Goal: Task Accomplishment & Management: Manage account settings

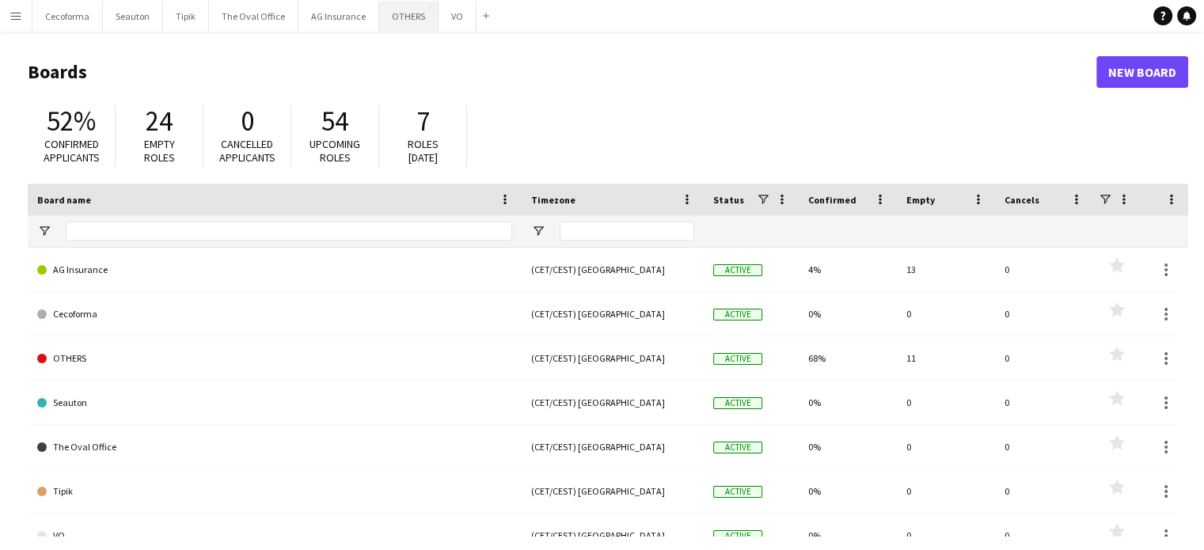
click at [397, 11] on button "OTHERS Close" at bounding box center [408, 16] width 59 height 31
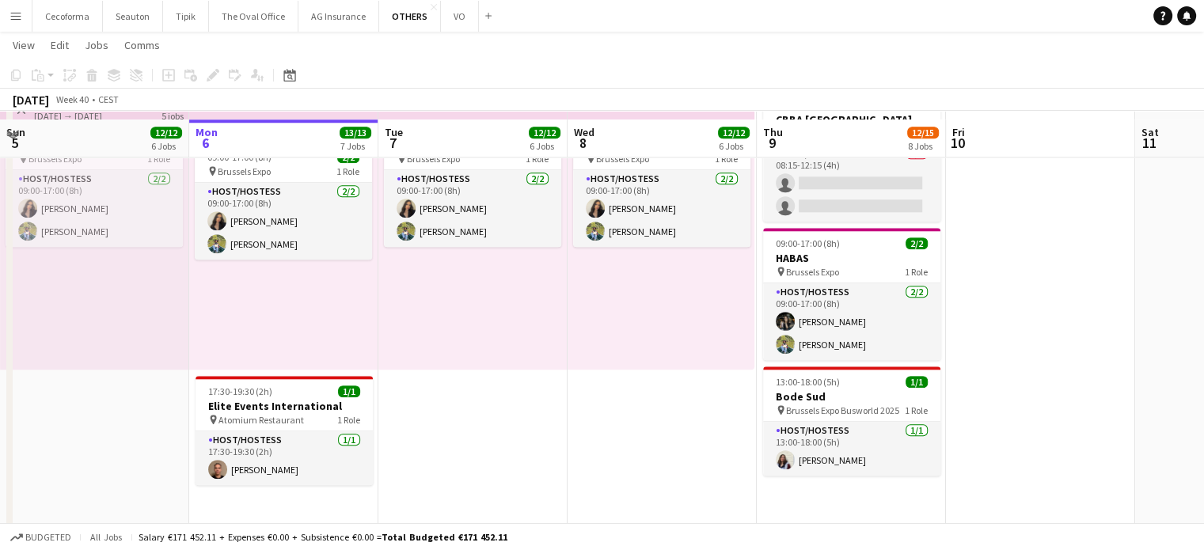
scroll to position [1536, 0]
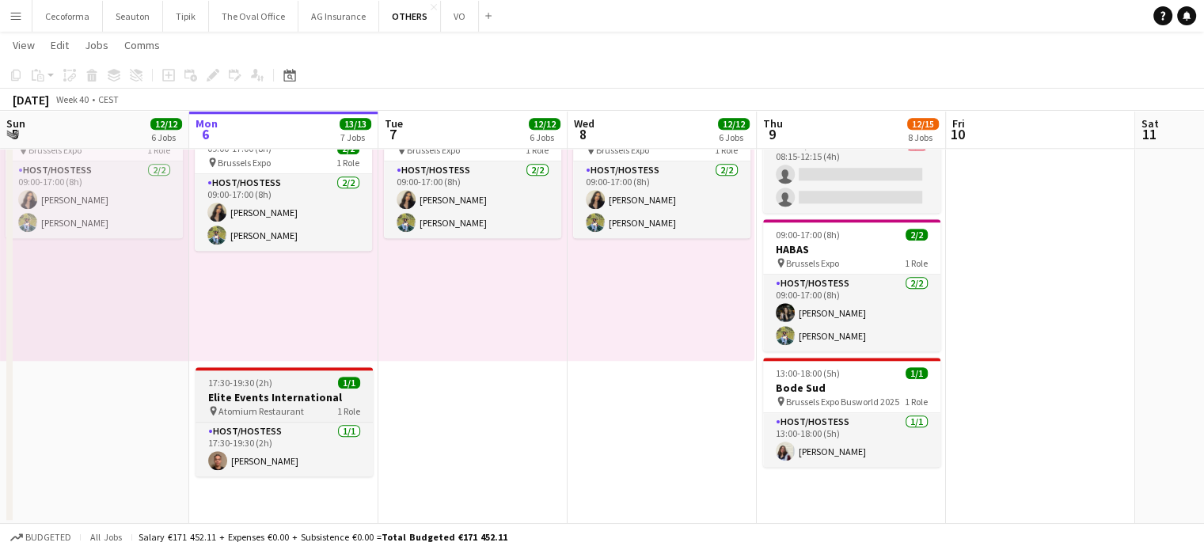
click at [253, 386] on span "17:30-19:30 (2h)" at bounding box center [240, 383] width 64 height 12
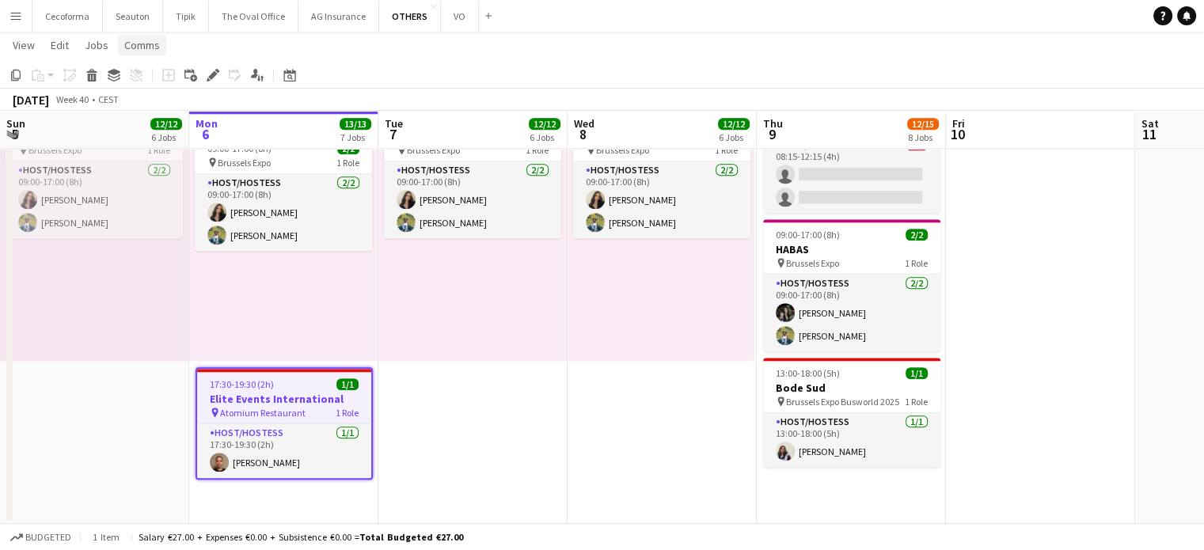
click at [140, 46] on span "Comms" at bounding box center [142, 45] width 36 height 14
click at [154, 113] on span "Create chat" at bounding box center [157, 112] width 55 height 14
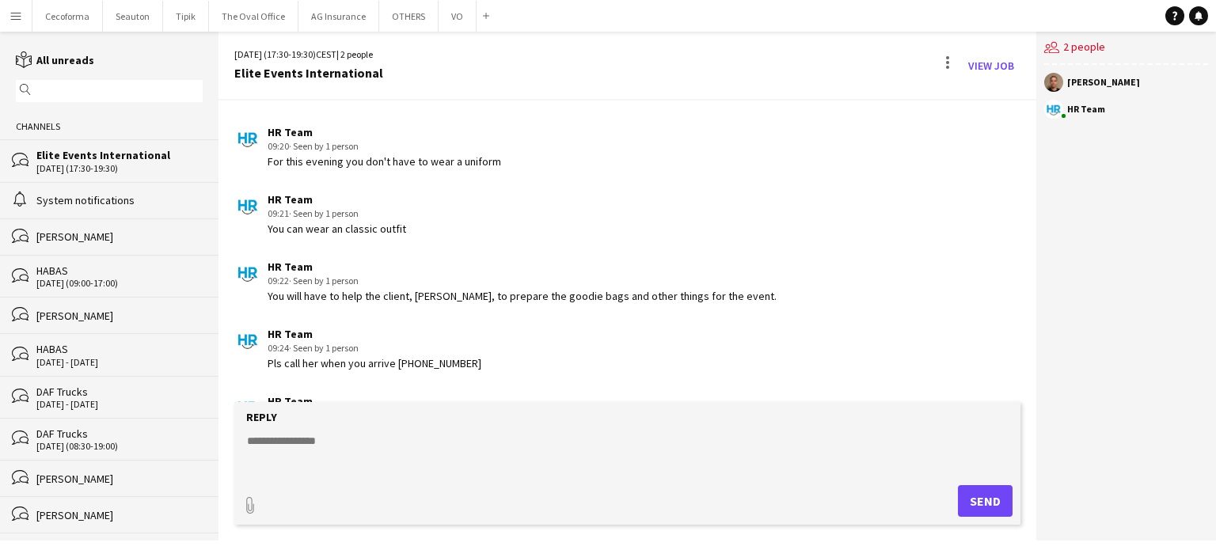
scroll to position [74, 0]
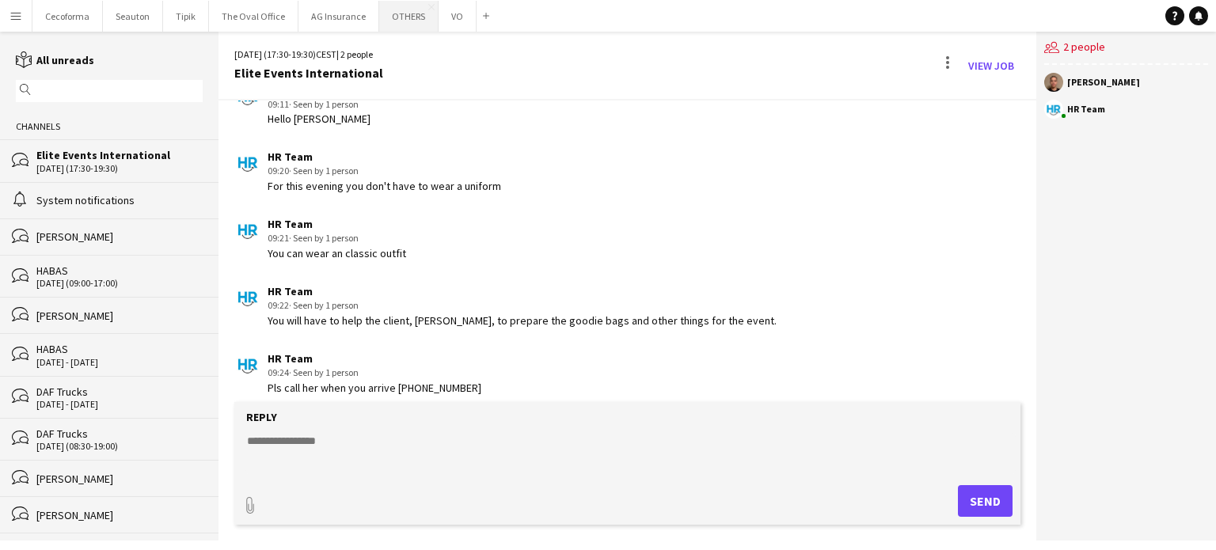
click at [393, 9] on button "OTHERS Close" at bounding box center [408, 16] width 59 height 31
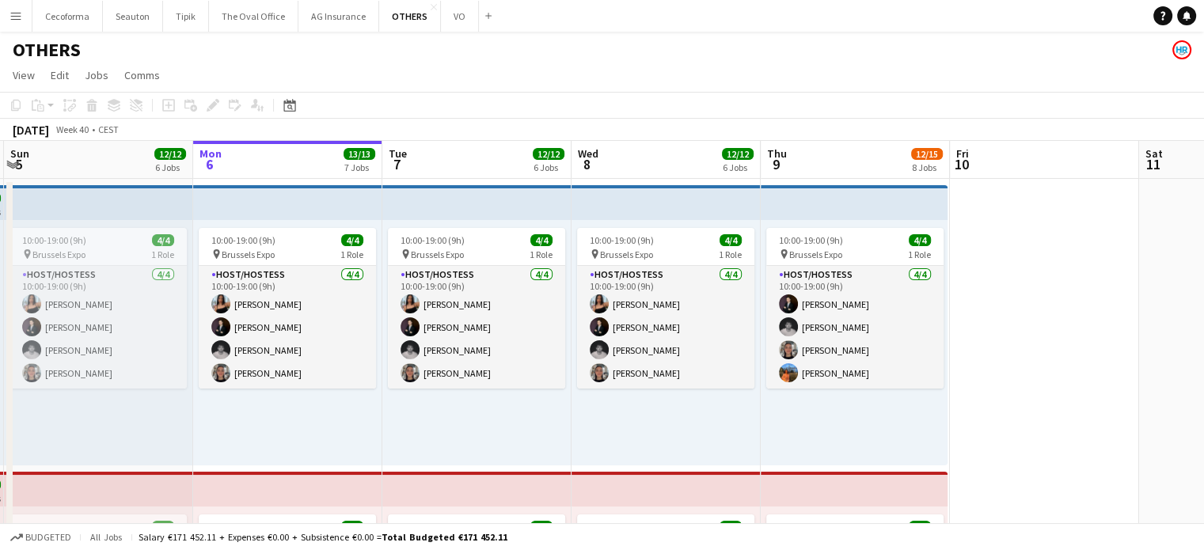
click at [12, 10] on app-icon "Menu" at bounding box center [15, 15] width 13 height 13
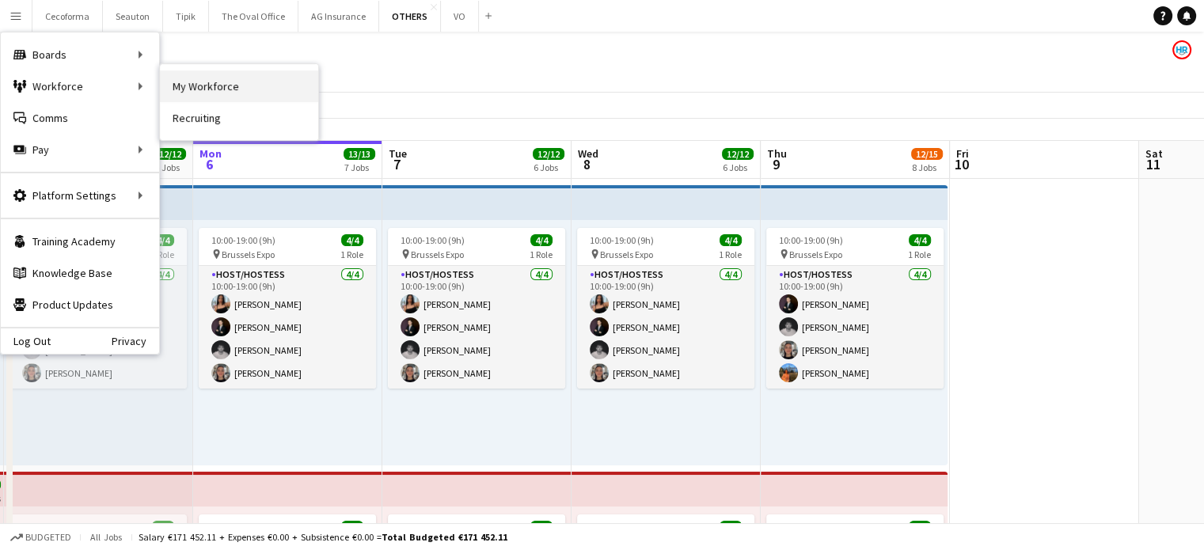
click at [225, 88] on link "My Workforce" at bounding box center [239, 86] width 158 height 32
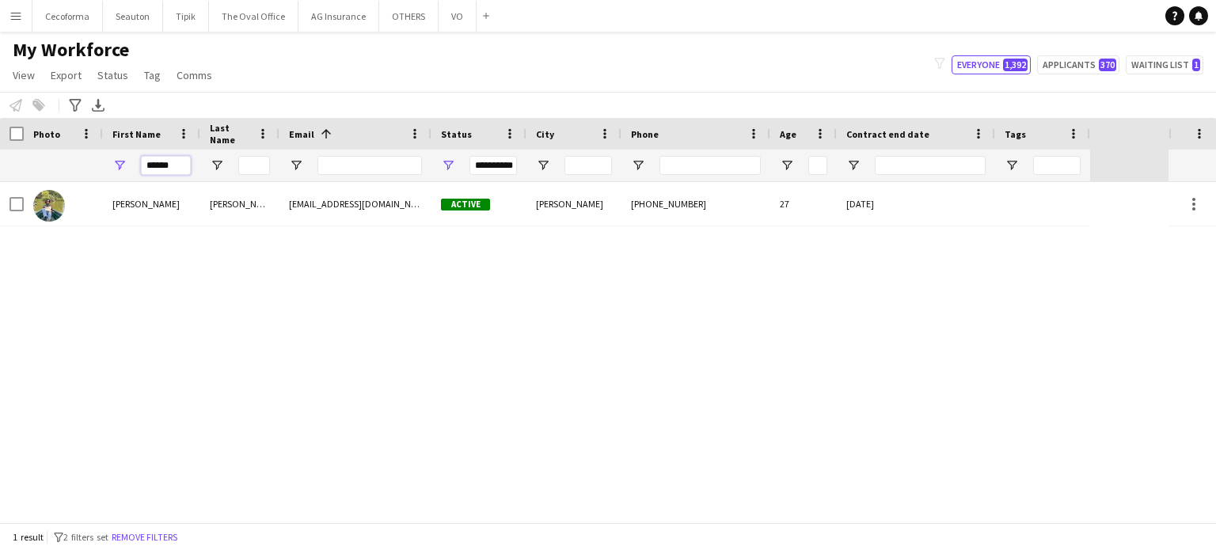
click at [178, 159] on input "******" at bounding box center [166, 165] width 50 height 19
type input "*"
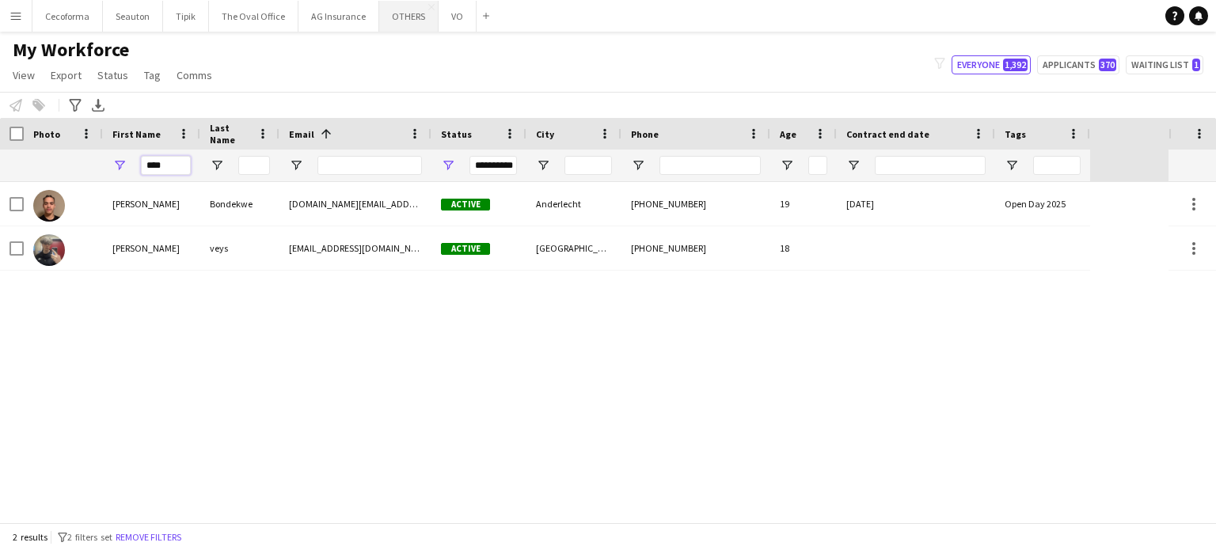
type input "****"
click at [407, 19] on button "OTHERS Close" at bounding box center [408, 16] width 59 height 31
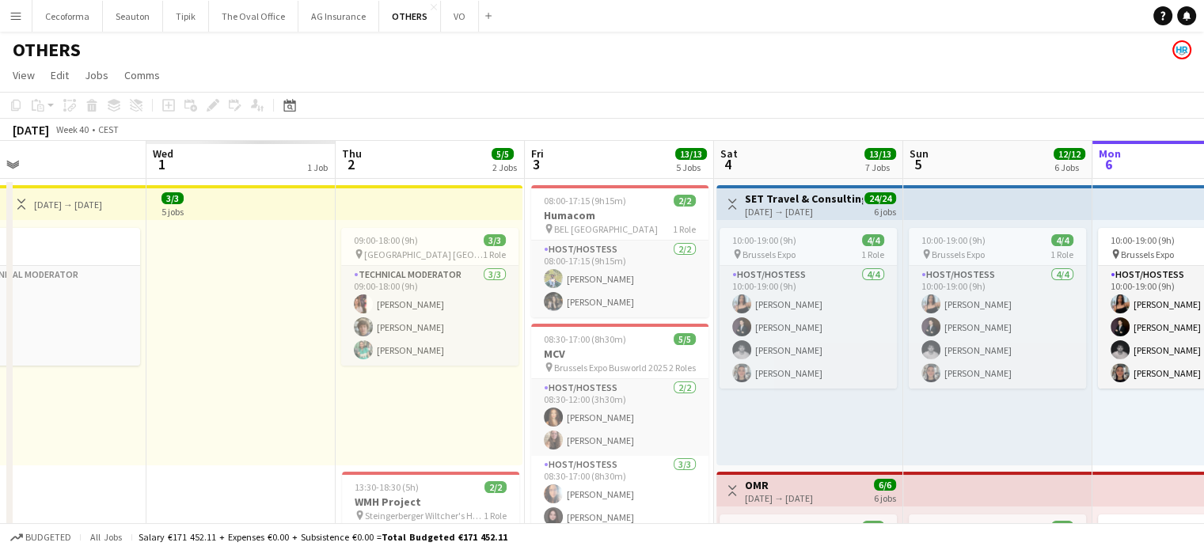
scroll to position [0, 379]
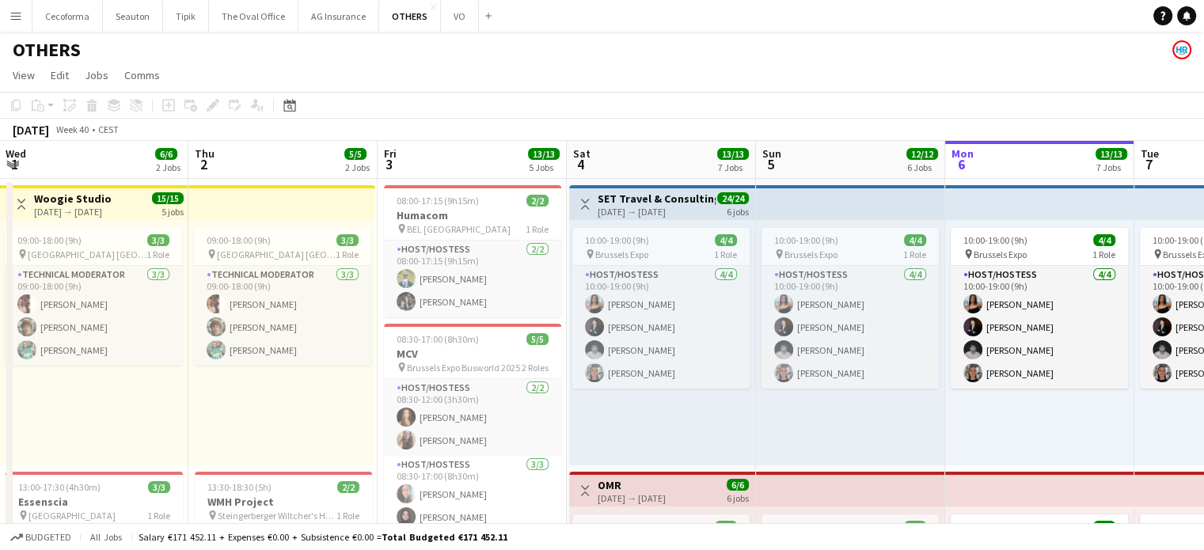
drag, startPoint x: 519, startPoint y: 442, endPoint x: 1077, endPoint y: 512, distance: 562.5
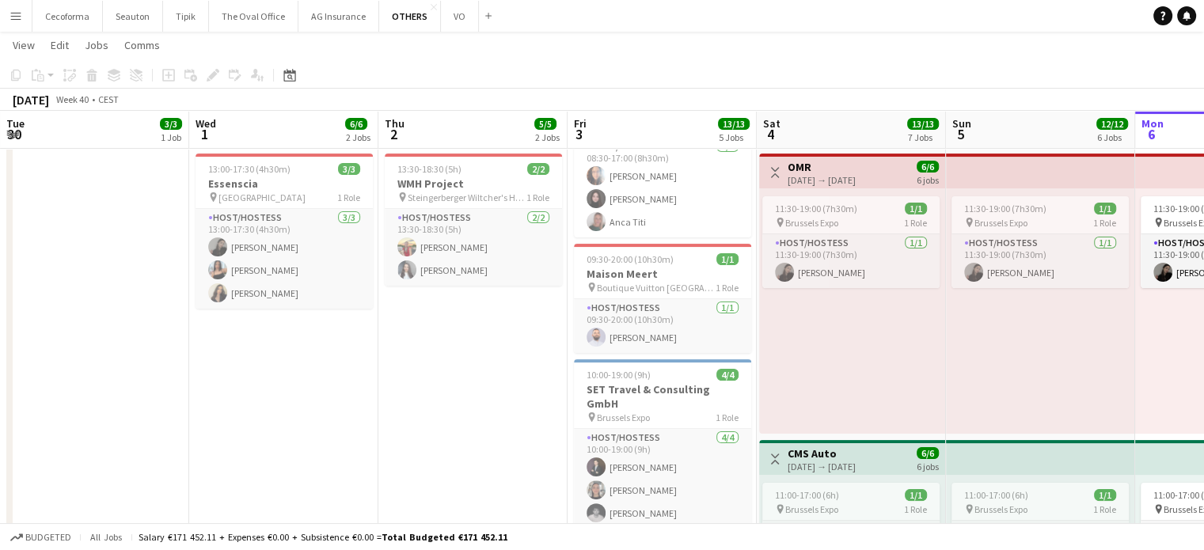
scroll to position [0, 329]
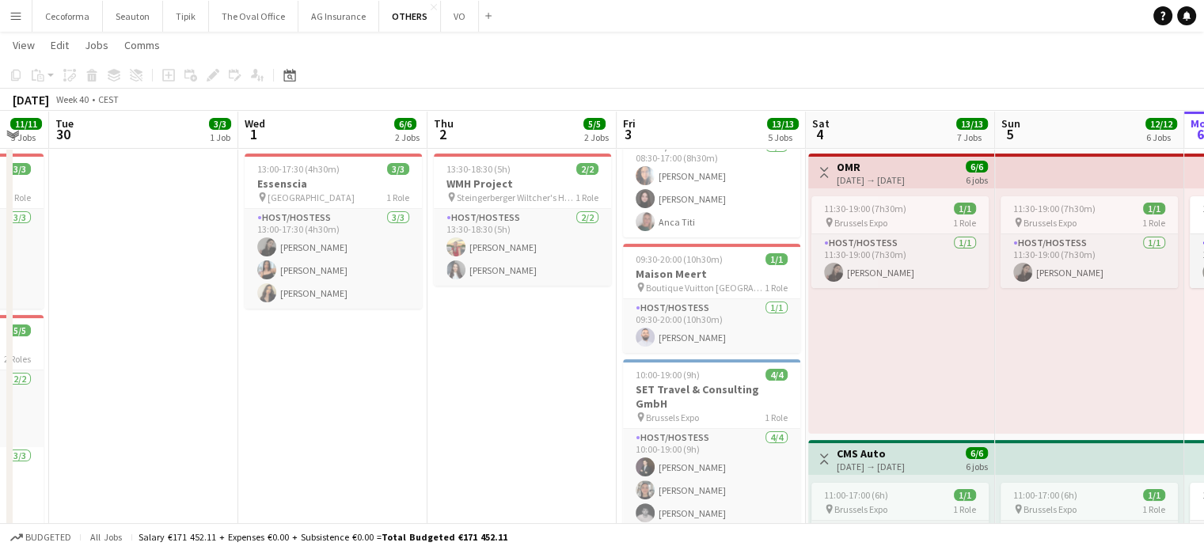
drag, startPoint x: 155, startPoint y: 395, endPoint x: 394, endPoint y: 446, distance: 244.4
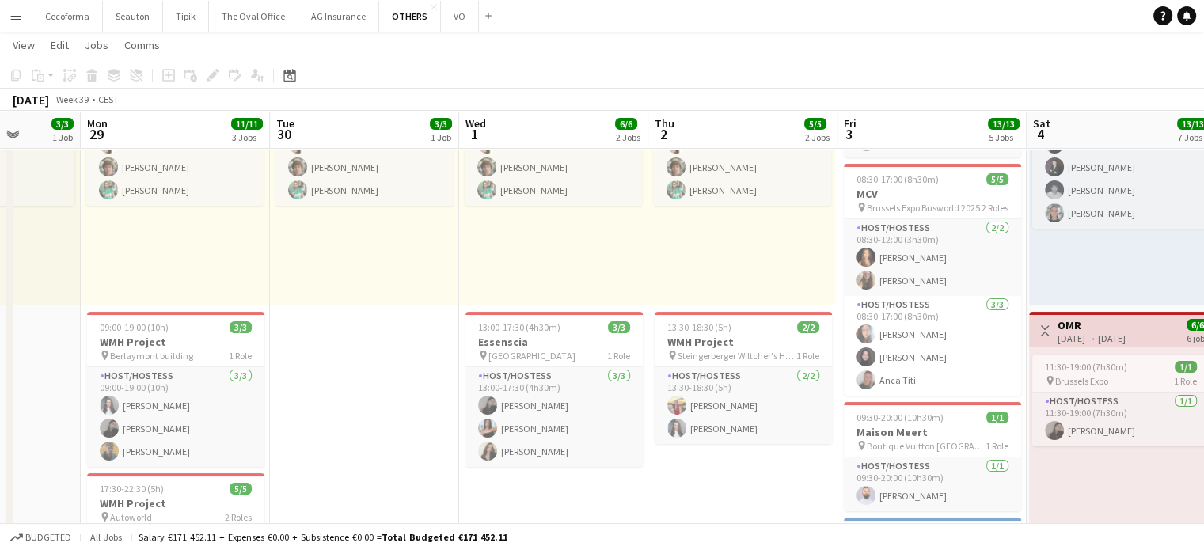
scroll to position [0, 430]
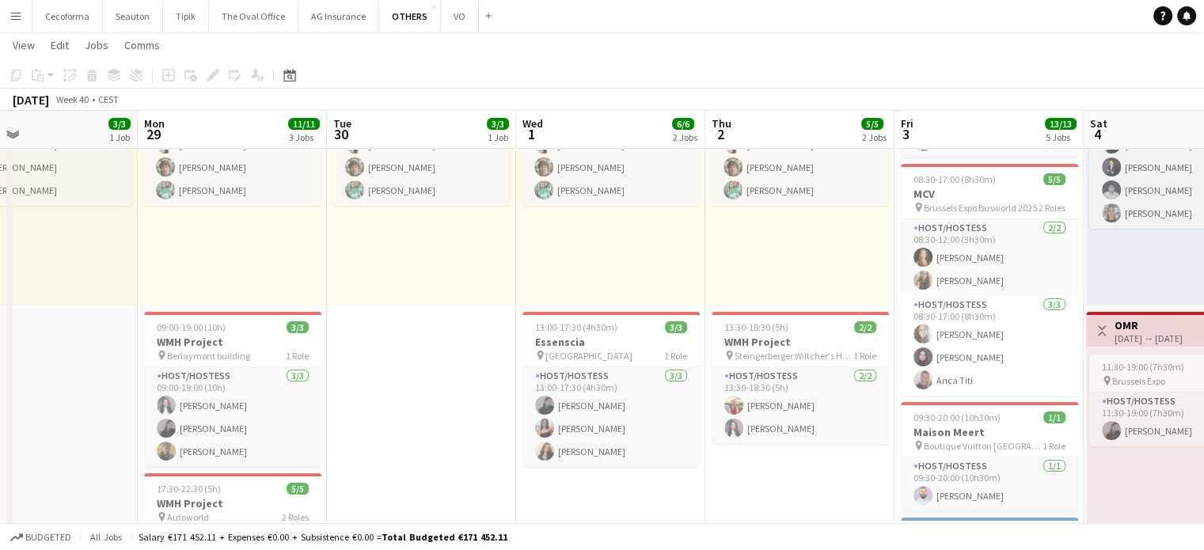
drag, startPoint x: 181, startPoint y: 427, endPoint x: 459, endPoint y: 508, distance: 289.6
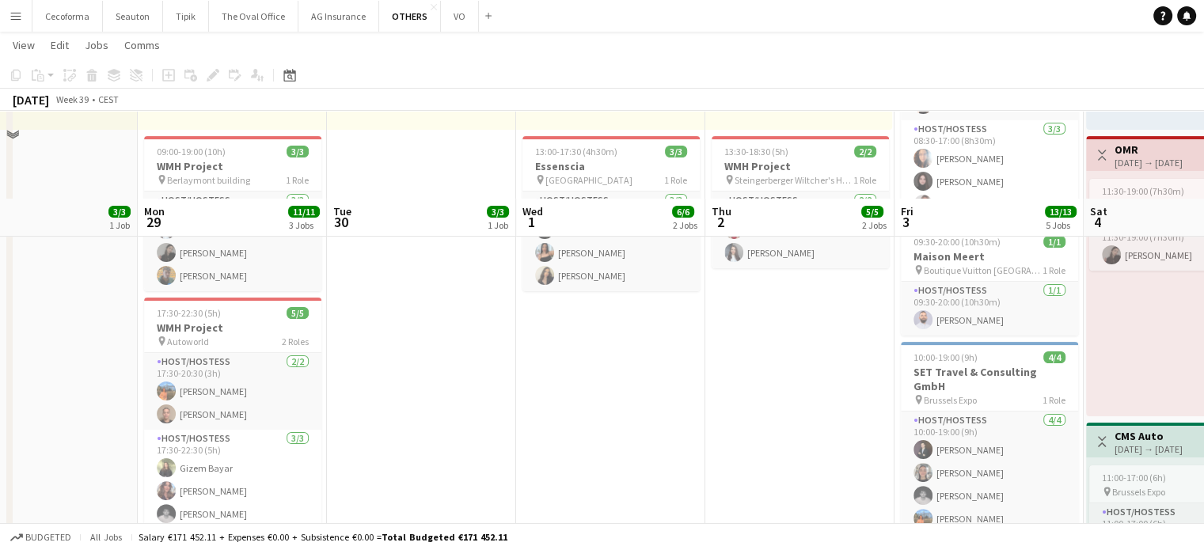
scroll to position [317, 0]
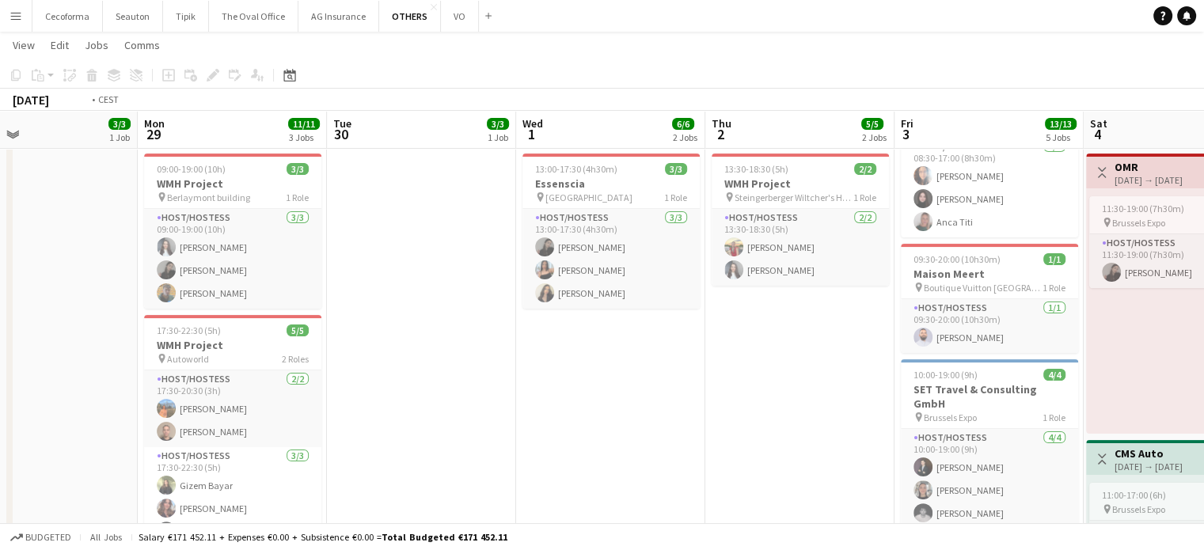
drag, startPoint x: 540, startPoint y: 416, endPoint x: 442, endPoint y: 363, distance: 111.6
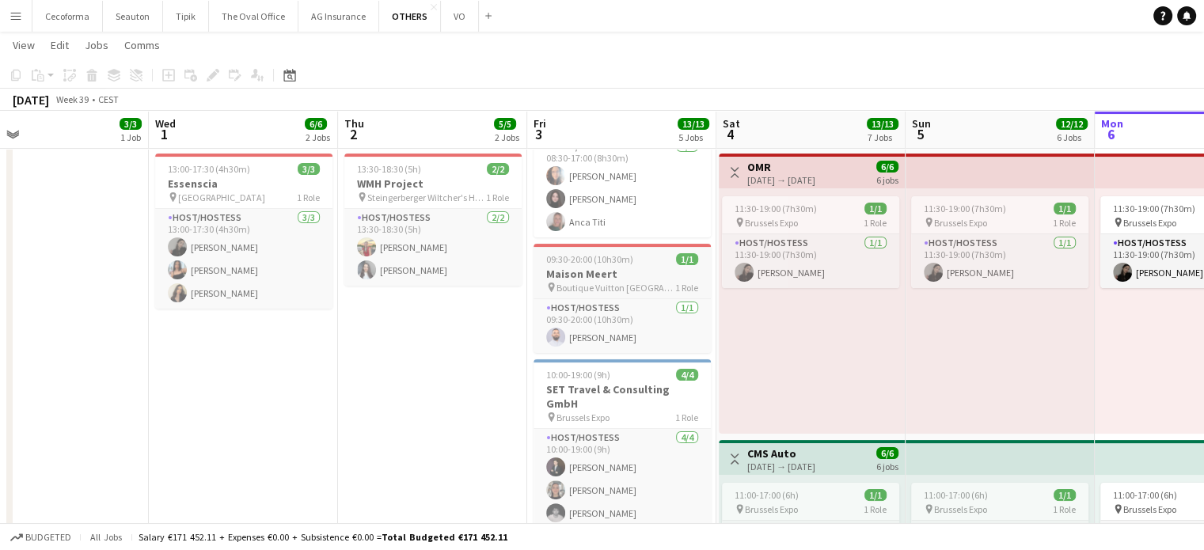
drag, startPoint x: 455, startPoint y: 357, endPoint x: 288, endPoint y: 250, distance: 198.3
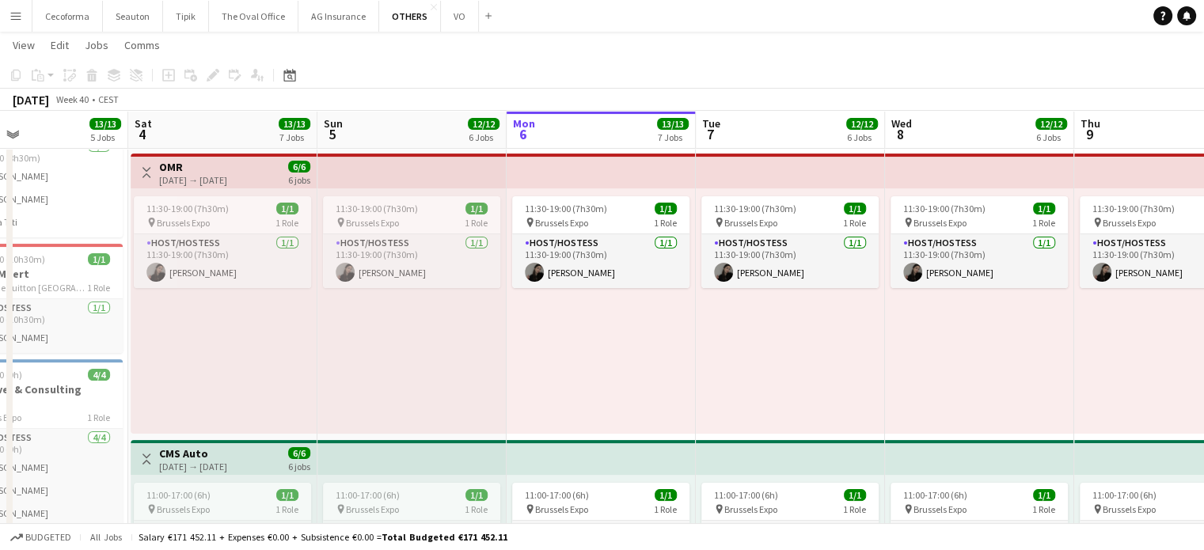
drag, startPoint x: 359, startPoint y: 239, endPoint x: 161, endPoint y: 170, distance: 210.3
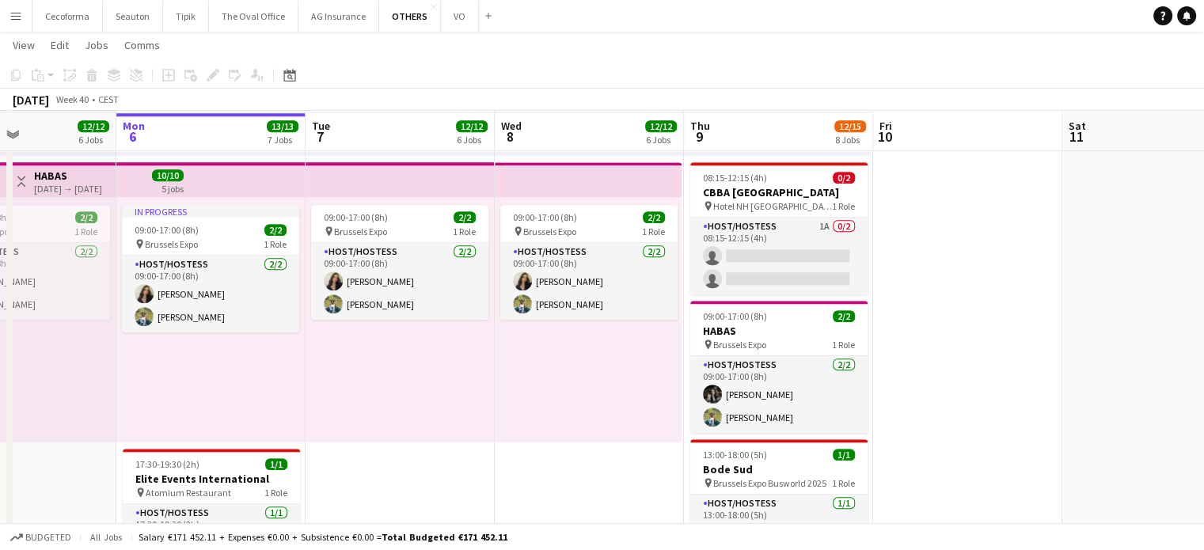
scroll to position [1457, 0]
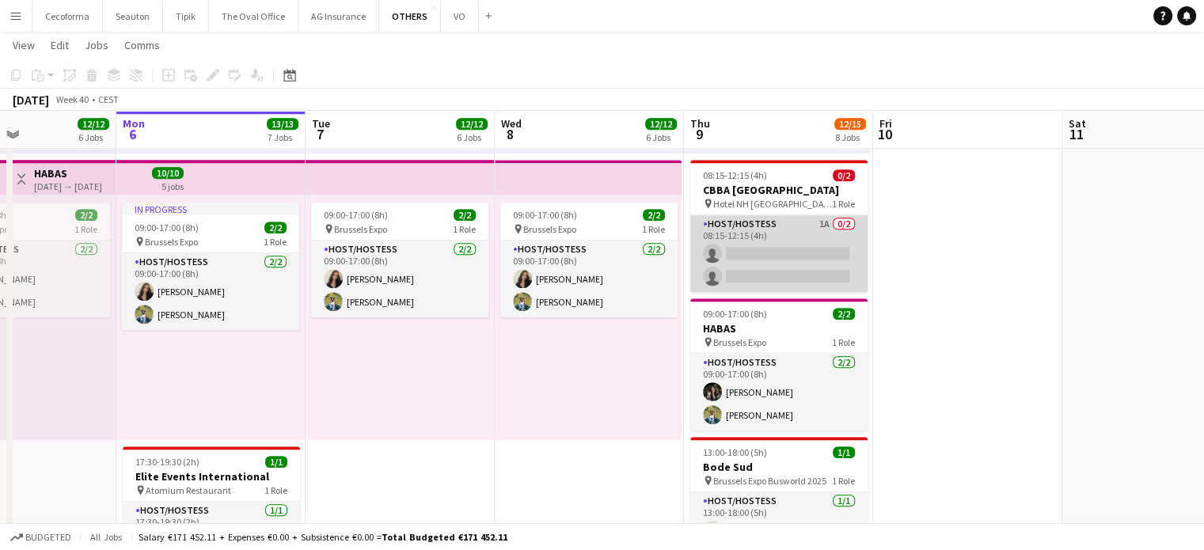
click at [782, 253] on app-card-role "Host/Hostess 1A 0/2 08:15-12:15 (4h) single-neutral-actions single-neutral-acti…" at bounding box center [778, 253] width 177 height 77
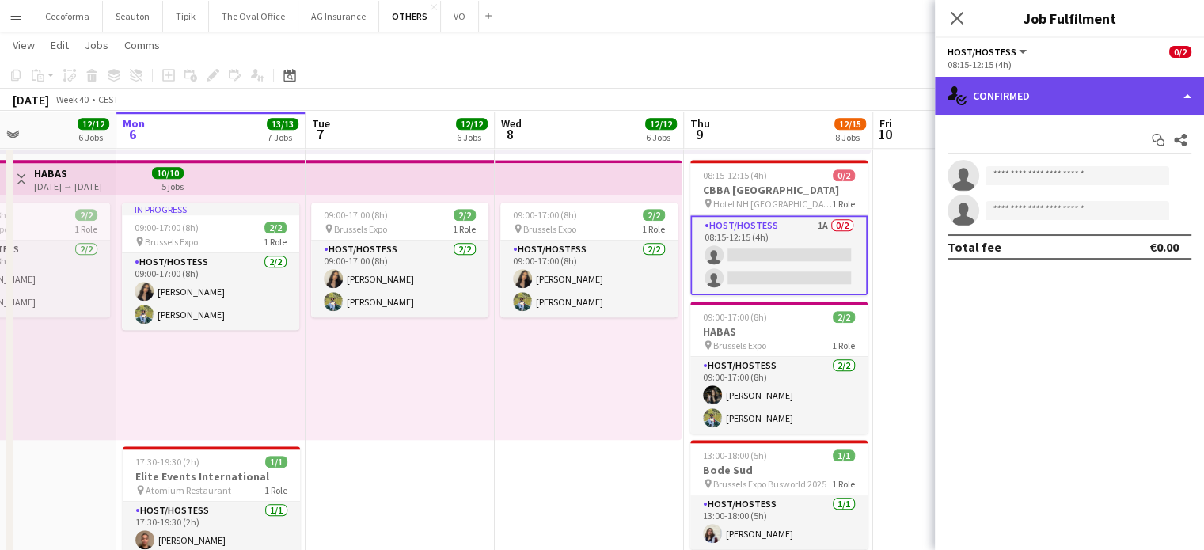
click at [1189, 94] on div "single-neutral-actions-check-2 Confirmed" at bounding box center [1069, 96] width 269 height 38
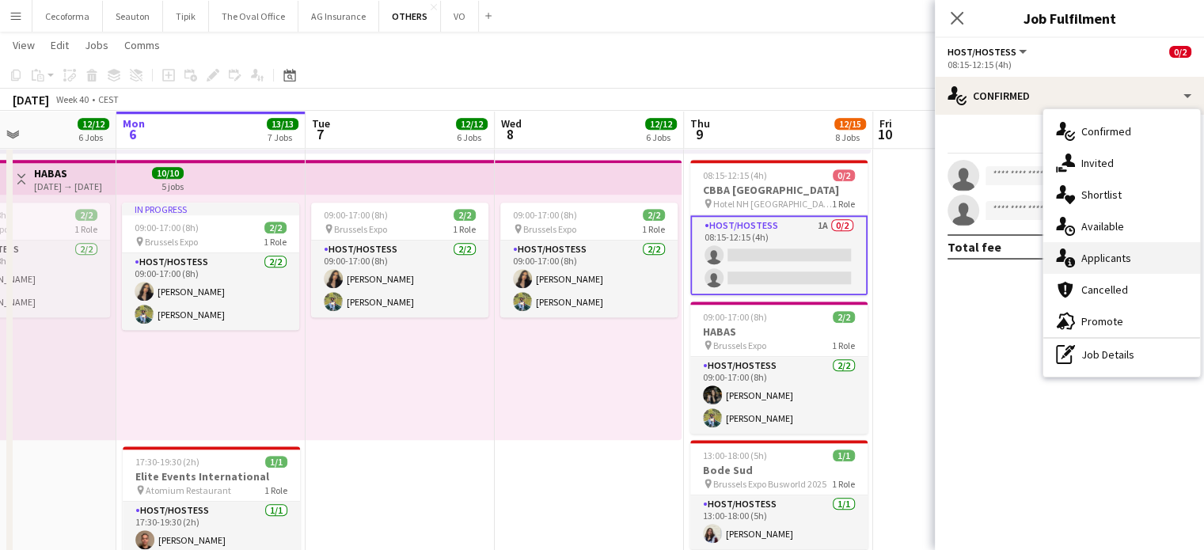
click at [1111, 256] on span "Applicants" at bounding box center [1106, 258] width 50 height 14
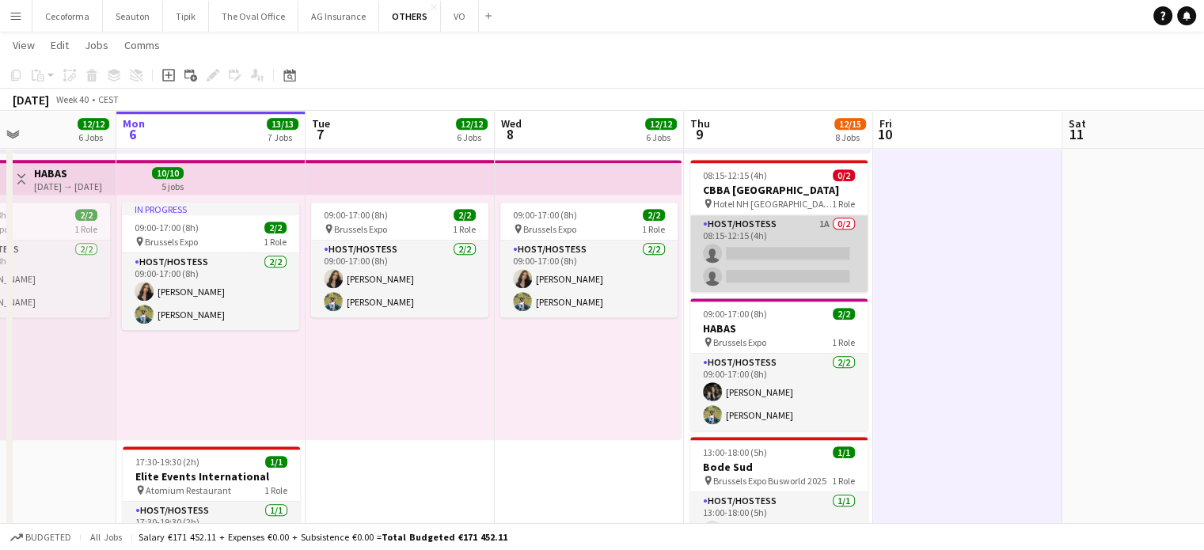
click at [757, 265] on app-card-role "Host/Hostess 1A 0/2 08:15-12:15 (4h) single-neutral-actions single-neutral-acti…" at bounding box center [778, 253] width 177 height 77
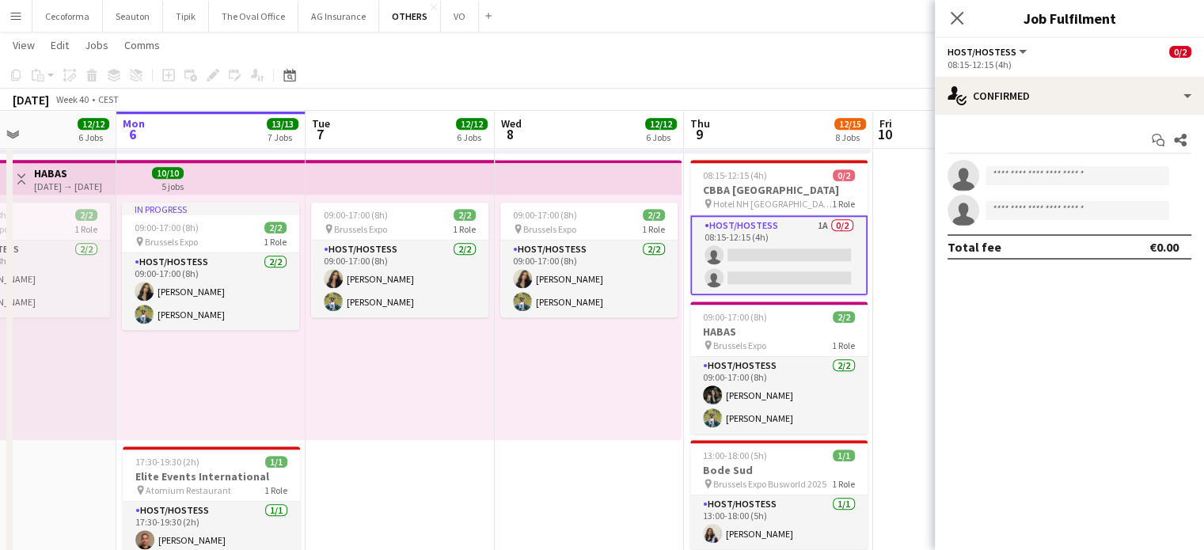
click at [805, 242] on app-card-role "Host/Hostess 1A 0/2 08:15-12:15 (4h) single-neutral-actions single-neutral-acti…" at bounding box center [778, 255] width 177 height 80
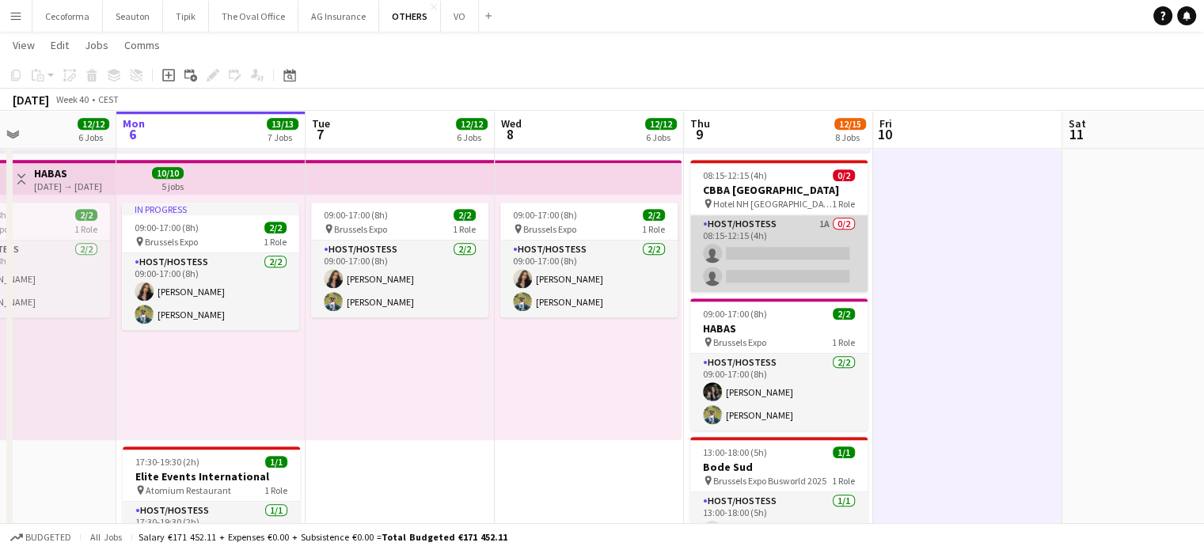
click at [790, 265] on app-card-role "Host/Hostess 1A 0/2 08:15-12:15 (4h) single-neutral-actions single-neutral-acti…" at bounding box center [778, 253] width 177 height 77
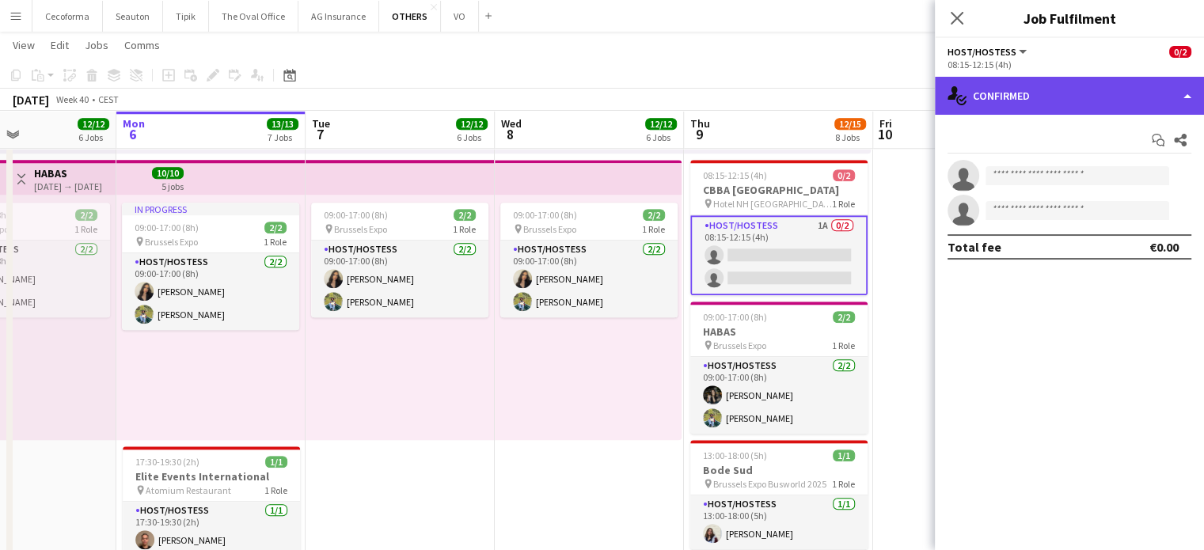
click at [1194, 97] on div "single-neutral-actions-check-2 Confirmed" at bounding box center [1069, 96] width 269 height 38
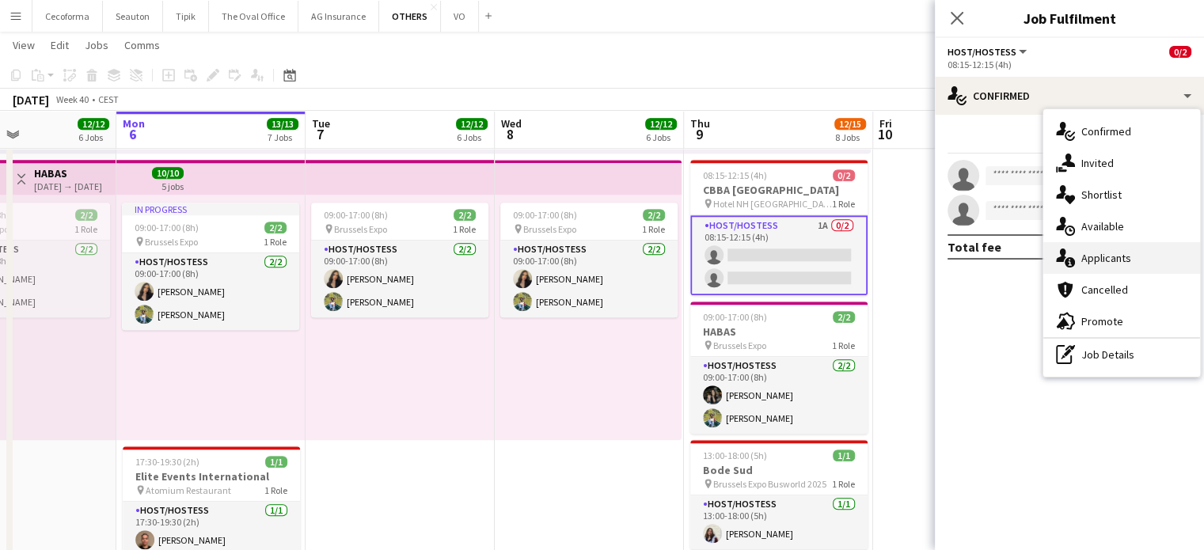
click at [1102, 256] on span "Applicants" at bounding box center [1106, 258] width 50 height 14
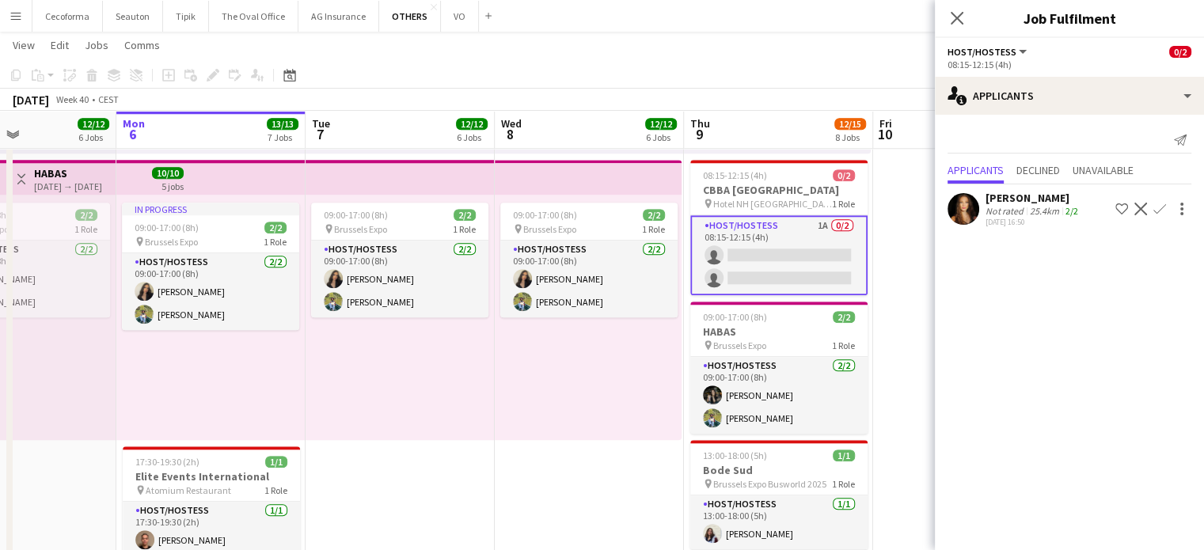
click at [1156, 209] on app-icon "Confirm" at bounding box center [1159, 209] width 13 height 13
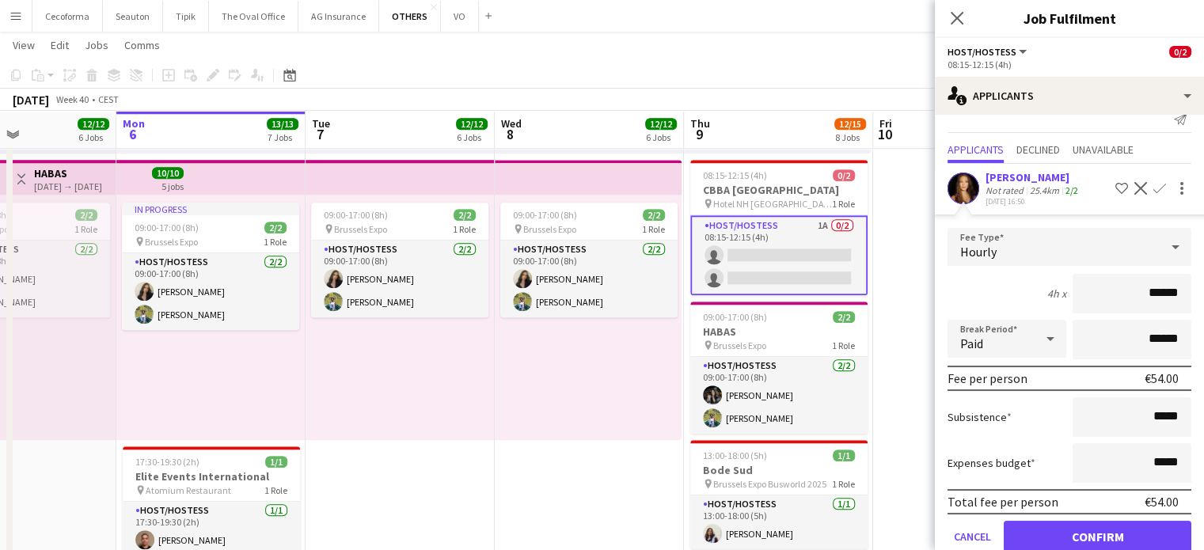
scroll to position [50, 0]
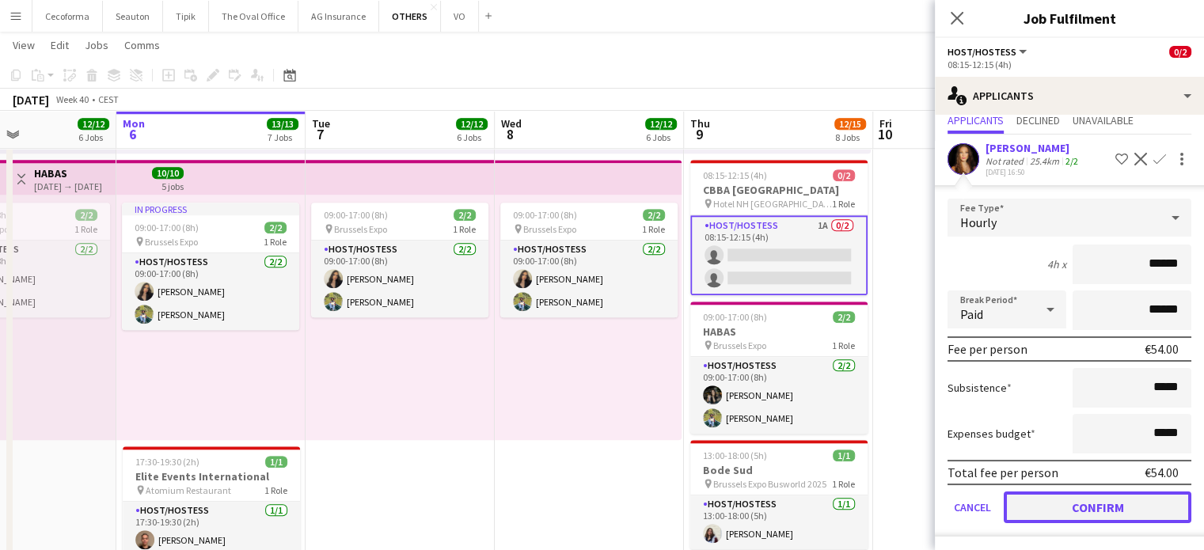
click at [1117, 507] on button "Confirm" at bounding box center [1098, 508] width 188 height 32
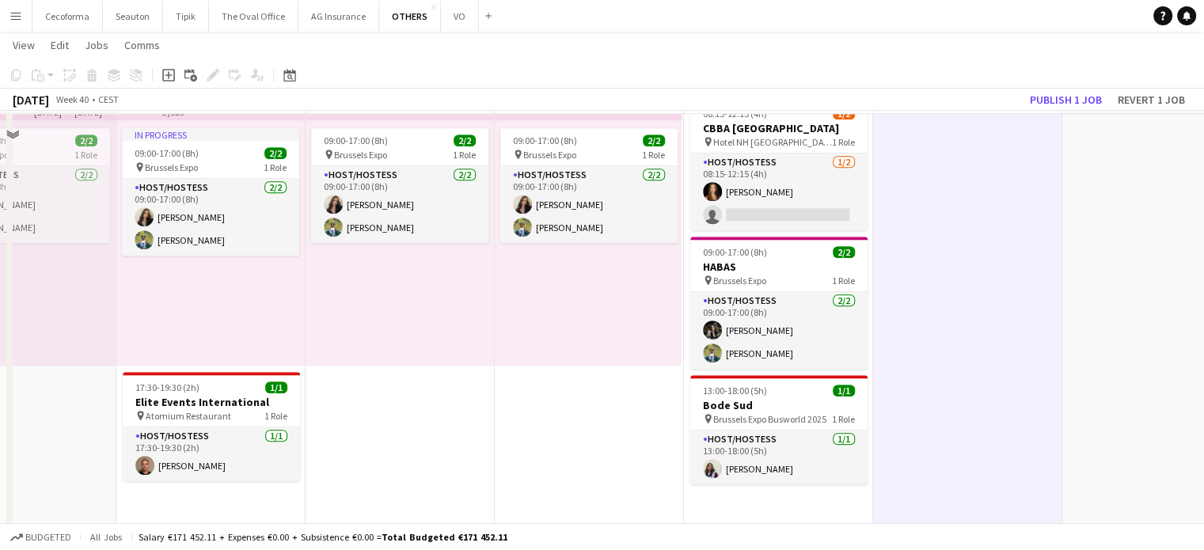
scroll to position [1536, 0]
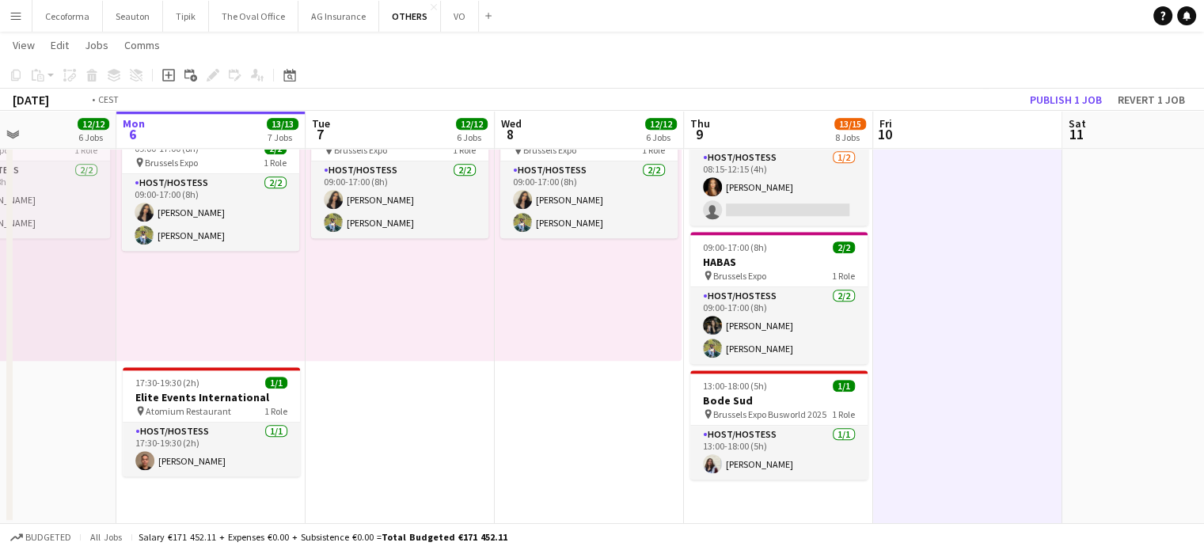
drag, startPoint x: 1096, startPoint y: 373, endPoint x: 519, endPoint y: 253, distance: 588.7
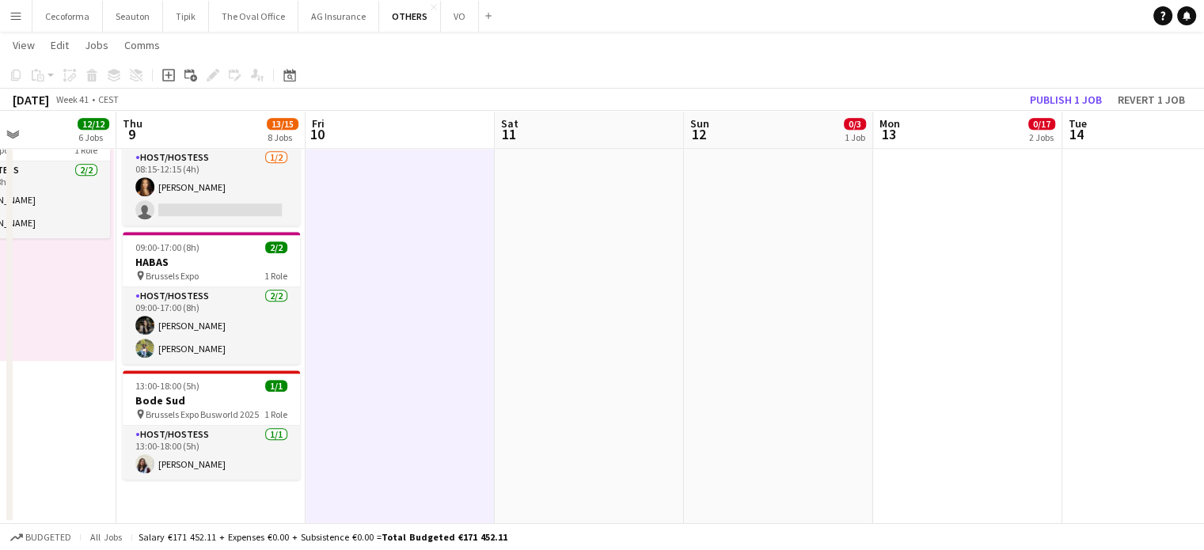
drag, startPoint x: 647, startPoint y: 286, endPoint x: 421, endPoint y: 211, distance: 237.6
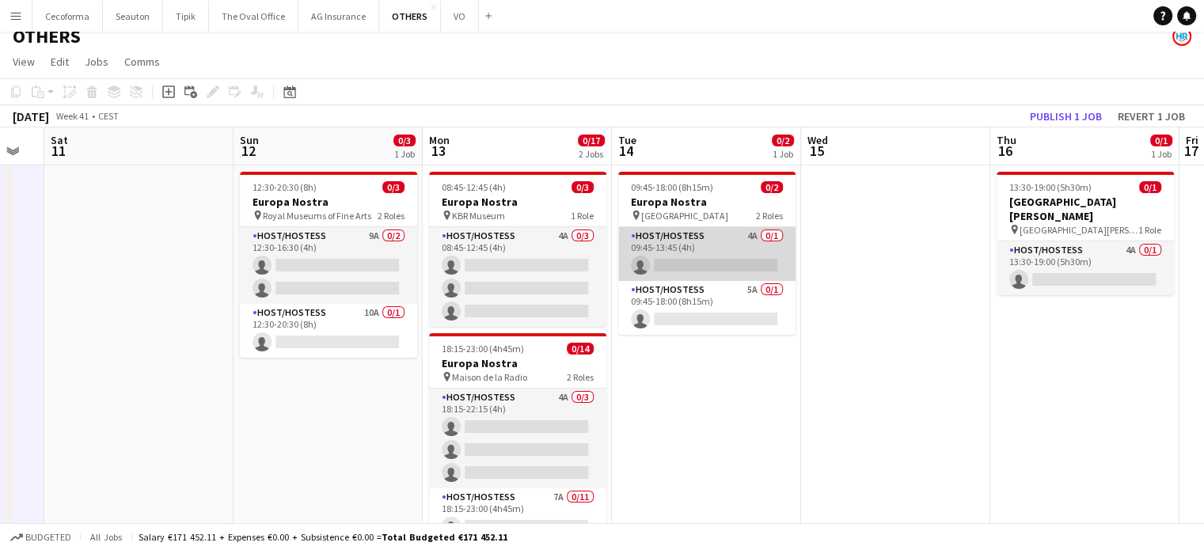
scroll to position [0, 0]
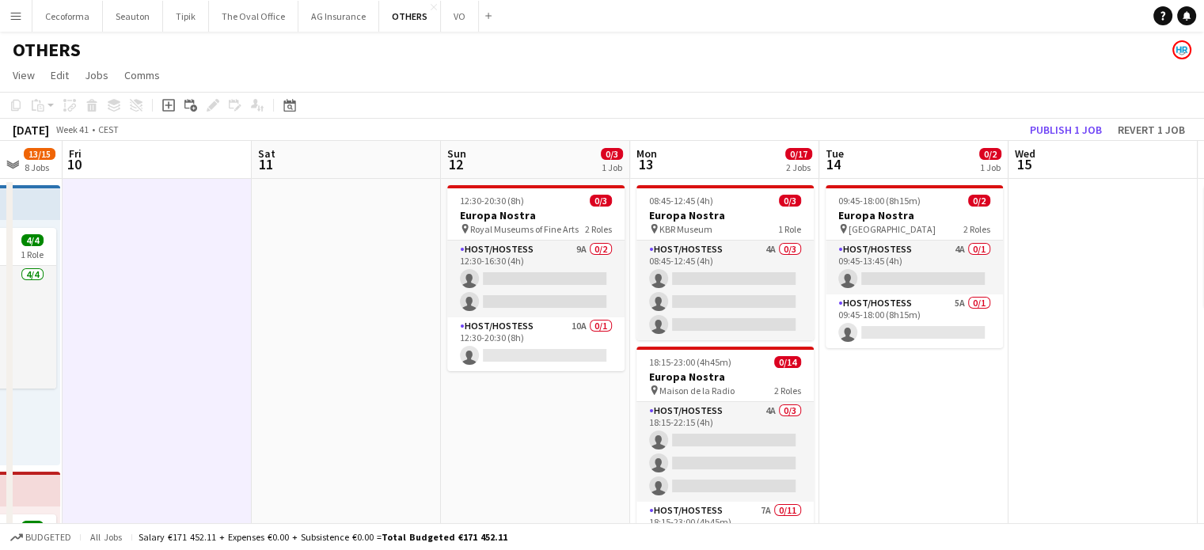
drag, startPoint x: 811, startPoint y: 398, endPoint x: 591, endPoint y: 344, distance: 226.6
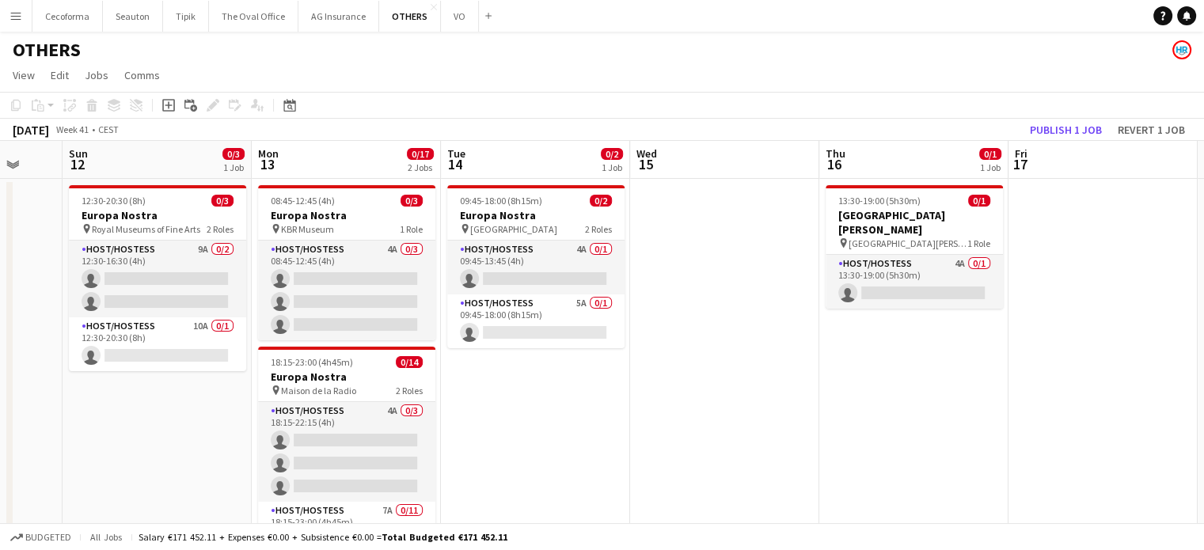
scroll to position [0, 640]
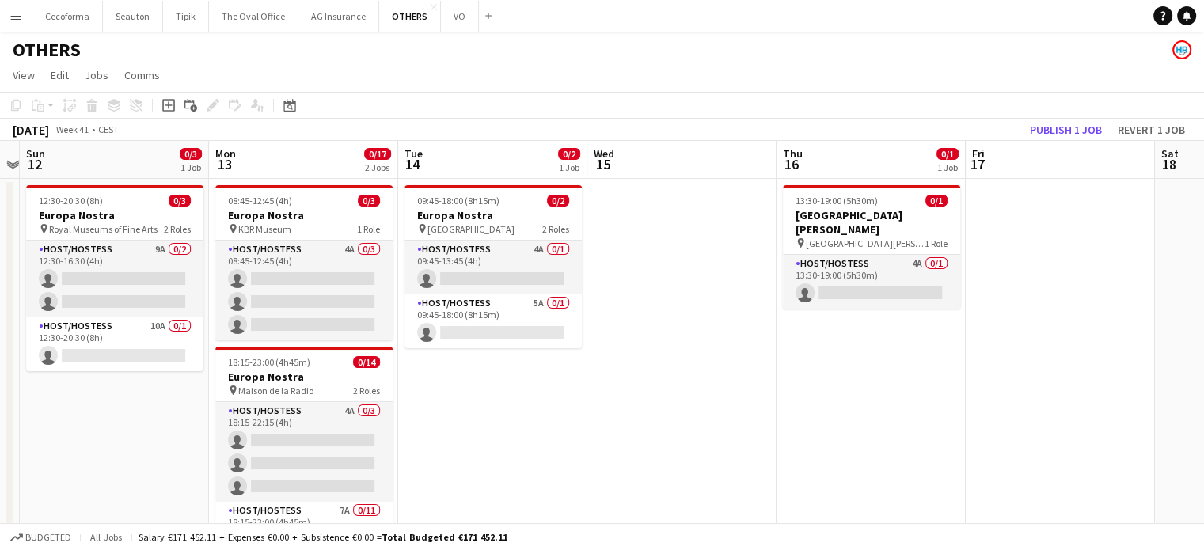
drag, startPoint x: 568, startPoint y: 351, endPoint x: 691, endPoint y: 367, distance: 123.7
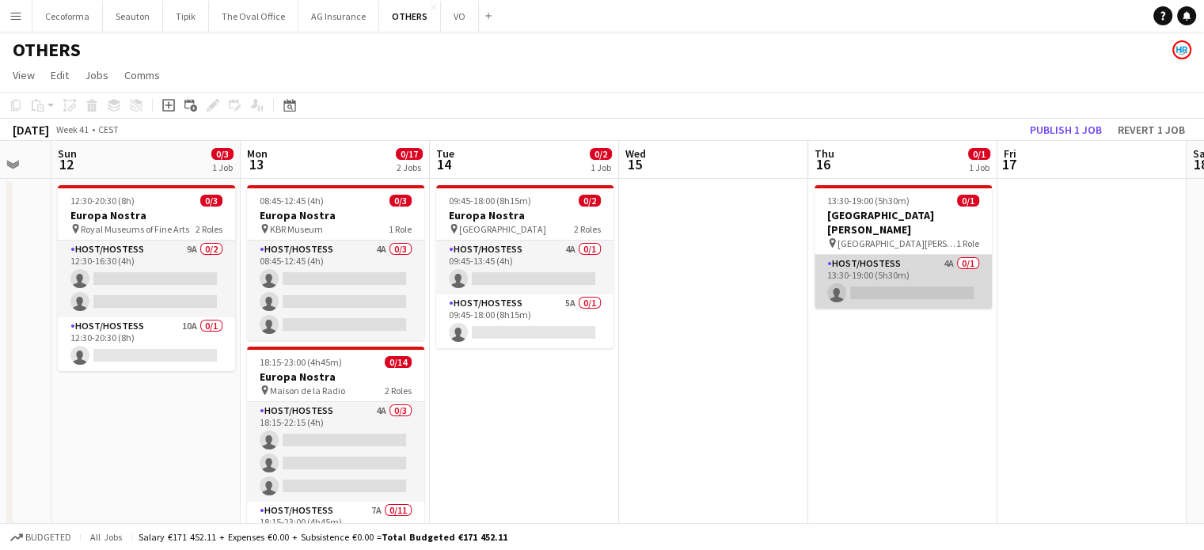
click at [893, 267] on app-card-role "Host/Hostess 4A 0/1 13:30-19:00 (5h30m) single-neutral-actions" at bounding box center [903, 282] width 177 height 54
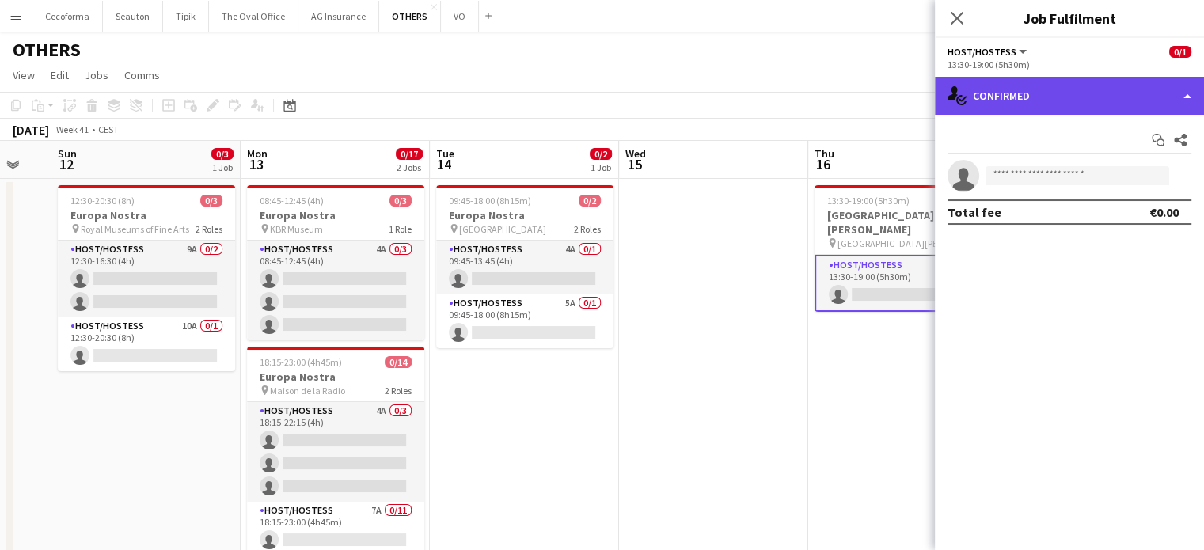
click at [1187, 94] on div "single-neutral-actions-check-2 Confirmed" at bounding box center [1069, 96] width 269 height 38
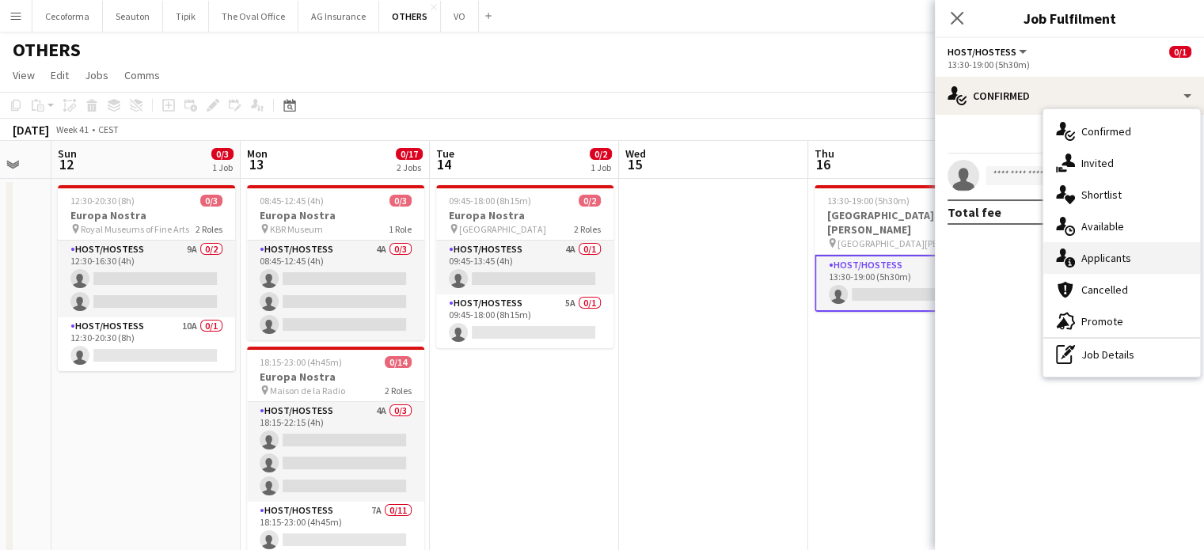
click at [1106, 260] on span "Applicants" at bounding box center [1106, 258] width 50 height 14
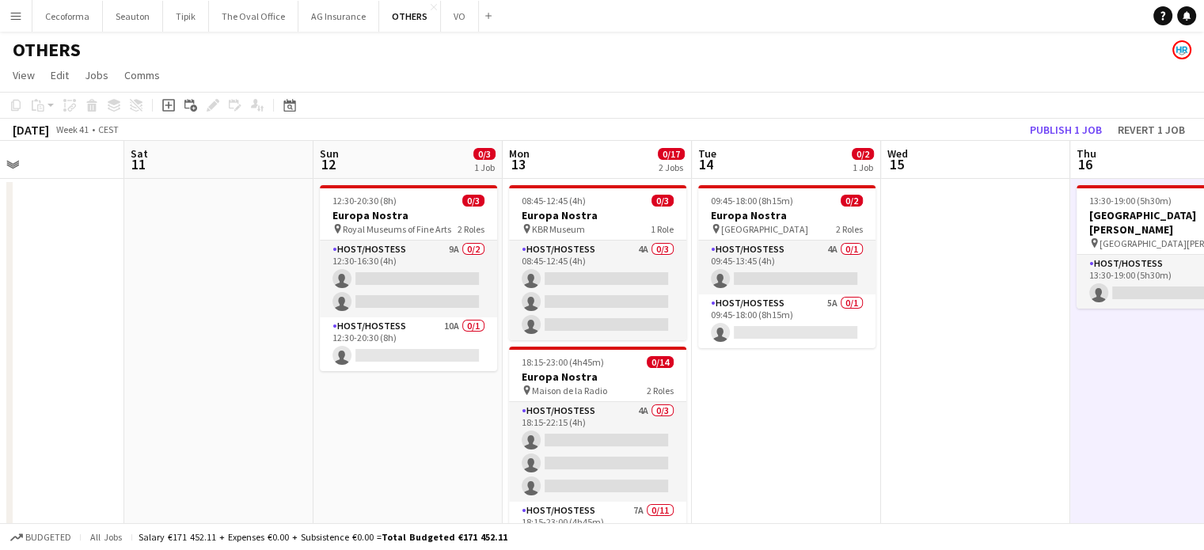
drag, startPoint x: 671, startPoint y: 424, endPoint x: 937, endPoint y: 424, distance: 266.0
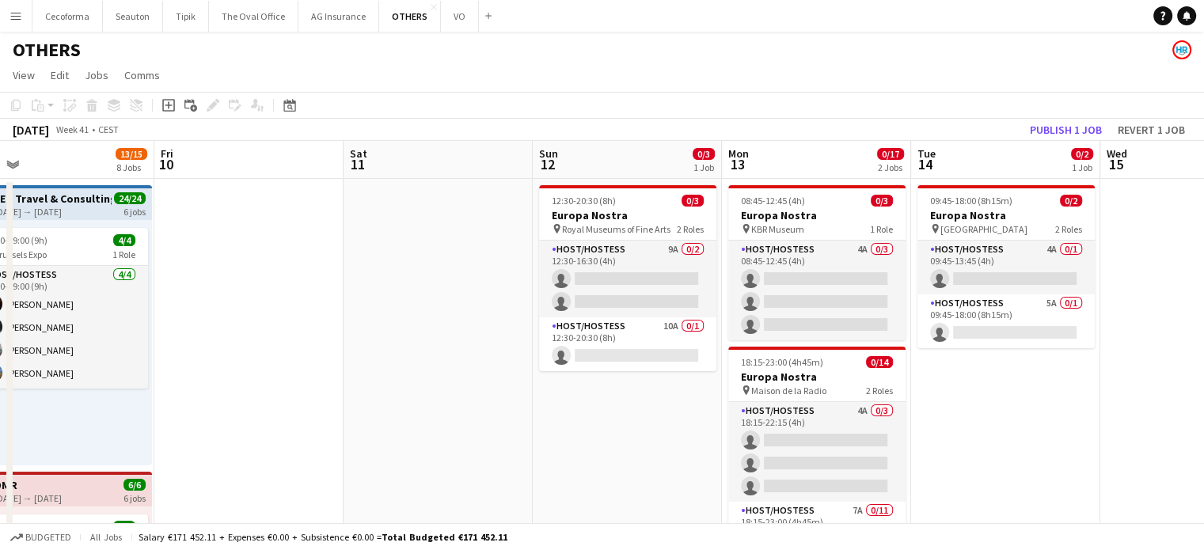
drag, startPoint x: 443, startPoint y: 403, endPoint x: 671, endPoint y: 419, distance: 228.5
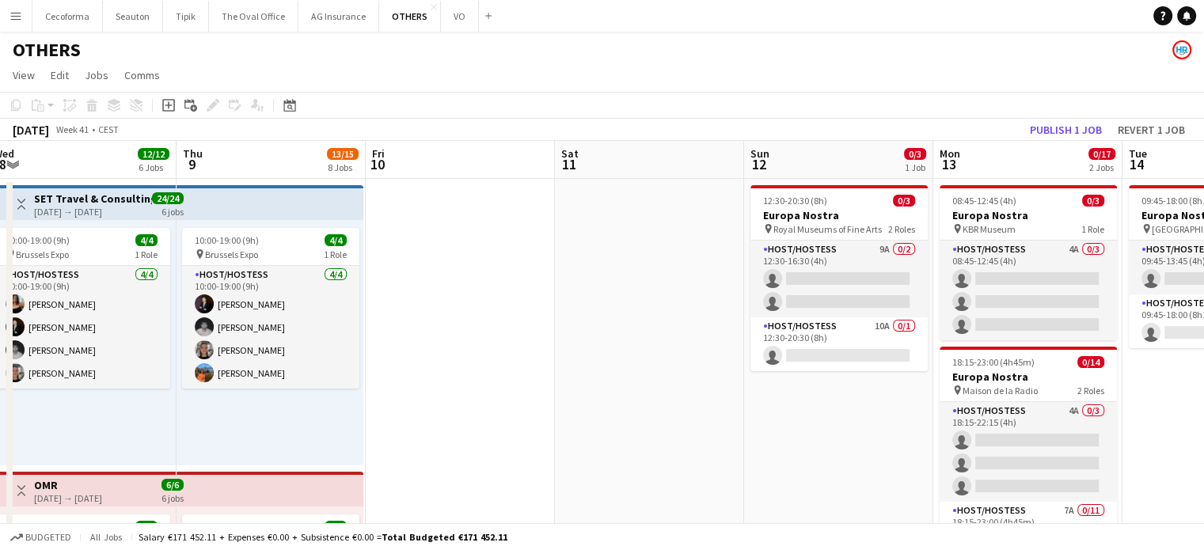
drag, startPoint x: 500, startPoint y: 409, endPoint x: 595, endPoint y: 420, distance: 95.6
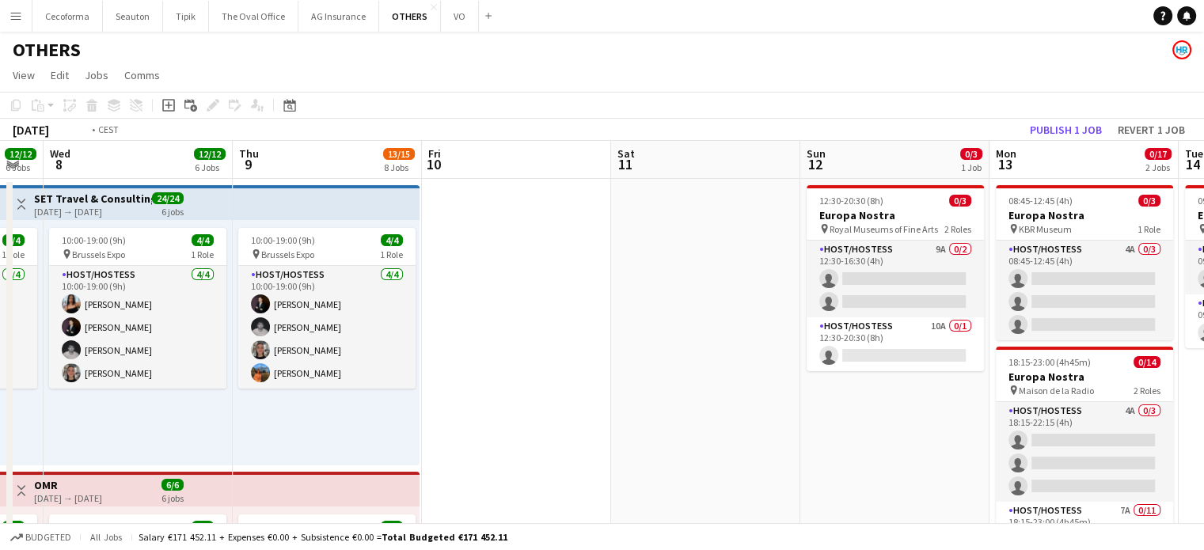
drag, startPoint x: 545, startPoint y: 395, endPoint x: 917, endPoint y: 436, distance: 374.3
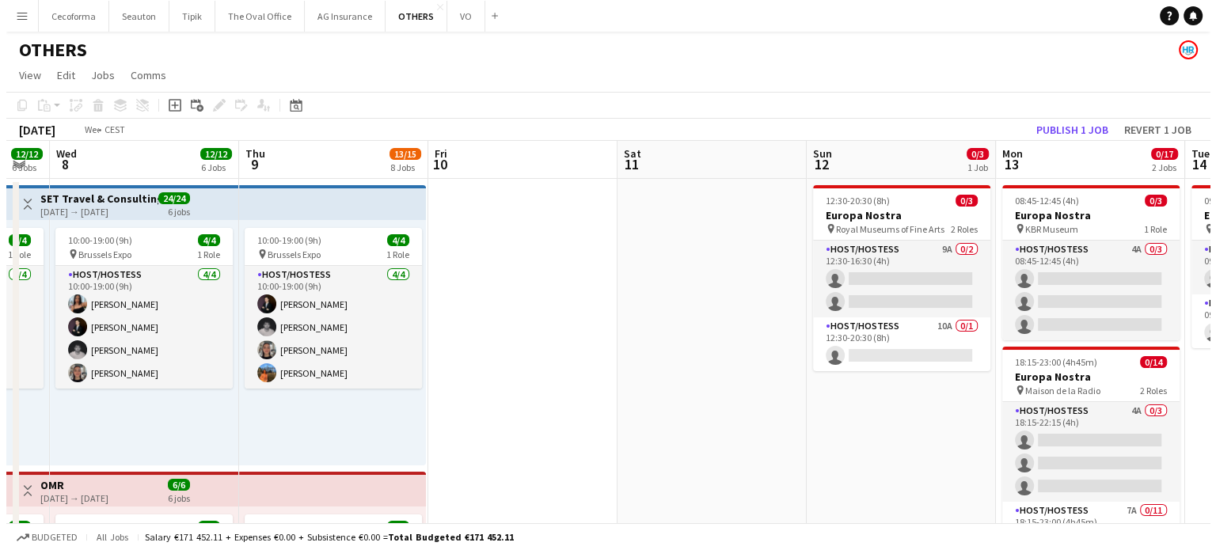
scroll to position [0, 347]
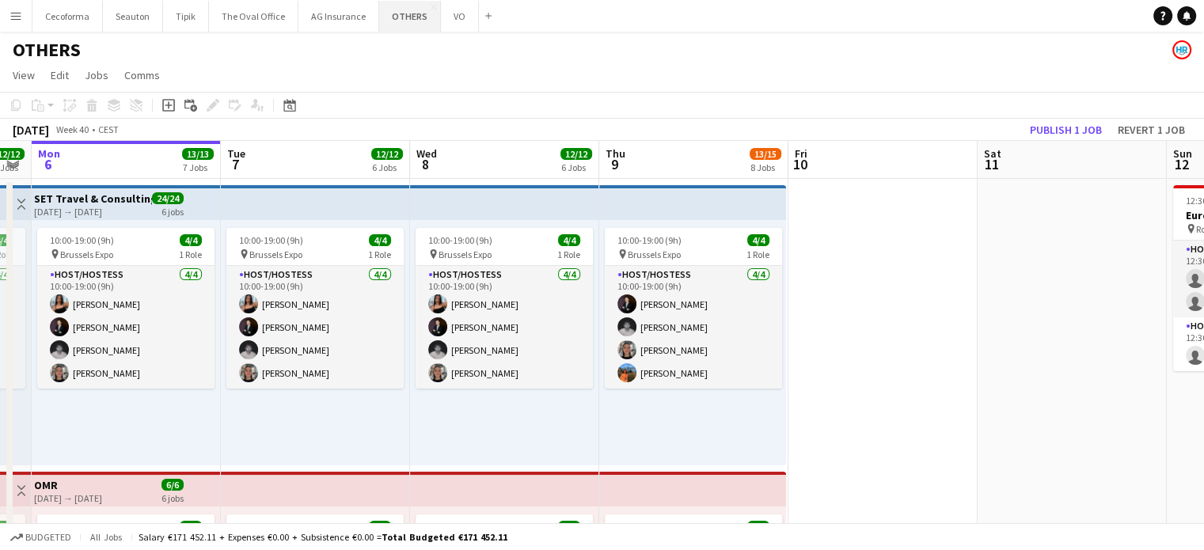
click at [395, 17] on button "OTHERS Close" at bounding box center [410, 16] width 62 height 31
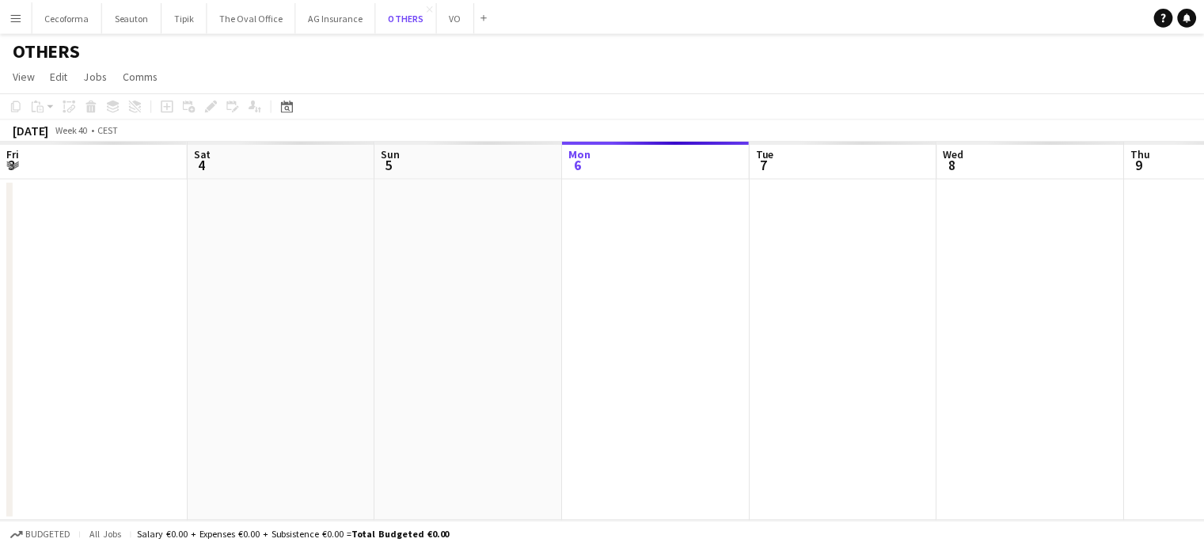
scroll to position [0, 378]
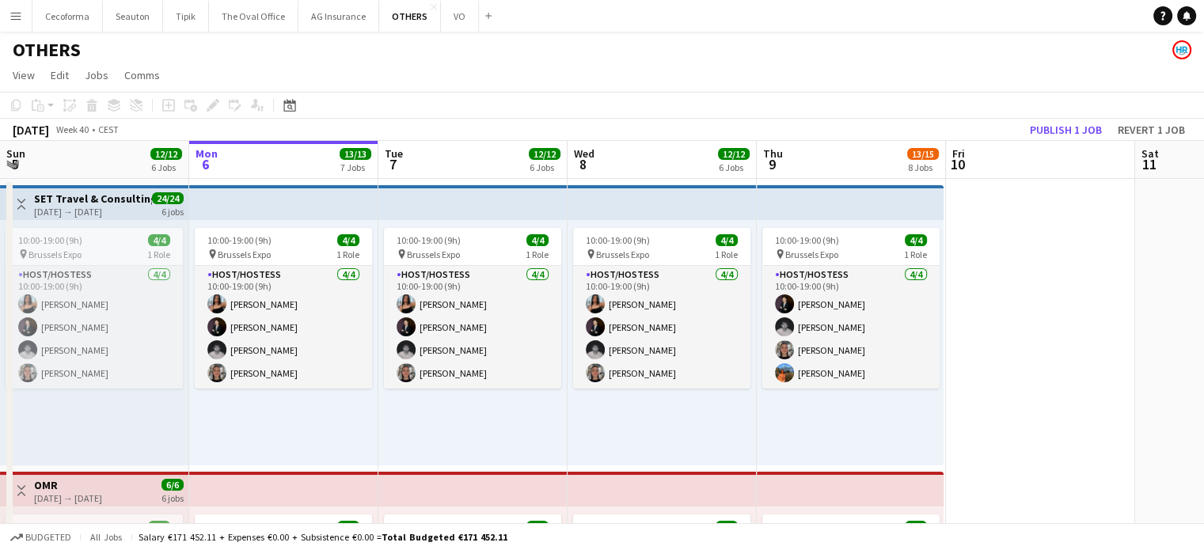
drag, startPoint x: 1014, startPoint y: 299, endPoint x: 1212, endPoint y: 374, distance: 211.4
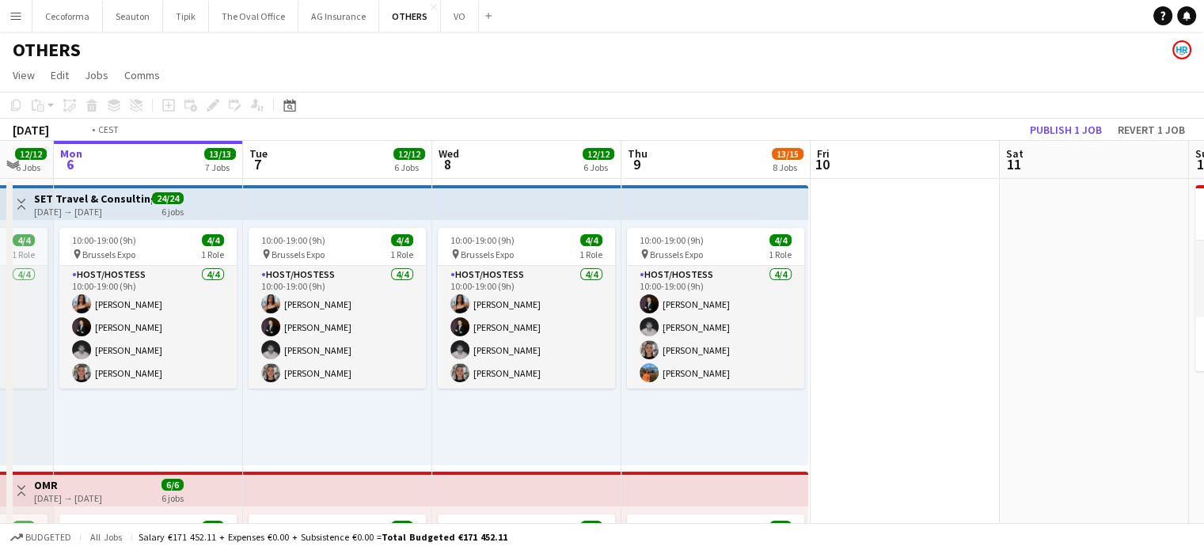
drag, startPoint x: 1091, startPoint y: 368, endPoint x: 822, endPoint y: 381, distance: 269.4
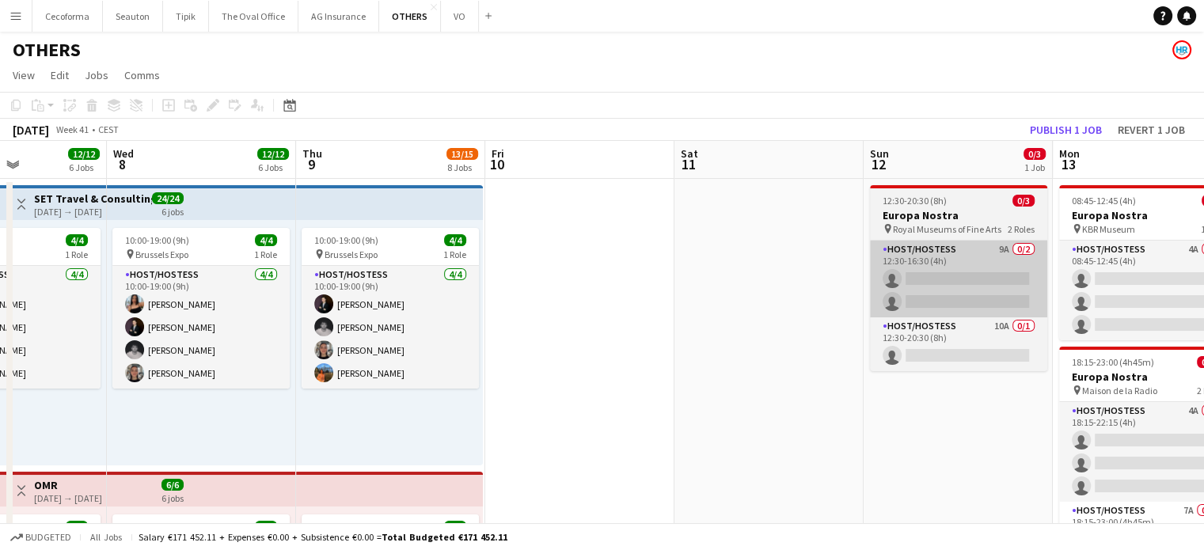
drag, startPoint x: 772, startPoint y: 382, endPoint x: 512, endPoint y: 305, distance: 271.0
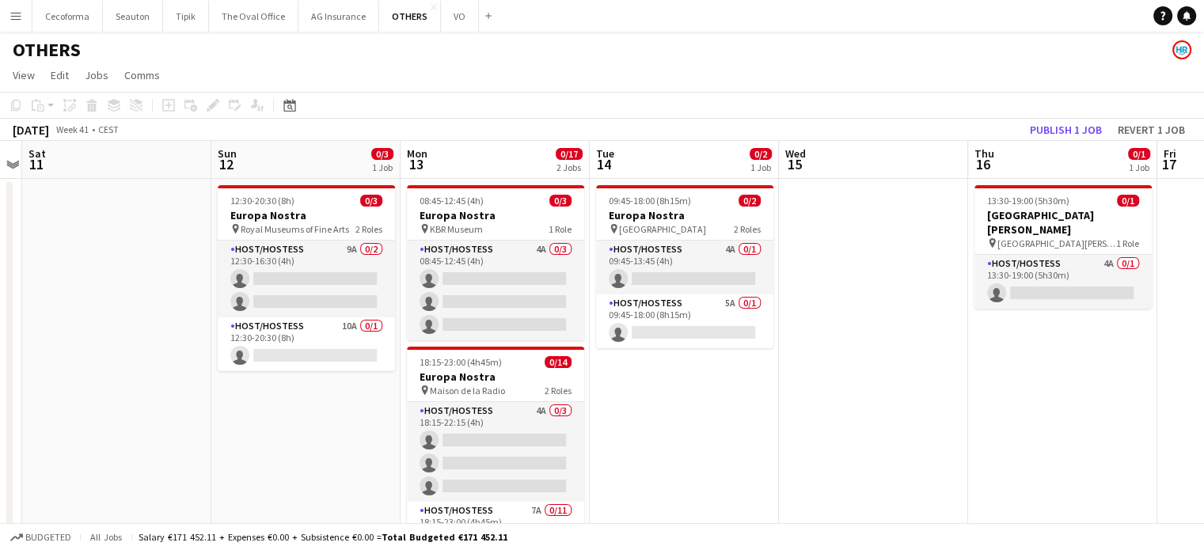
drag, startPoint x: 860, startPoint y: 370, endPoint x: 806, endPoint y: 351, distance: 57.6
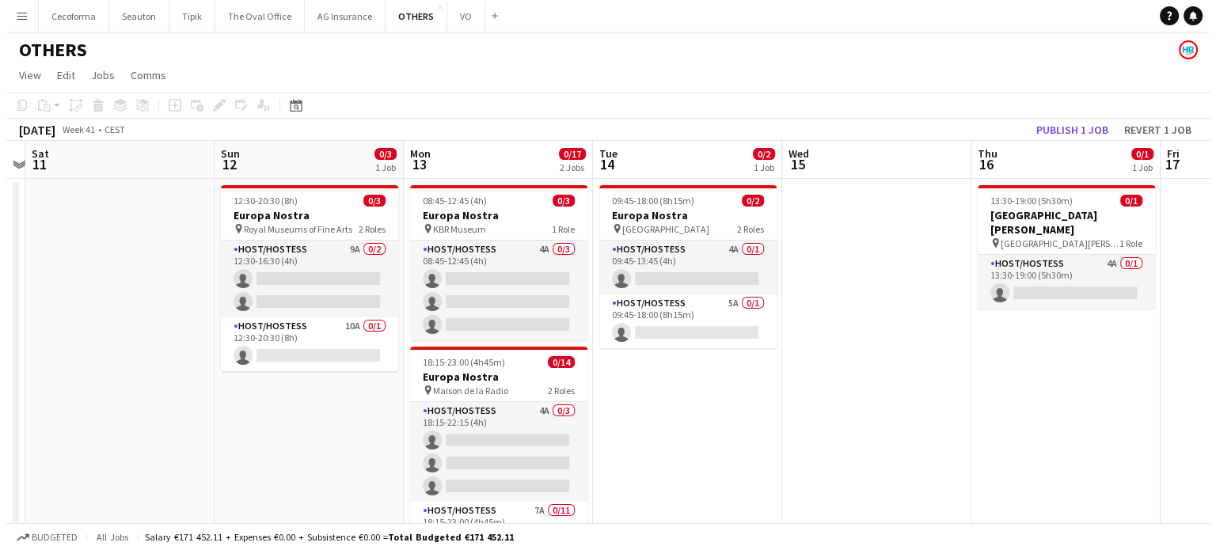
scroll to position [0, 349]
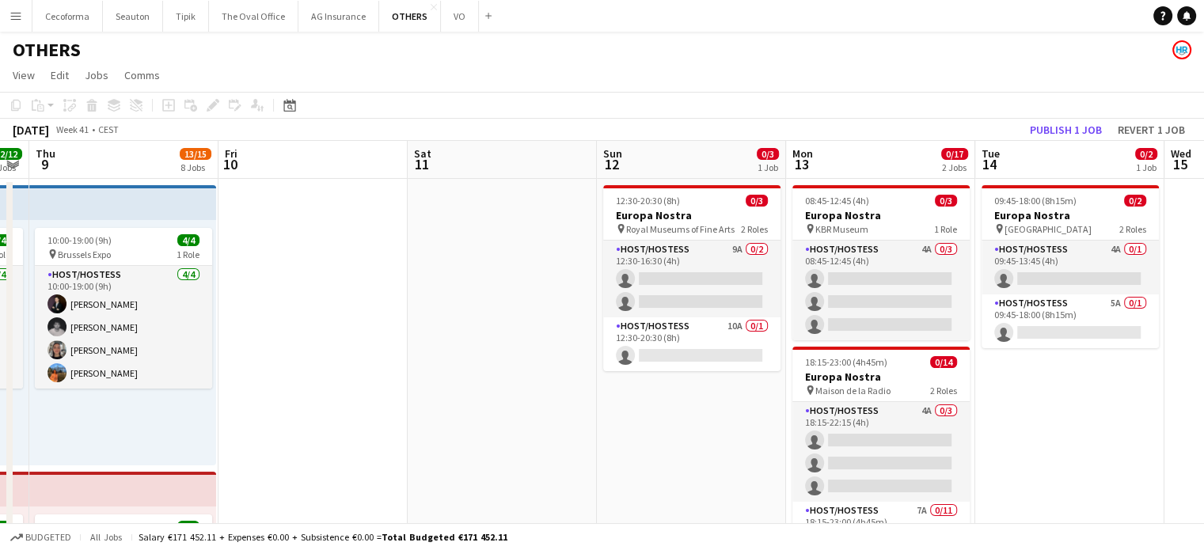
click at [400, 12] on button "OTHERS Close" at bounding box center [410, 16] width 62 height 31
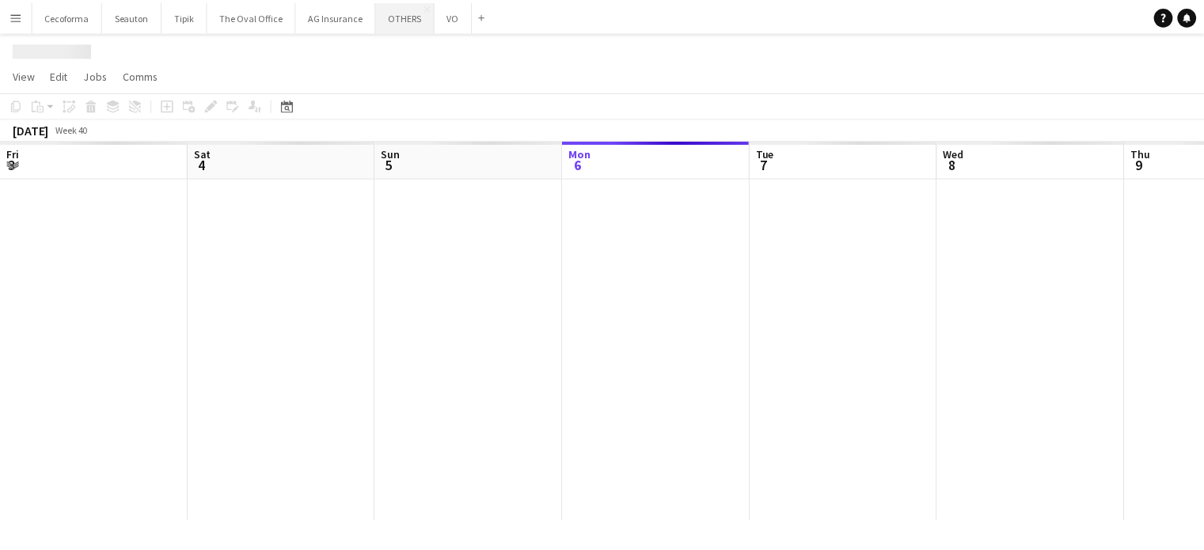
scroll to position [0, 378]
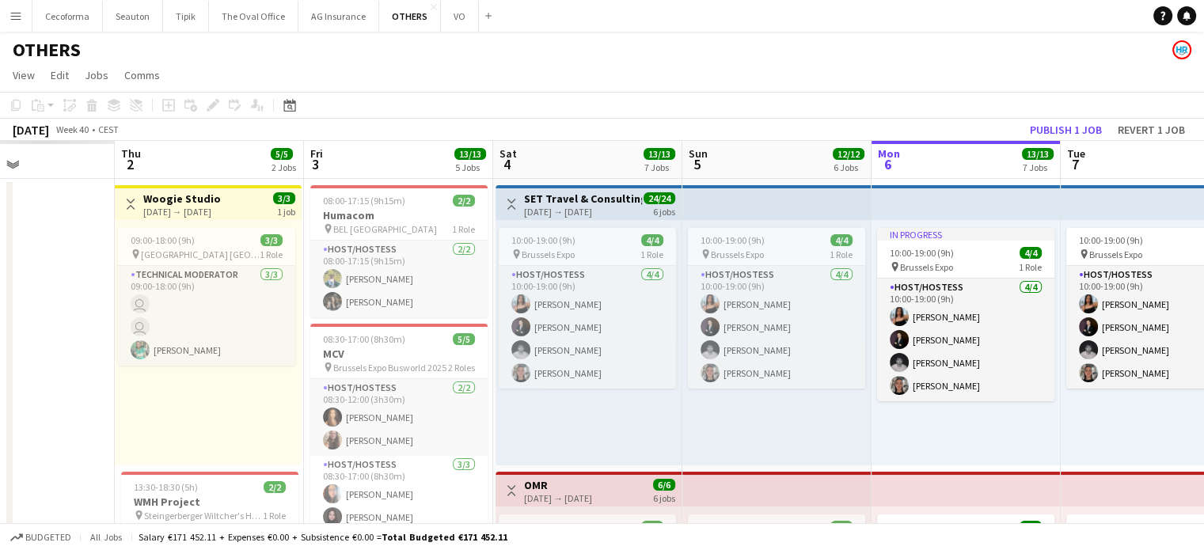
drag, startPoint x: 370, startPoint y: 446, endPoint x: 855, endPoint y: 476, distance: 485.4
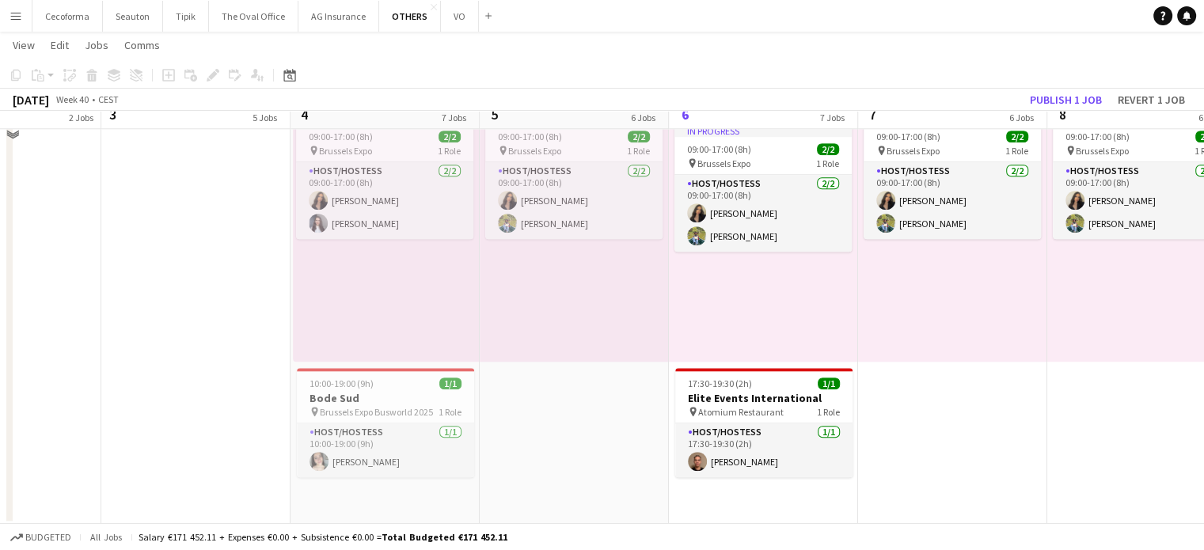
scroll to position [1536, 0]
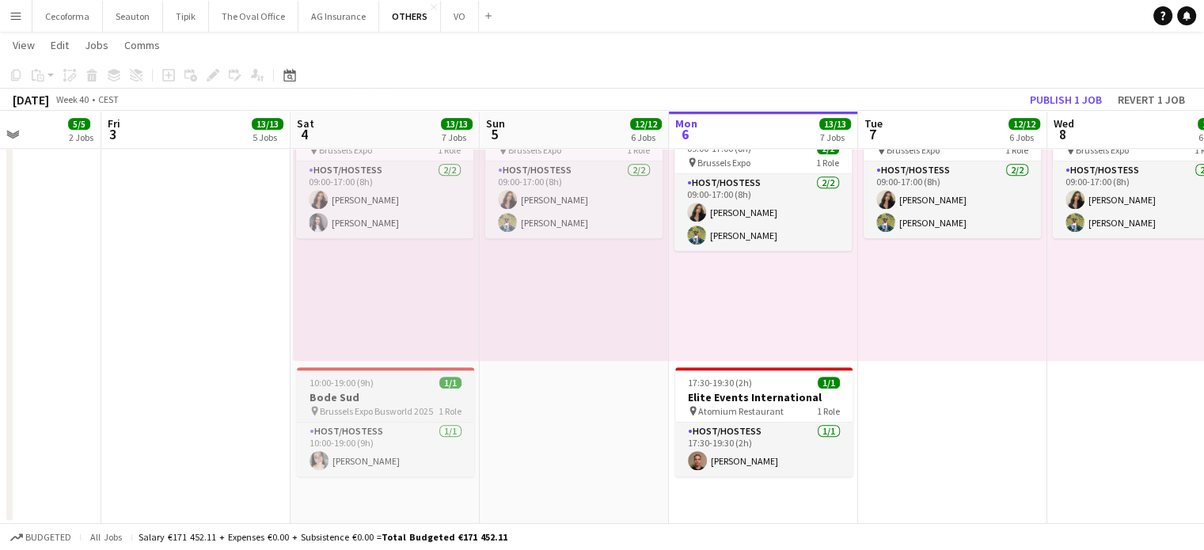
click at [383, 400] on h3 "Bode Sud" at bounding box center [385, 397] width 177 height 14
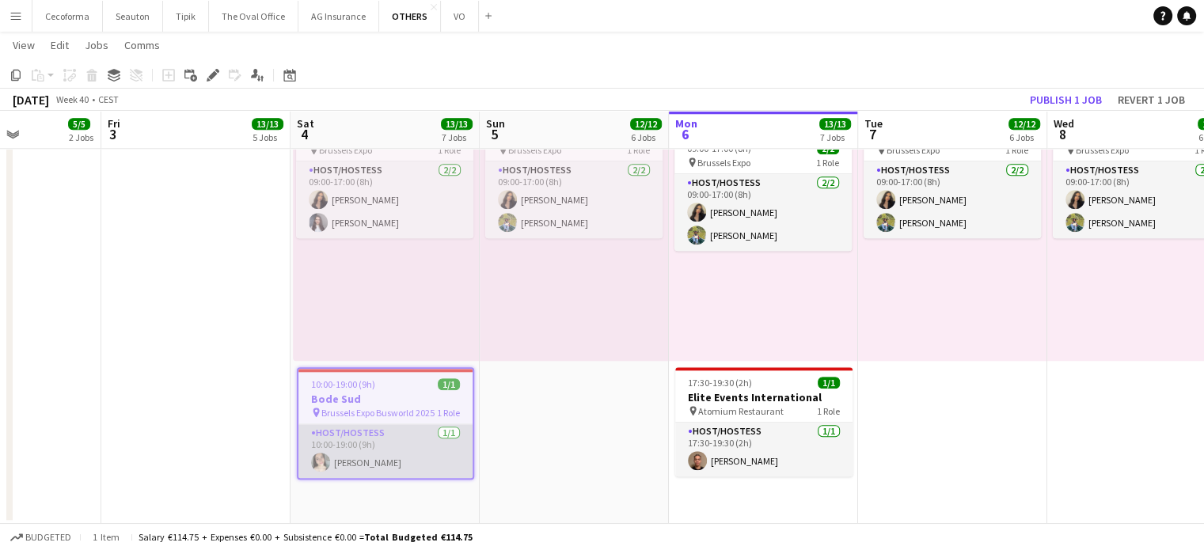
click at [386, 455] on app-card-role "Host/Hostess [DATE] 10:00-19:00 (9h) [PERSON_NAME]" at bounding box center [385, 451] width 174 height 54
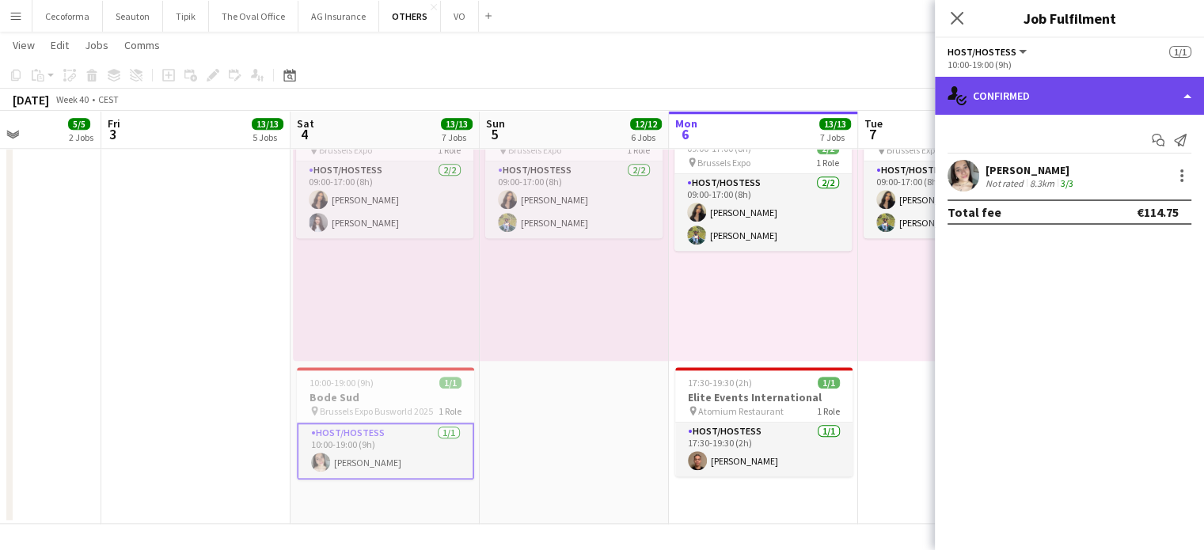
click at [1187, 98] on div "single-neutral-actions-check-2 Confirmed" at bounding box center [1069, 96] width 269 height 38
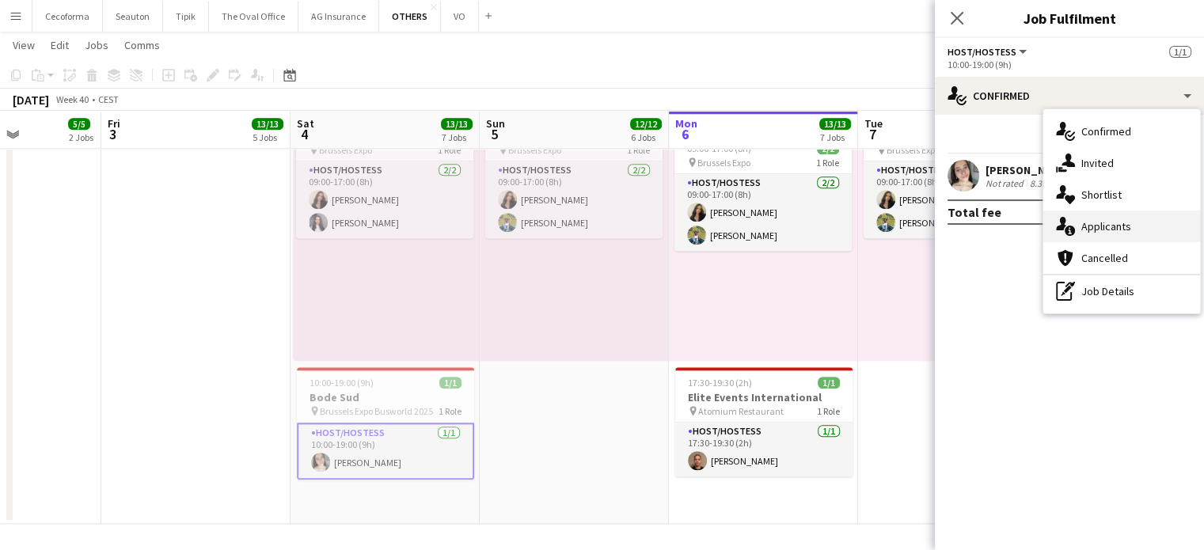
click at [1115, 225] on span "Applicants" at bounding box center [1106, 226] width 50 height 14
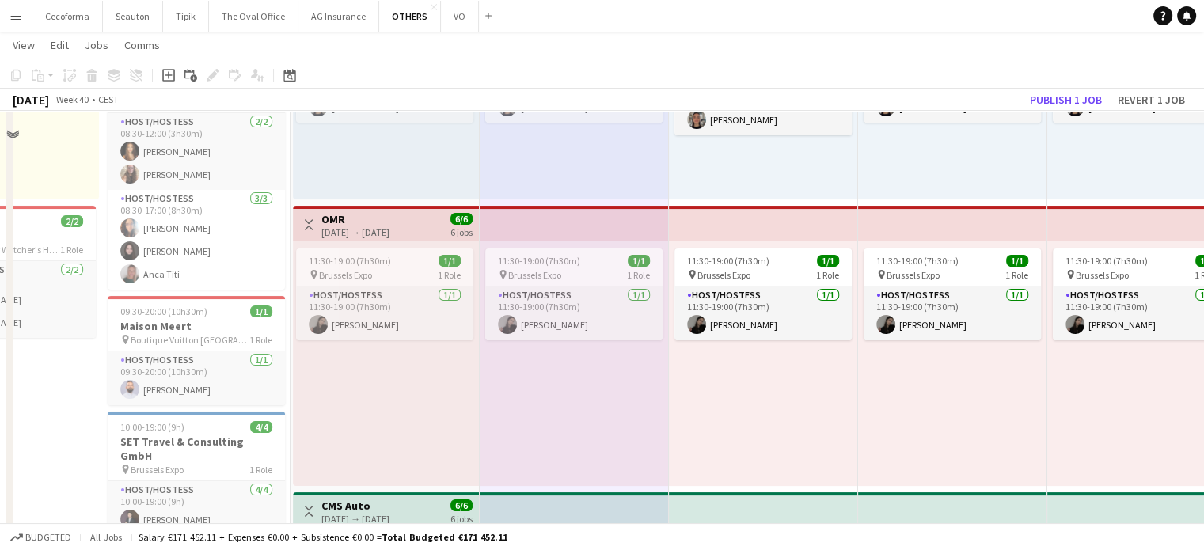
scroll to position [111, 0]
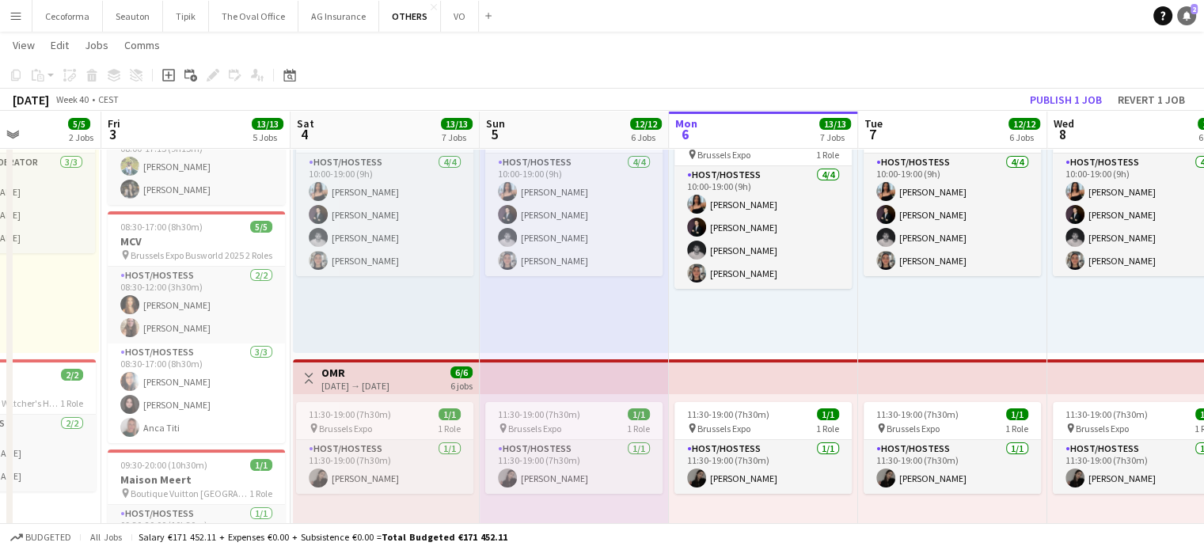
click at [1186, 12] on icon at bounding box center [1187, 15] width 8 height 8
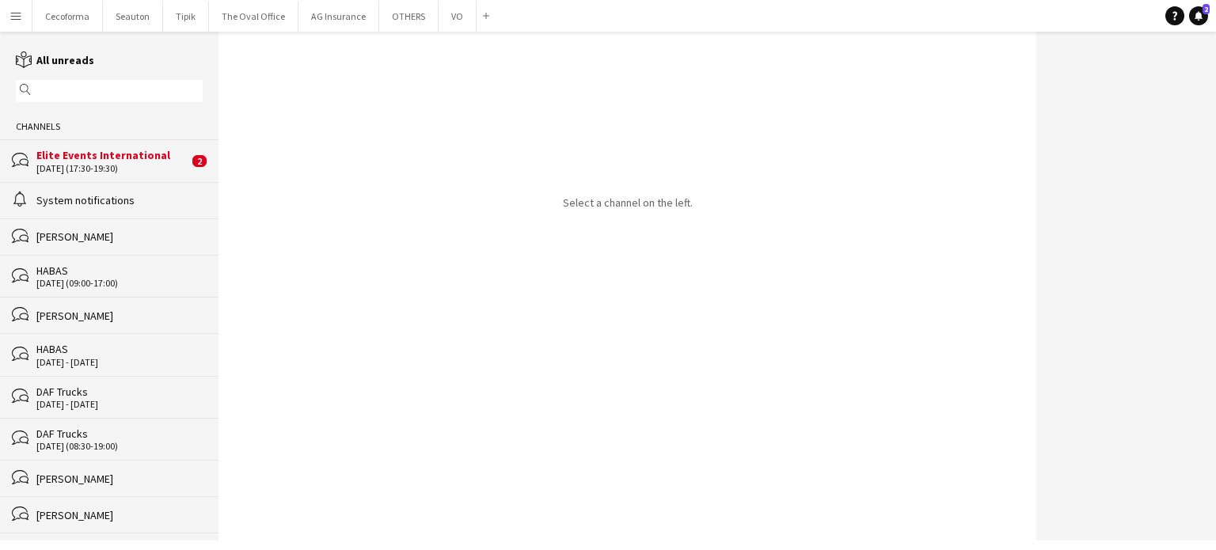
click at [93, 163] on div "[DATE] (17:30-19:30)" at bounding box center [112, 168] width 152 height 11
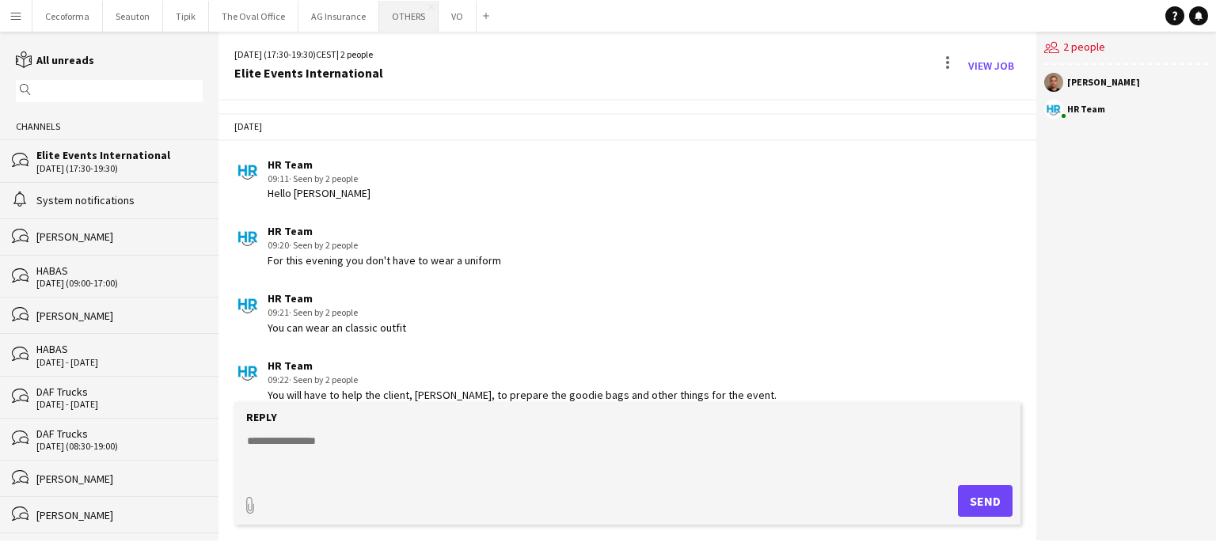
click at [400, 21] on button "OTHERS Close" at bounding box center [408, 16] width 59 height 31
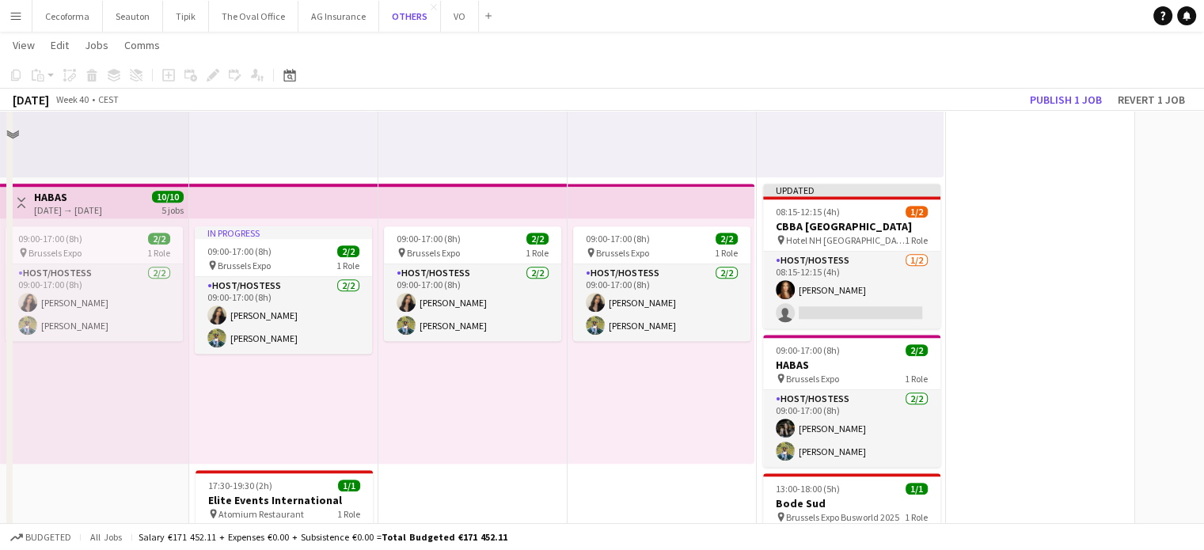
scroll to position [1536, 0]
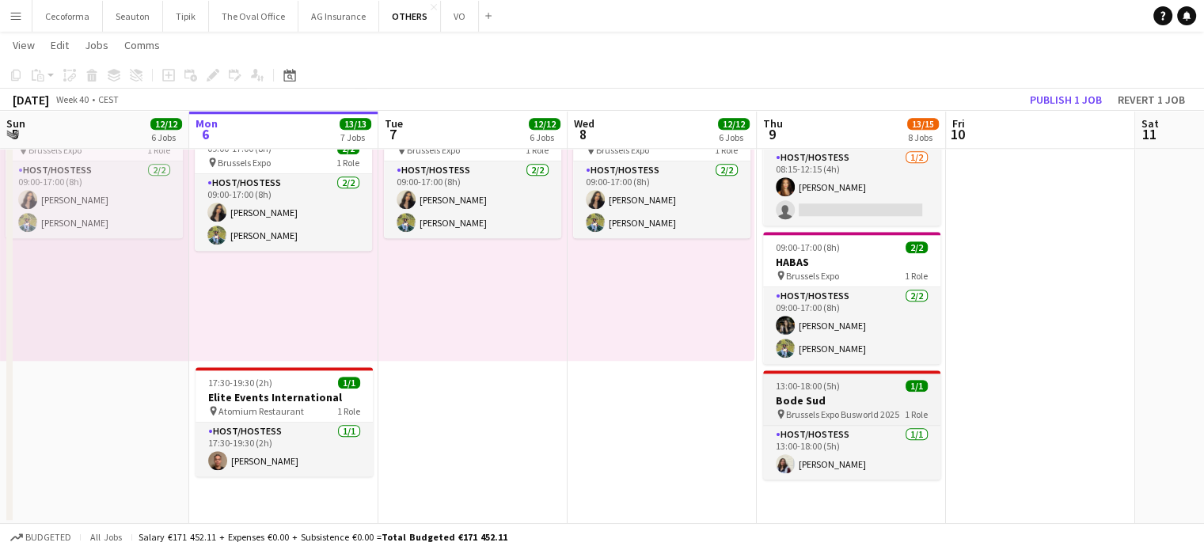
click at [808, 405] on h3 "Bode Sud" at bounding box center [851, 400] width 177 height 14
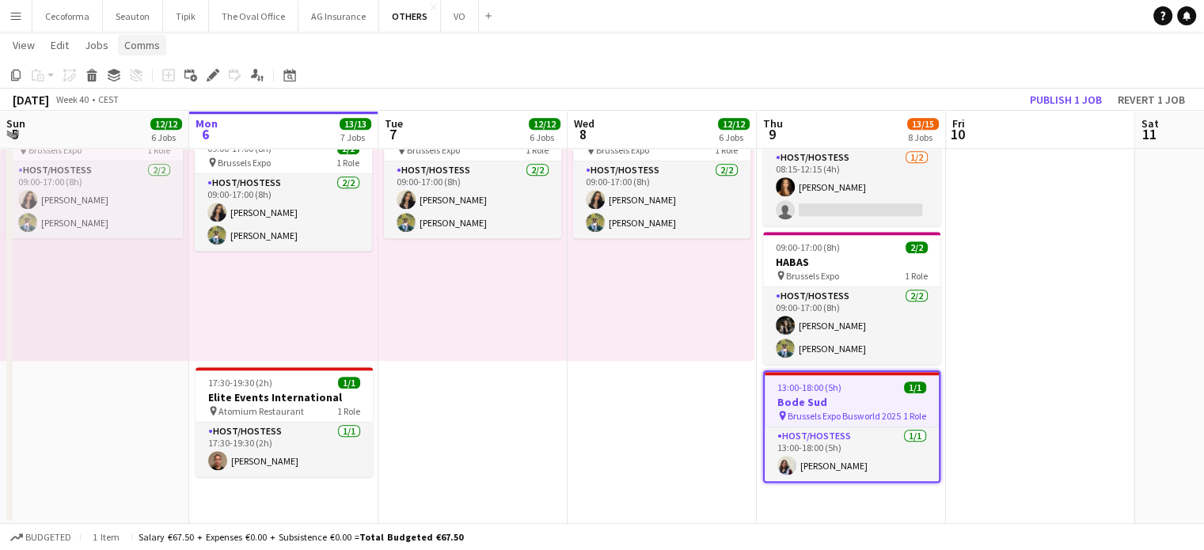
click at [144, 46] on span "Comms" at bounding box center [142, 45] width 36 height 14
click at [142, 116] on span "Create chat" at bounding box center [157, 112] width 55 height 14
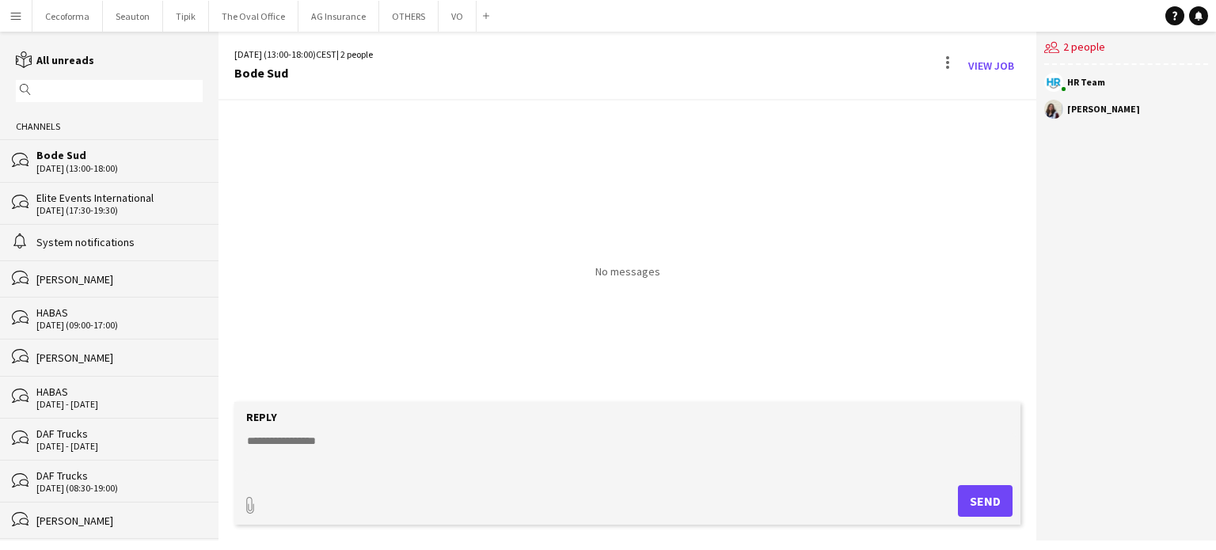
click at [354, 441] on textarea at bounding box center [630, 453] width 770 height 41
type textarea "**********"
type input "**********"
click at [982, 499] on span "Upload Upload" at bounding box center [966, 499] width 69 height 19
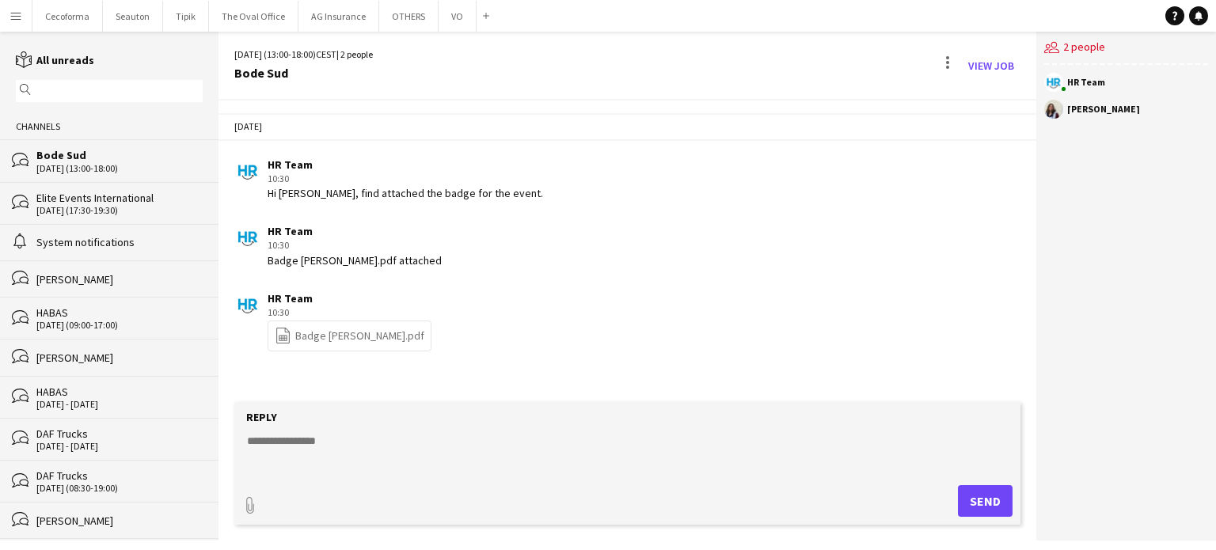
click at [332, 331] on link "file-spreadsheet Badge [PERSON_NAME].pdf" at bounding box center [350, 336] width 150 height 18
click at [399, 16] on button "OTHERS Close" at bounding box center [408, 16] width 59 height 31
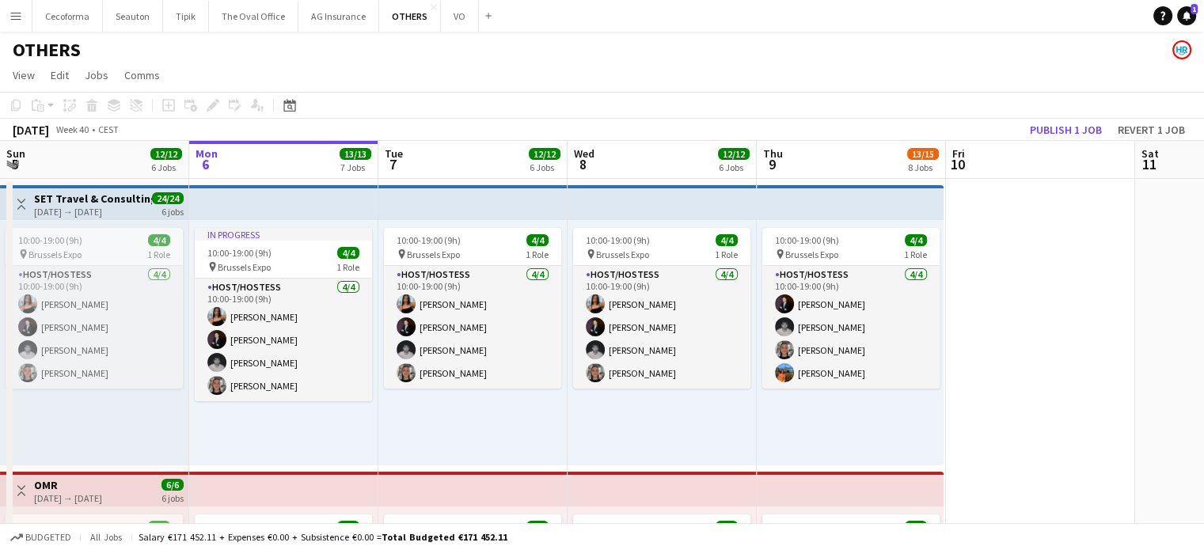
click at [16, 13] on app-icon "Menu" at bounding box center [15, 15] width 13 height 13
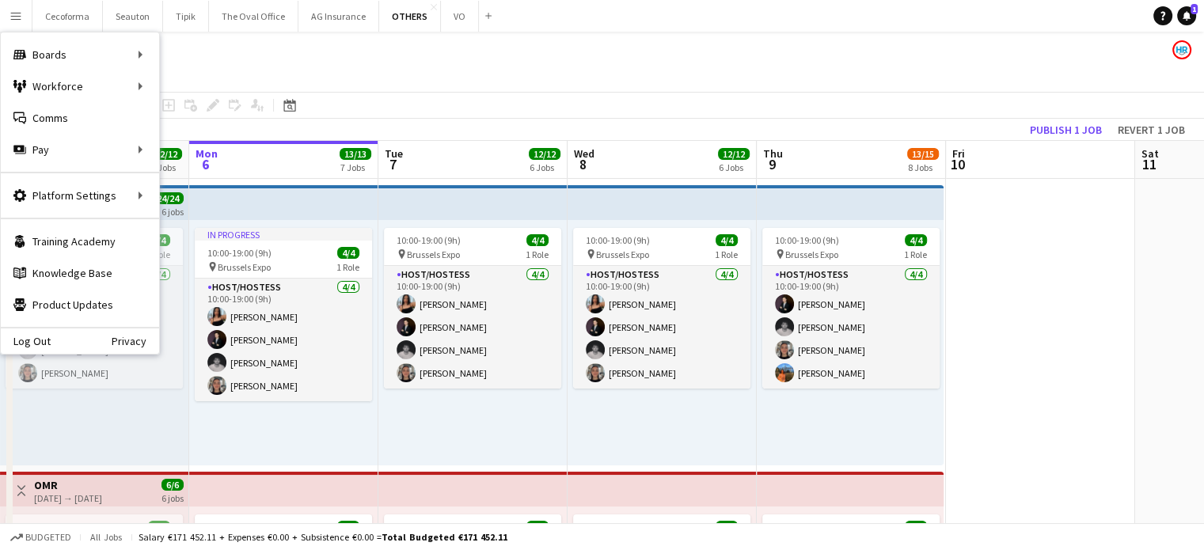
drag, startPoint x: 1191, startPoint y: 17, endPoint x: 1183, endPoint y: 25, distance: 11.2
click at [1191, 17] on link "Notifications 1" at bounding box center [1186, 15] width 19 height 19
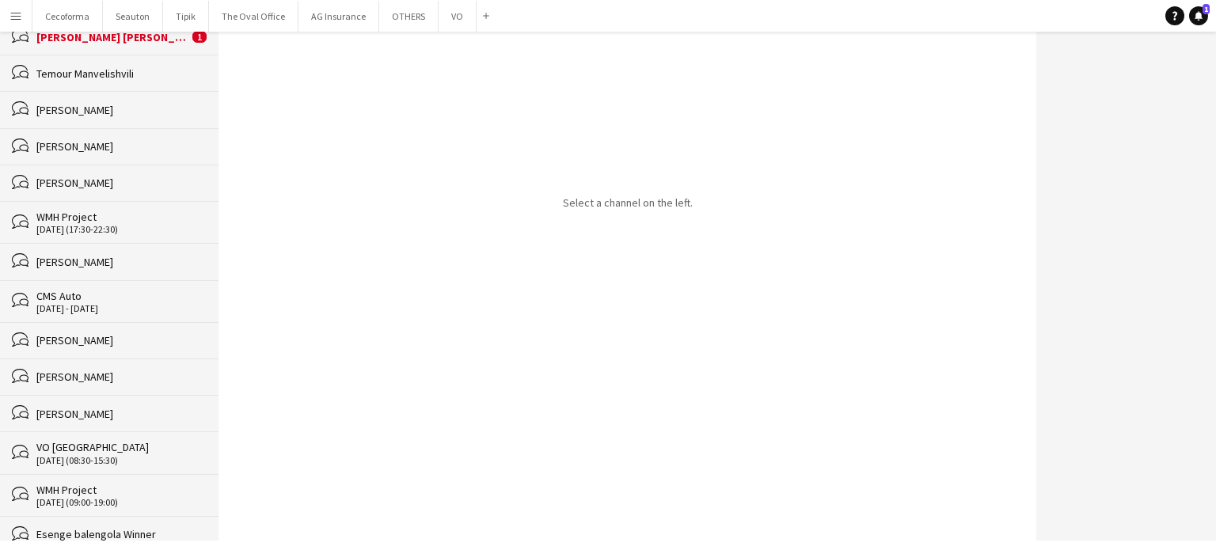
scroll to position [792, 0]
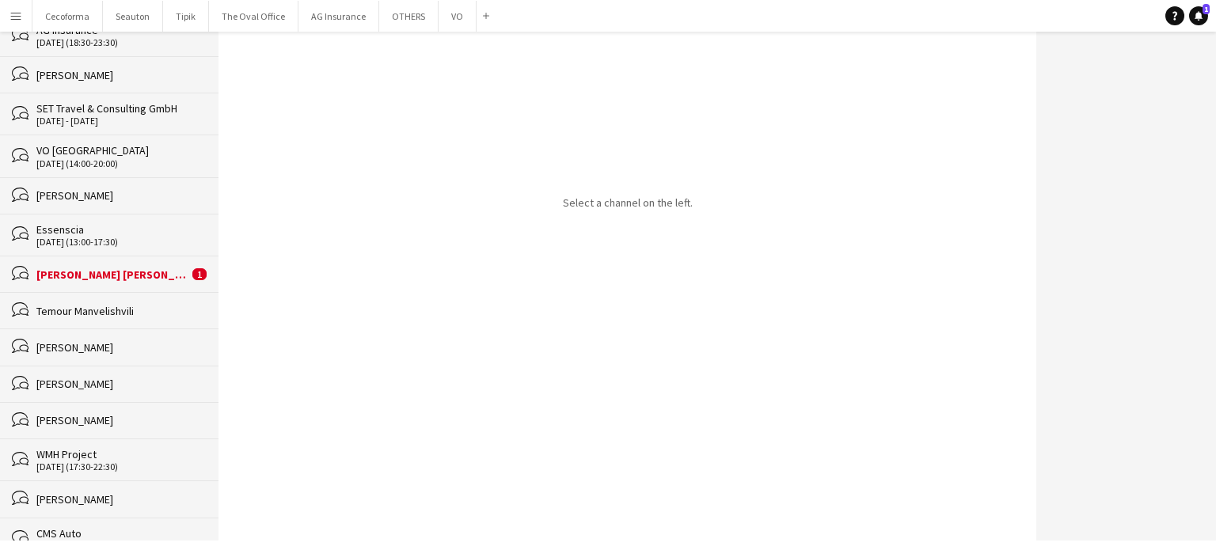
click at [73, 277] on div "[PERSON_NAME] [PERSON_NAME]" at bounding box center [112, 275] width 152 height 14
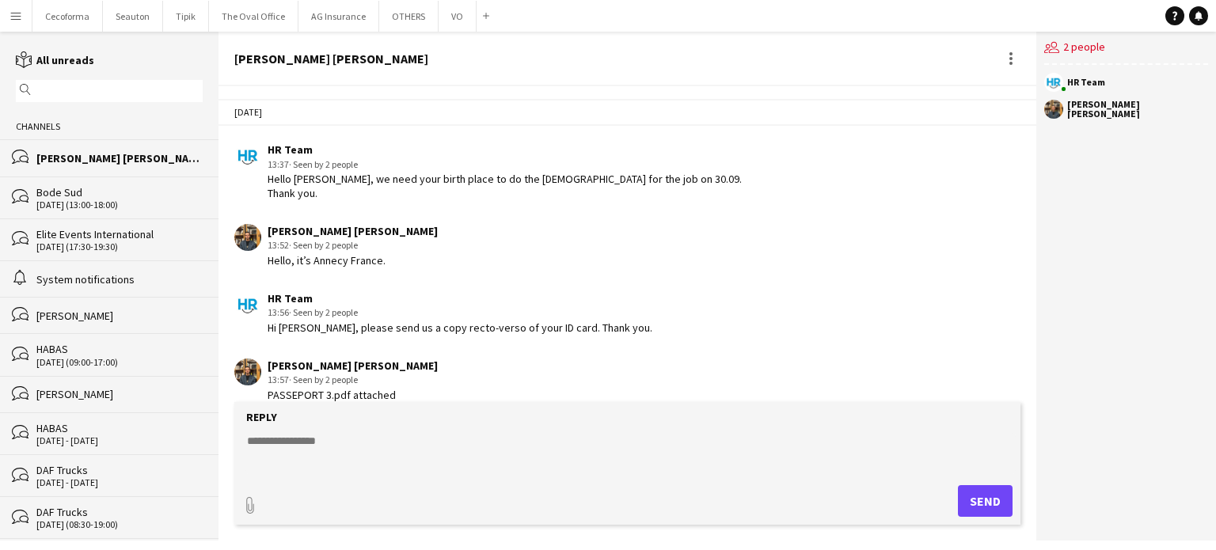
scroll to position [554, 0]
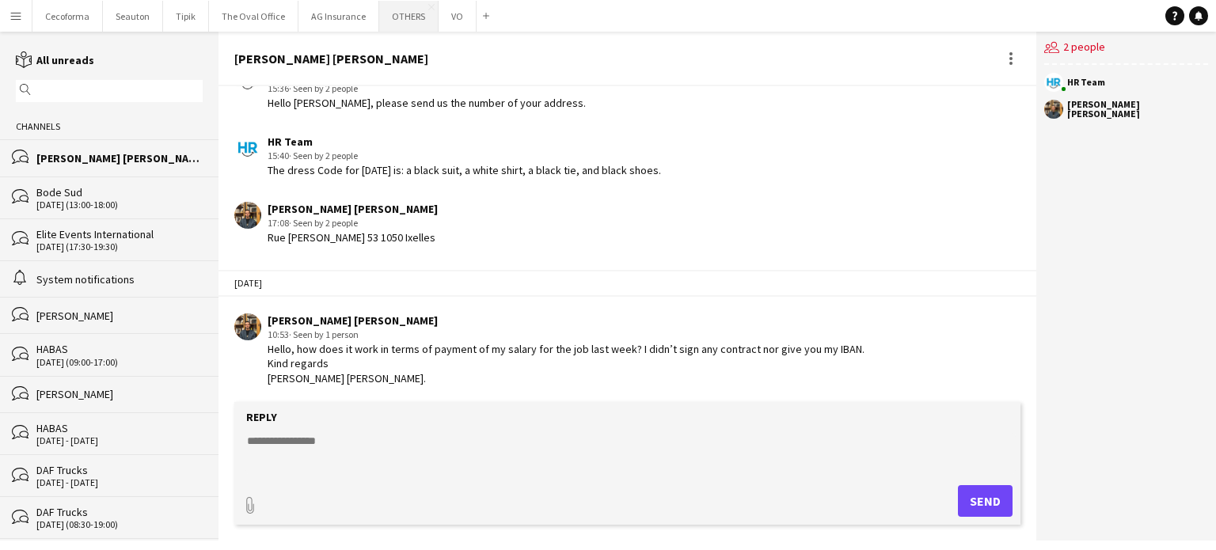
click at [405, 18] on button "OTHERS Close" at bounding box center [408, 16] width 59 height 31
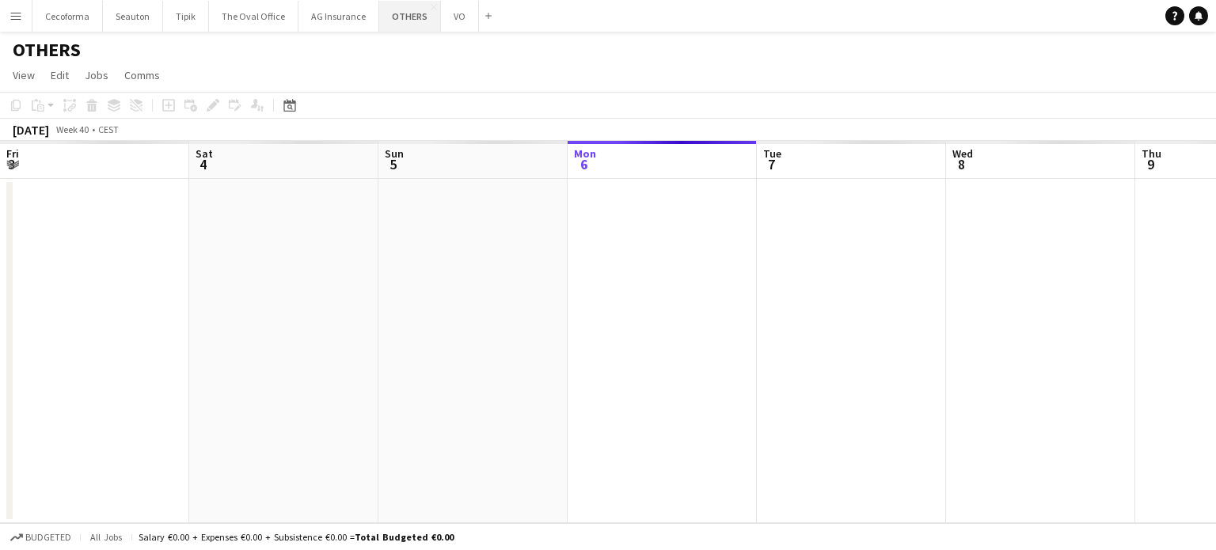
scroll to position [0, 378]
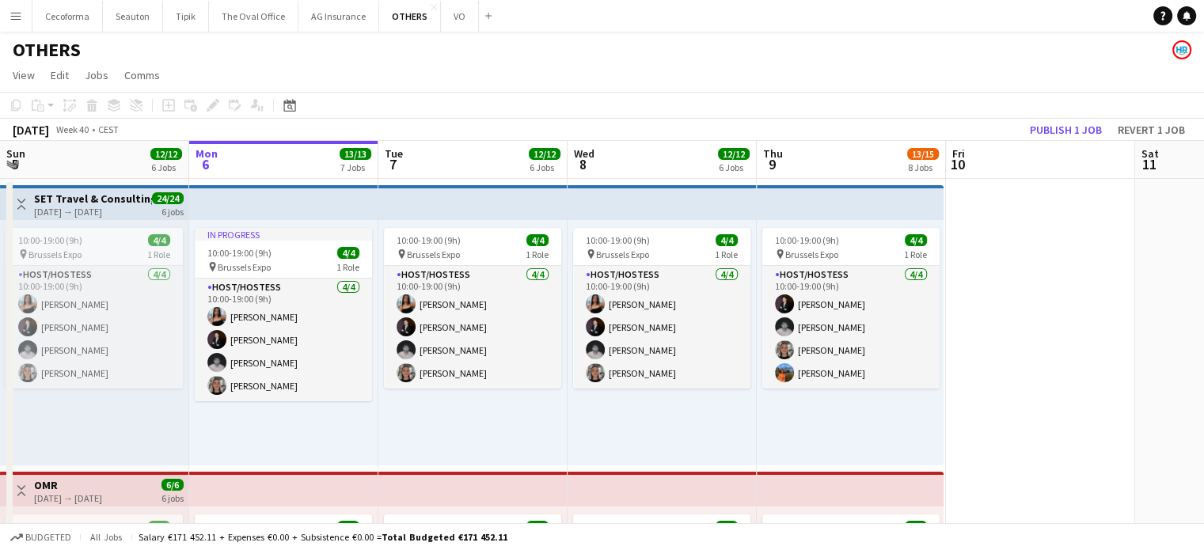
click at [19, 21] on app-icon "Menu" at bounding box center [15, 15] width 13 height 13
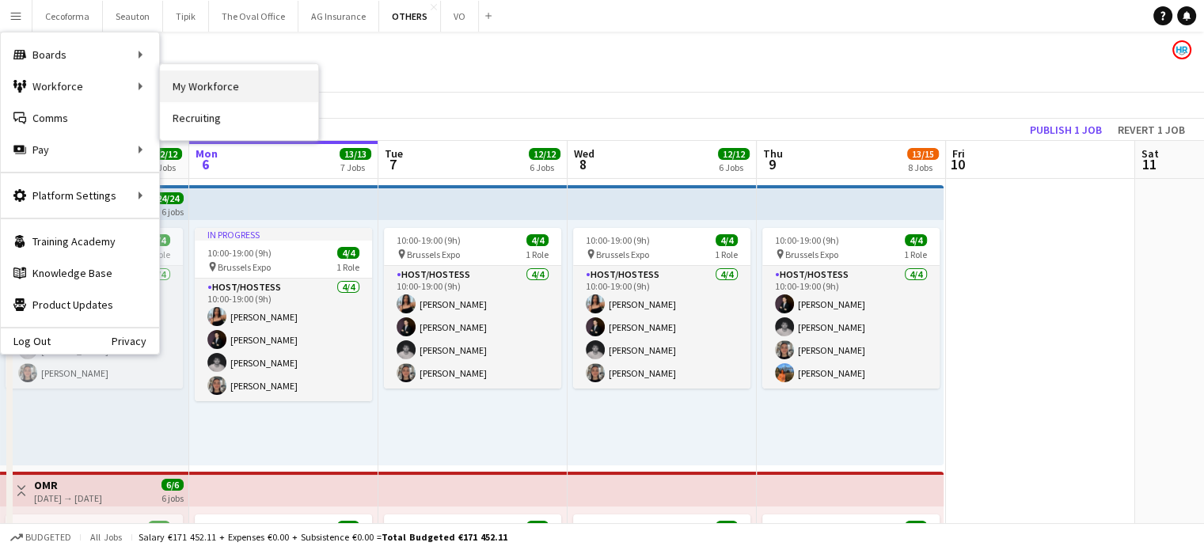
click at [241, 84] on link "My Workforce" at bounding box center [239, 86] width 158 height 32
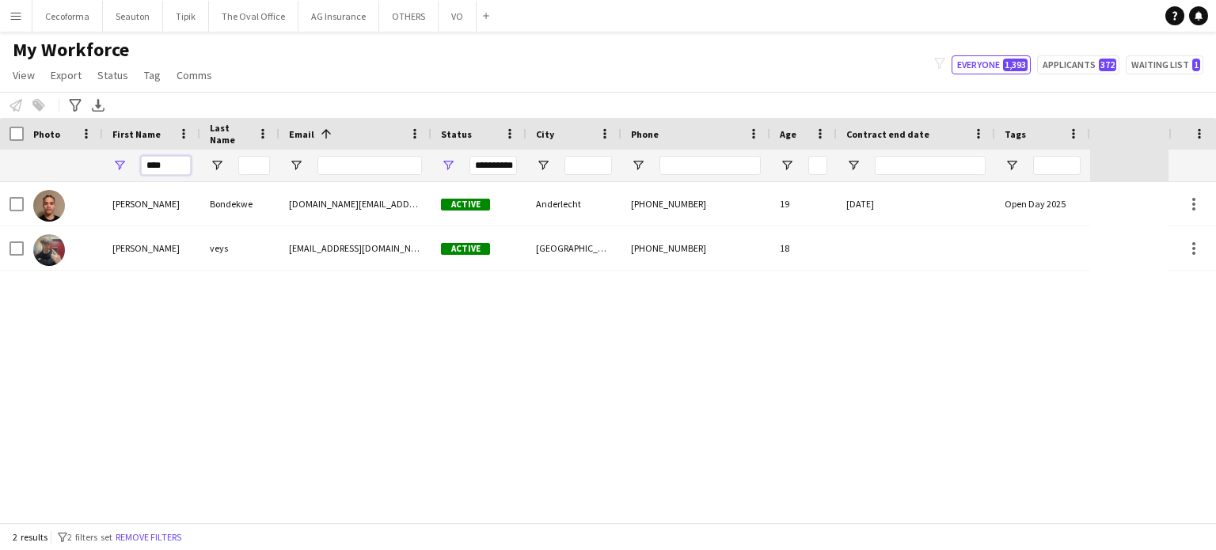
click at [167, 164] on input "****" at bounding box center [166, 165] width 50 height 19
type input "*"
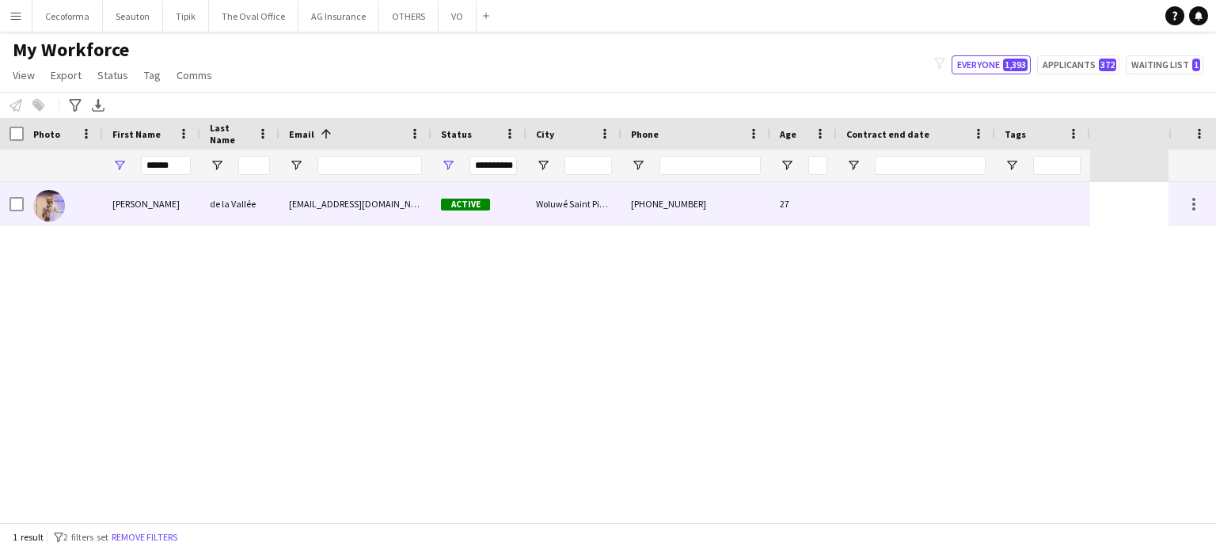
click at [970, 203] on div at bounding box center [916, 204] width 158 height 44
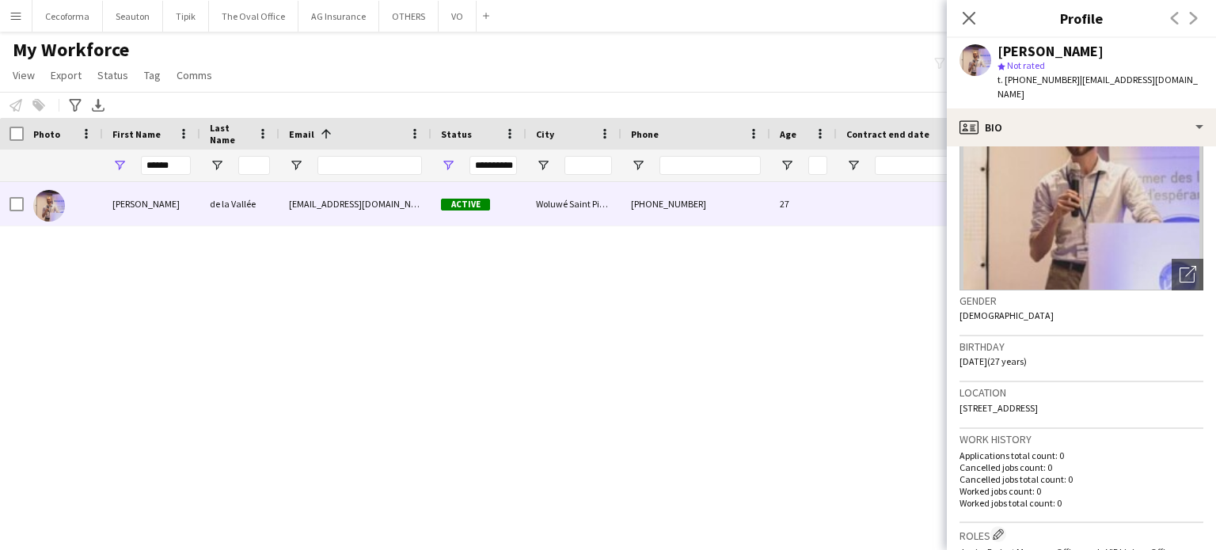
scroll to position [237, 0]
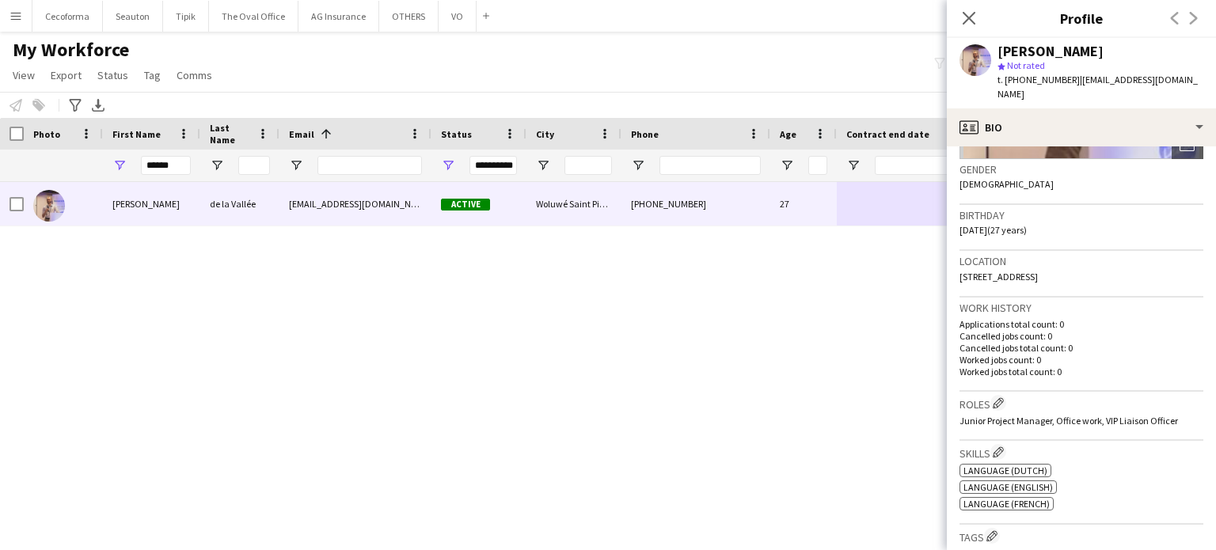
drag, startPoint x: 959, startPoint y: 262, endPoint x: 1149, endPoint y: 262, distance: 189.2
click at [1038, 271] on span "[STREET_ADDRESS]" at bounding box center [998, 277] width 78 height 12
copy span "[STREET_ADDRESS],"
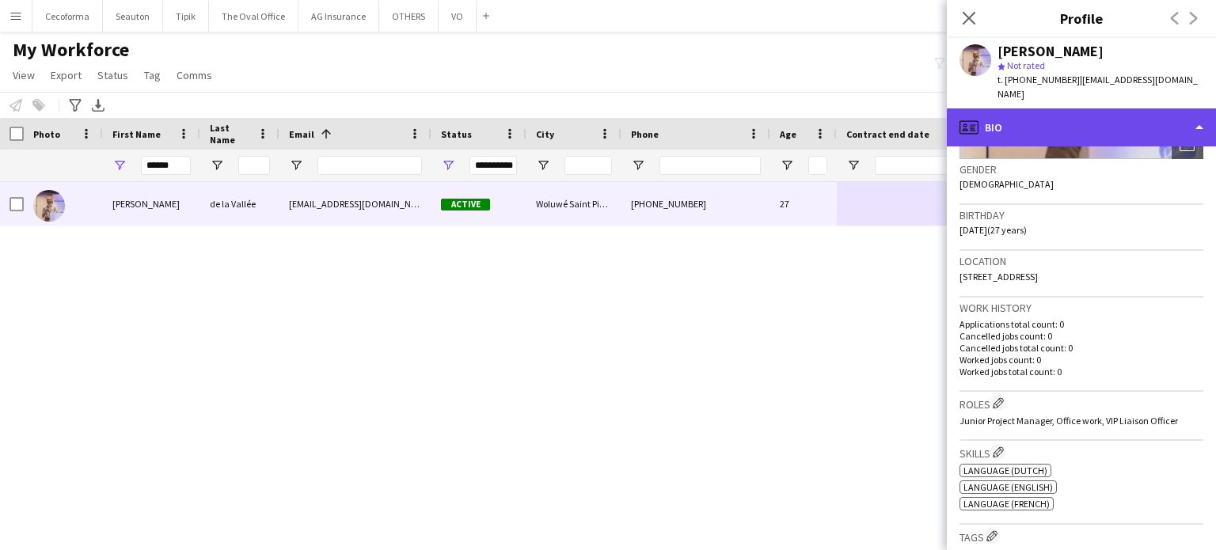
click at [1198, 109] on div "profile Bio" at bounding box center [1081, 127] width 269 height 38
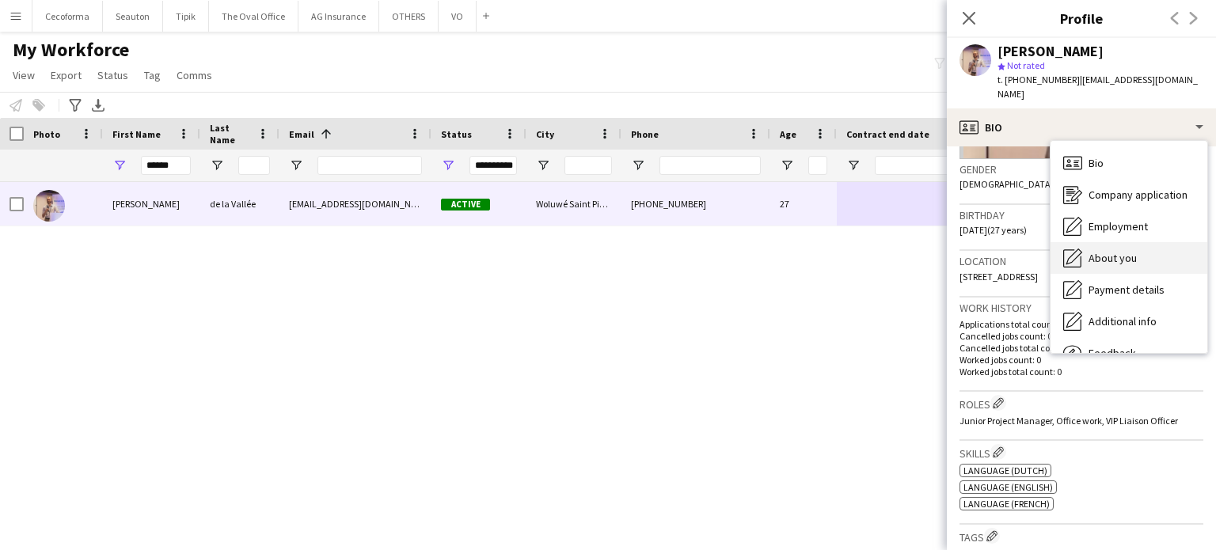
click at [1111, 251] on span "About you" at bounding box center [1112, 258] width 48 height 14
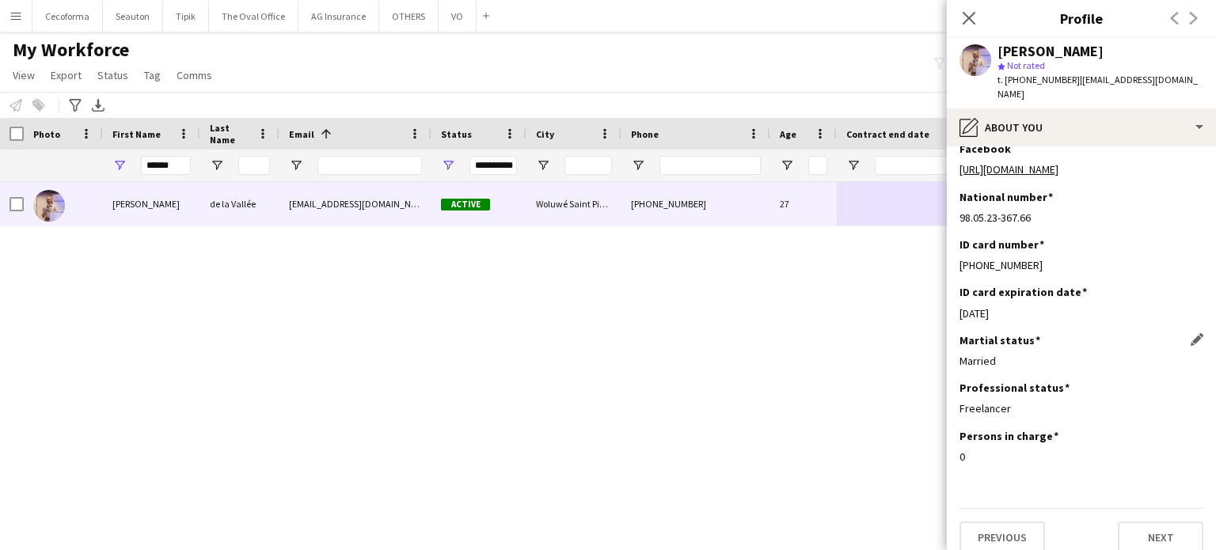
scroll to position [0, 0]
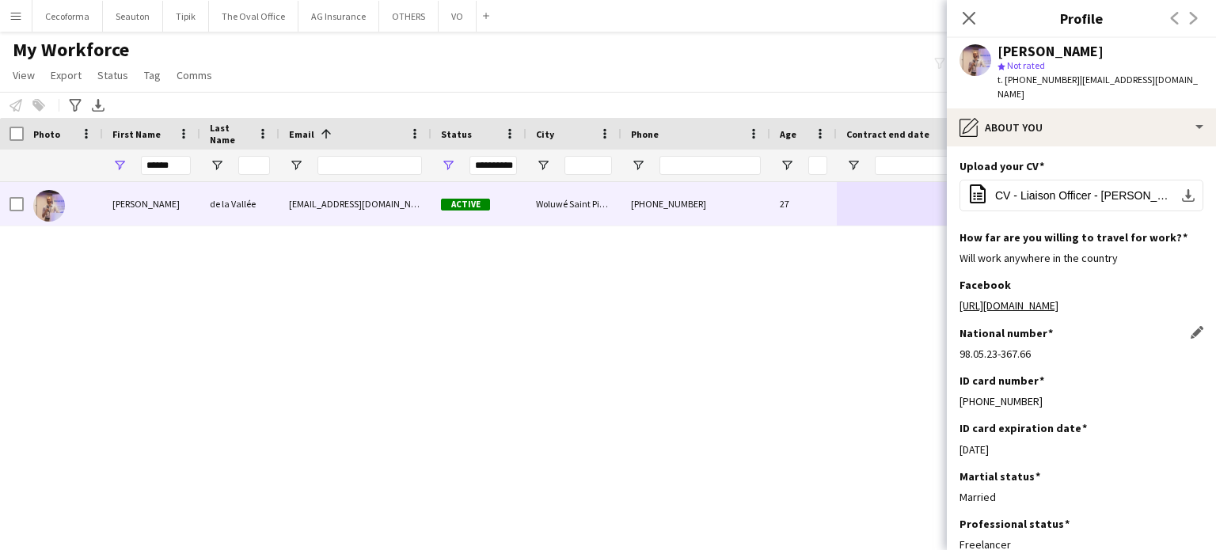
drag, startPoint x: 959, startPoint y: 338, endPoint x: 1055, endPoint y: 341, distance: 95.8
click at [1055, 347] on div "98.05.23-367.66" at bounding box center [1081, 354] width 244 height 14
copy div "98.05.23-367.66"
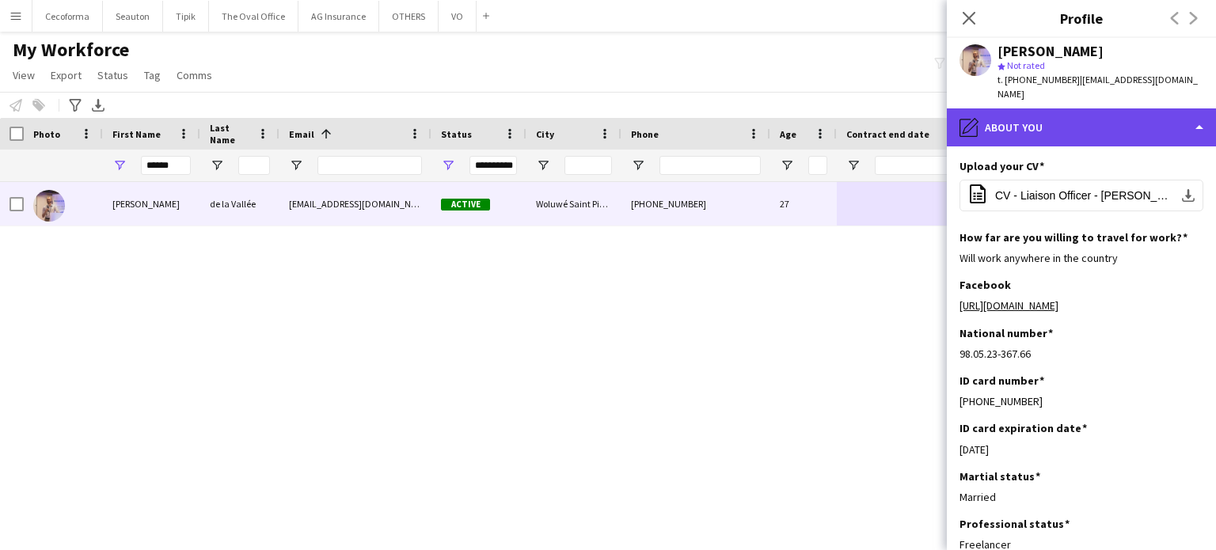
click at [1201, 112] on div "pencil4 About you" at bounding box center [1081, 127] width 269 height 38
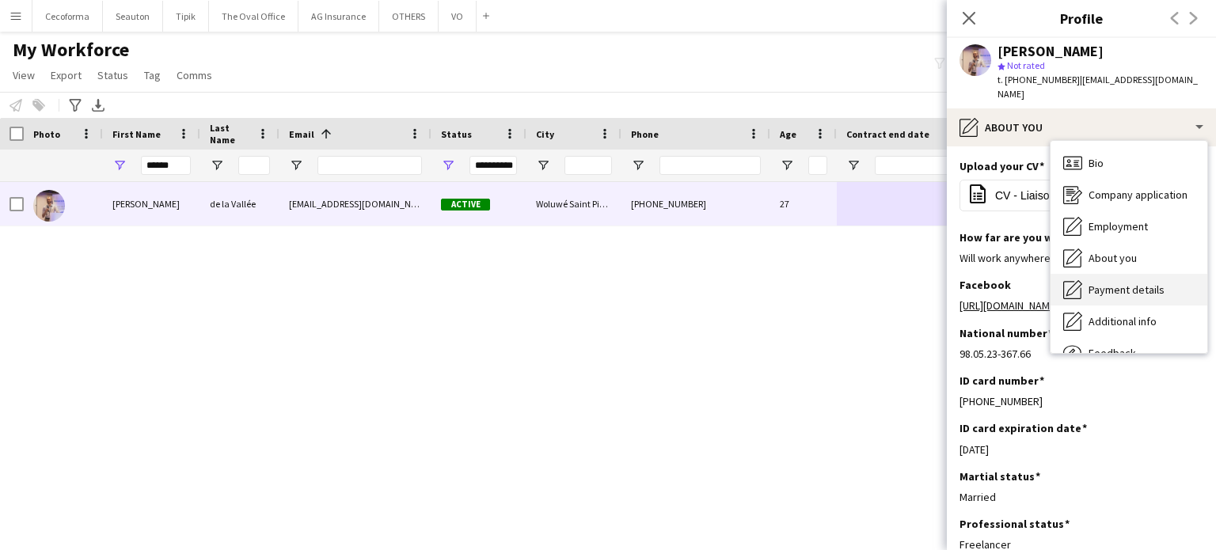
click at [1101, 283] on span "Payment details" at bounding box center [1126, 290] width 76 height 14
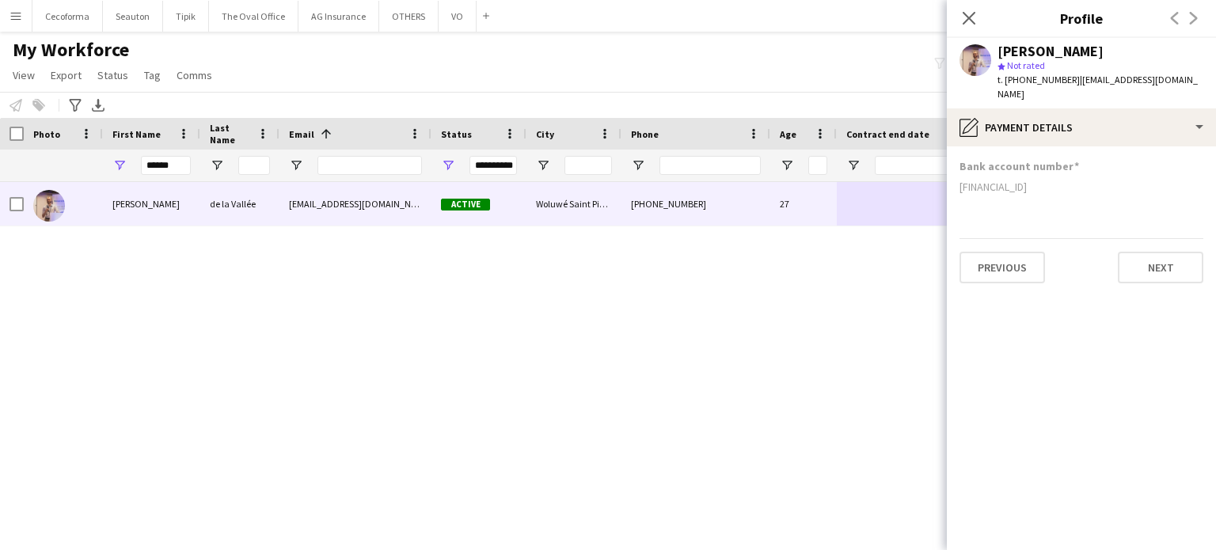
drag, startPoint x: 961, startPoint y: 170, endPoint x: 1066, endPoint y: 177, distance: 104.7
click at [1066, 180] on div "[FINANCIAL_ID]" at bounding box center [1081, 187] width 244 height 14
copy div "[FINANCIAL_ID]"
click at [184, 165] on input "******" at bounding box center [166, 165] width 50 height 19
type input "*"
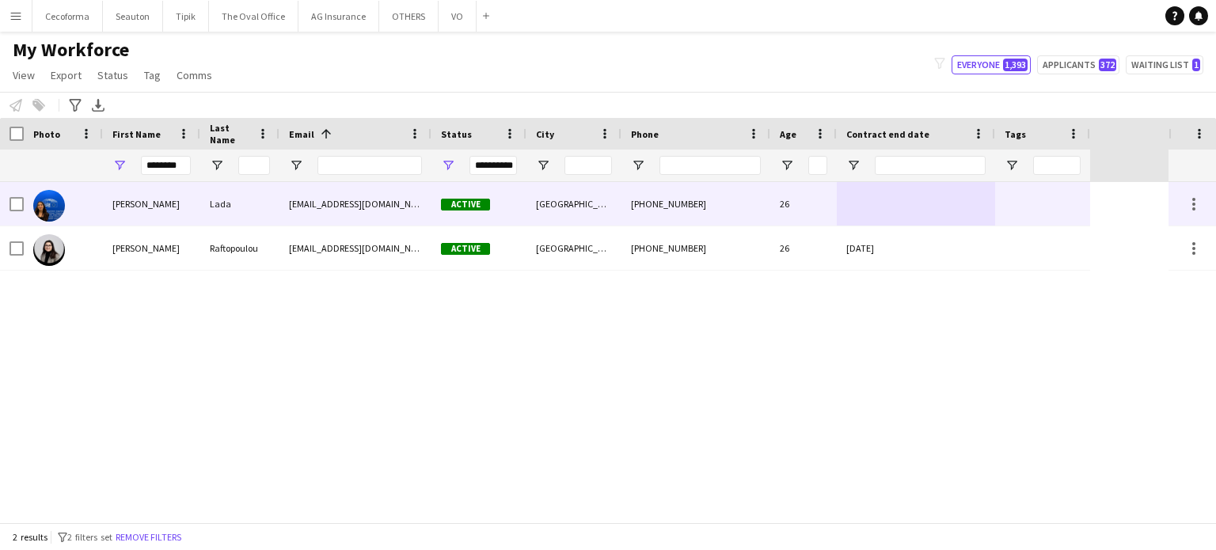
click at [1073, 213] on div at bounding box center [1042, 204] width 95 height 44
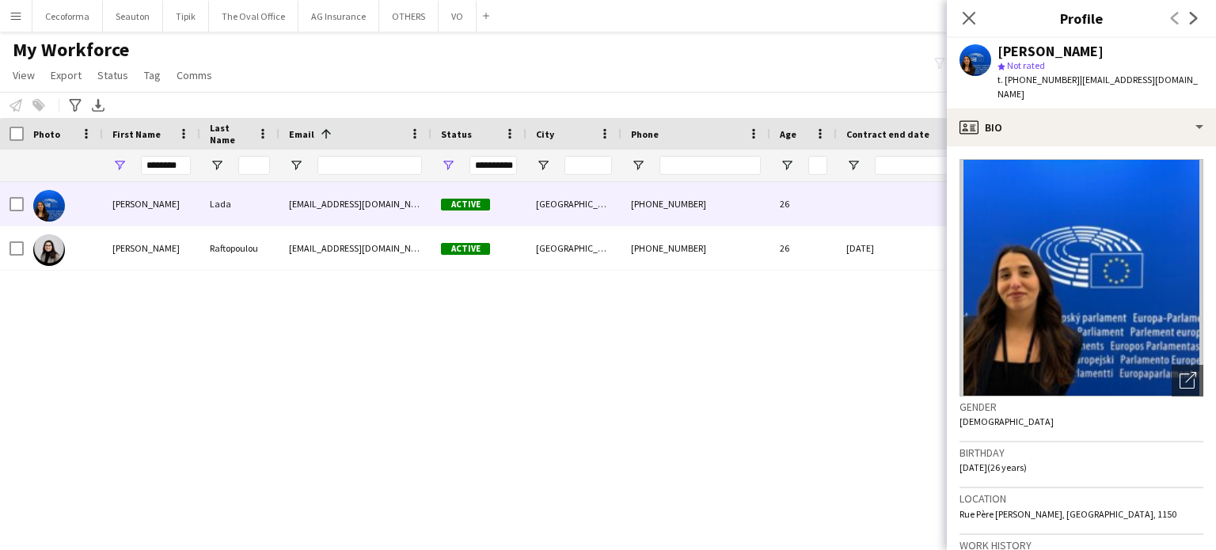
scroll to position [237, 0]
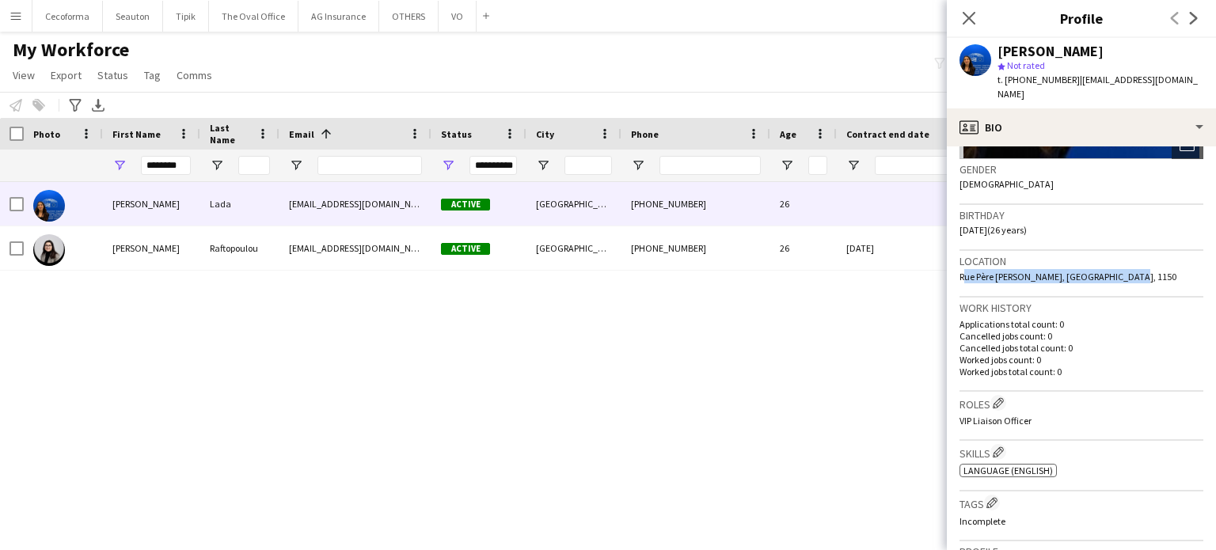
drag, startPoint x: 960, startPoint y: 262, endPoint x: 1124, endPoint y: 262, distance: 163.9
click at [1124, 262] on div "Location [GEOGRAPHIC_DATA][PERSON_NAME], [GEOGRAPHIC_DATA], 1150" at bounding box center [1081, 274] width 244 height 46
drag, startPoint x: 1066, startPoint y: 253, endPoint x: 1115, endPoint y: 266, distance: 51.7
click at [1119, 265] on div "Location [GEOGRAPHIC_DATA][PERSON_NAME], [GEOGRAPHIC_DATA], 1150" at bounding box center [1081, 274] width 244 height 46
drag, startPoint x: 960, startPoint y: 260, endPoint x: 1133, endPoint y: 260, distance: 172.6
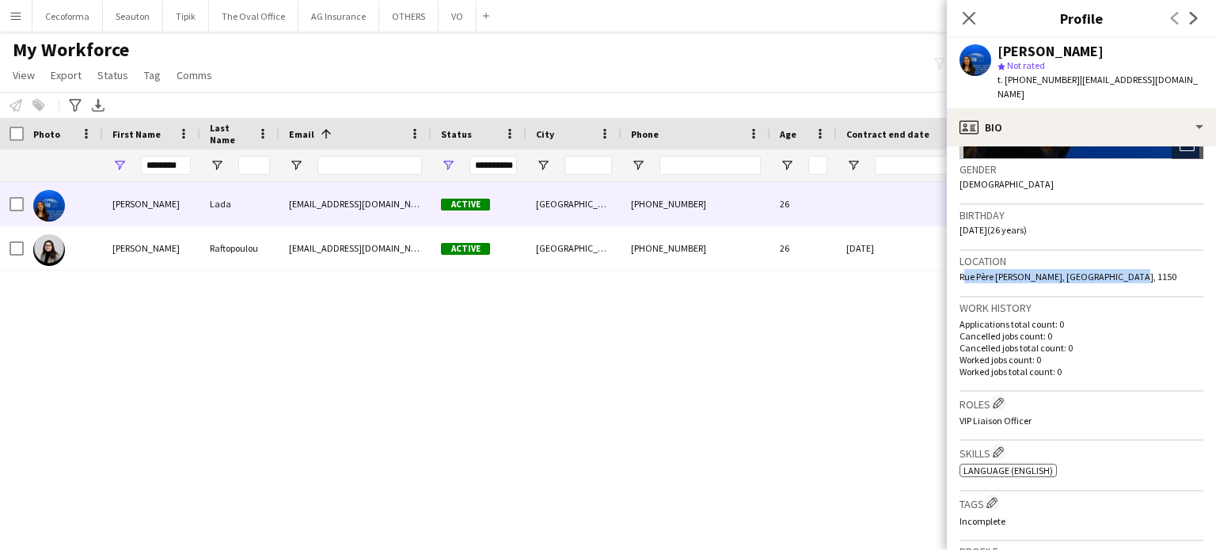
click at [1133, 260] on div "Location [GEOGRAPHIC_DATA][PERSON_NAME], [GEOGRAPHIC_DATA], 1150" at bounding box center [1081, 274] width 244 height 46
drag, startPoint x: 1107, startPoint y: 260, endPoint x: 728, endPoint y: 329, distance: 384.5
click at [726, 329] on div "[PERSON_NAME] [EMAIL_ADDRESS][DOMAIN_NAME] Active [GEOGRAPHIC_DATA] [PHONE_NUMB…" at bounding box center [584, 352] width 1168 height 340
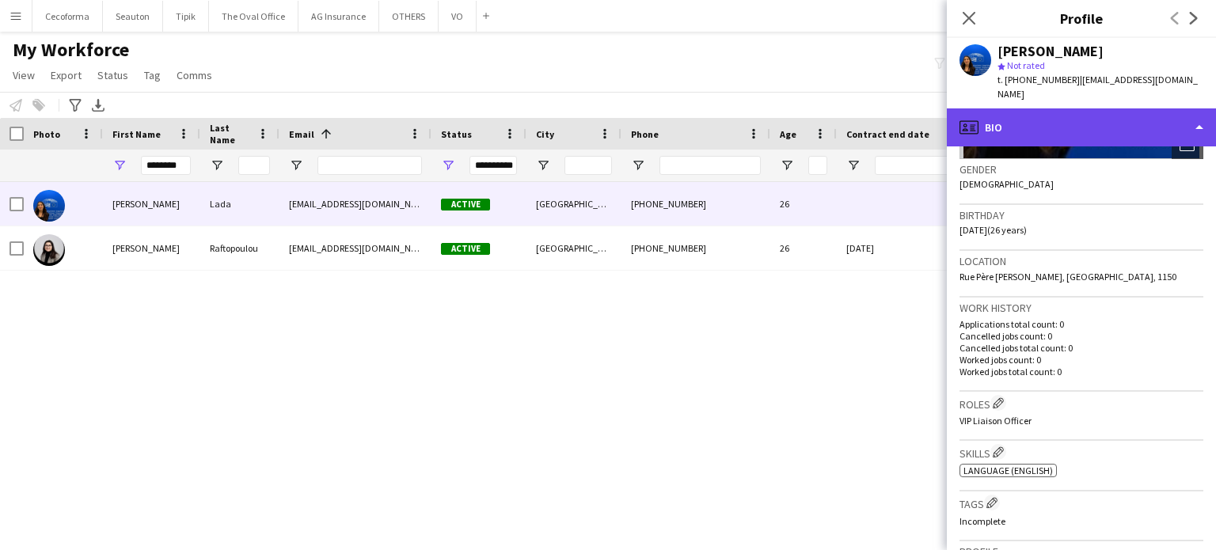
click at [1203, 114] on div "profile Bio" at bounding box center [1081, 127] width 269 height 38
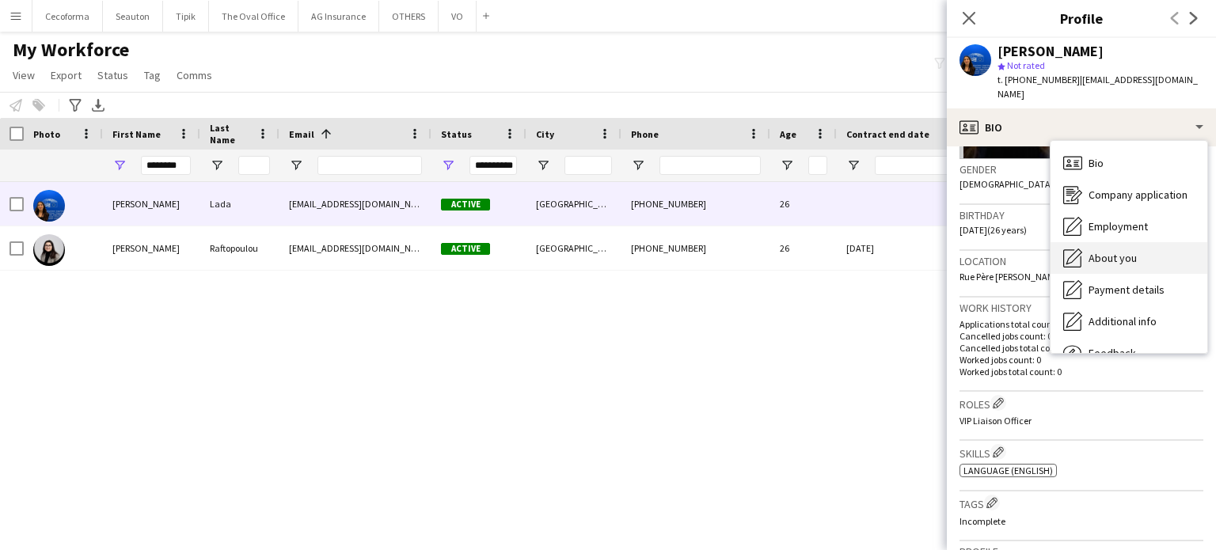
click at [1108, 251] on span "About you" at bounding box center [1112, 258] width 48 height 14
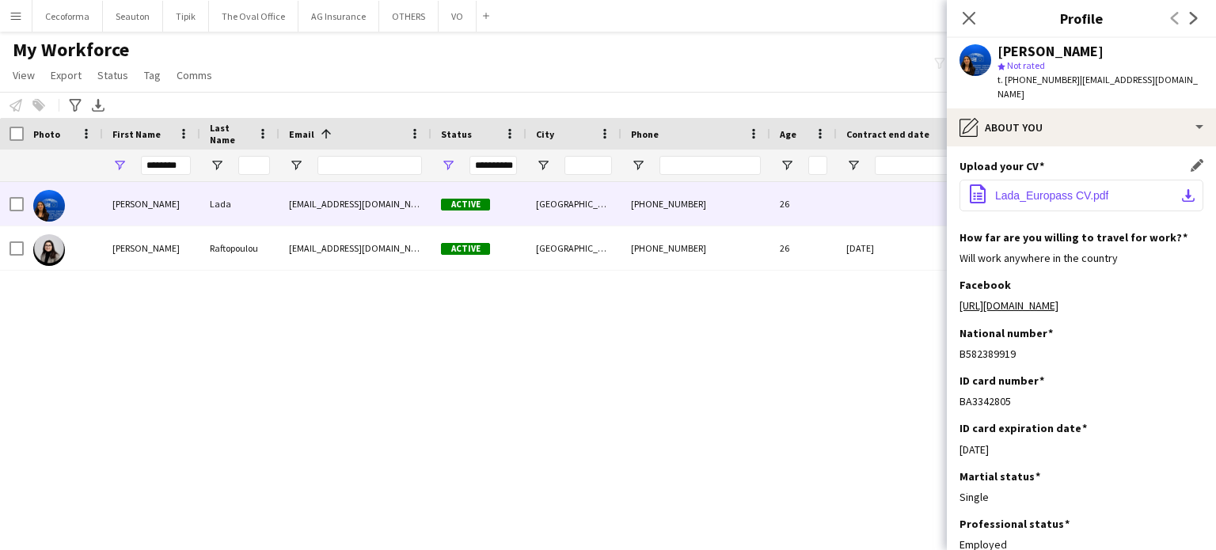
click at [1029, 189] on span "Lada_Europass CV.pdf" at bounding box center [1051, 195] width 113 height 13
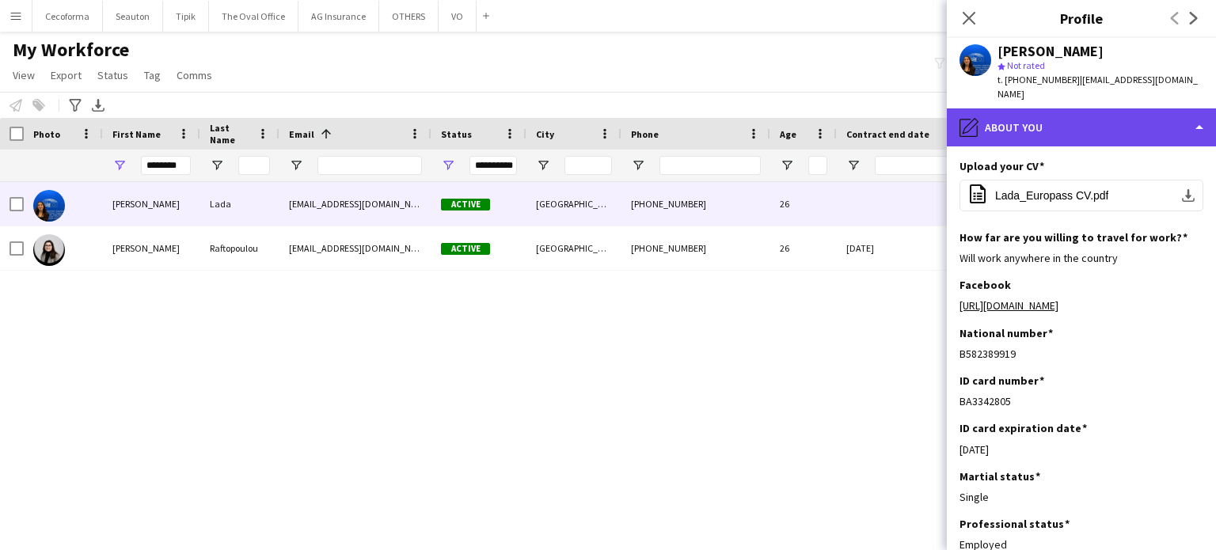
click at [1205, 110] on div "pencil4 About you" at bounding box center [1081, 127] width 269 height 38
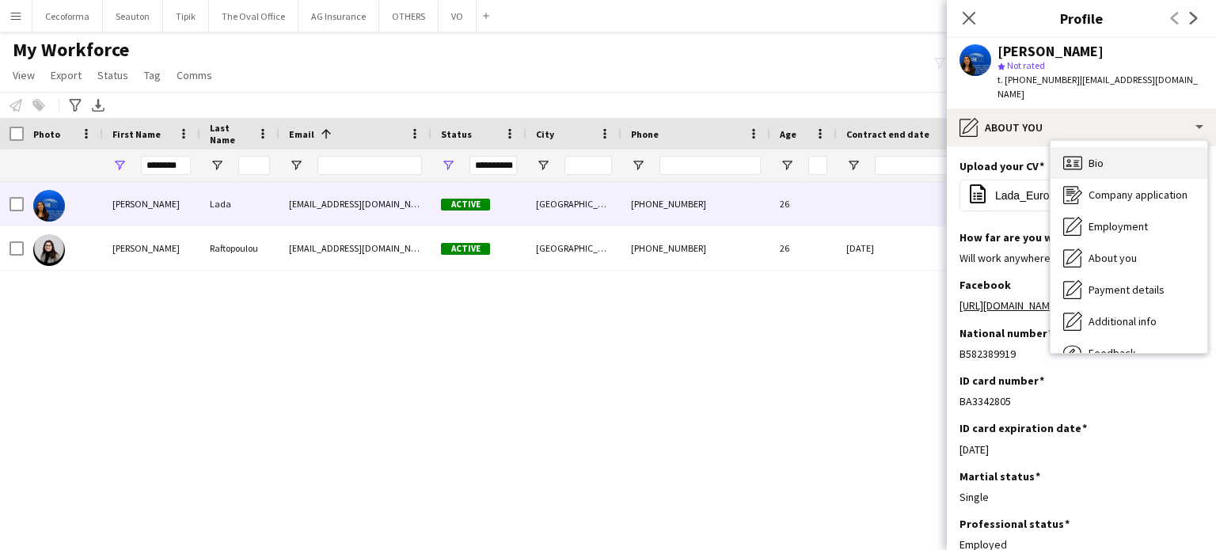
click at [1096, 156] on span "Bio" at bounding box center [1095, 163] width 15 height 14
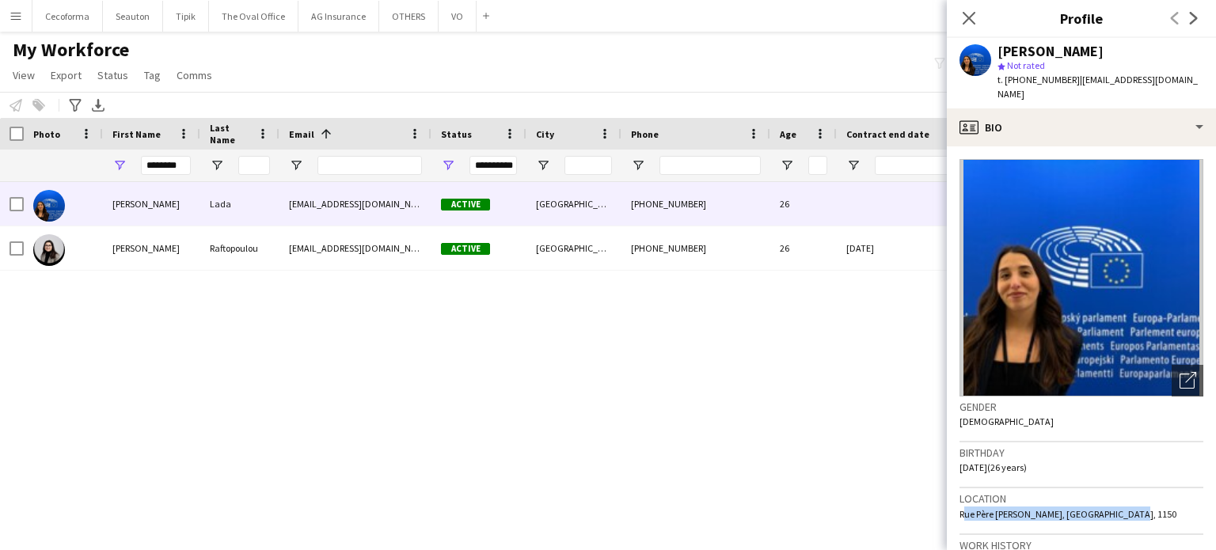
drag, startPoint x: 960, startPoint y: 501, endPoint x: 1130, endPoint y: 503, distance: 170.2
click at [1130, 503] on div "Location [GEOGRAPHIC_DATA][PERSON_NAME], [GEOGRAPHIC_DATA], 1150" at bounding box center [1081, 511] width 244 height 46
drag, startPoint x: 1083, startPoint y: 487, endPoint x: 975, endPoint y: 501, distance: 108.6
click at [975, 508] on span "Rue Père [PERSON_NAME], [GEOGRAPHIC_DATA], 1150" at bounding box center [1067, 514] width 217 height 12
drag, startPoint x: 959, startPoint y: 500, endPoint x: 1122, endPoint y: 500, distance: 162.3
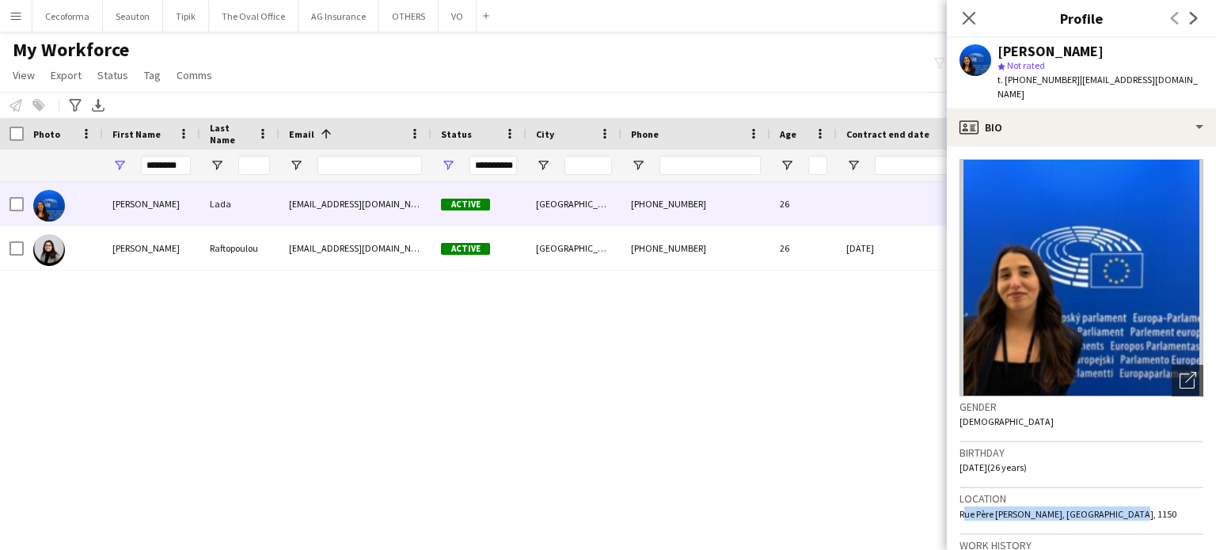
click at [1122, 500] on div "Location [GEOGRAPHIC_DATA][PERSON_NAME], [GEOGRAPHIC_DATA], 1150" at bounding box center [1081, 511] width 244 height 46
copy span "Rue Père [PERSON_NAME], [GEOGRAPHIC_DATA], 1150"
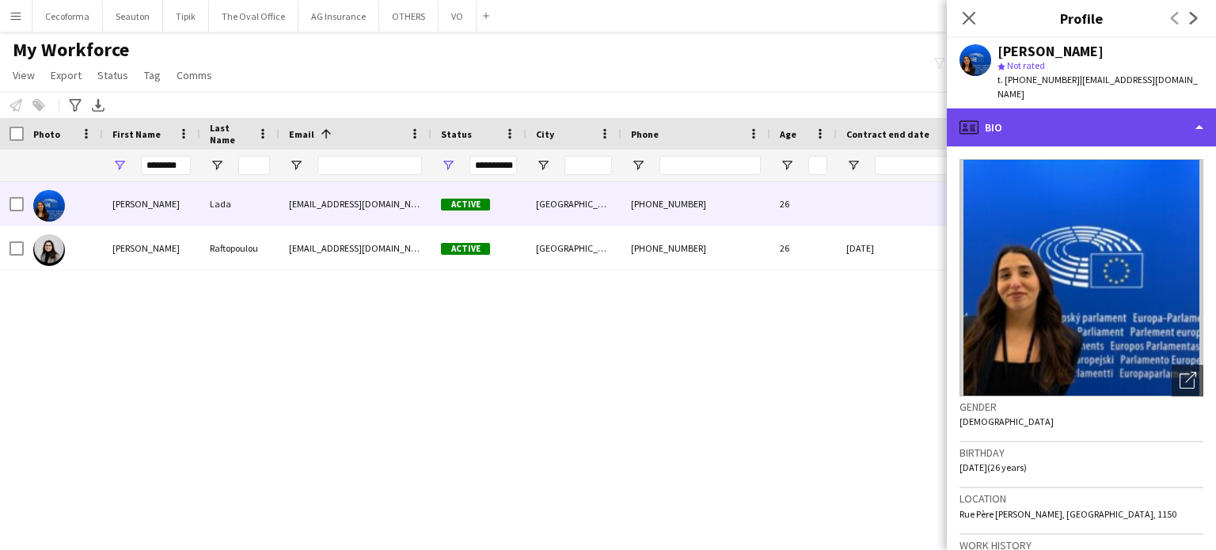
click at [1200, 118] on div "profile Bio" at bounding box center [1081, 127] width 269 height 38
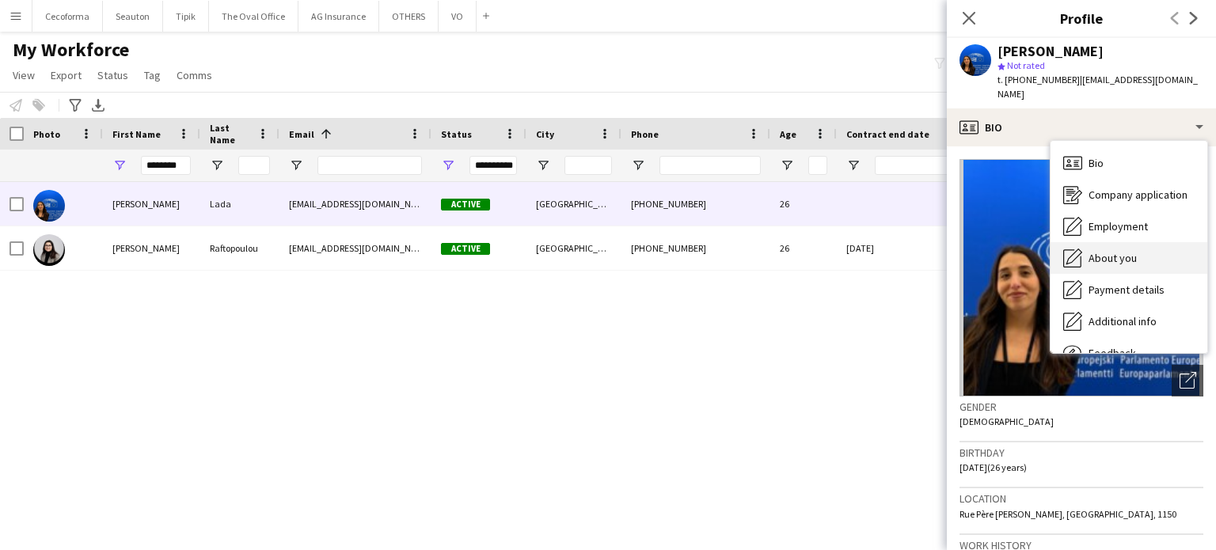
click at [1119, 251] on span "About you" at bounding box center [1112, 258] width 48 height 14
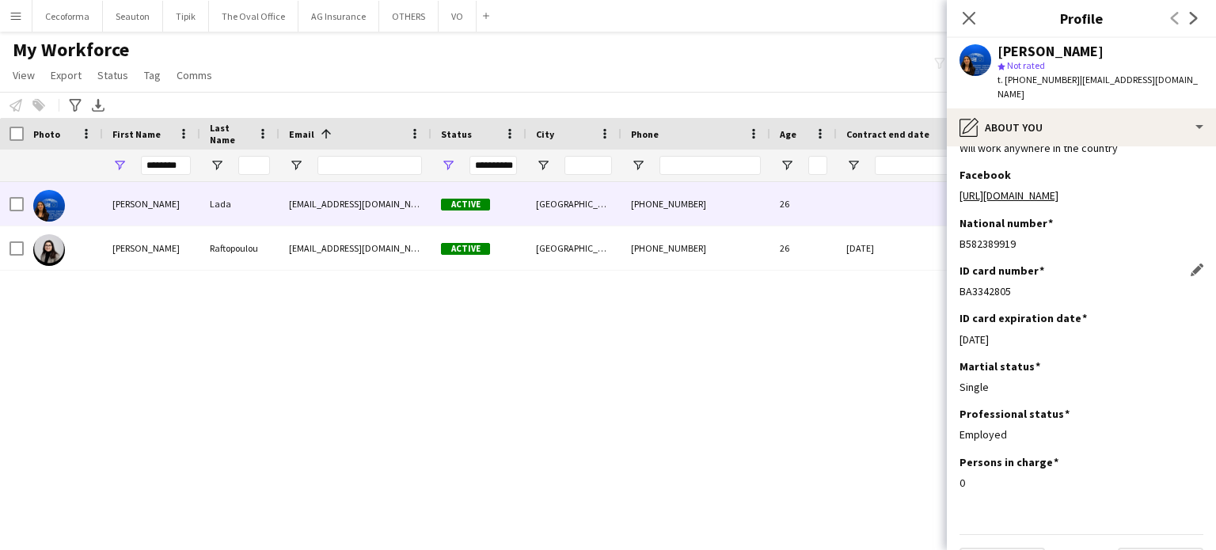
scroll to position [72, 0]
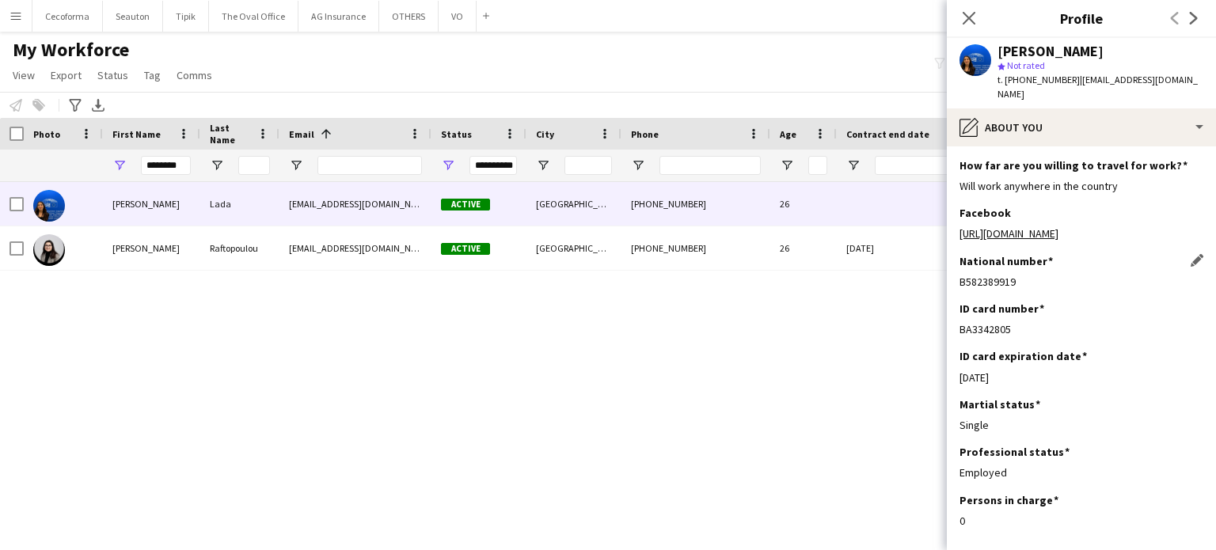
drag, startPoint x: 959, startPoint y: 278, endPoint x: 1019, endPoint y: 279, distance: 59.4
click at [1019, 279] on div "B582389919" at bounding box center [1081, 282] width 244 height 14
drag, startPoint x: 1010, startPoint y: 279, endPoint x: 1096, endPoint y: 286, distance: 85.7
click at [1096, 286] on div "B582389919" at bounding box center [1081, 282] width 244 height 14
click at [1075, 292] on div "National number Edit this field B582389919" at bounding box center [1081, 277] width 244 height 47
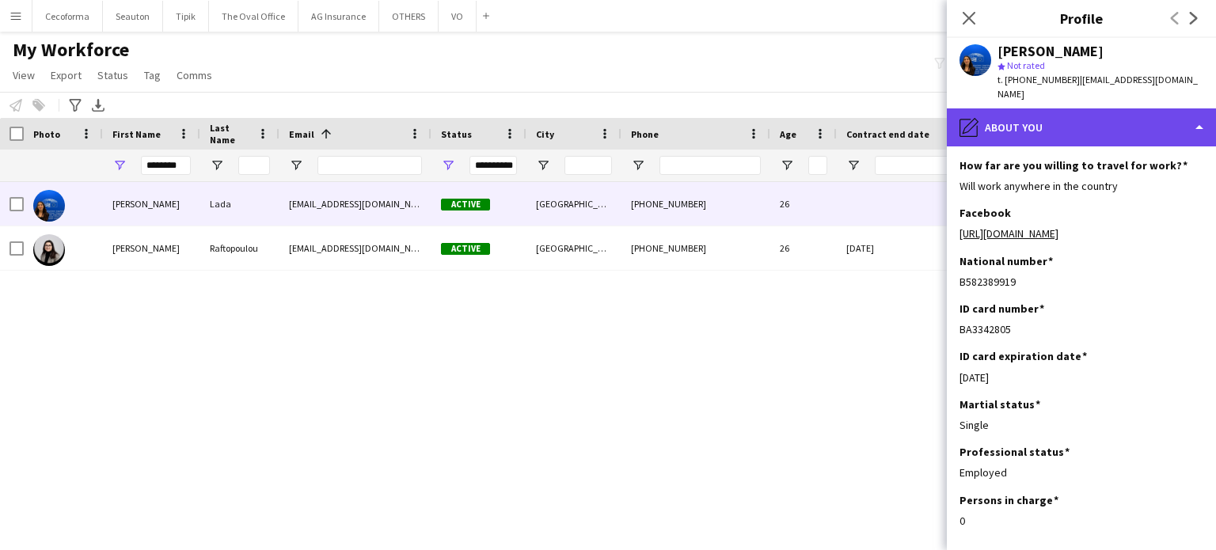
click at [1191, 116] on div "pencil4 About you" at bounding box center [1081, 127] width 269 height 38
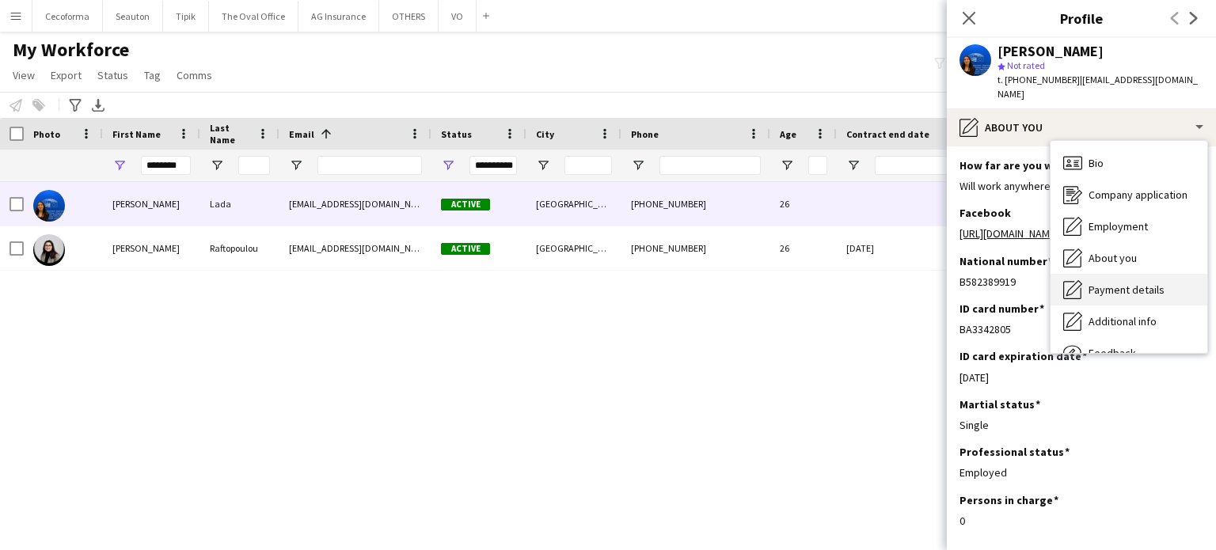
click at [1108, 283] on span "Payment details" at bounding box center [1126, 290] width 76 height 14
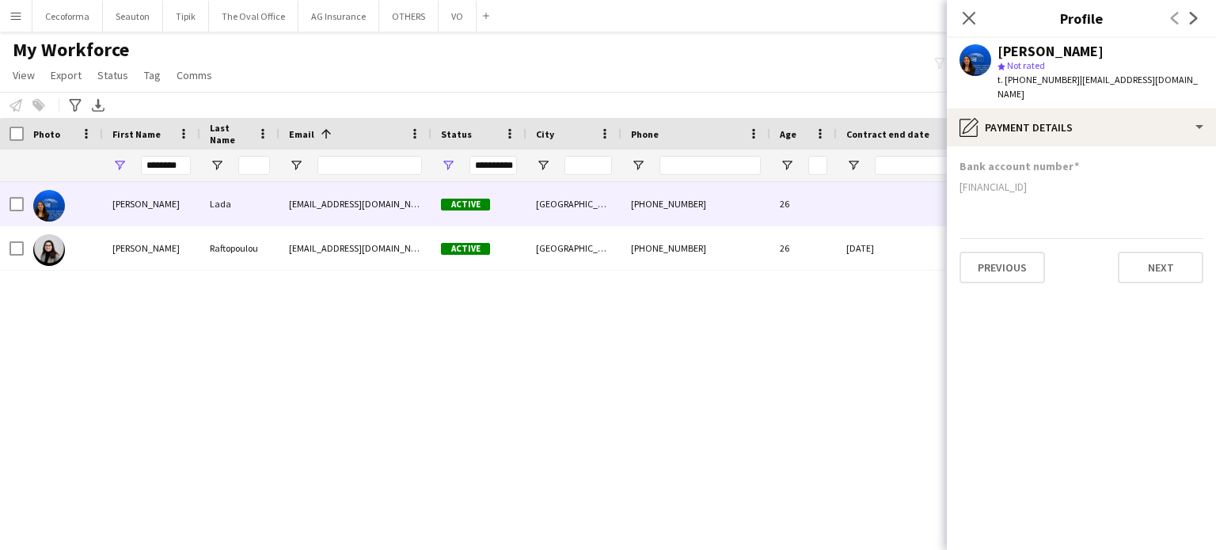
drag, startPoint x: 959, startPoint y: 170, endPoint x: 1053, endPoint y: 177, distance: 93.6
click at [1053, 180] on div "[FINANCIAL_ID]" at bounding box center [1081, 187] width 244 height 14
copy div "[FINANCIAL_ID]"
click at [177, 161] on input "********" at bounding box center [166, 165] width 50 height 19
type input "*"
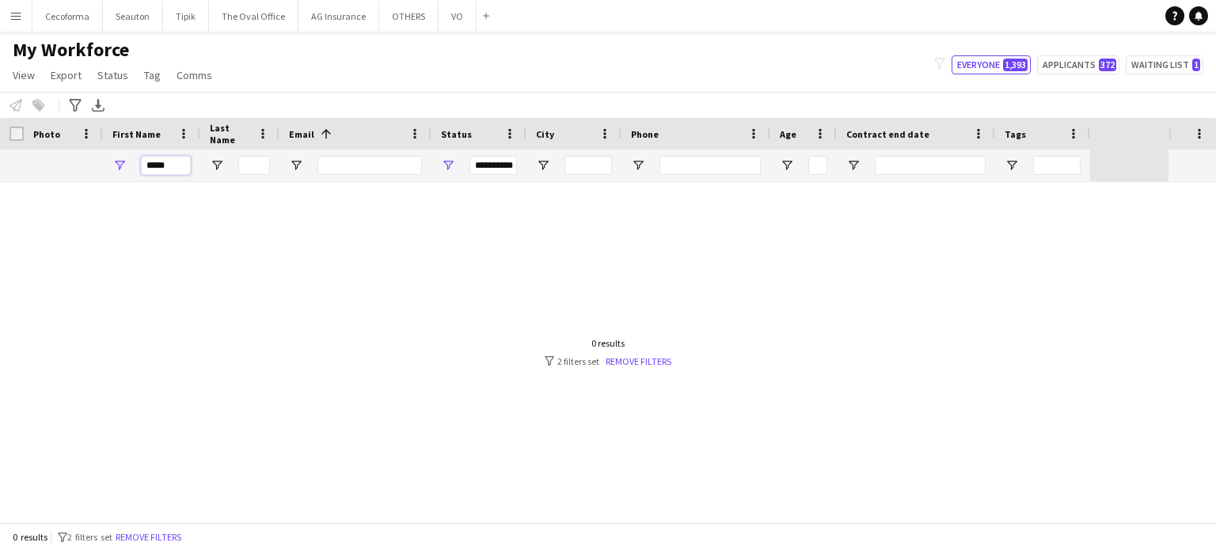
click at [167, 165] on input "*****" at bounding box center [166, 165] width 50 height 19
type input "*"
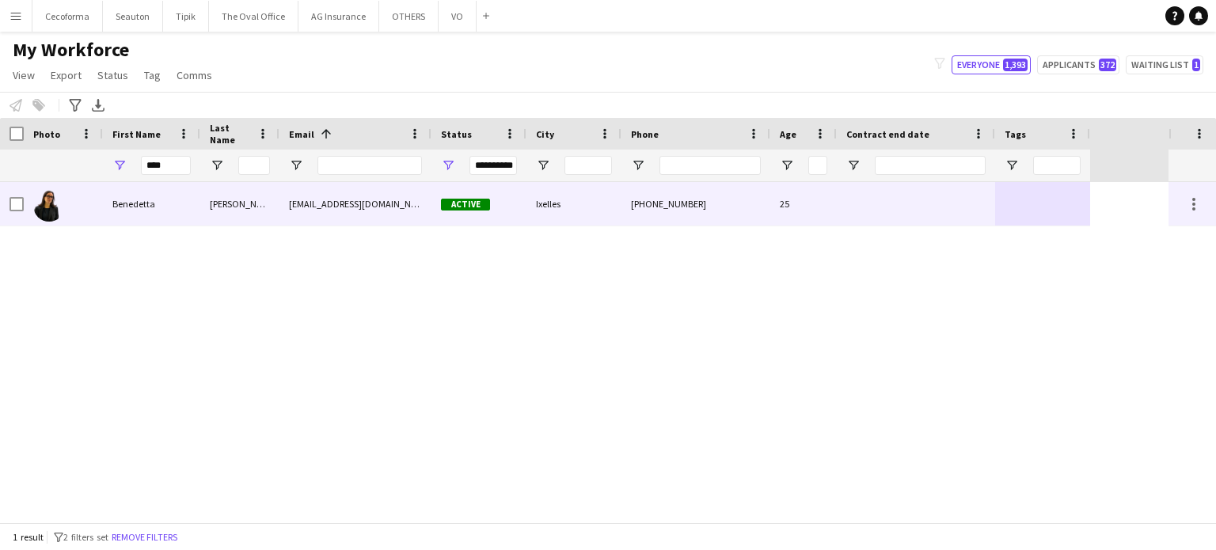
click at [859, 213] on div at bounding box center [916, 204] width 158 height 44
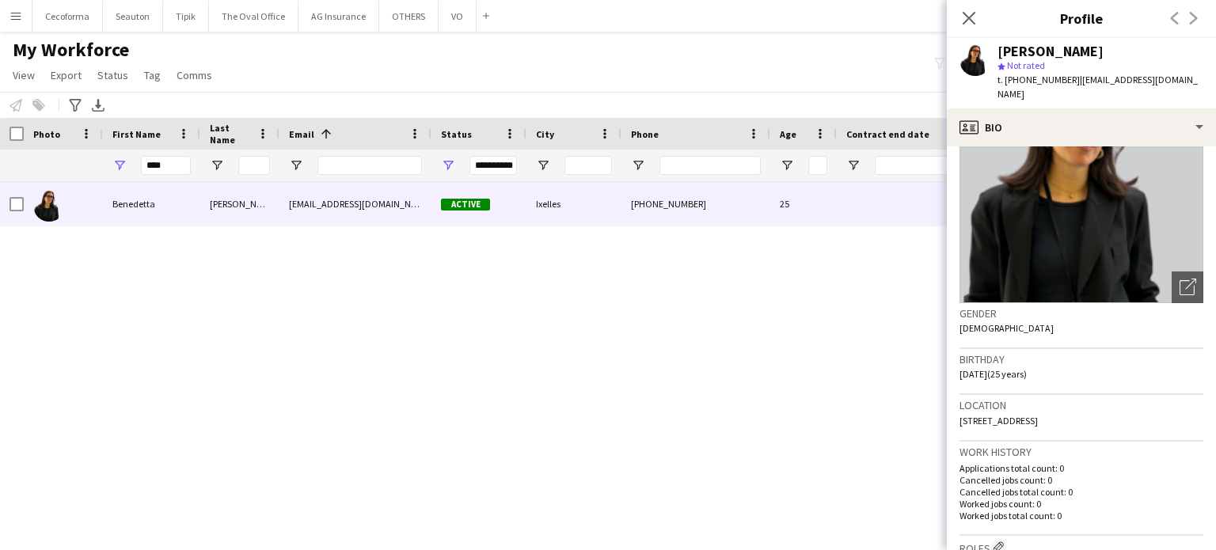
scroll to position [237, 0]
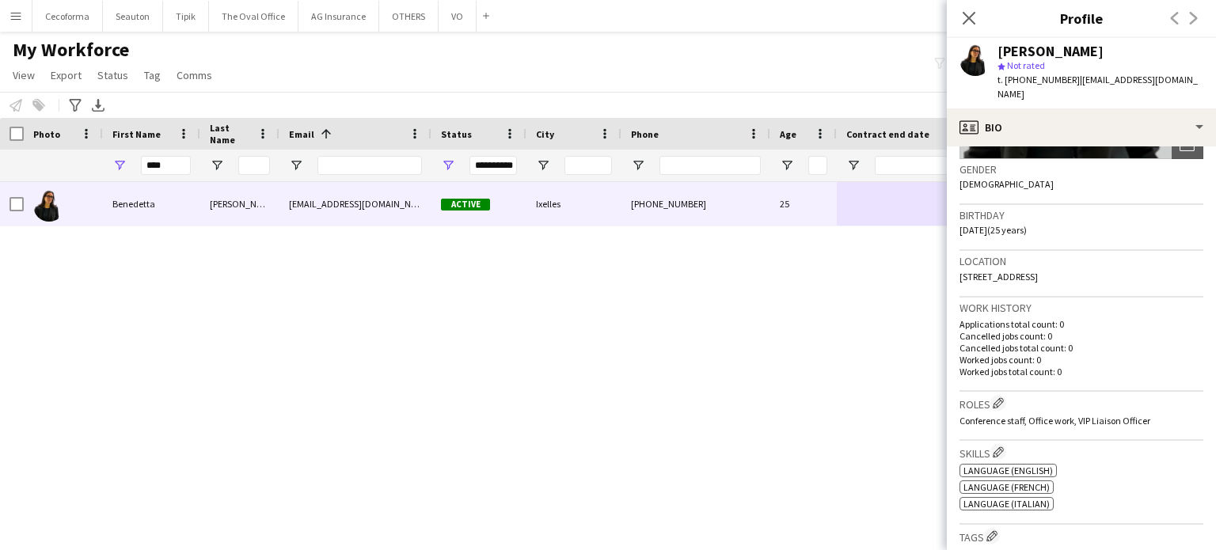
drag, startPoint x: 959, startPoint y: 259, endPoint x: 1124, endPoint y: 269, distance: 165.0
click at [1124, 269] on div "Location [STREET_ADDRESS]" at bounding box center [1081, 274] width 244 height 46
drag, startPoint x: 1006, startPoint y: 253, endPoint x: 1140, endPoint y: 262, distance: 134.1
click at [1161, 256] on div "Location [STREET_ADDRESS]" at bounding box center [1081, 274] width 244 height 46
drag, startPoint x: 959, startPoint y: 262, endPoint x: 1107, endPoint y: 264, distance: 147.2
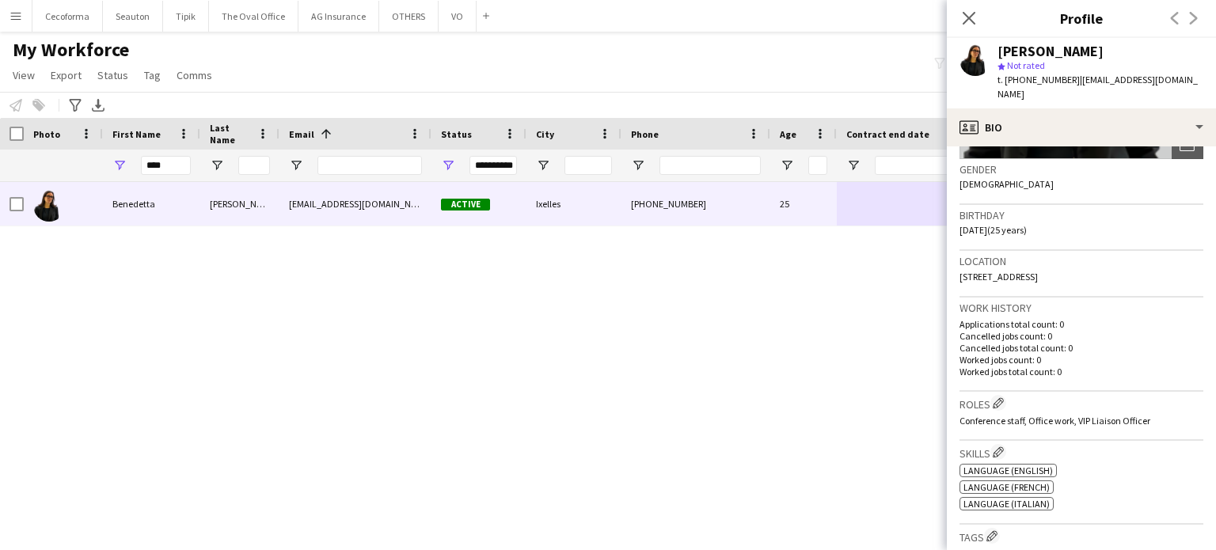
click at [1107, 264] on div "Location [STREET_ADDRESS]" at bounding box center [1081, 274] width 244 height 46
copy span "[STREET_ADDRESS]"
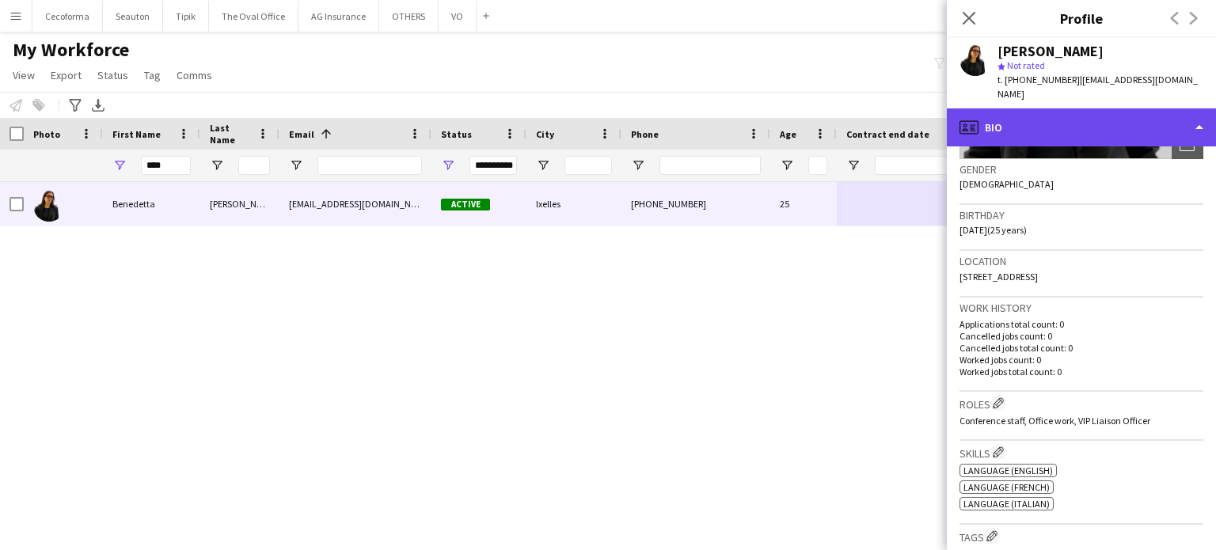
click at [1198, 108] on div "profile Bio" at bounding box center [1081, 127] width 269 height 38
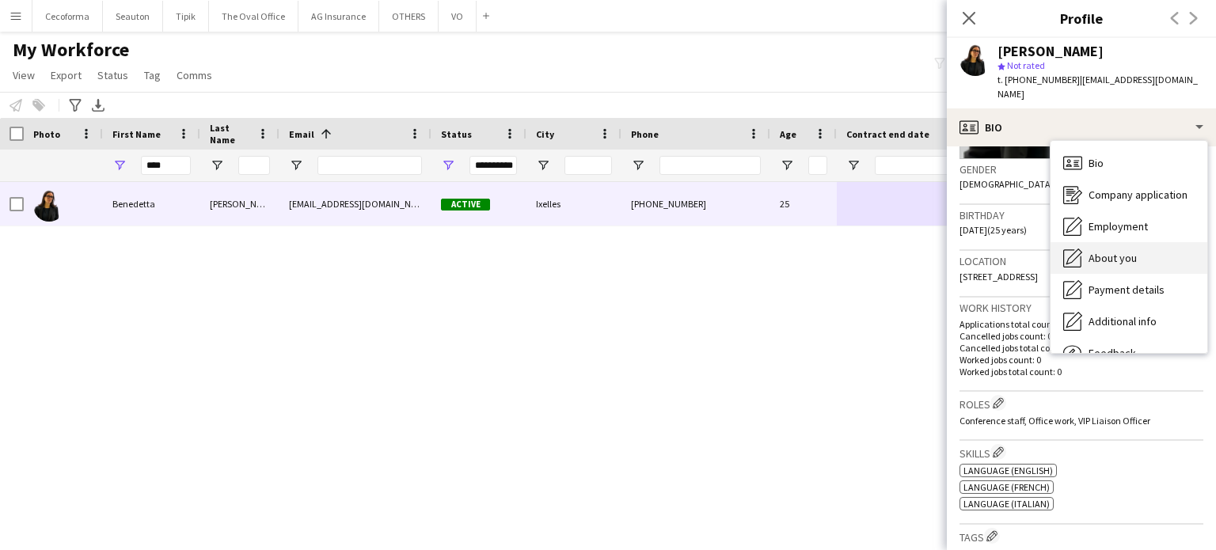
click at [1113, 251] on span "About you" at bounding box center [1112, 258] width 48 height 14
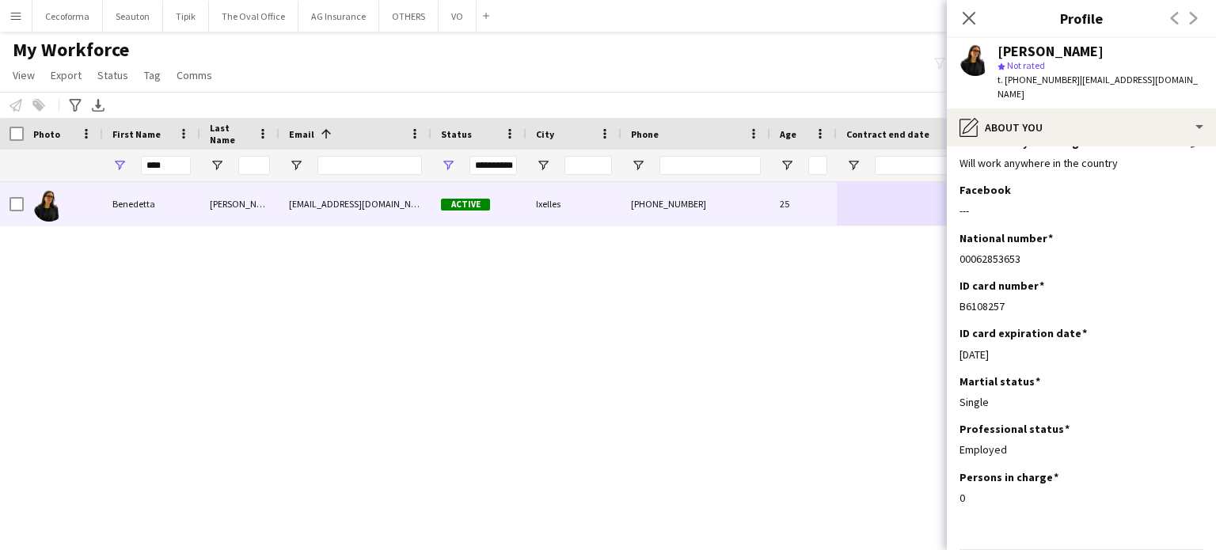
scroll to position [57, 0]
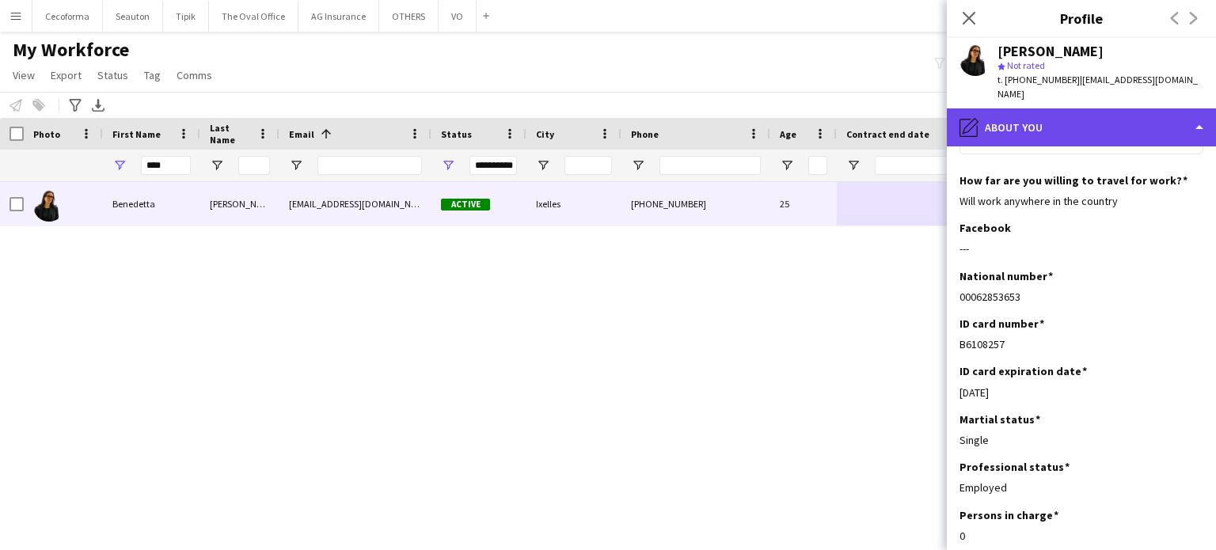
click at [1197, 113] on div "pencil4 About you" at bounding box center [1081, 127] width 269 height 38
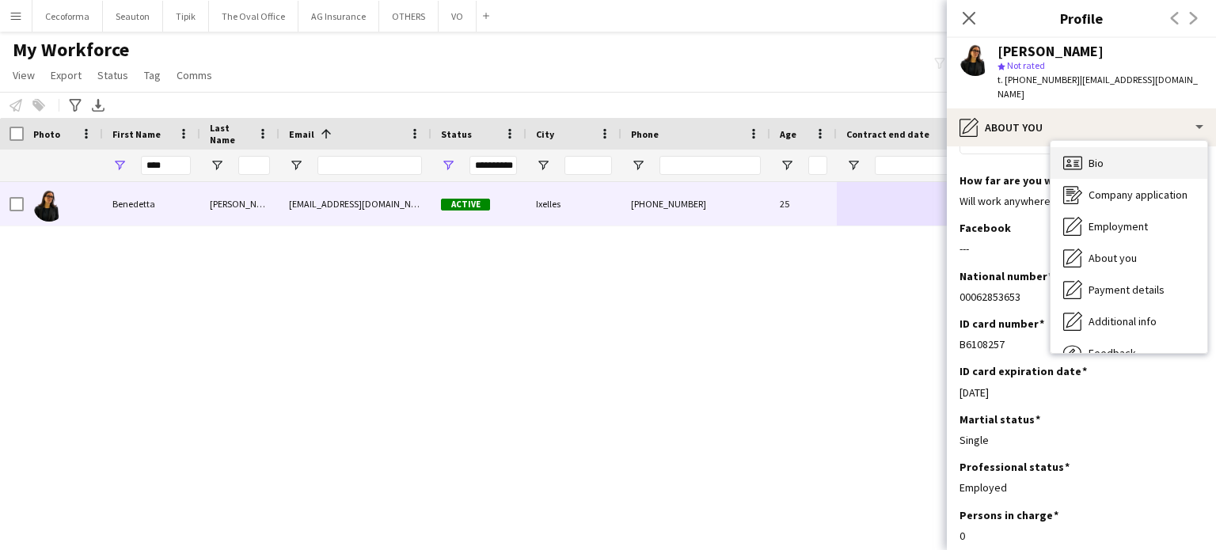
click at [1105, 148] on div "Bio Bio" at bounding box center [1128, 163] width 157 height 32
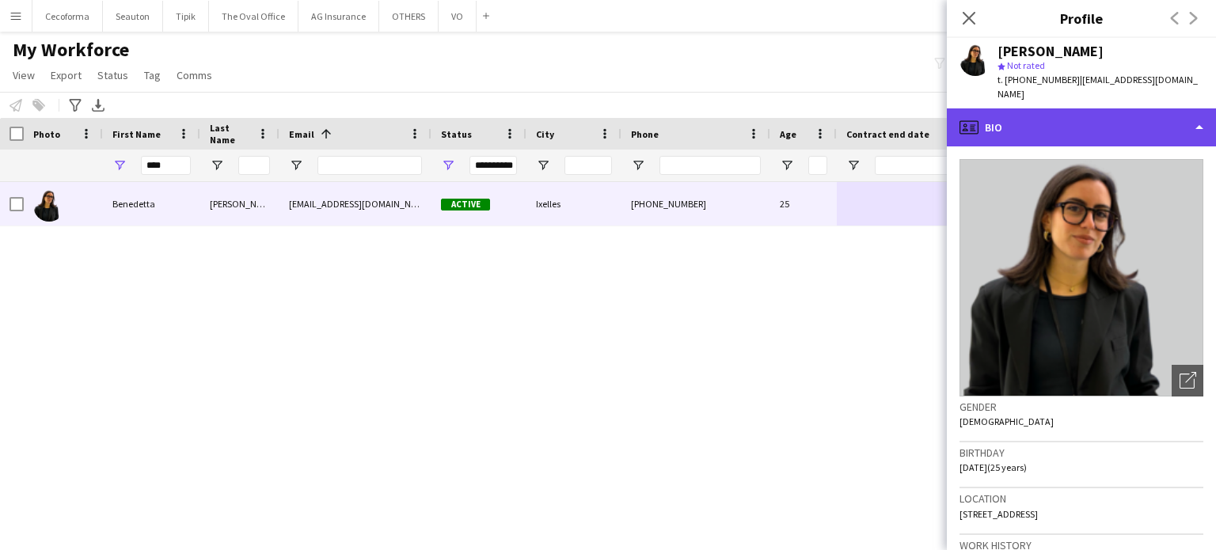
click at [1201, 112] on div "profile Bio" at bounding box center [1081, 127] width 269 height 38
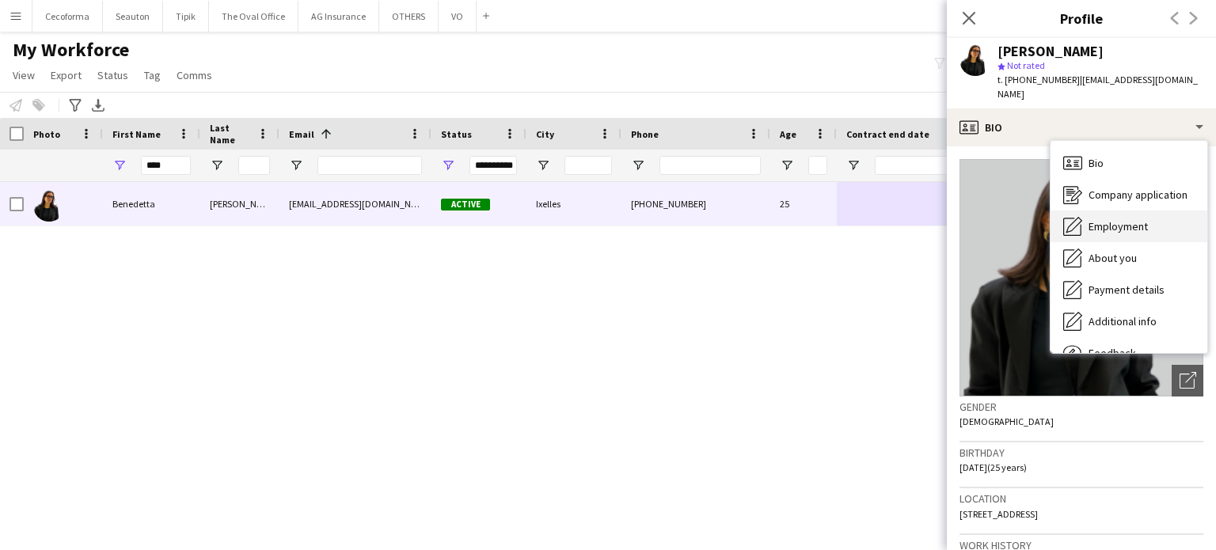
click at [1111, 219] on span "Employment" at bounding box center [1117, 226] width 59 height 14
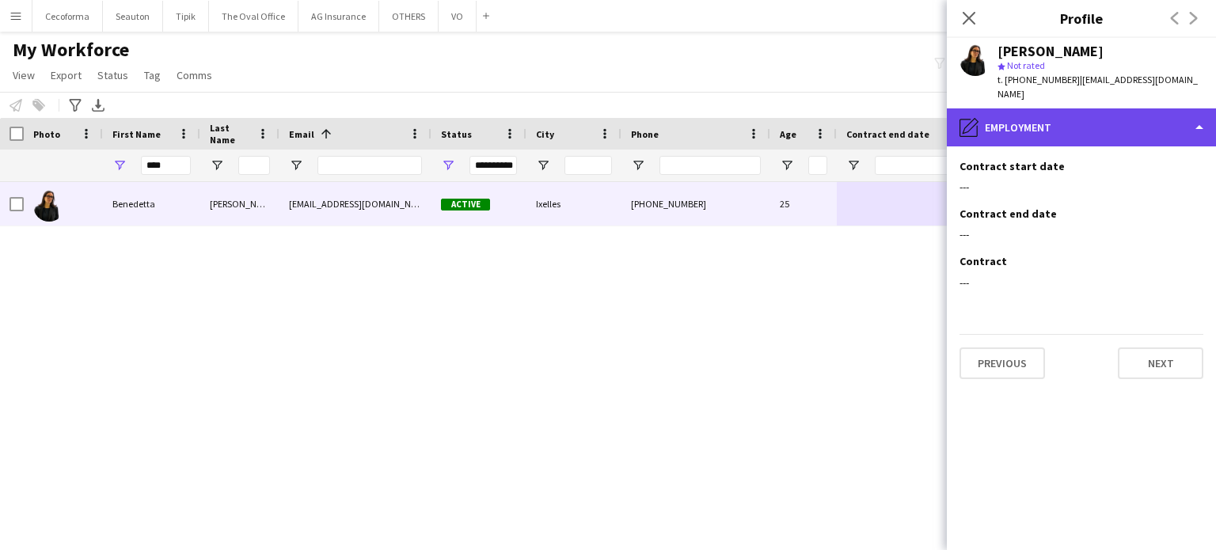
click at [1204, 118] on div "pencil4 Employment" at bounding box center [1081, 127] width 269 height 38
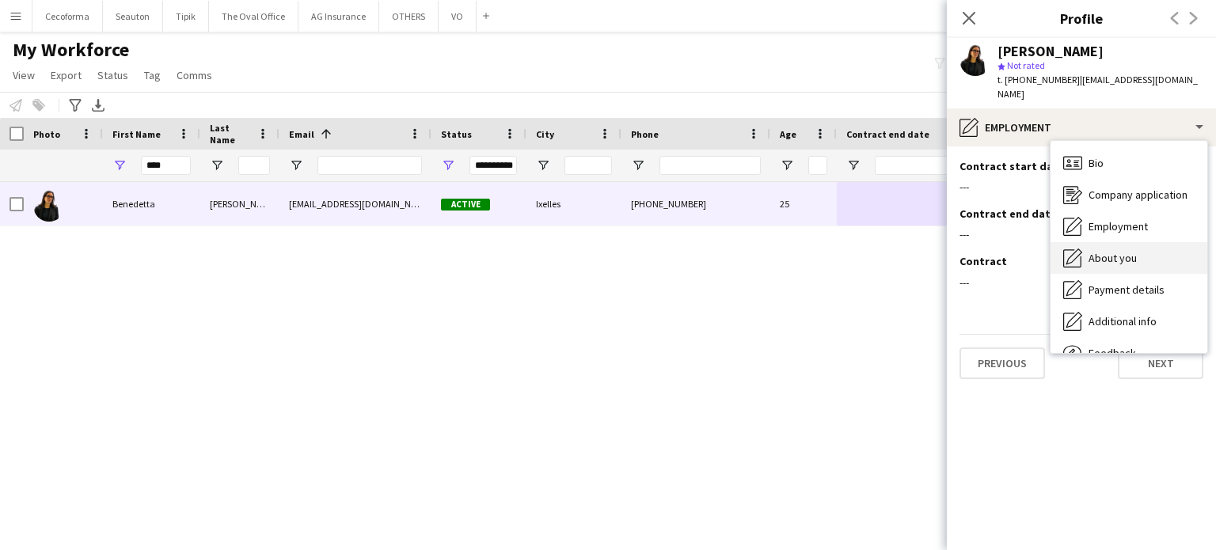
click at [1114, 250] on div "About you About you" at bounding box center [1128, 258] width 157 height 32
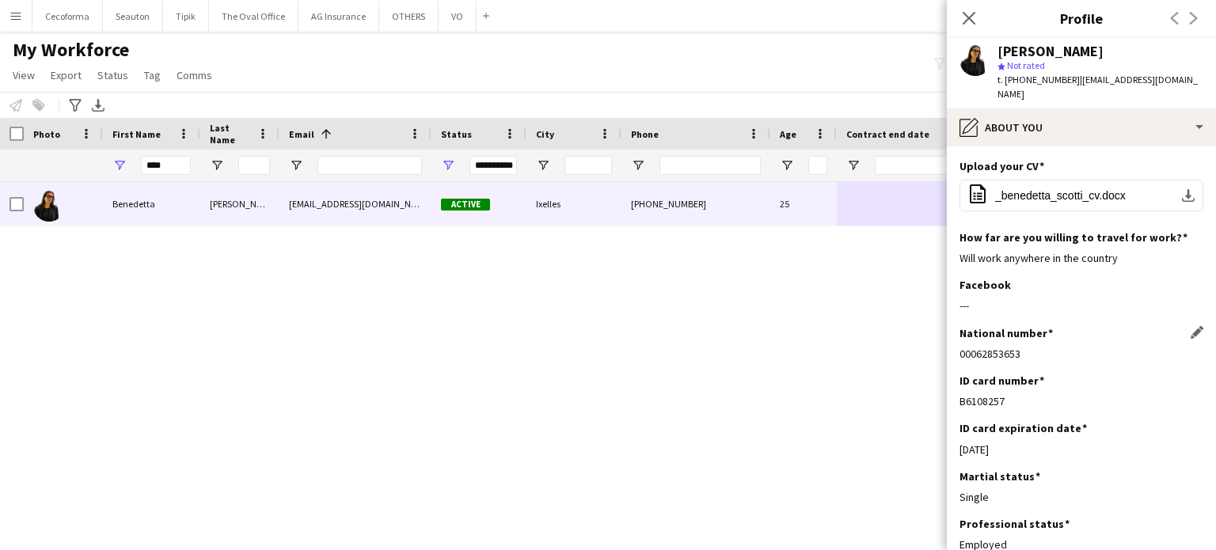
drag, startPoint x: 959, startPoint y: 338, endPoint x: 1028, endPoint y: 341, distance: 68.9
click at [1028, 347] on div "00062853653" at bounding box center [1081, 354] width 244 height 14
copy div "00062853653"
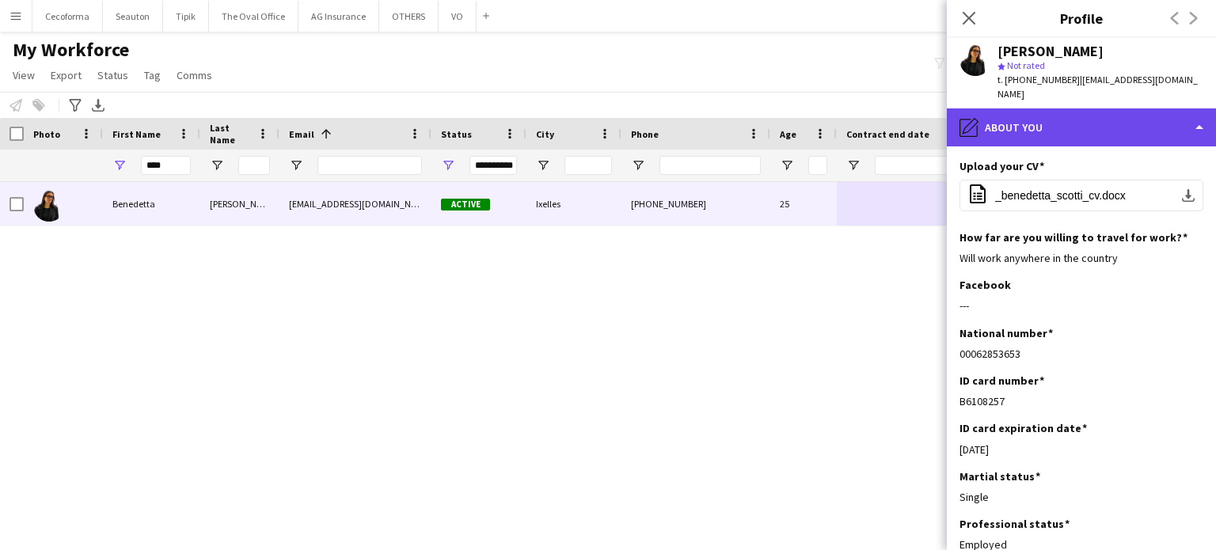
click at [1200, 115] on div "pencil4 About you" at bounding box center [1081, 127] width 269 height 38
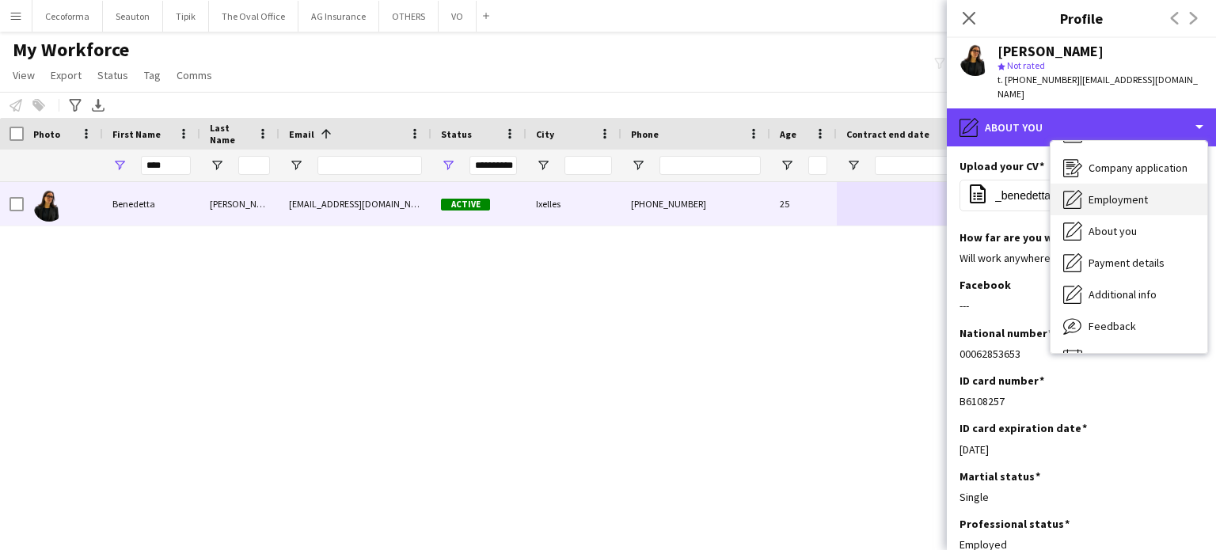
scroll to position [54, 0]
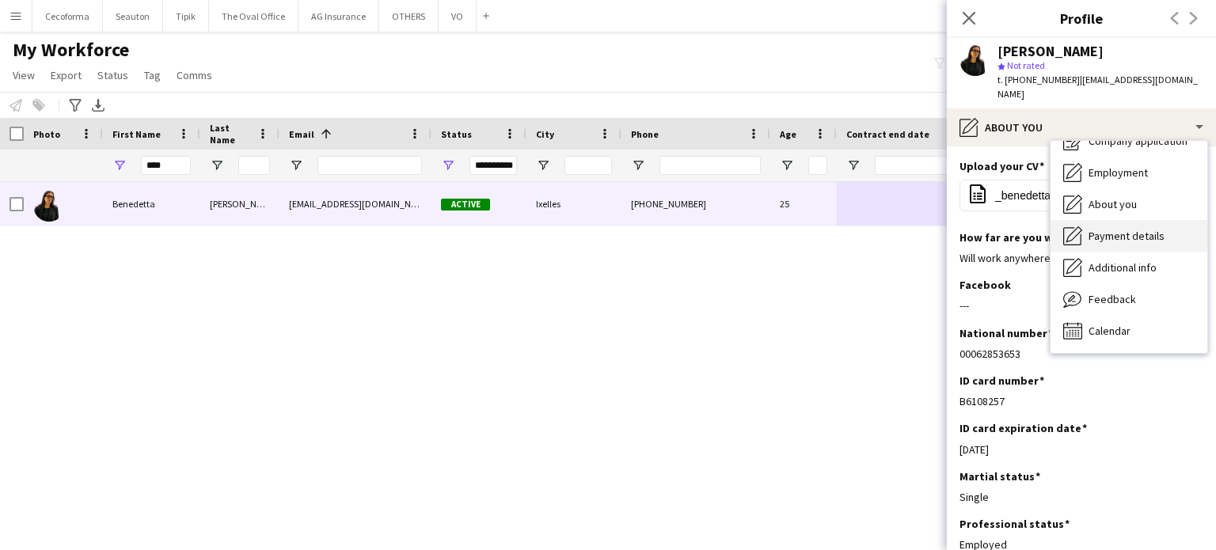
click at [1123, 229] on span "Payment details" at bounding box center [1126, 236] width 76 height 14
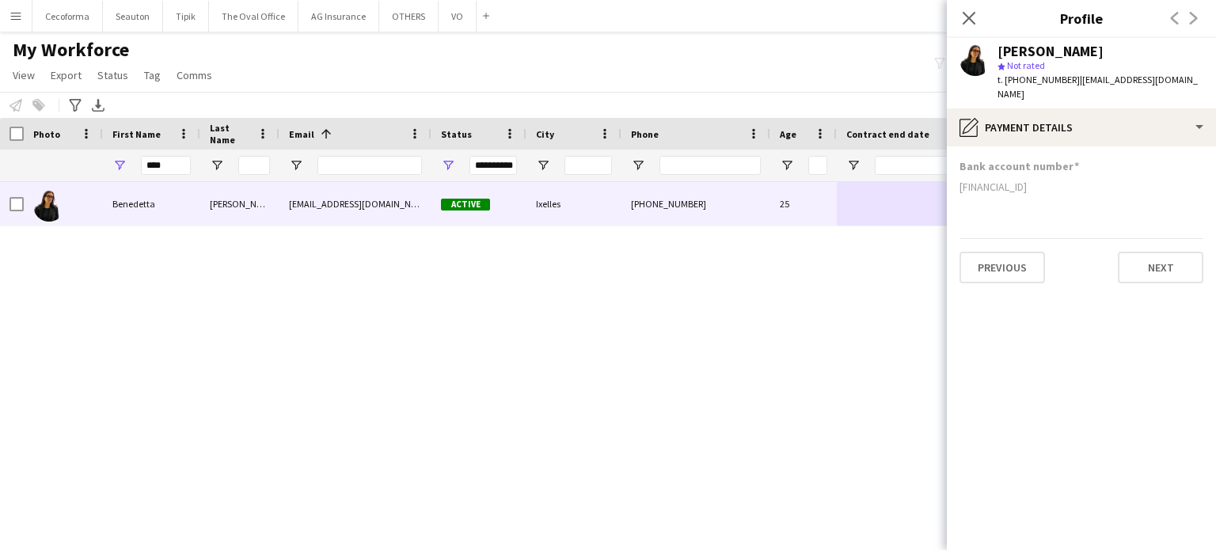
drag, startPoint x: 959, startPoint y: 170, endPoint x: 1139, endPoint y: 170, distance: 179.7
click at [1139, 180] on div "[FINANCIAL_ID]" at bounding box center [1081, 187] width 244 height 14
copy div "[FINANCIAL_ID]"
click at [179, 168] on input "****" at bounding box center [166, 165] width 50 height 19
type input "*"
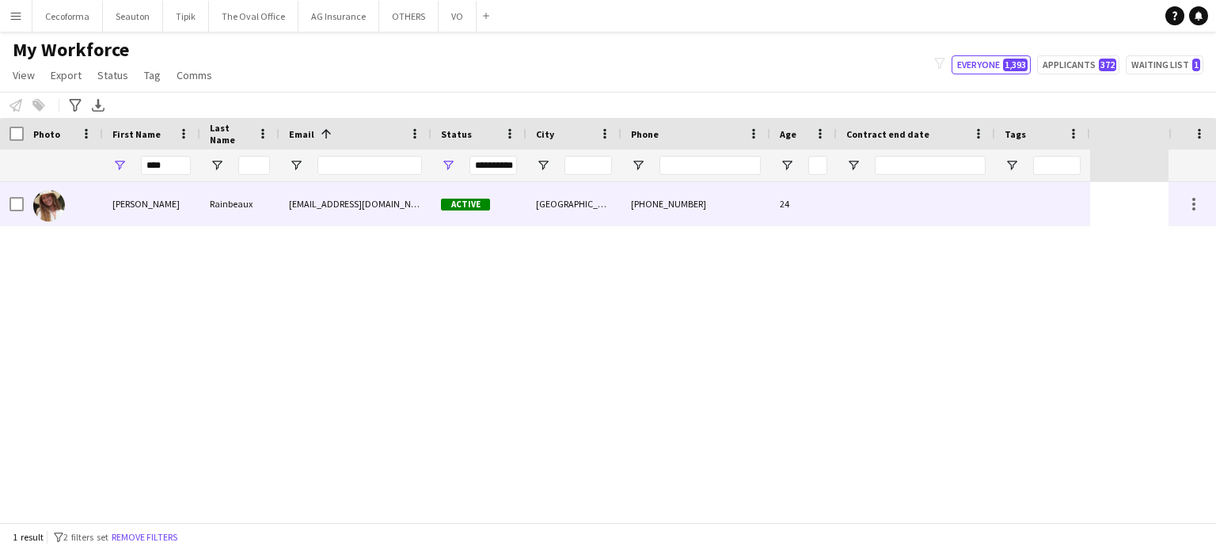
click at [1002, 209] on div at bounding box center [1042, 204] width 95 height 44
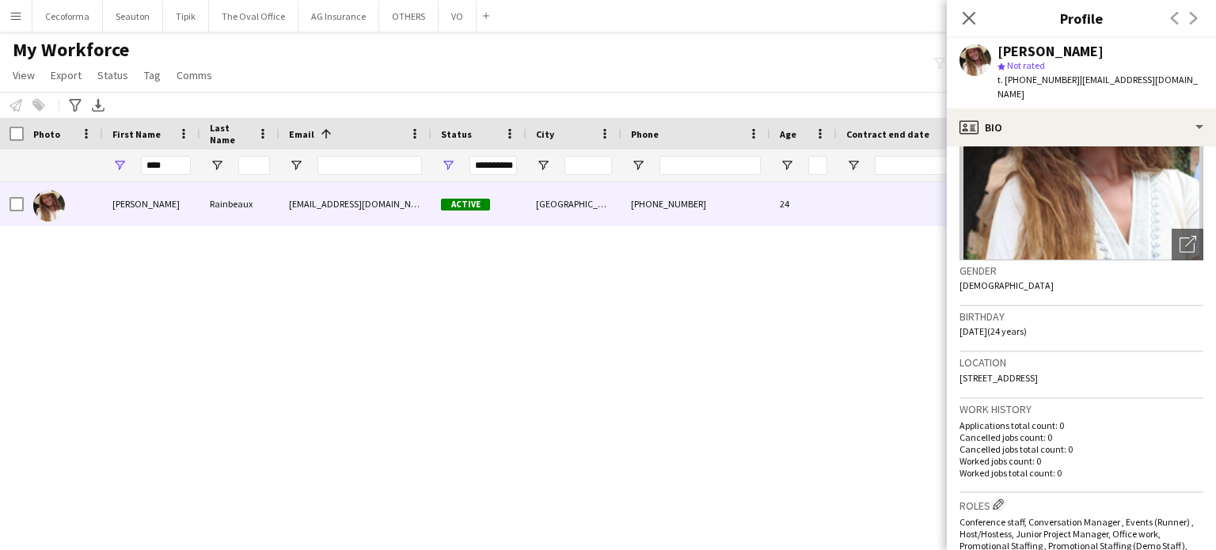
scroll to position [158, 0]
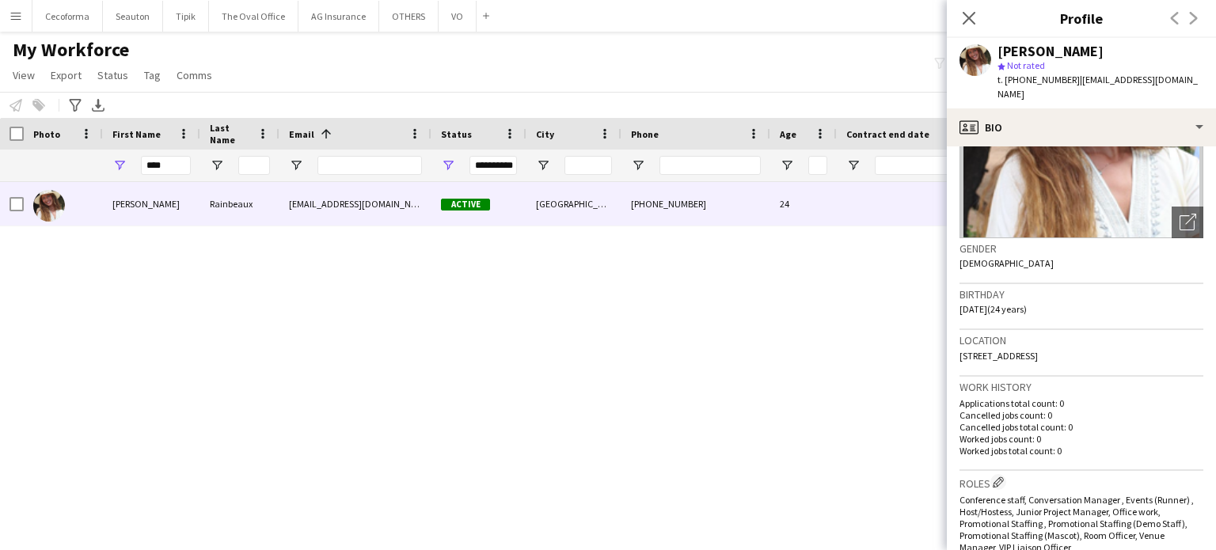
drag, startPoint x: 962, startPoint y: 340, endPoint x: 1129, endPoint y: 341, distance: 167.0
click at [1129, 341] on div "Location [STREET_ADDRESS]" at bounding box center [1081, 353] width 244 height 46
copy span "[STREET_ADDRESS]"
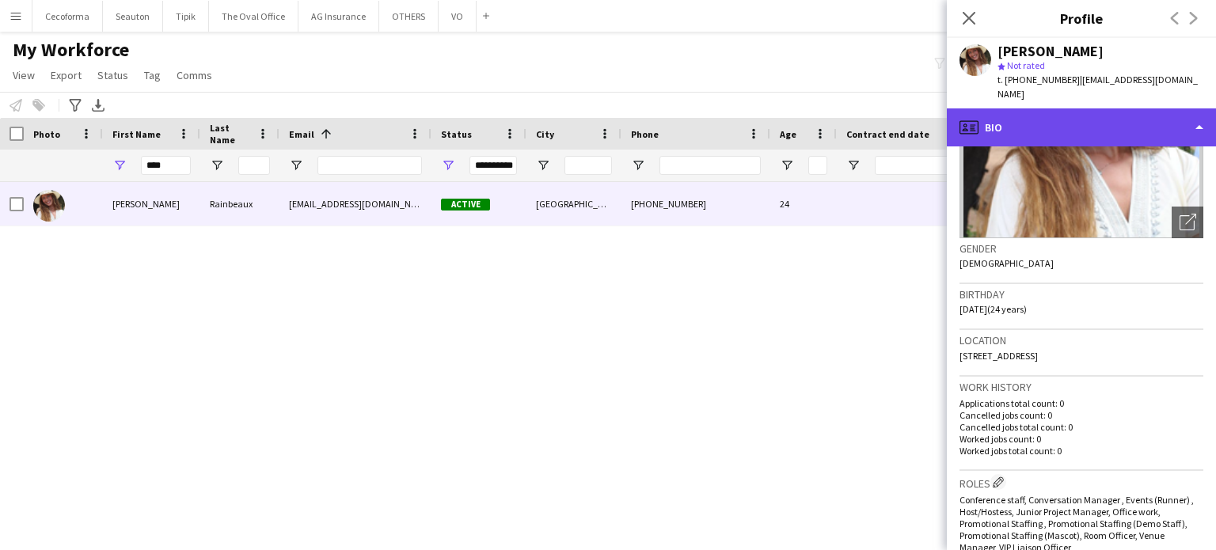
click at [1203, 116] on div "profile Bio" at bounding box center [1081, 127] width 269 height 38
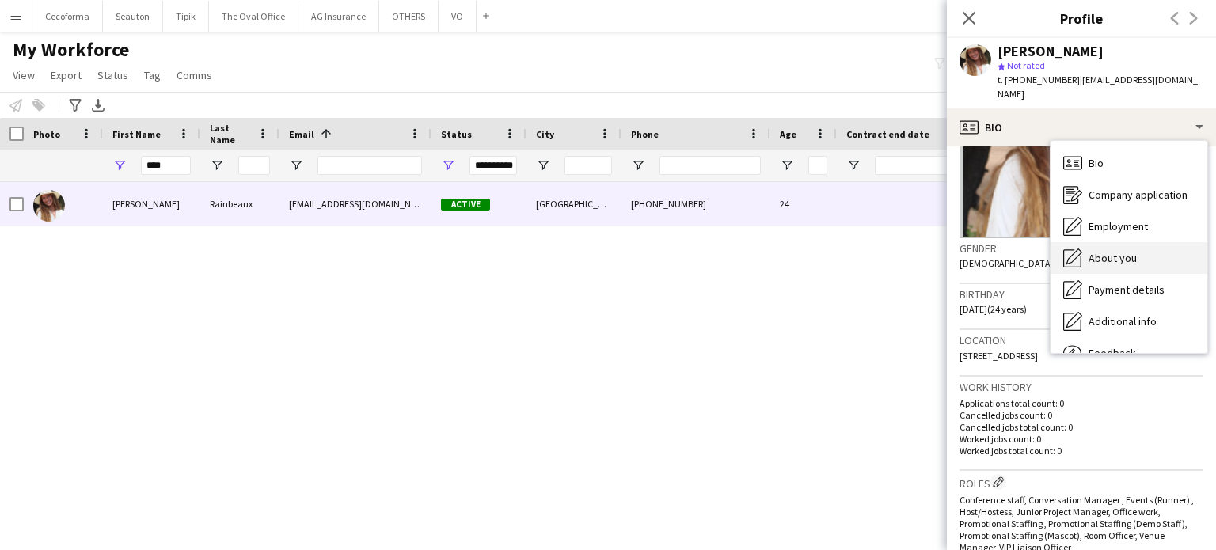
click at [1117, 251] on span "About you" at bounding box center [1112, 258] width 48 height 14
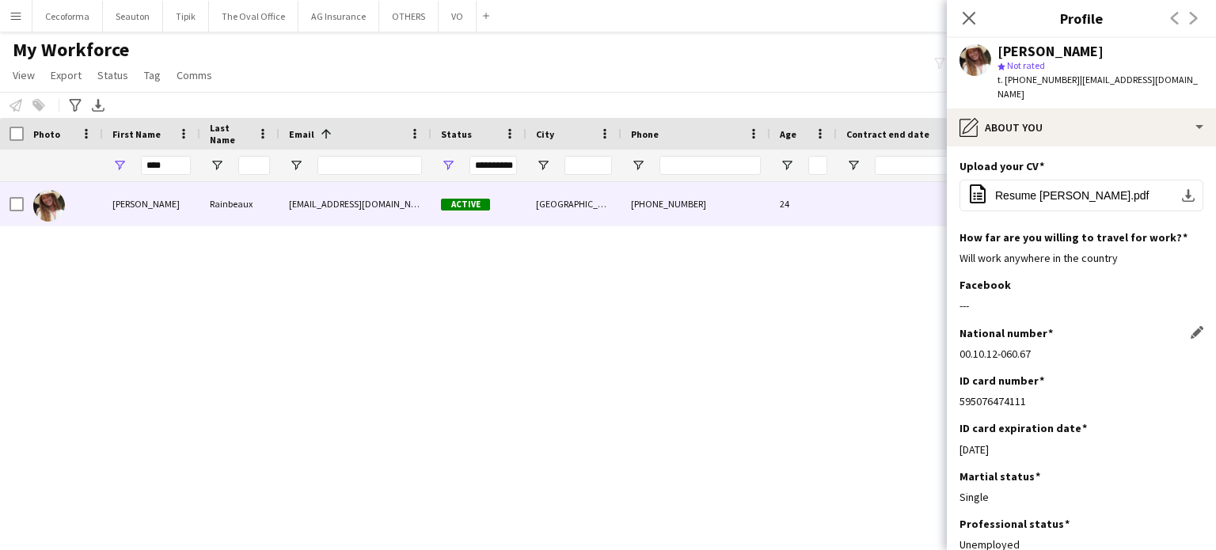
drag, startPoint x: 959, startPoint y: 341, endPoint x: 1047, endPoint y: 341, distance: 87.1
click at [1047, 347] on div "00.10.12-060.67" at bounding box center [1081, 354] width 244 height 14
copy div "00.10.12-060.67"
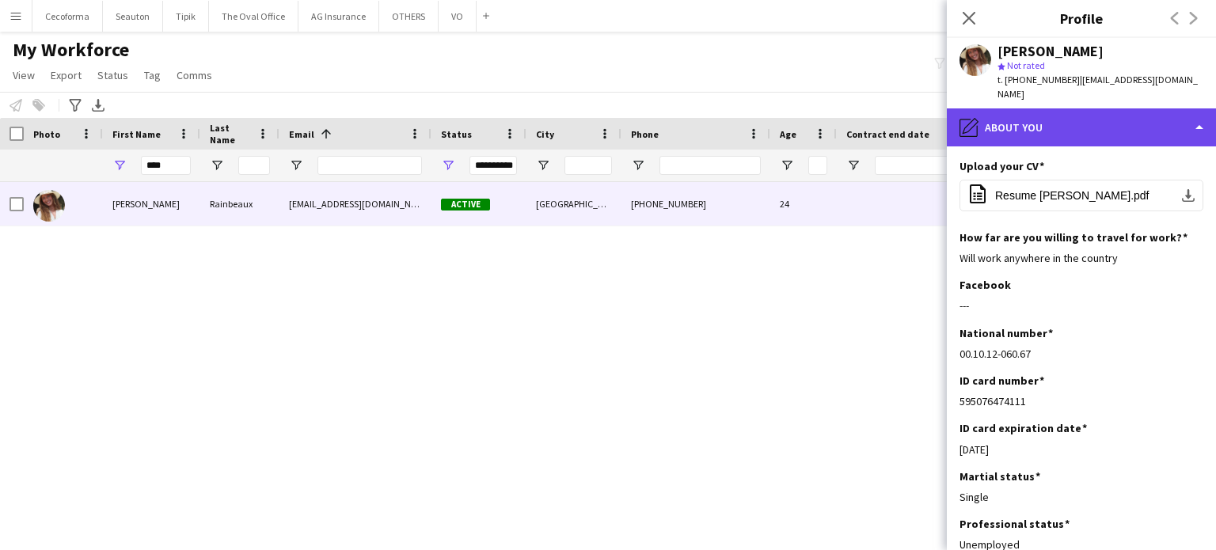
click at [1199, 110] on div "pencil4 About you" at bounding box center [1081, 127] width 269 height 38
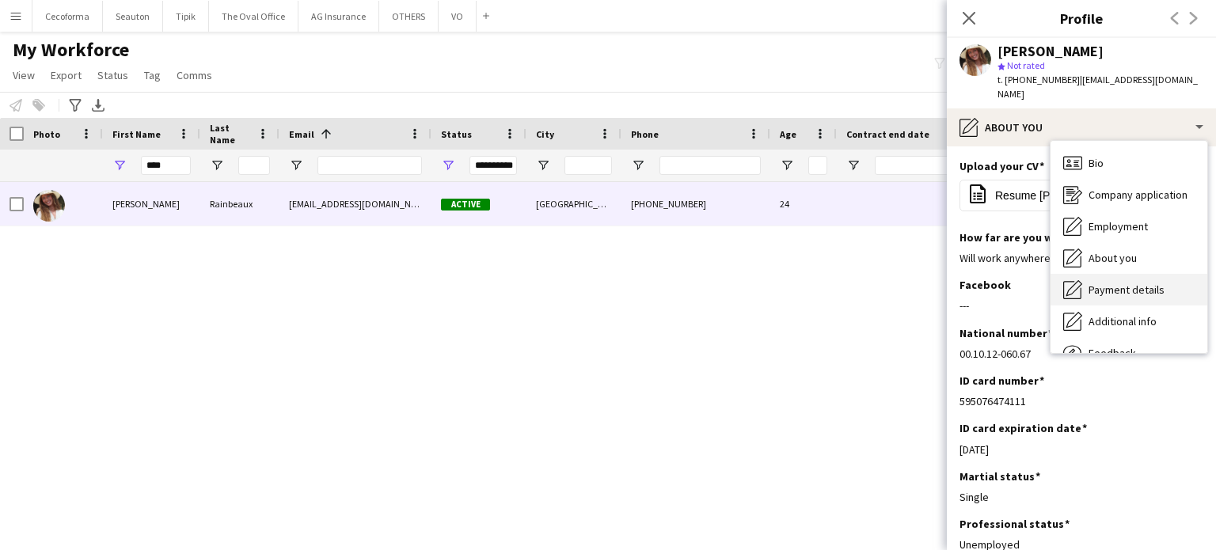
click at [1110, 283] on span "Payment details" at bounding box center [1126, 290] width 76 height 14
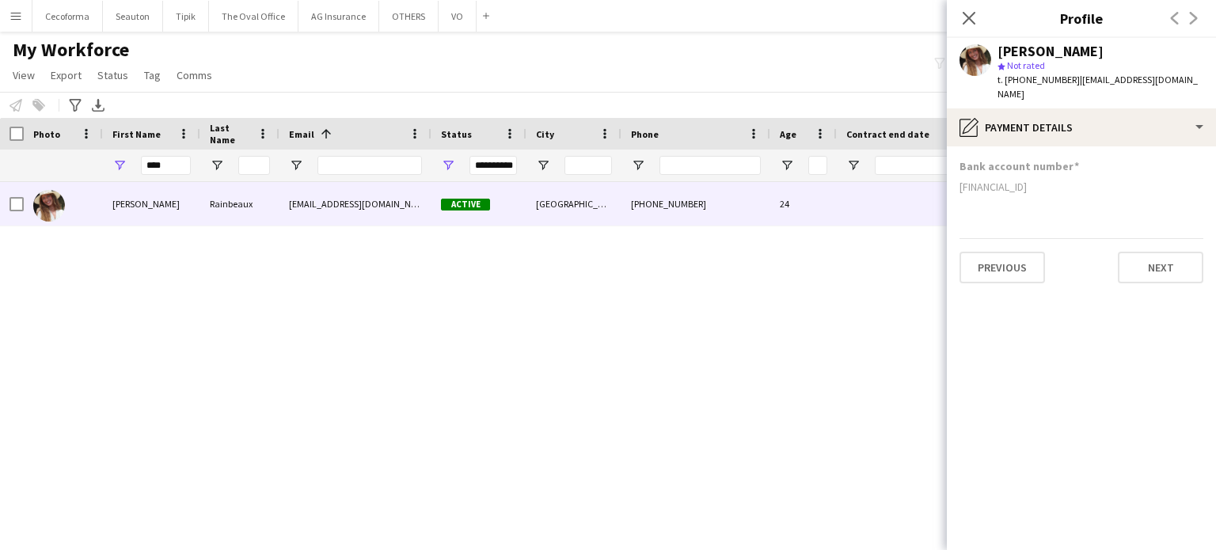
click at [959, 173] on app-section-data-types "Bank account number [FINANCIAL_ID] Previous Next" at bounding box center [1081, 348] width 269 height 404
drag, startPoint x: 959, startPoint y: 171, endPoint x: 1056, endPoint y: 171, distance: 96.6
click at [1056, 180] on div "[FINANCIAL_ID]" at bounding box center [1081, 187] width 244 height 14
click at [967, 16] on icon at bounding box center [968, 17] width 15 height 15
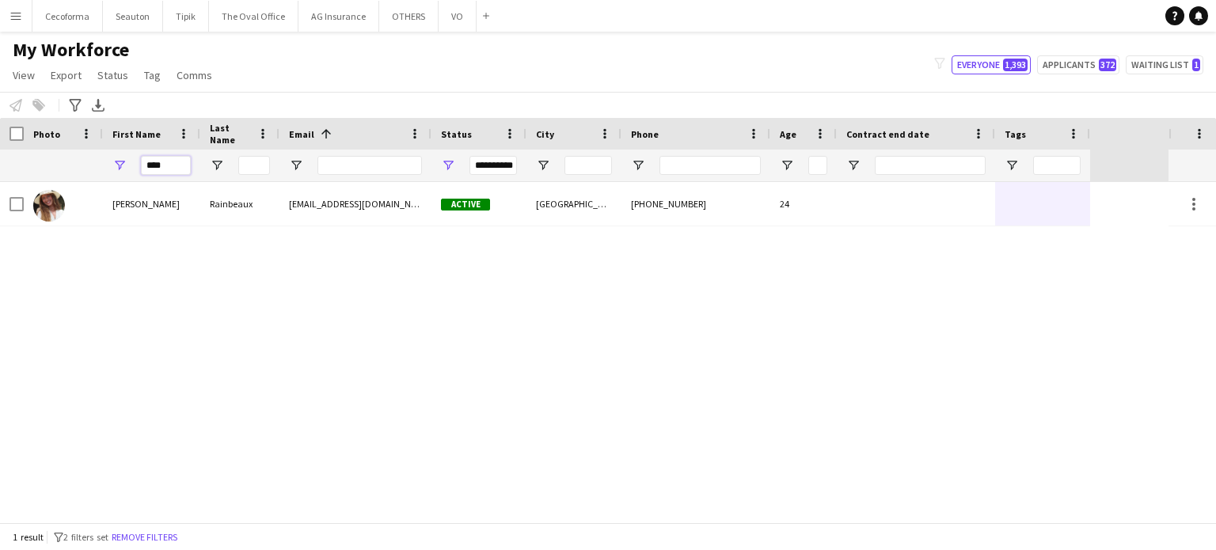
click at [174, 164] on input "****" at bounding box center [166, 165] width 50 height 19
type input "*"
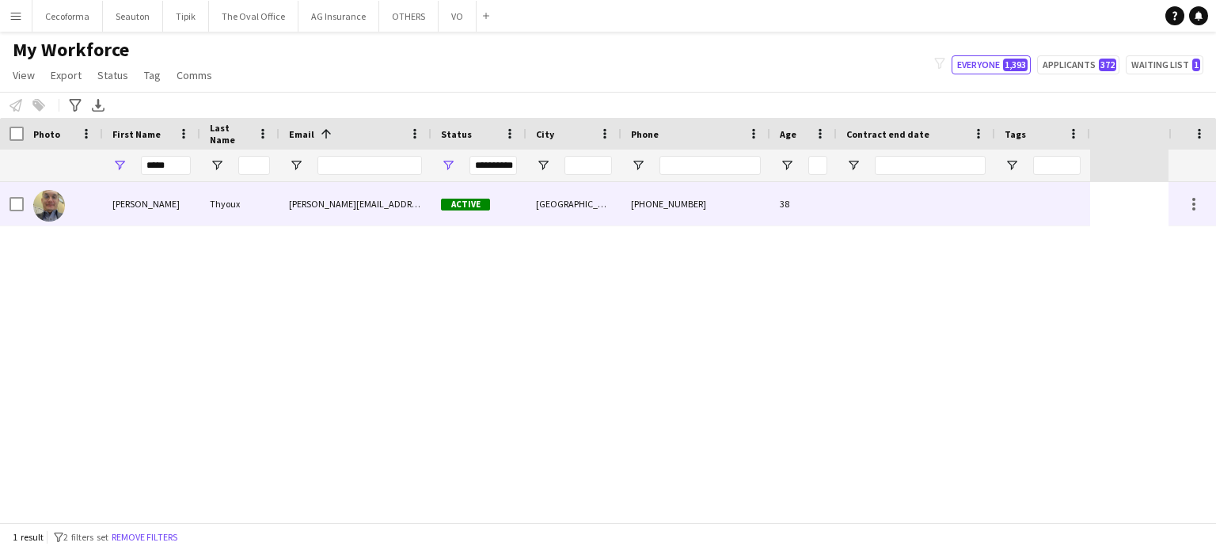
click at [887, 207] on div at bounding box center [916, 204] width 158 height 44
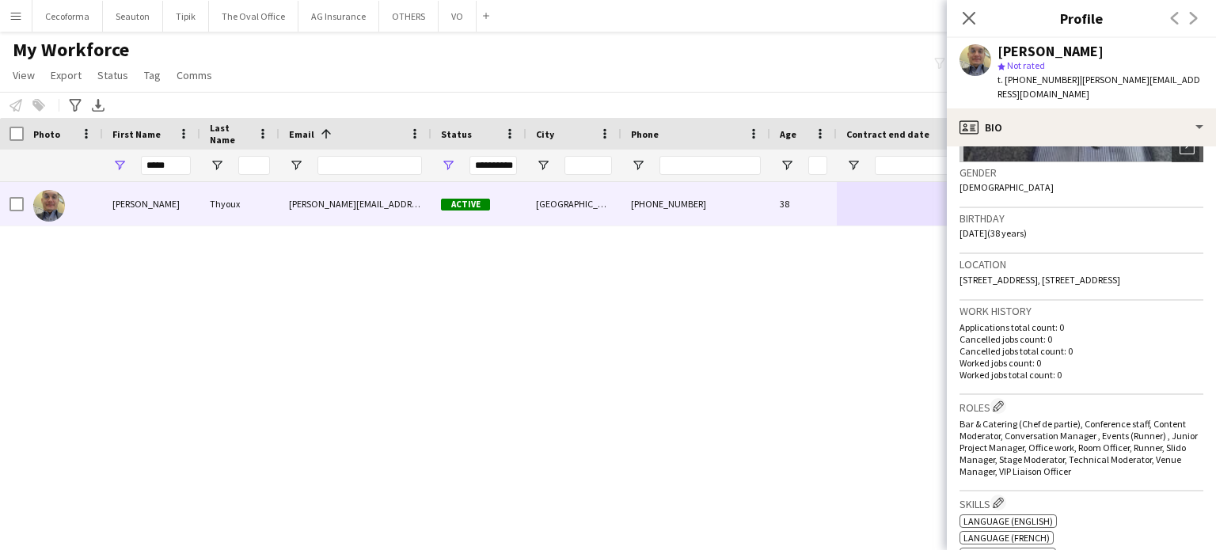
scroll to position [237, 0]
drag, startPoint x: 962, startPoint y: 259, endPoint x: 1123, endPoint y: 275, distance: 161.5
click at [1123, 275] on div "Location [STREET_ADDRESS]" at bounding box center [1081, 274] width 244 height 46
click at [970, 271] on span "[STREET_ADDRESS], [STREET_ADDRESS]" at bounding box center [1039, 277] width 161 height 12
drag, startPoint x: 959, startPoint y: 259, endPoint x: 1062, endPoint y: 280, distance: 105.1
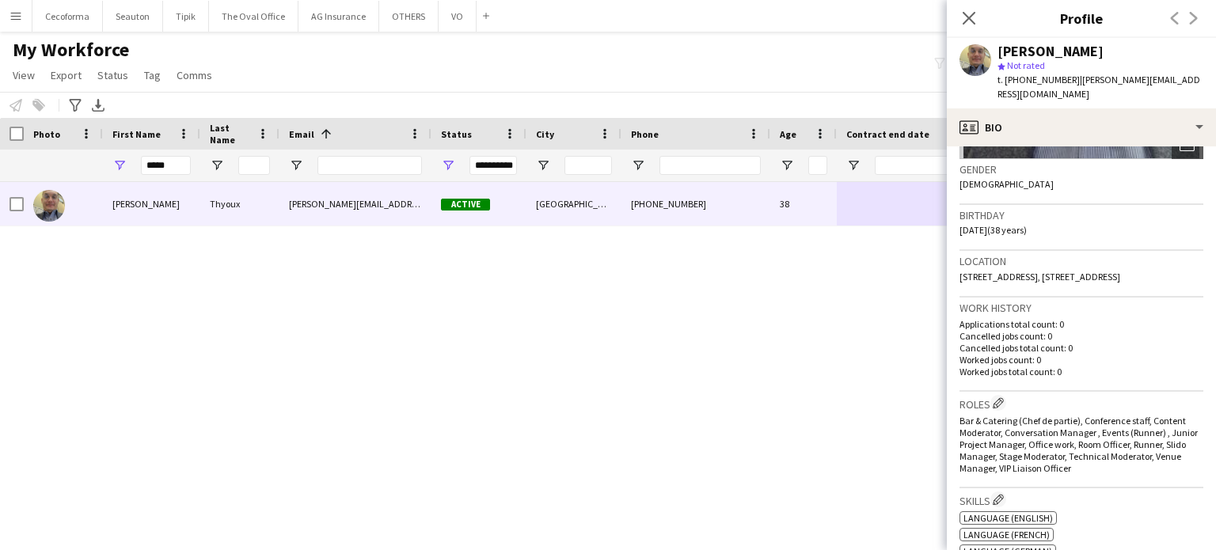
click at [1062, 280] on div "Location [STREET_ADDRESS]" at bounding box center [1081, 274] width 244 height 46
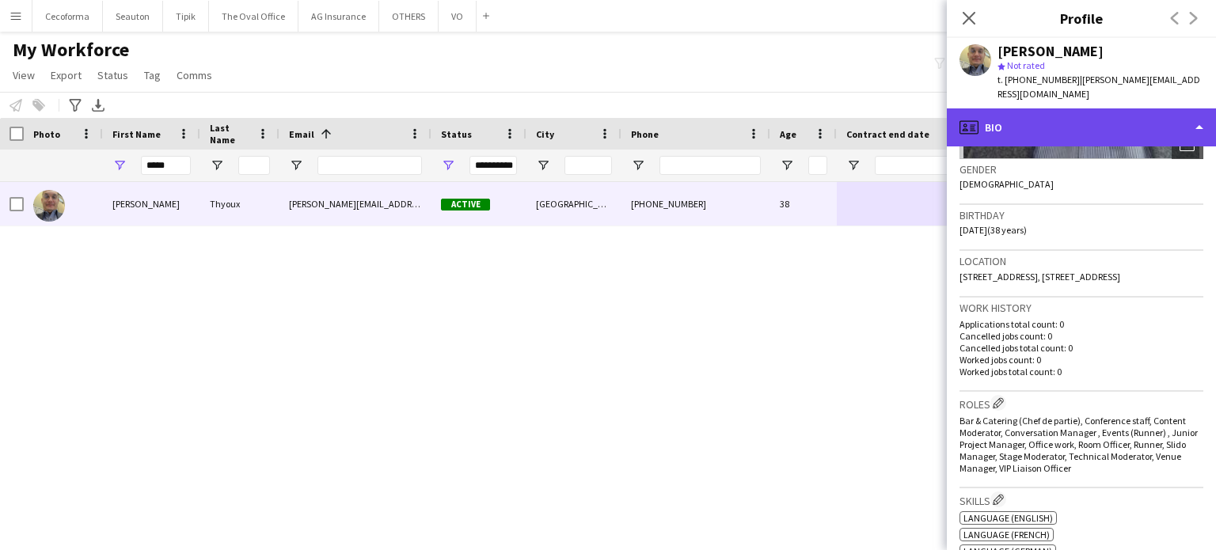
click at [1203, 111] on div "profile Bio" at bounding box center [1081, 127] width 269 height 38
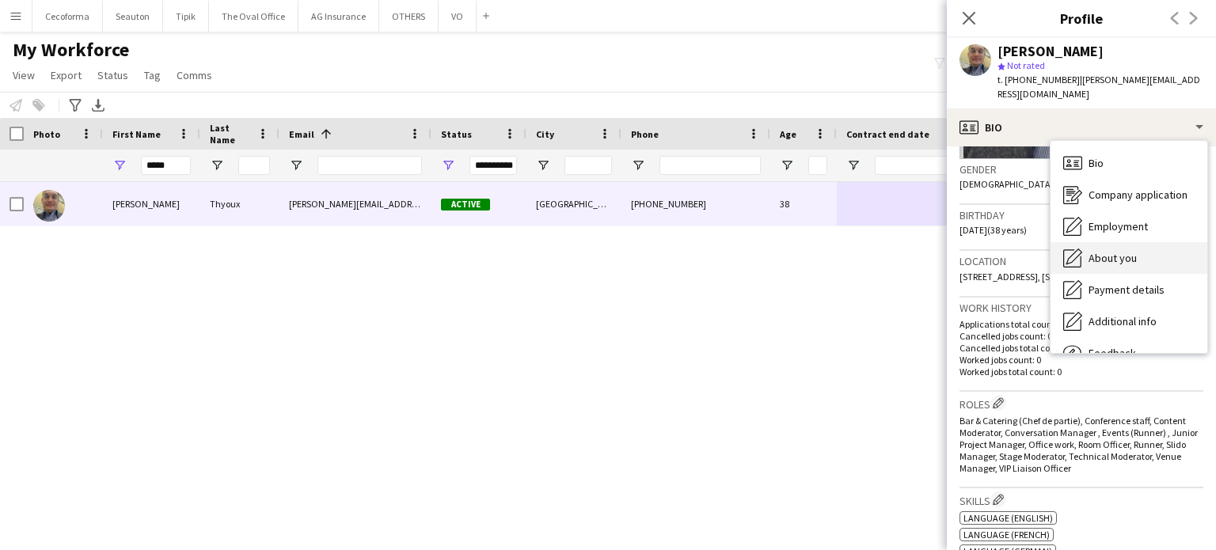
click at [1130, 251] on span "About you" at bounding box center [1112, 258] width 48 height 14
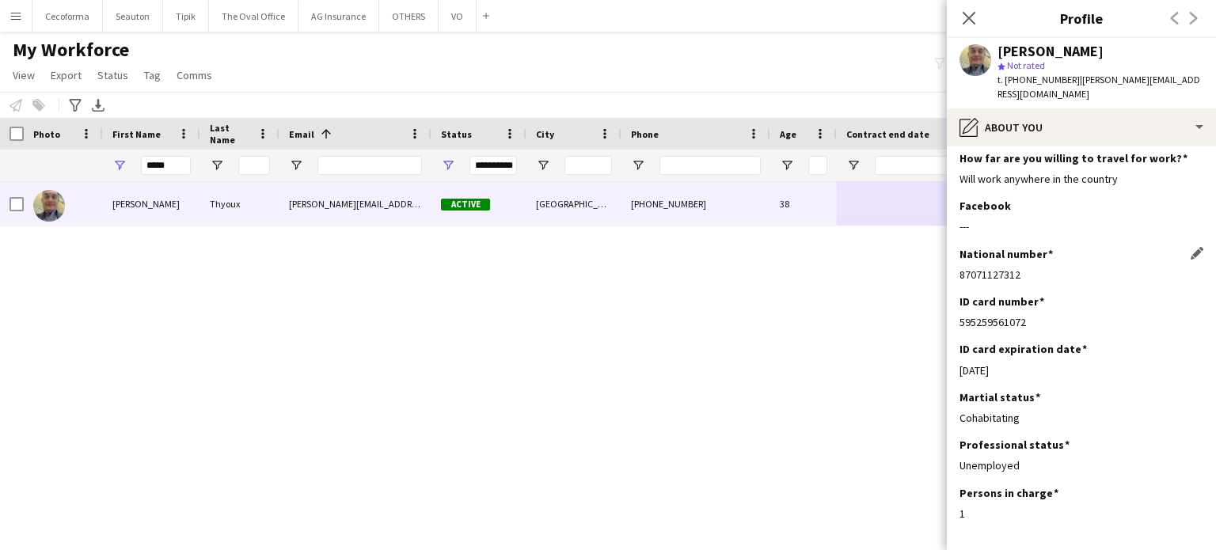
scroll to position [0, 0]
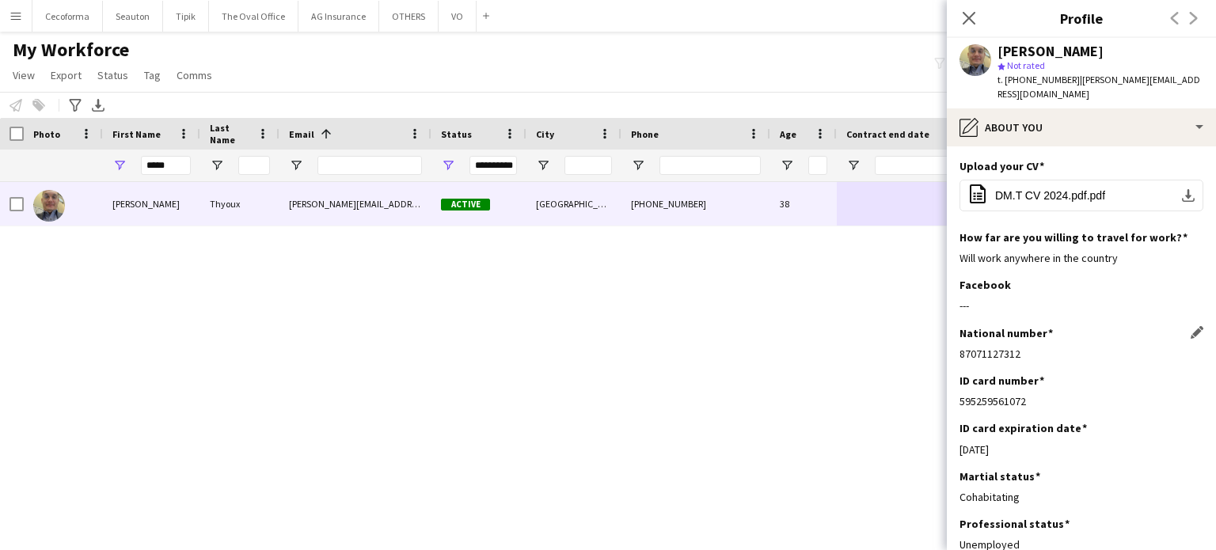
drag, startPoint x: 959, startPoint y: 341, endPoint x: 1037, endPoint y: 344, distance: 77.6
click at [1037, 347] on div "87071127312" at bounding box center [1081, 354] width 244 height 14
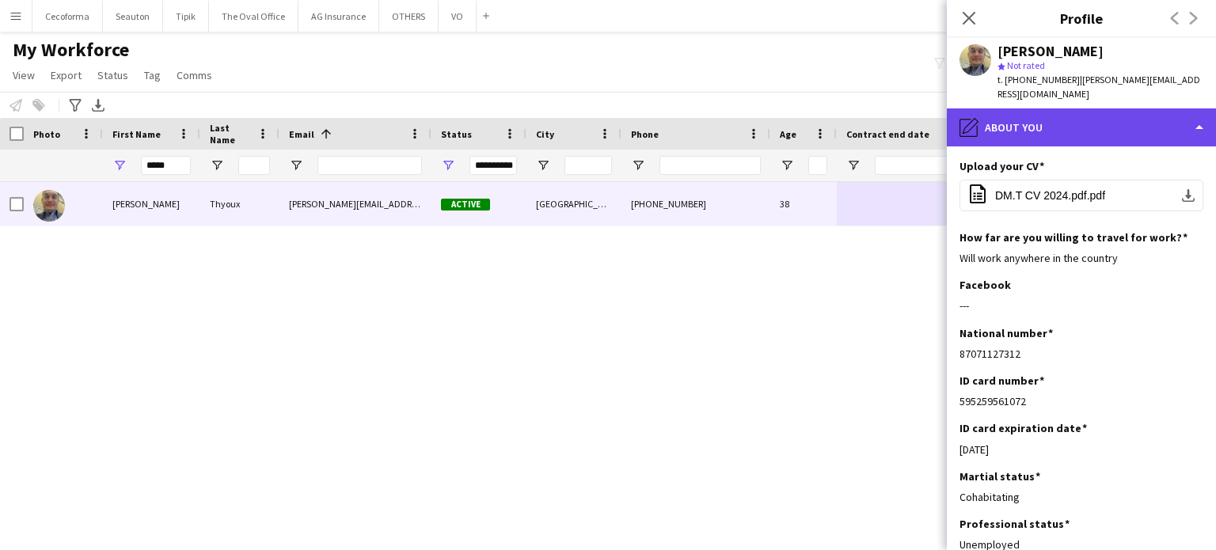
click at [1200, 112] on div "pencil4 About you" at bounding box center [1081, 127] width 269 height 38
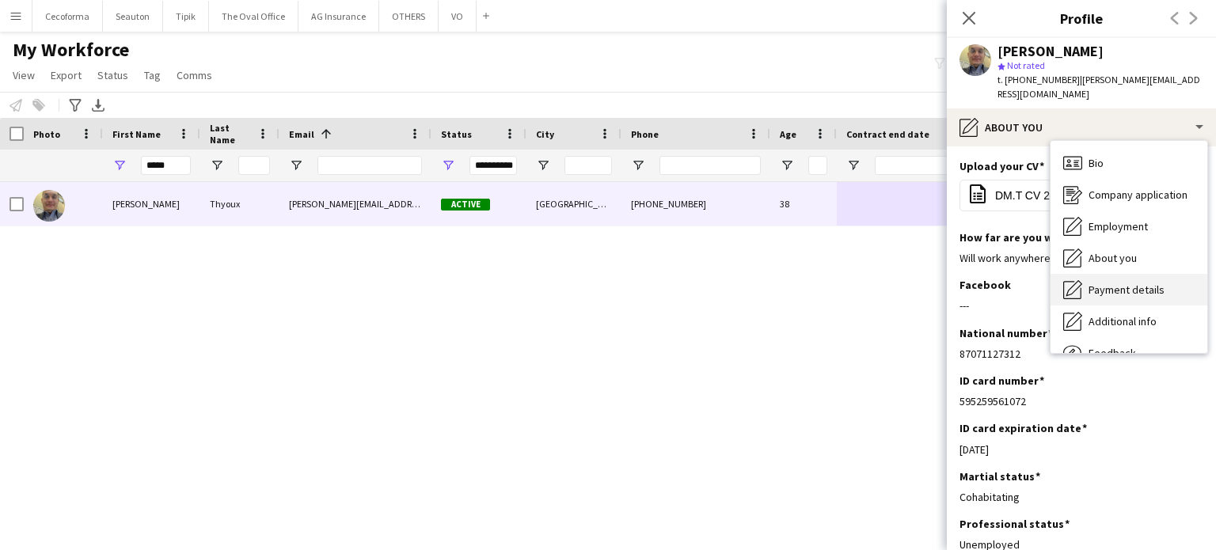
click at [1119, 283] on span "Payment details" at bounding box center [1126, 290] width 76 height 14
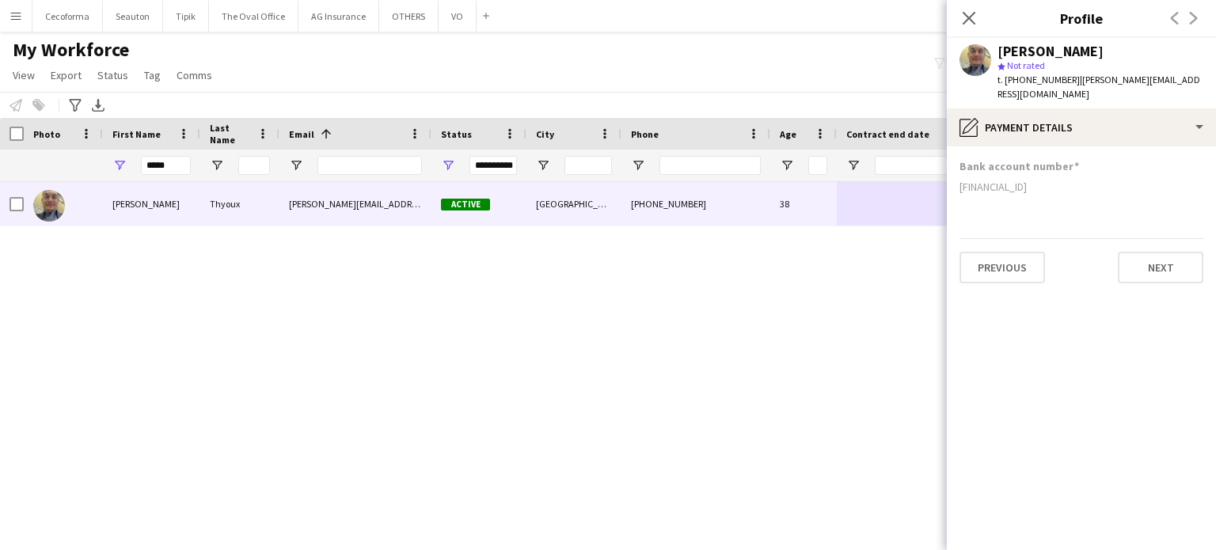
drag, startPoint x: 960, startPoint y: 171, endPoint x: 1061, endPoint y: 173, distance: 100.5
click at [1061, 180] on div "[FINANCIAL_ID]" at bounding box center [1081, 187] width 244 height 14
click at [167, 164] on input "*****" at bounding box center [166, 165] width 50 height 19
type input "*"
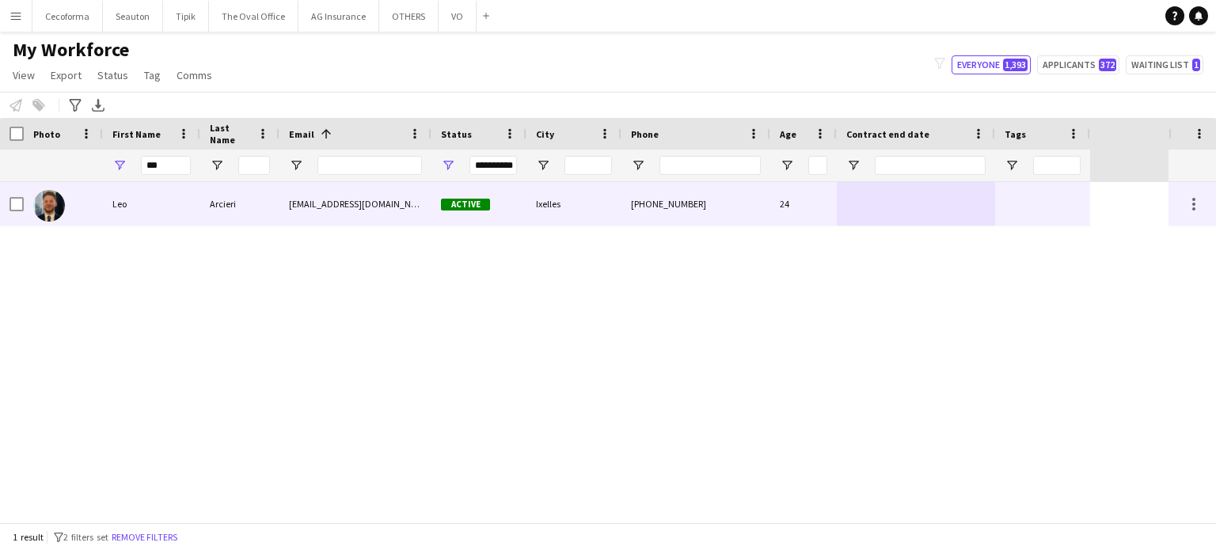
click at [1016, 208] on div at bounding box center [1042, 204] width 95 height 44
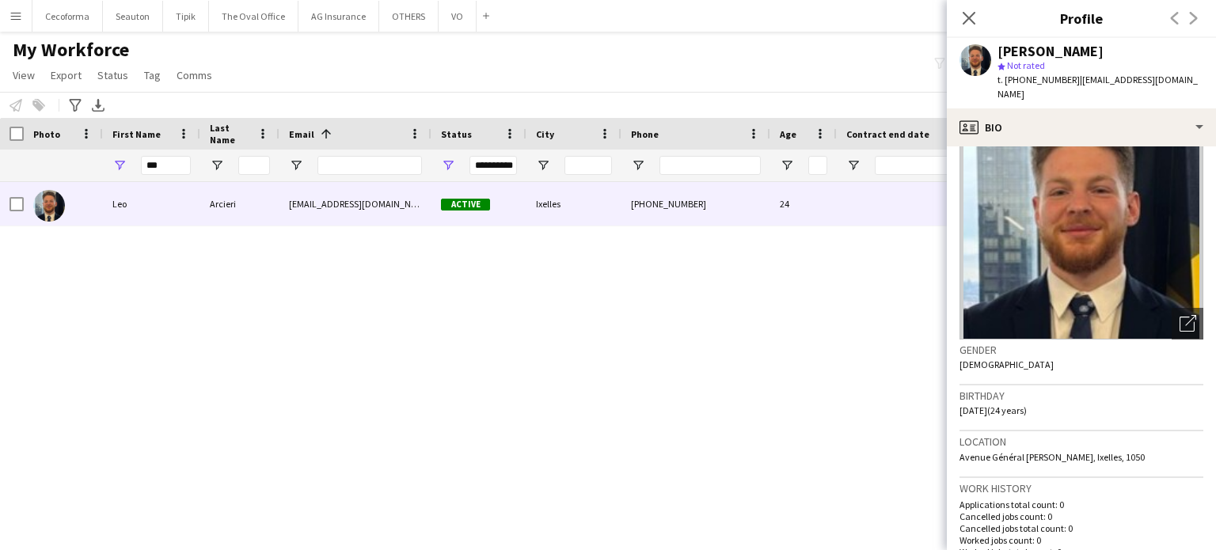
scroll to position [158, 0]
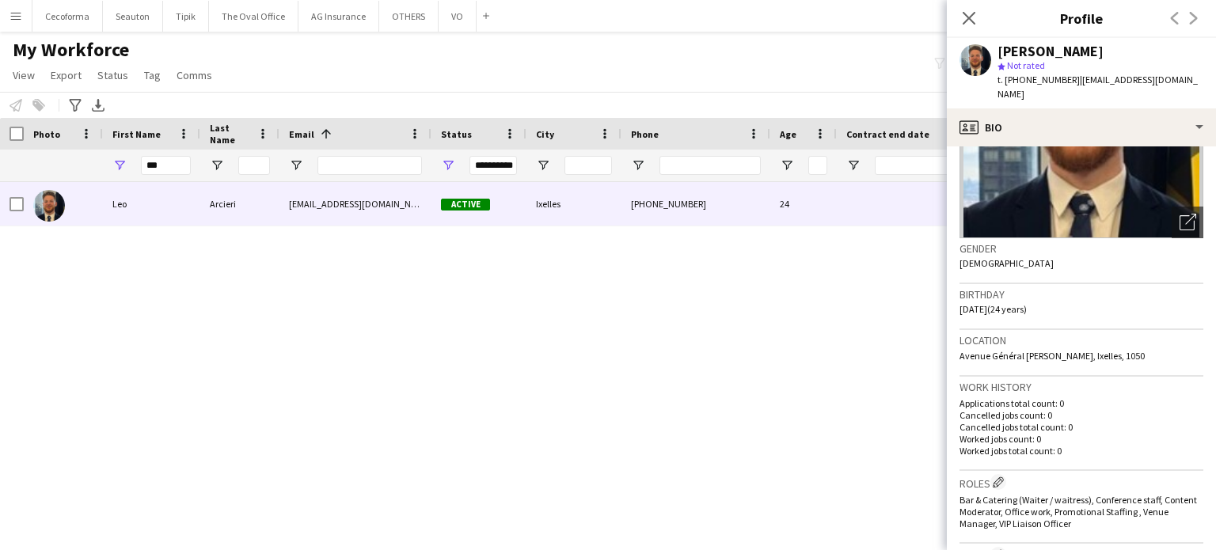
drag, startPoint x: 960, startPoint y: 339, endPoint x: 1161, endPoint y: 339, distance: 200.3
click at [1161, 339] on div "Location [GEOGRAPHIC_DATA][PERSON_NAME], [GEOGRAPHIC_DATA], 1050" at bounding box center [1081, 353] width 244 height 46
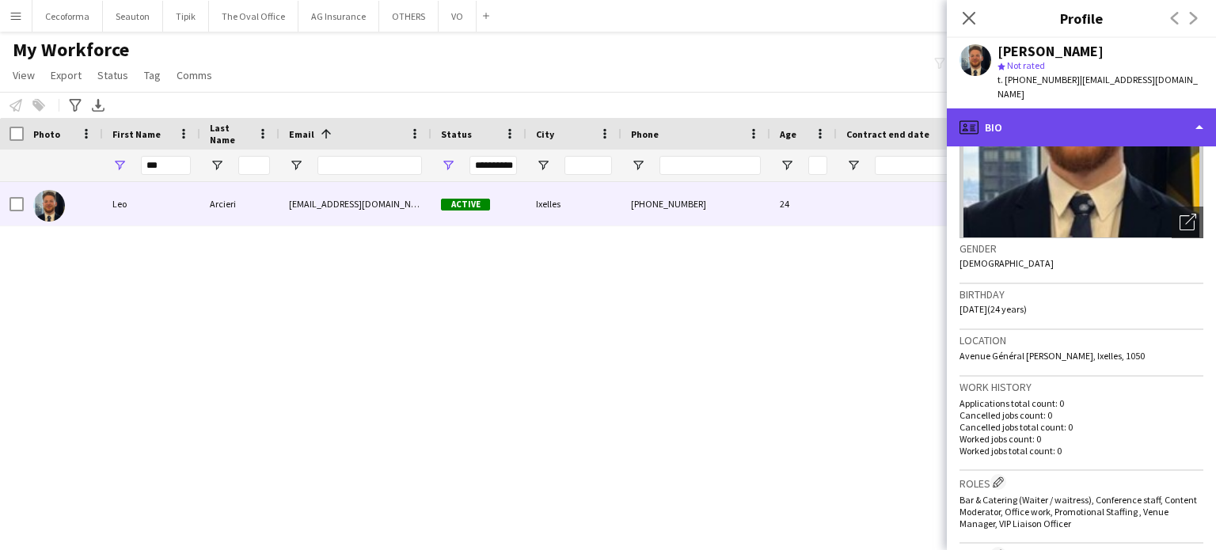
click at [1203, 111] on div "profile Bio" at bounding box center [1081, 127] width 269 height 38
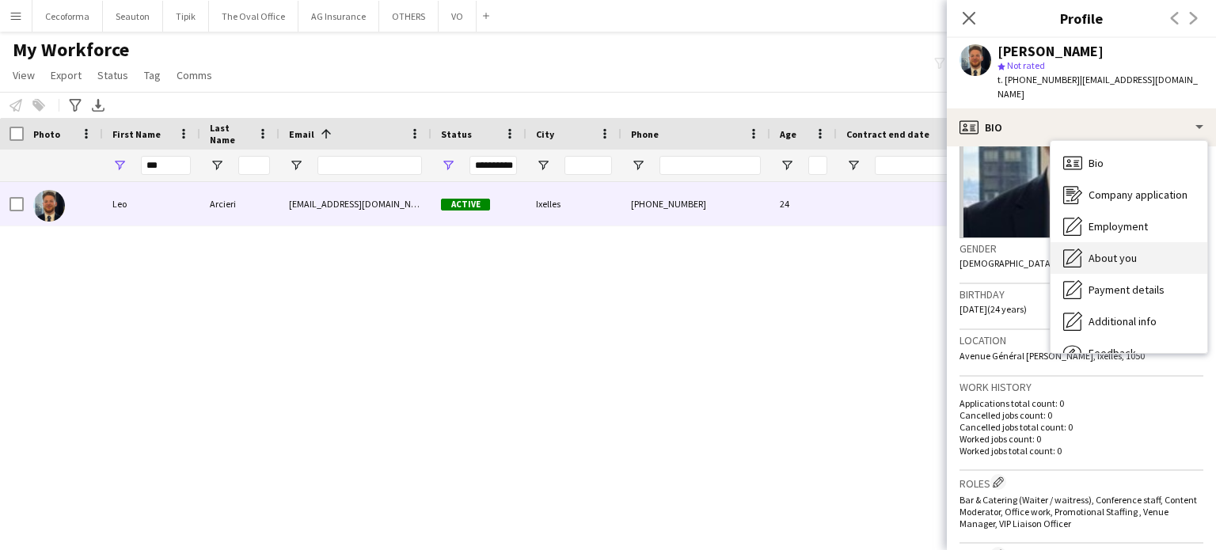
click at [1116, 251] on span "About you" at bounding box center [1112, 258] width 48 height 14
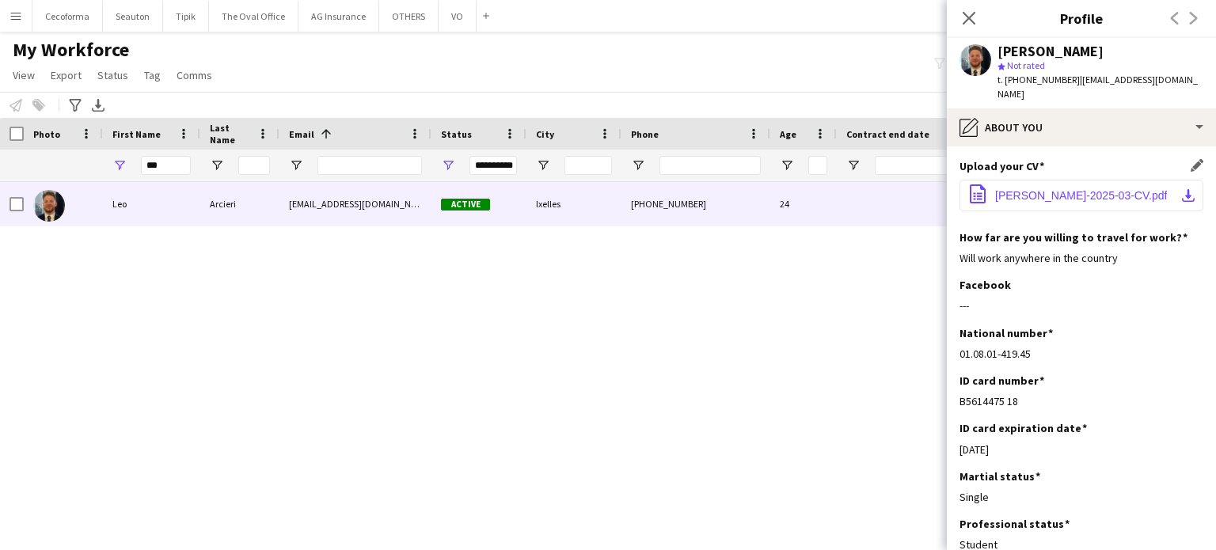
click at [1042, 189] on span "[PERSON_NAME]-2025-03-CV.pdf" at bounding box center [1081, 195] width 172 height 13
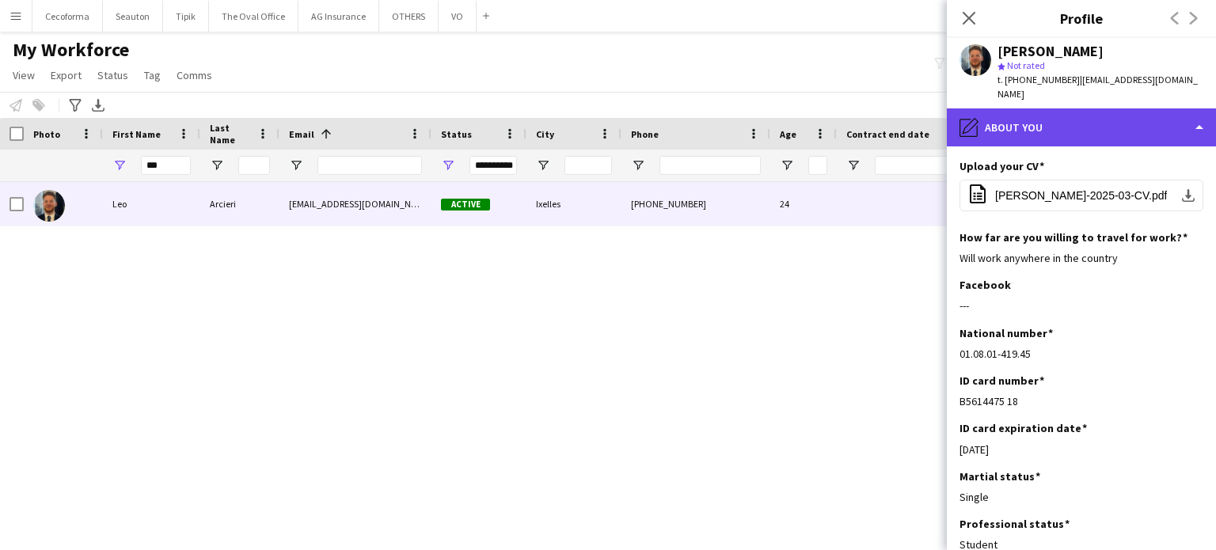
click at [1200, 108] on div "pencil4 About you" at bounding box center [1081, 127] width 269 height 38
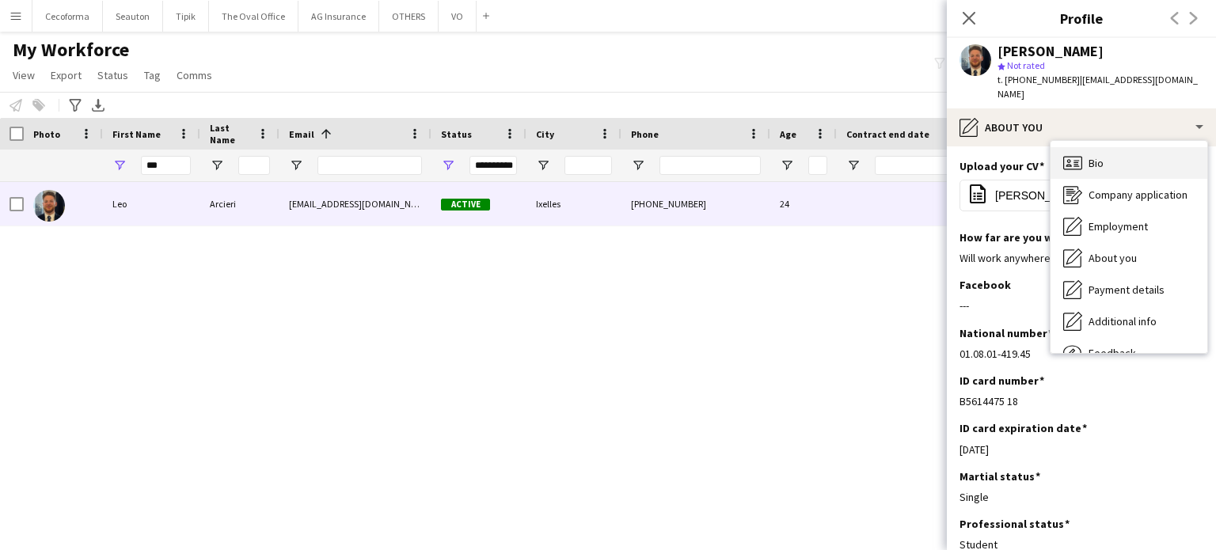
click at [1099, 156] on span "Bio" at bounding box center [1095, 163] width 15 height 14
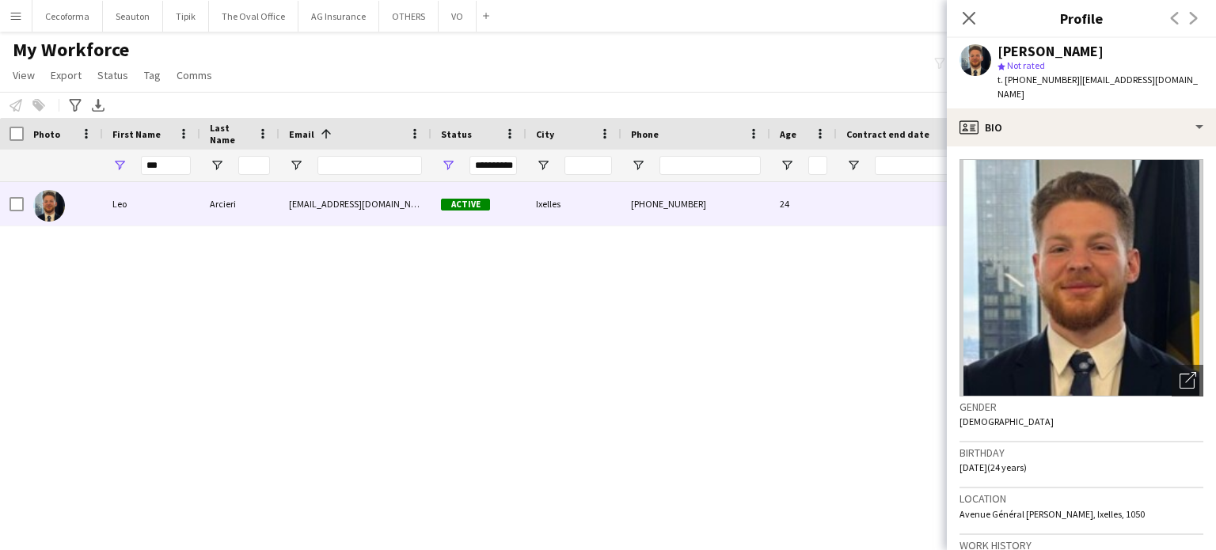
drag, startPoint x: 960, startPoint y: 503, endPoint x: 1157, endPoint y: 506, distance: 197.1
click at [1157, 506] on div "Location [GEOGRAPHIC_DATA][PERSON_NAME], [GEOGRAPHIC_DATA], 1050" at bounding box center [1081, 511] width 244 height 46
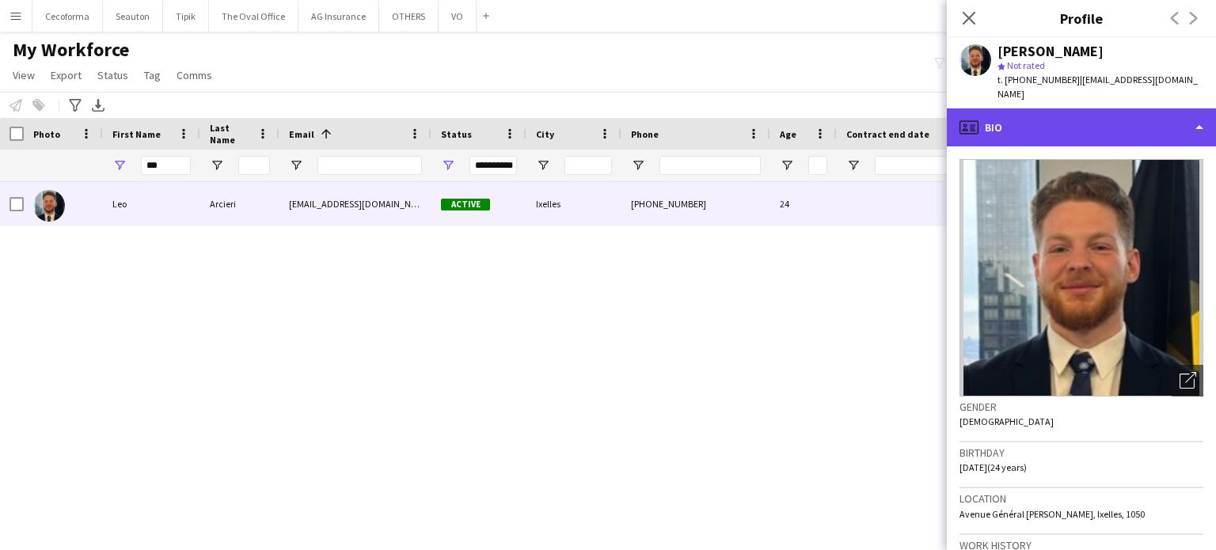
click at [1202, 112] on div "profile Bio" at bounding box center [1081, 127] width 269 height 38
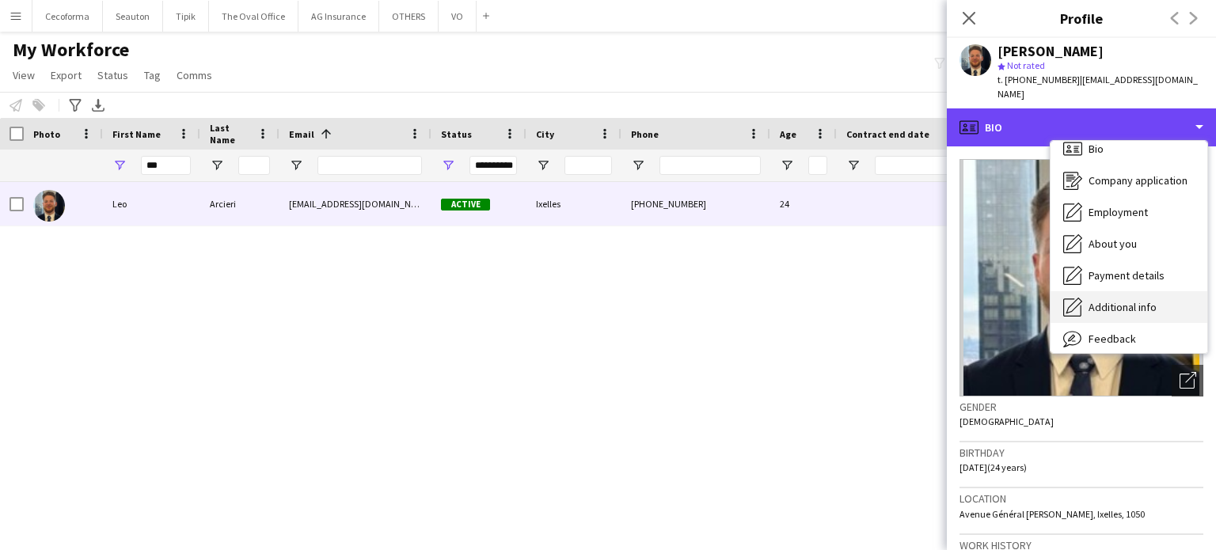
scroll to position [0, 0]
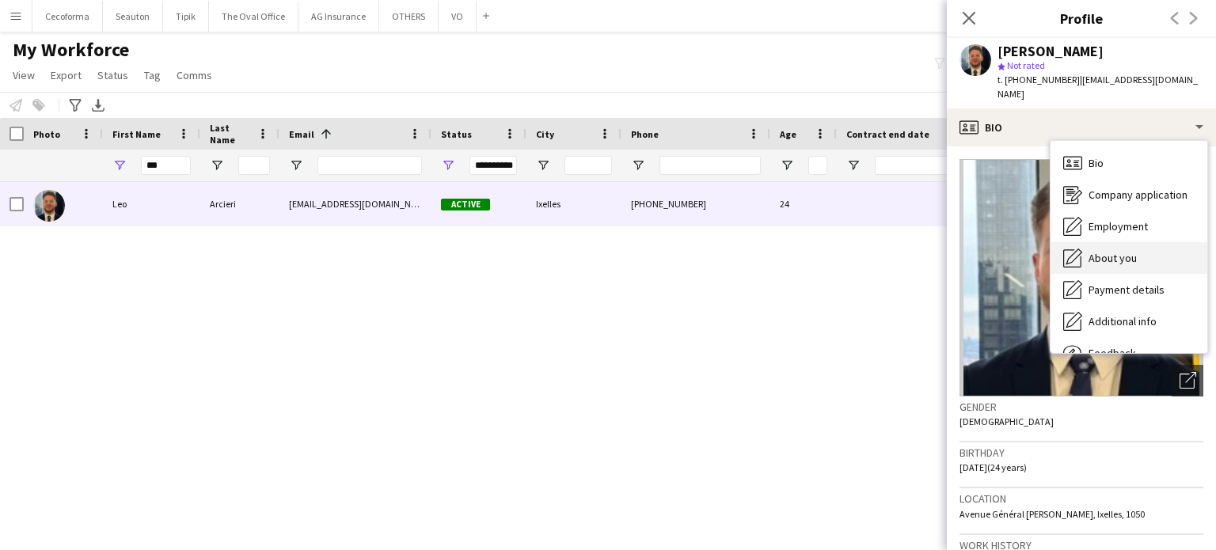
click at [1117, 251] on span "About you" at bounding box center [1112, 258] width 48 height 14
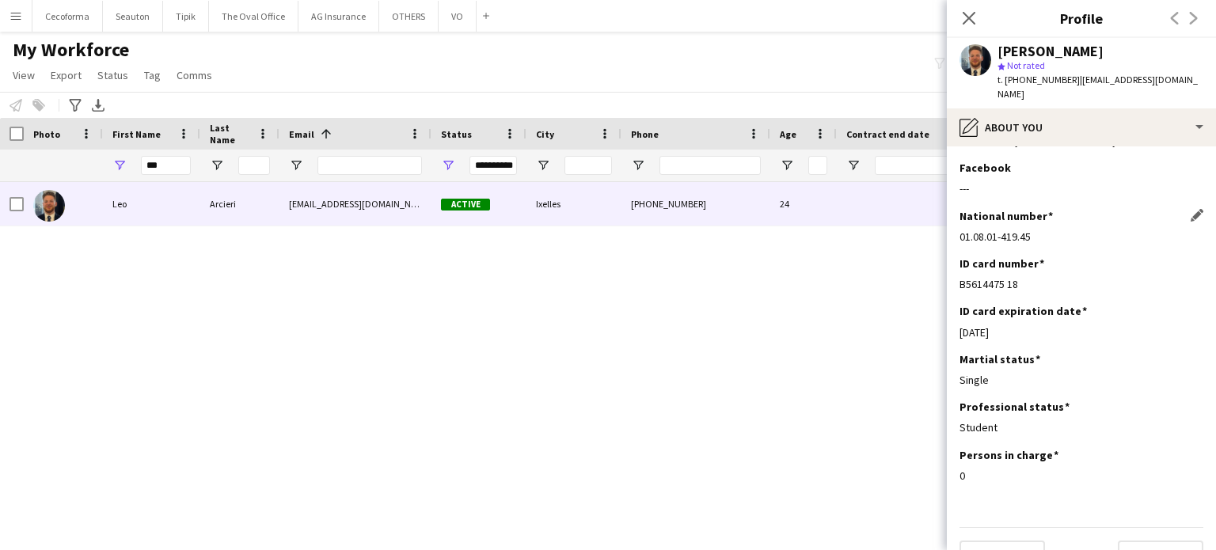
scroll to position [136, 0]
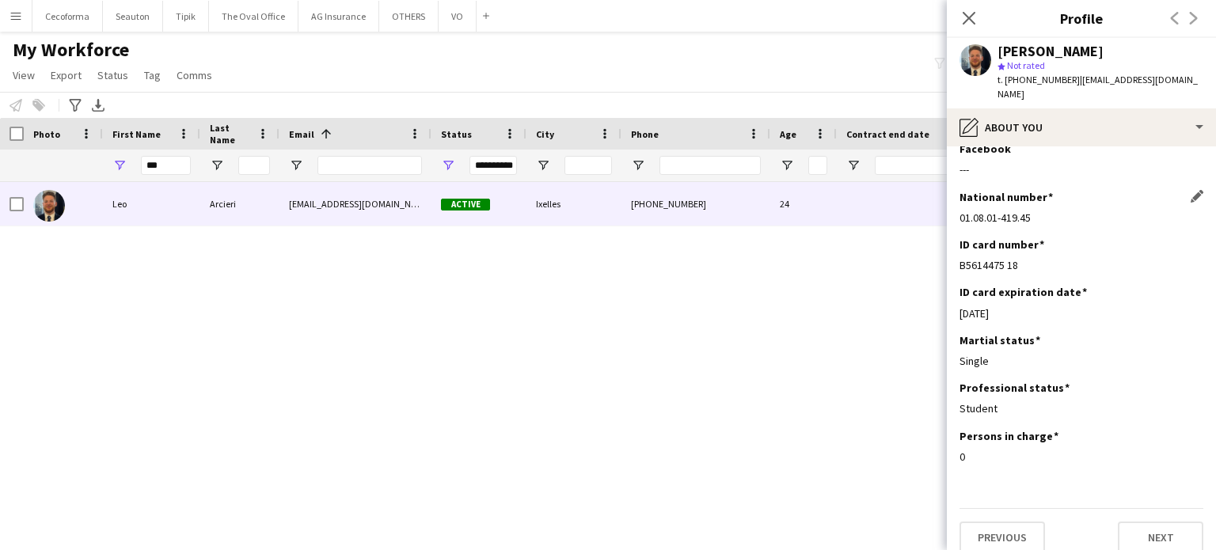
drag, startPoint x: 961, startPoint y: 201, endPoint x: 1050, endPoint y: 202, distance: 88.7
click at [1050, 211] on div "01.08.01-419.45" at bounding box center [1081, 218] width 244 height 14
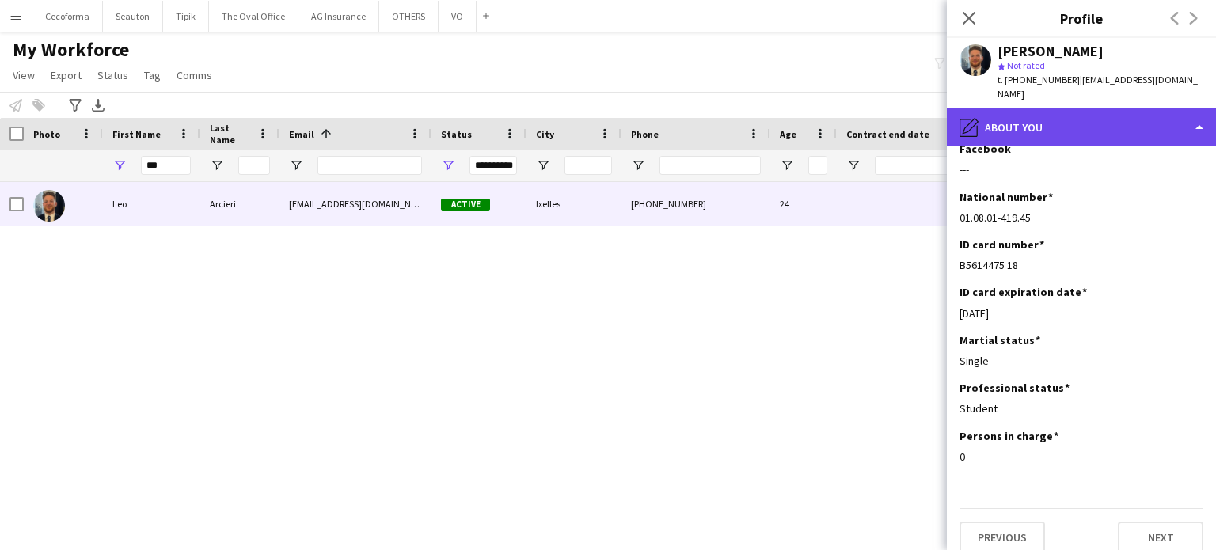
click at [1199, 115] on div "pencil4 About you" at bounding box center [1081, 127] width 269 height 38
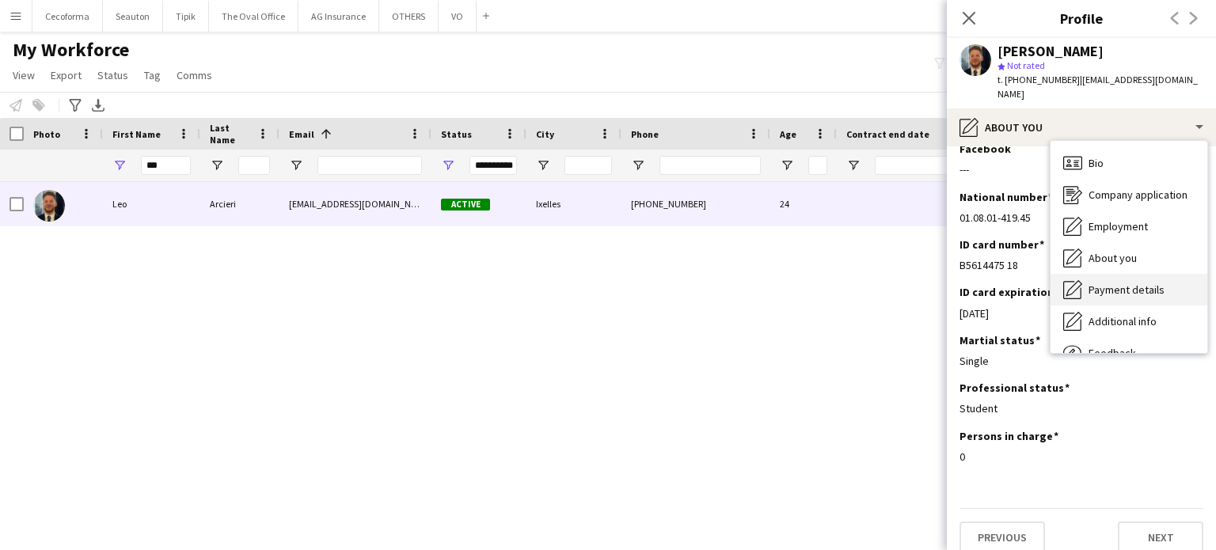
click at [1111, 283] on span "Payment details" at bounding box center [1126, 290] width 76 height 14
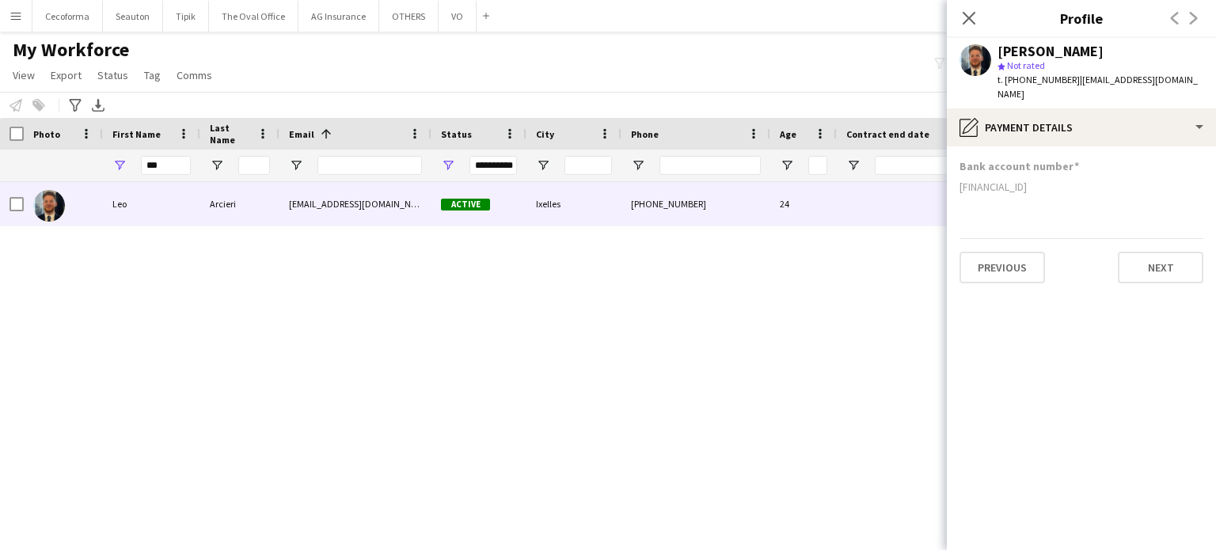
scroll to position [0, 0]
drag, startPoint x: 960, startPoint y: 177, endPoint x: 1062, endPoint y: 174, distance: 102.1
click at [1062, 180] on div "[FINANCIAL_ID]" at bounding box center [1081, 187] width 244 height 14
click at [158, 167] on input "***" at bounding box center [166, 165] width 50 height 19
type input "*"
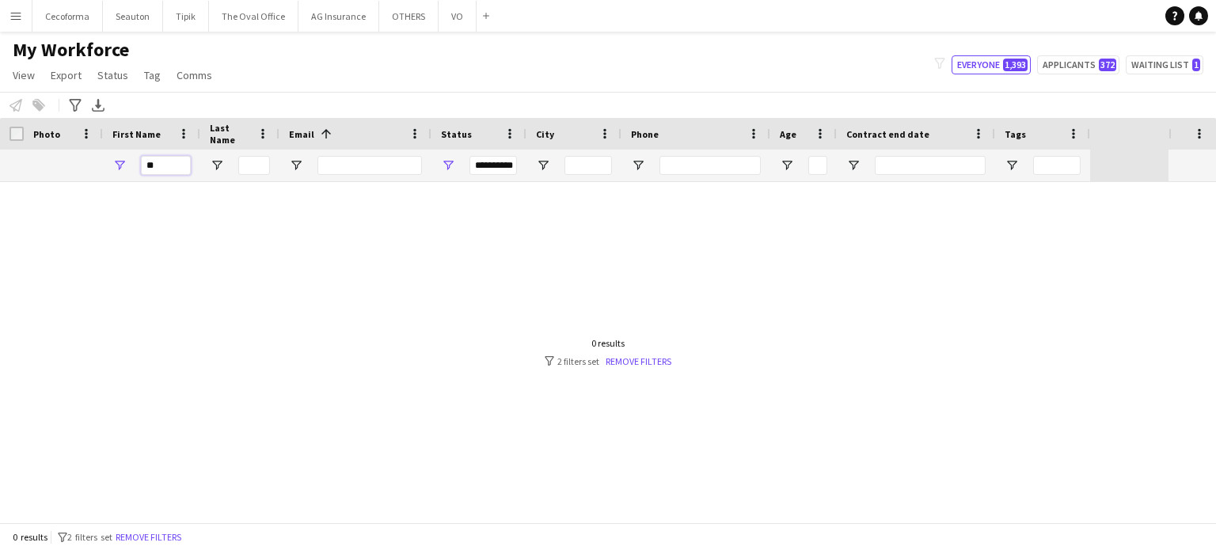
type input "*"
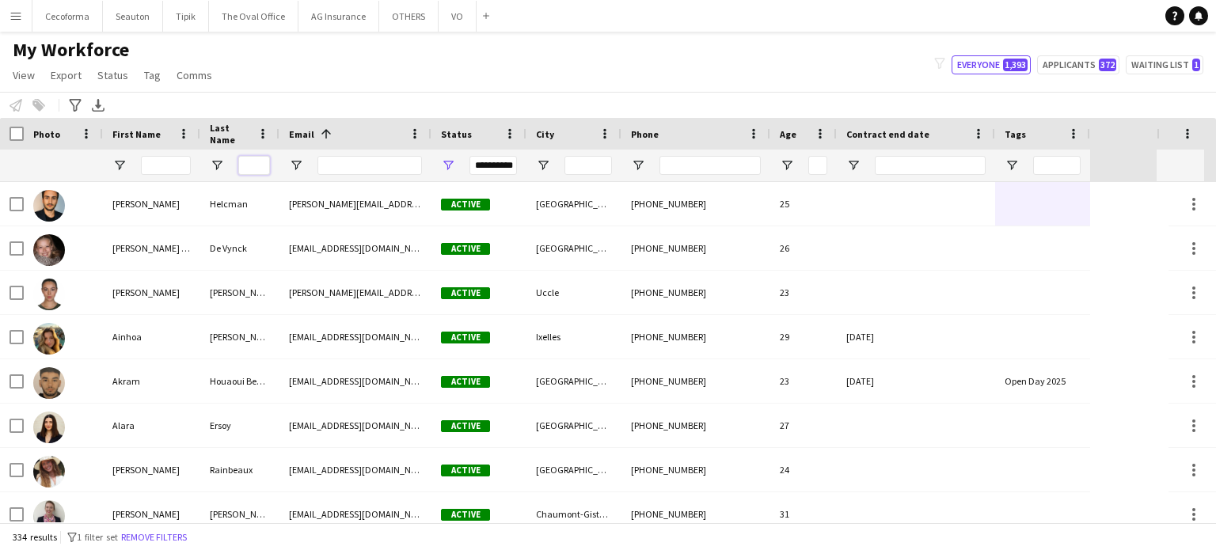
click at [250, 163] on input "Last Name Filter Input" at bounding box center [254, 165] width 32 height 19
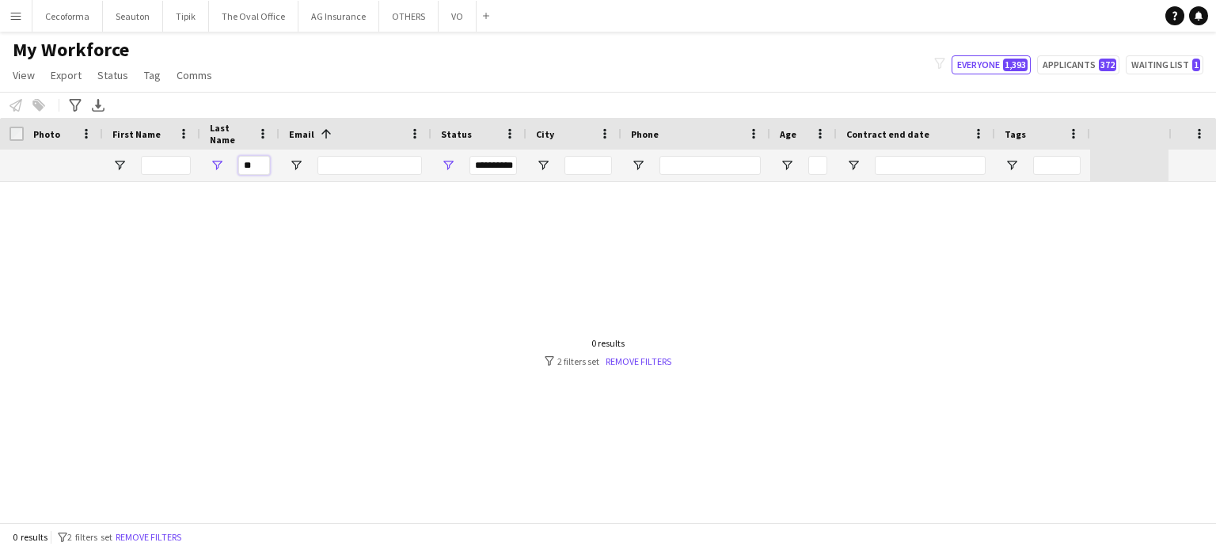
type input "*"
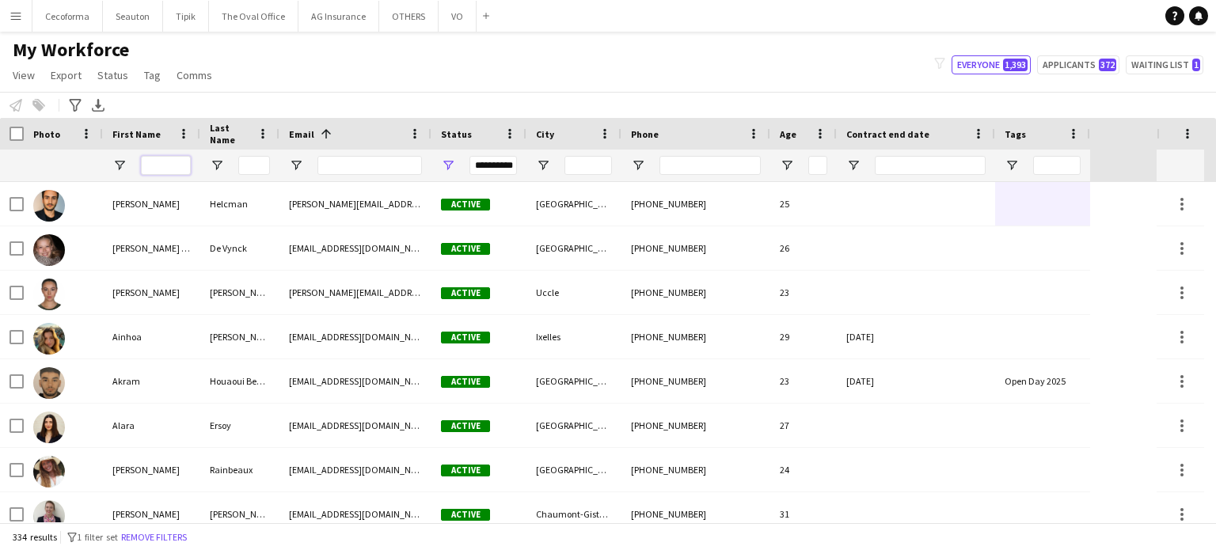
click at [157, 161] on input "First Name Filter Input" at bounding box center [166, 165] width 50 height 19
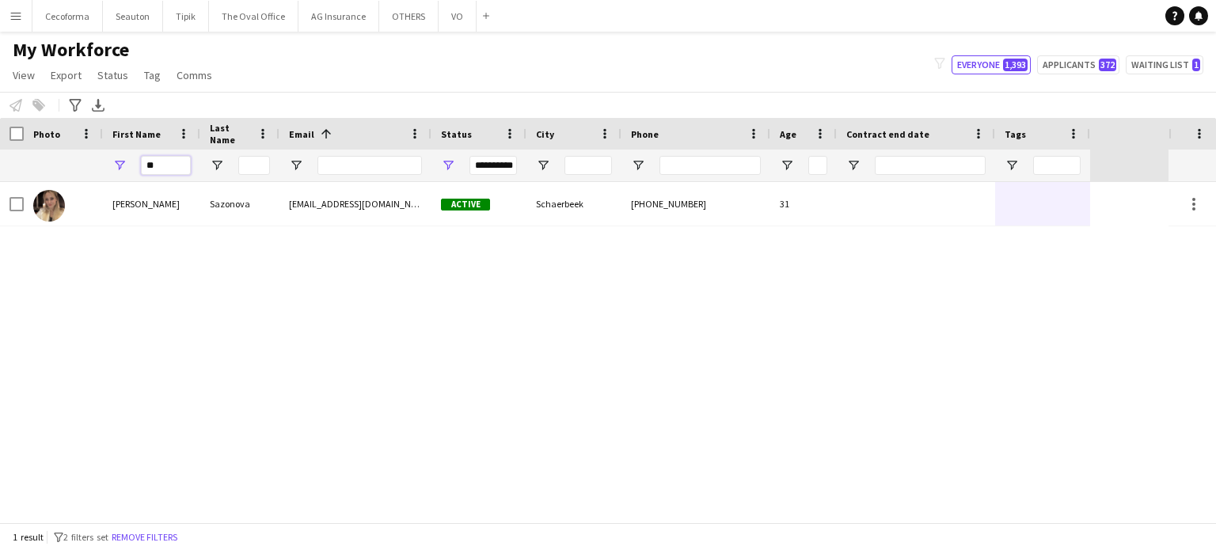
type input "*"
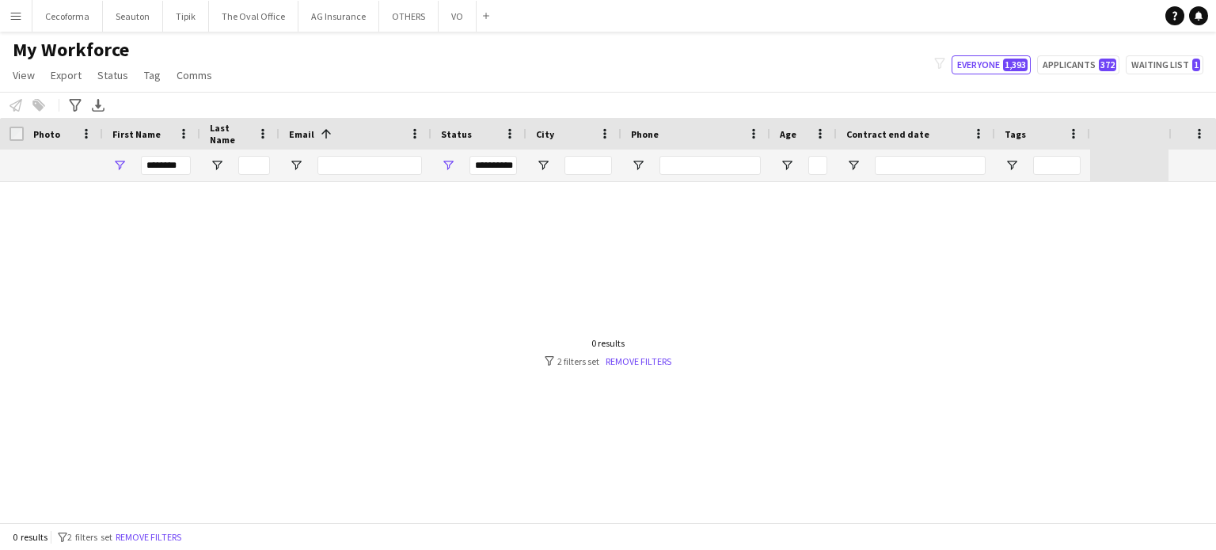
click at [244, 152] on div at bounding box center [254, 166] width 32 height 32
click at [180, 161] on input "********" at bounding box center [166, 165] width 50 height 19
type input "*"
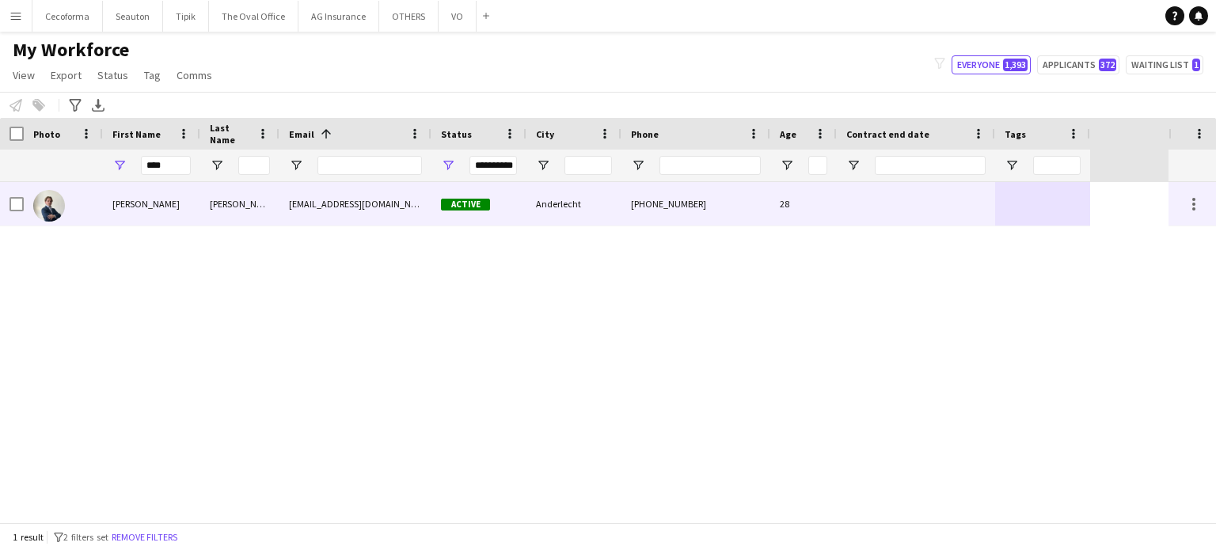
click at [969, 192] on div at bounding box center [916, 204] width 158 height 44
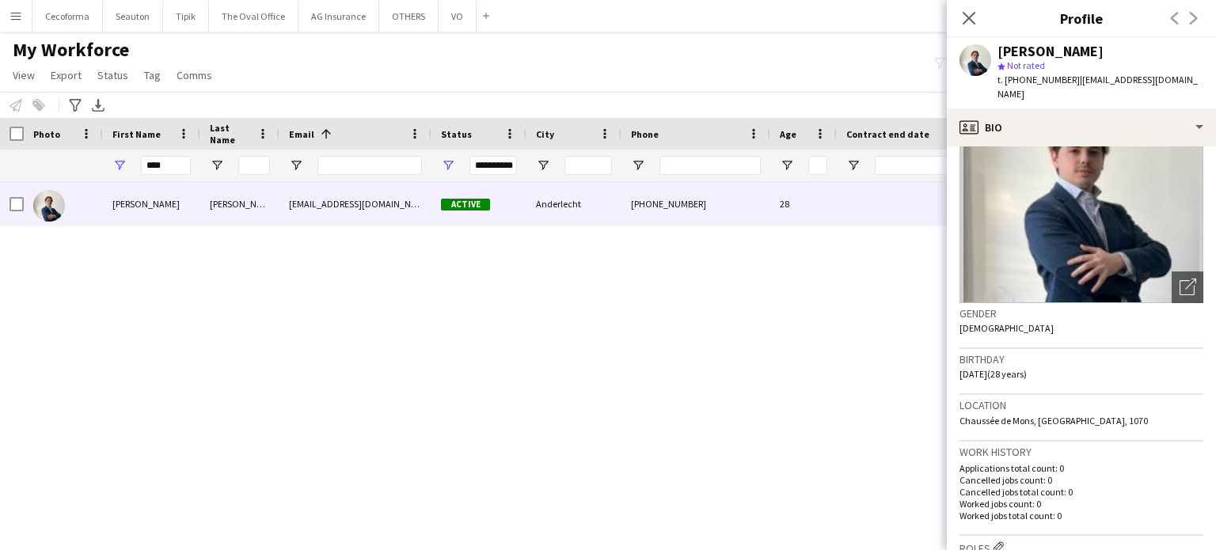
scroll to position [79, 0]
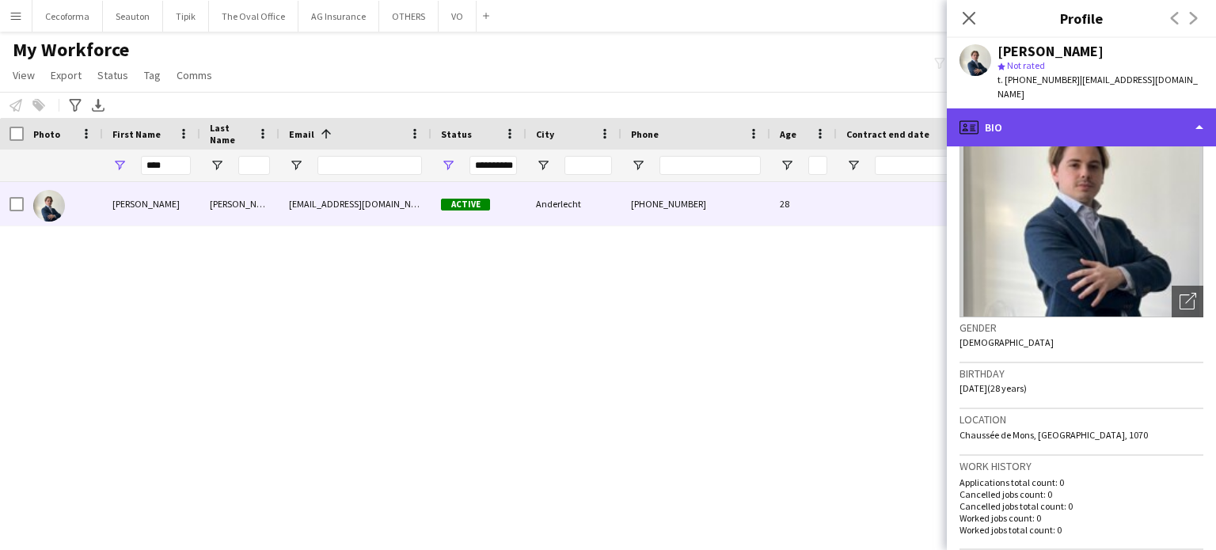
click at [1196, 126] on div "profile Bio" at bounding box center [1081, 127] width 269 height 38
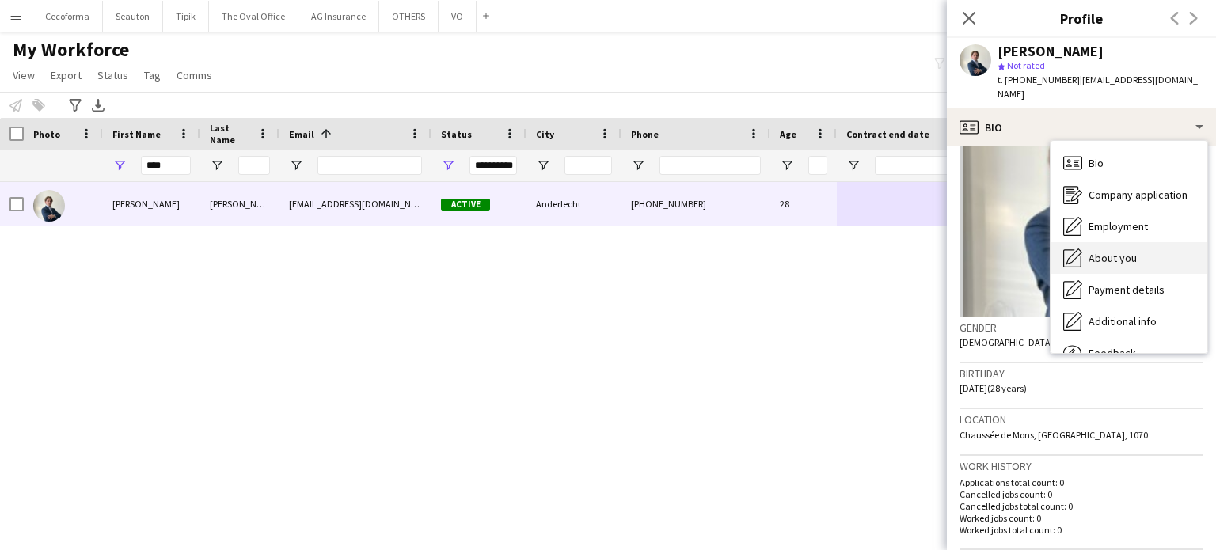
click at [1115, 255] on span "About you" at bounding box center [1112, 258] width 48 height 14
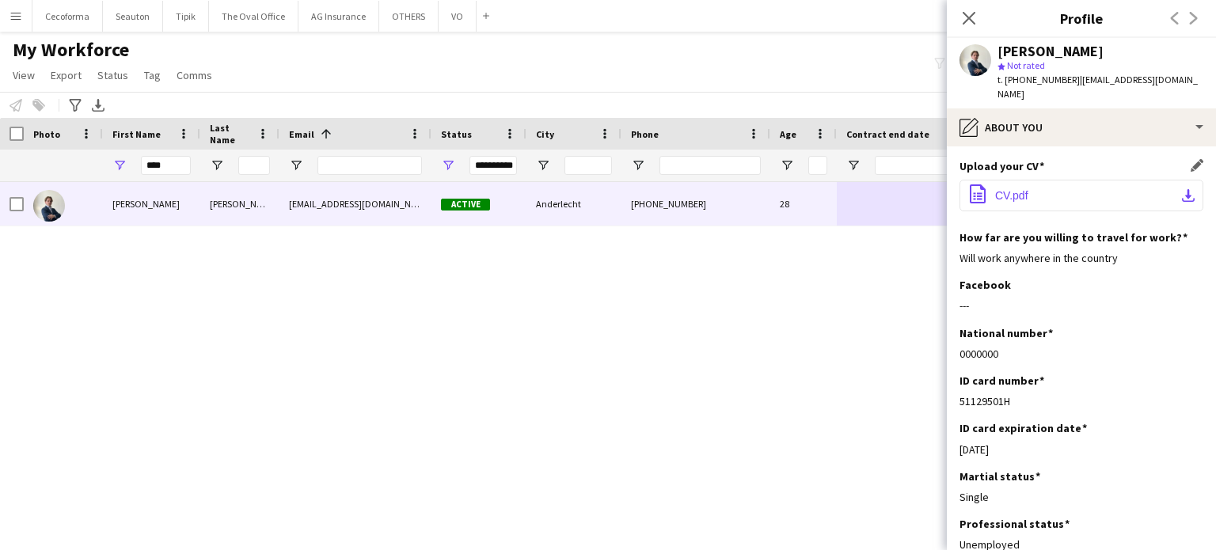
click at [1016, 197] on span "CV.pdf" at bounding box center [1011, 195] width 33 height 13
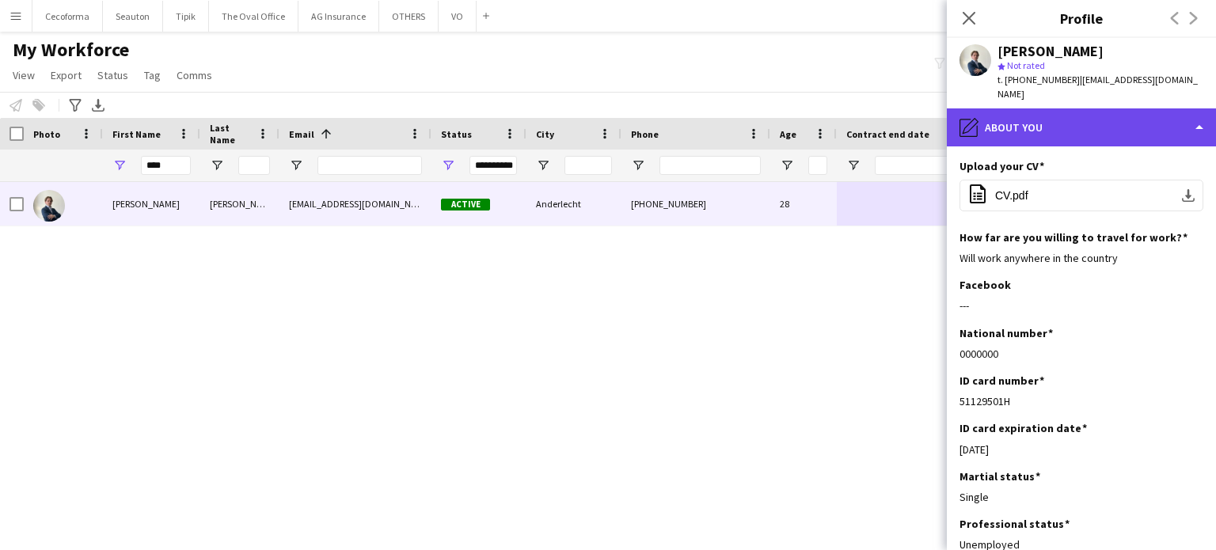
click at [1196, 129] on div "pencil4 About you" at bounding box center [1081, 127] width 269 height 38
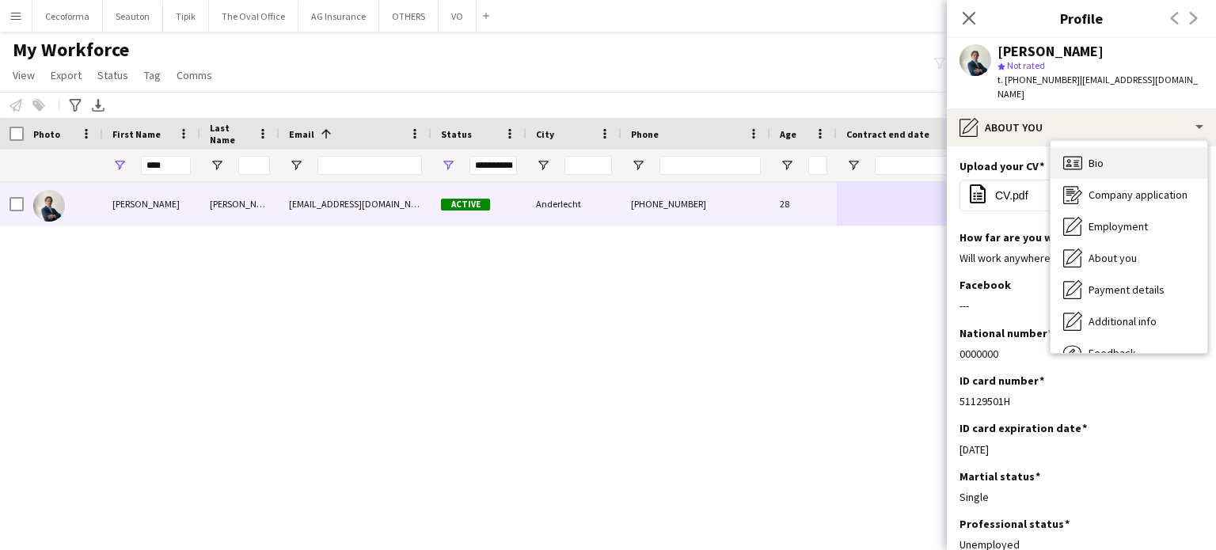
click at [1087, 167] on div "Bio Bio" at bounding box center [1128, 163] width 157 height 32
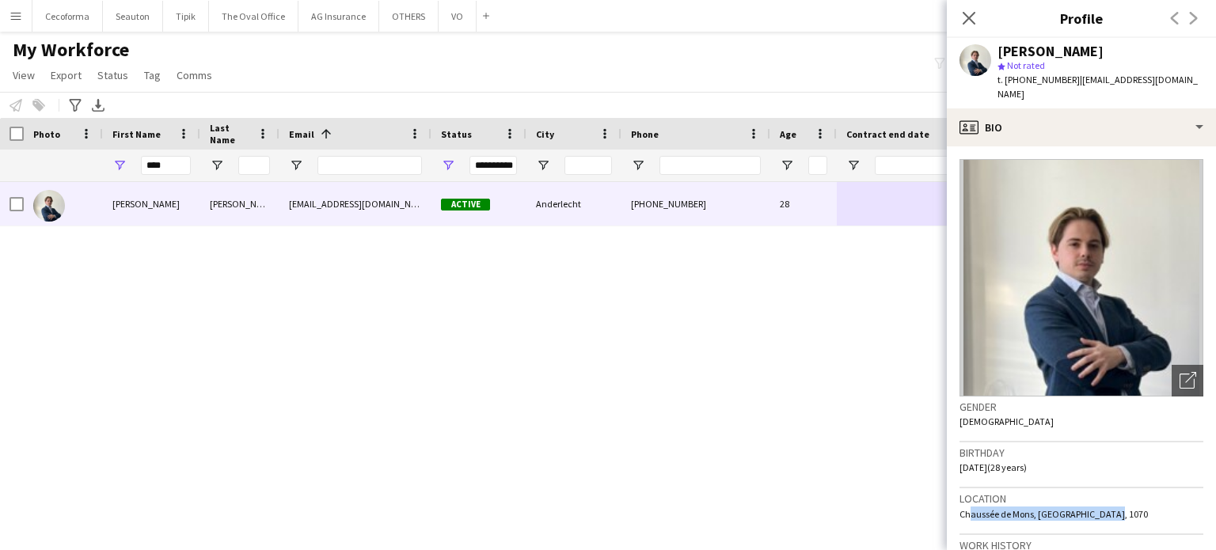
drag, startPoint x: 963, startPoint y: 510, endPoint x: 1104, endPoint y: 510, distance: 141.7
click at [1104, 510] on div "Location [GEOGRAPHIC_DATA], [GEOGRAPHIC_DATA], 1070" at bounding box center [1081, 511] width 244 height 46
click at [971, 509] on span "Chaussée de Mons, [GEOGRAPHIC_DATA], 1070" at bounding box center [1053, 514] width 188 height 12
drag, startPoint x: 959, startPoint y: 512, endPoint x: 1103, endPoint y: 513, distance: 143.3
click at [1103, 513] on div "Location [GEOGRAPHIC_DATA], [GEOGRAPHIC_DATA], 1070" at bounding box center [1081, 511] width 244 height 46
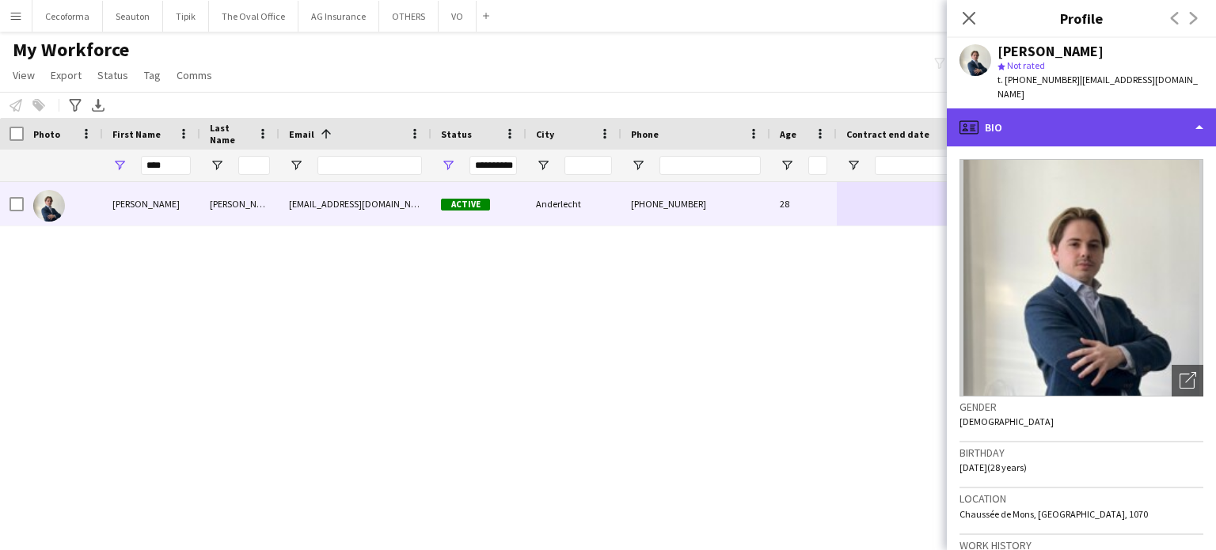
click at [1202, 128] on div "profile Bio" at bounding box center [1081, 127] width 269 height 38
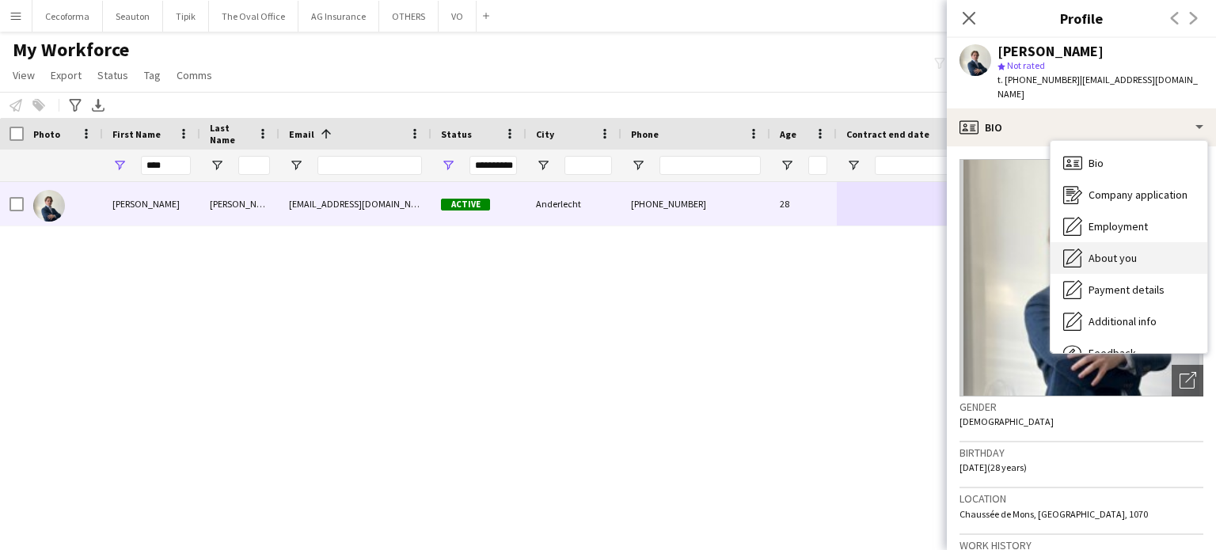
click at [1123, 260] on span "About you" at bounding box center [1112, 258] width 48 height 14
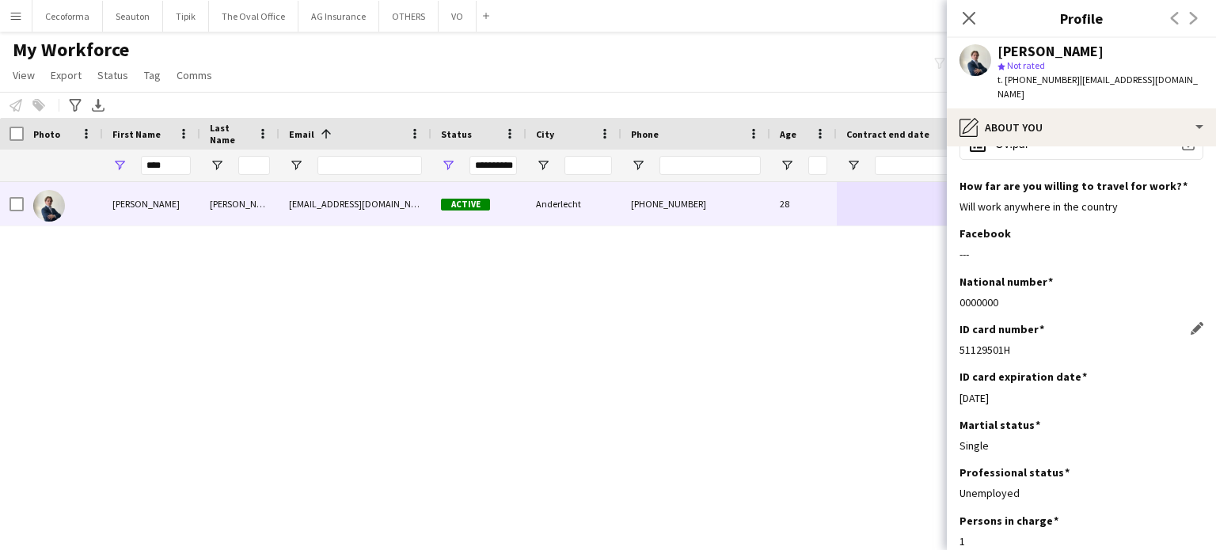
scroll to position [151, 0]
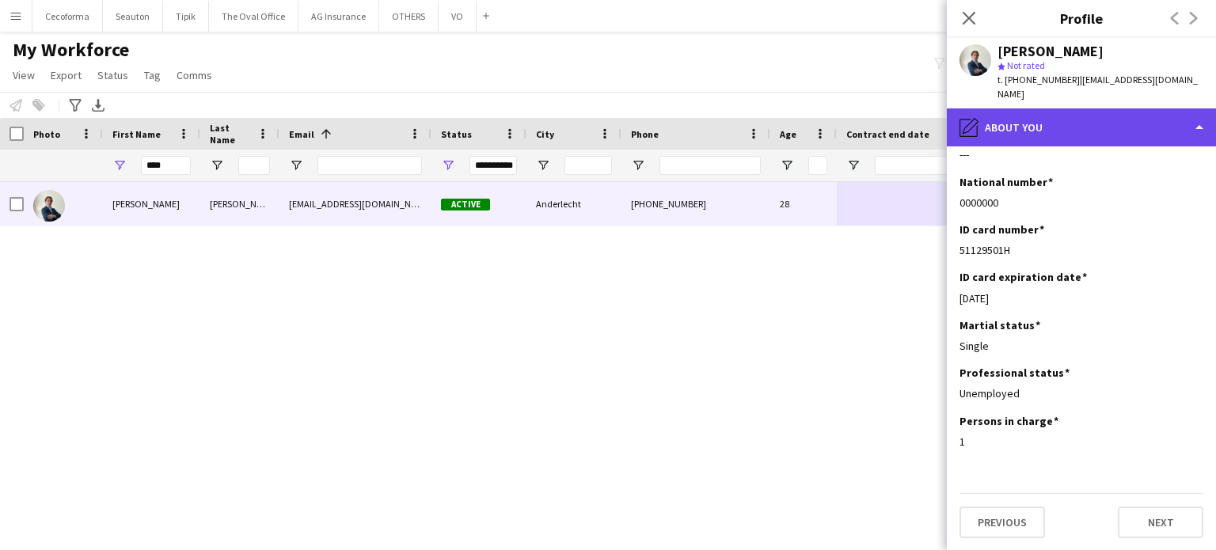
click at [1201, 126] on div "pencil4 About you" at bounding box center [1081, 127] width 269 height 38
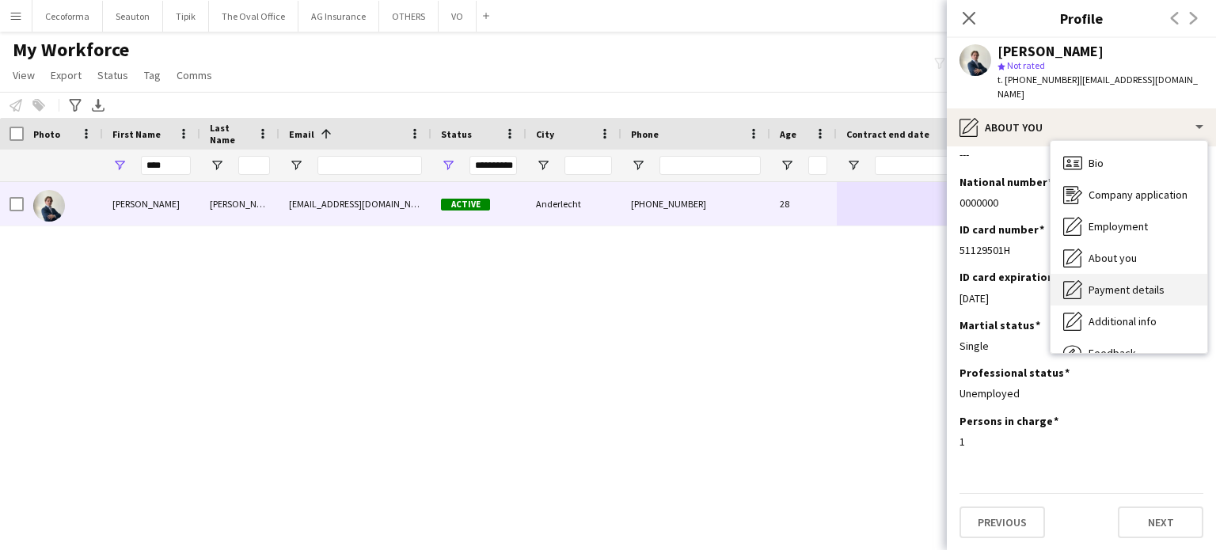
click at [1128, 284] on span "Payment details" at bounding box center [1126, 290] width 76 height 14
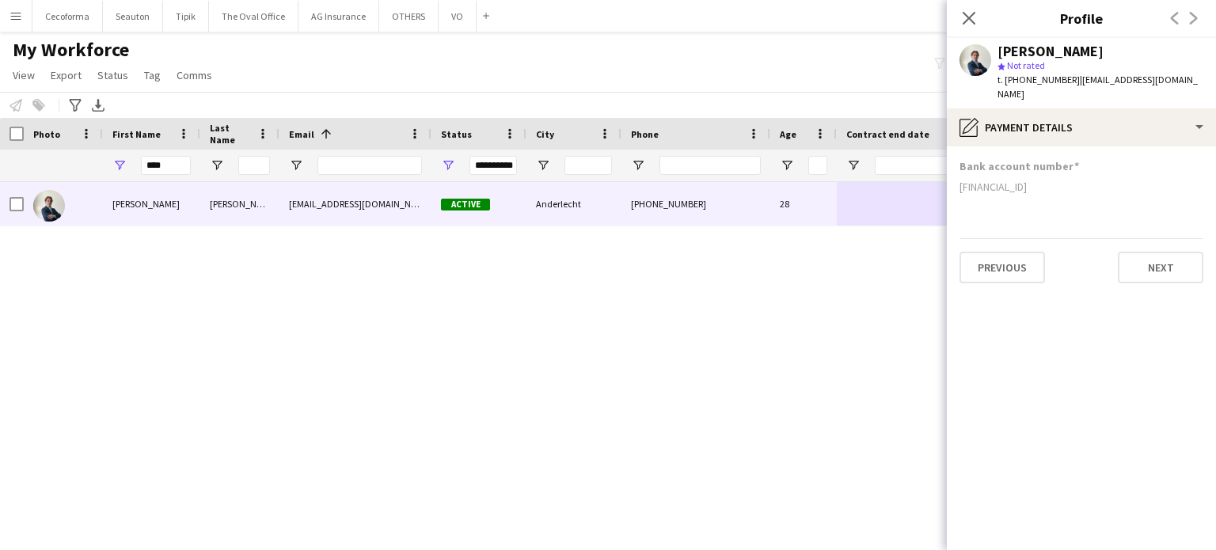
scroll to position [0, 0]
drag, startPoint x: 959, startPoint y: 185, endPoint x: 1102, endPoint y: 188, distance: 142.5
click at [1102, 188] on div "[FINANCIAL_ID]" at bounding box center [1081, 187] width 244 height 14
click at [164, 166] on input "****" at bounding box center [166, 165] width 50 height 19
type input "*"
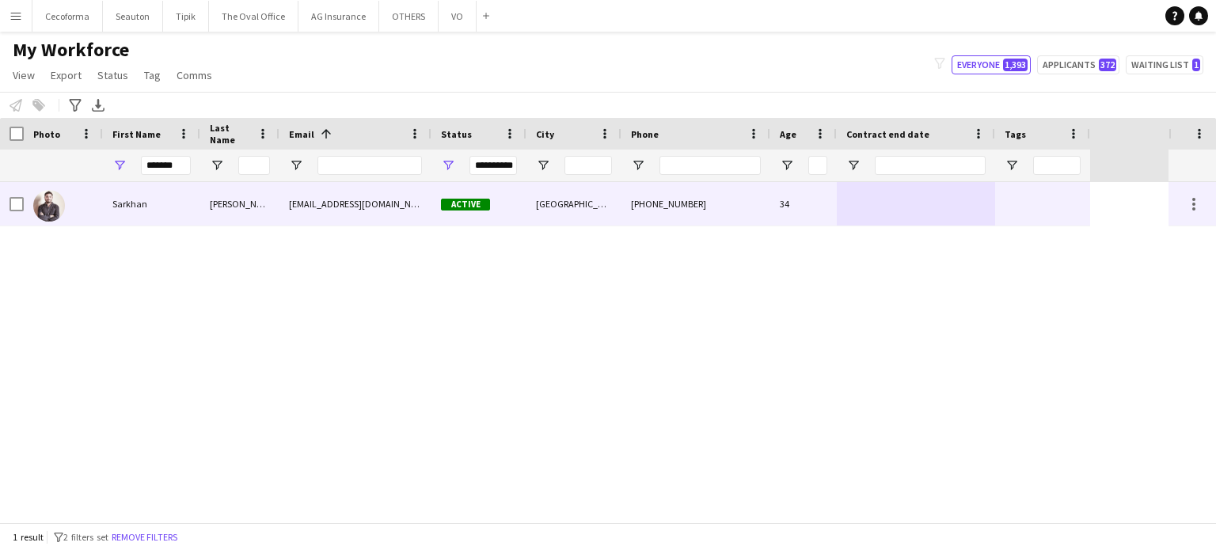
click at [986, 202] on div at bounding box center [916, 204] width 158 height 44
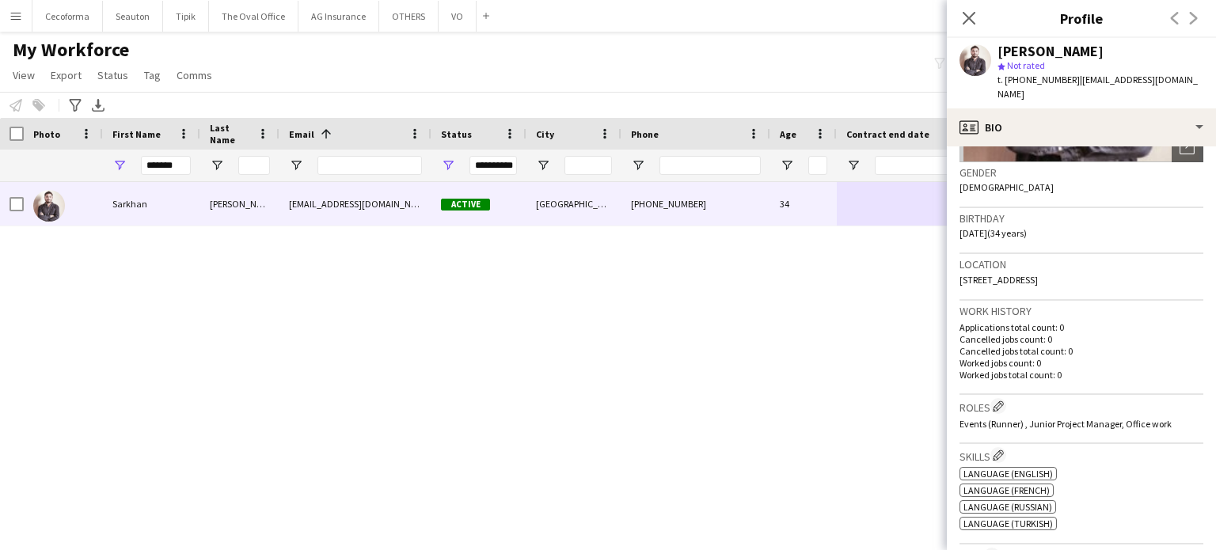
scroll to position [237, 0]
drag, startPoint x: 962, startPoint y: 262, endPoint x: 1149, endPoint y: 264, distance: 187.6
click at [1149, 264] on div "Location [STREET_ADDRESS]" at bounding box center [1081, 274] width 244 height 46
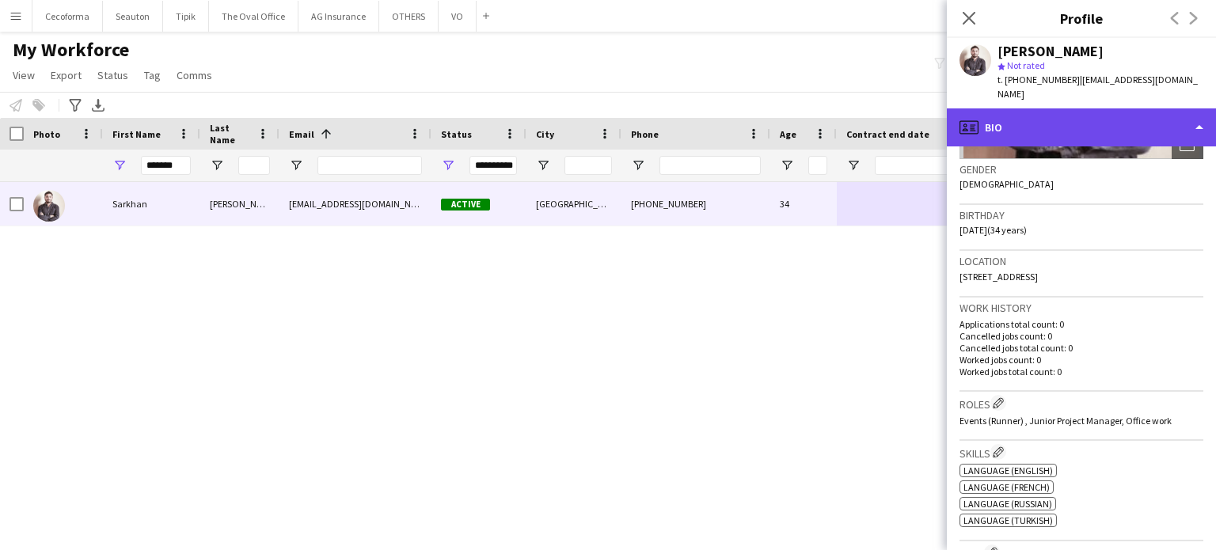
click at [1200, 110] on div "profile Bio" at bounding box center [1081, 127] width 269 height 38
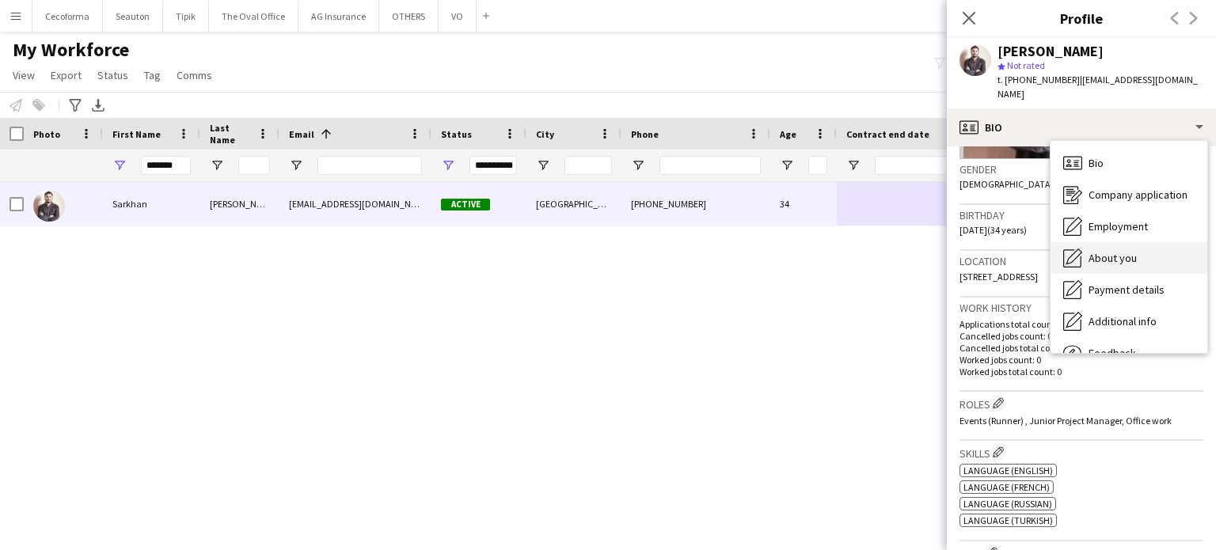
click at [1111, 251] on span "About you" at bounding box center [1112, 258] width 48 height 14
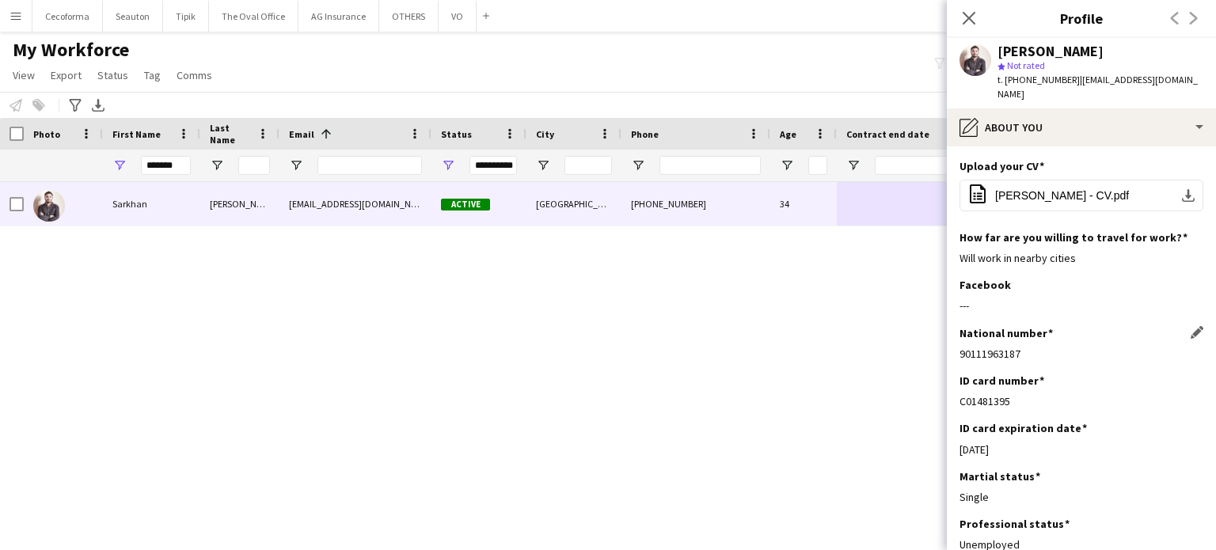
drag, startPoint x: 962, startPoint y: 341, endPoint x: 1043, endPoint y: 348, distance: 81.8
click at [1043, 348] on div "National number Edit this field 90111963187" at bounding box center [1081, 349] width 244 height 47
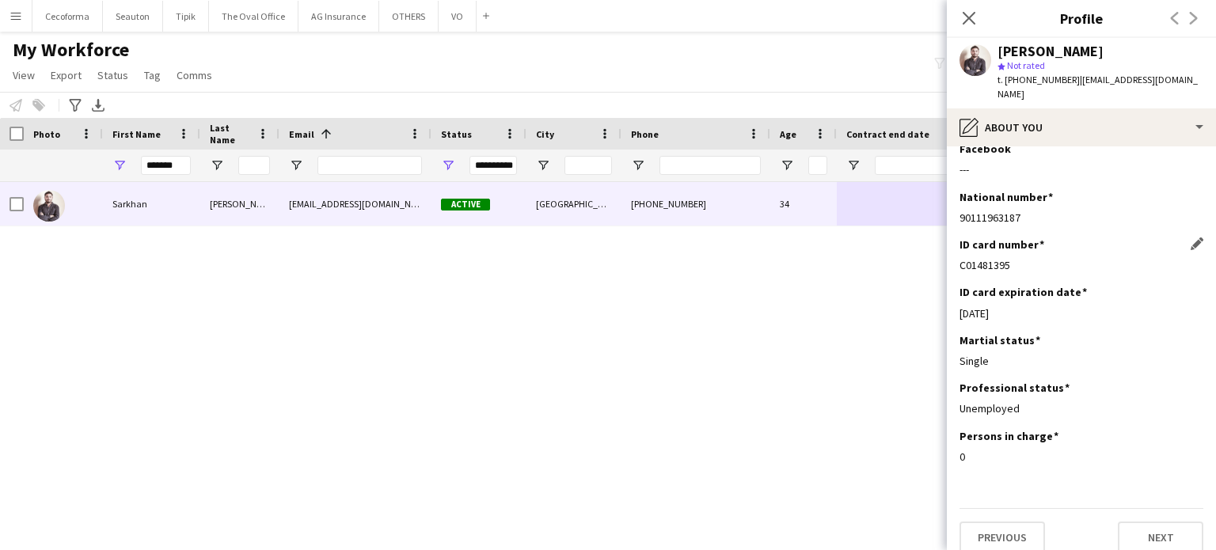
scroll to position [57, 0]
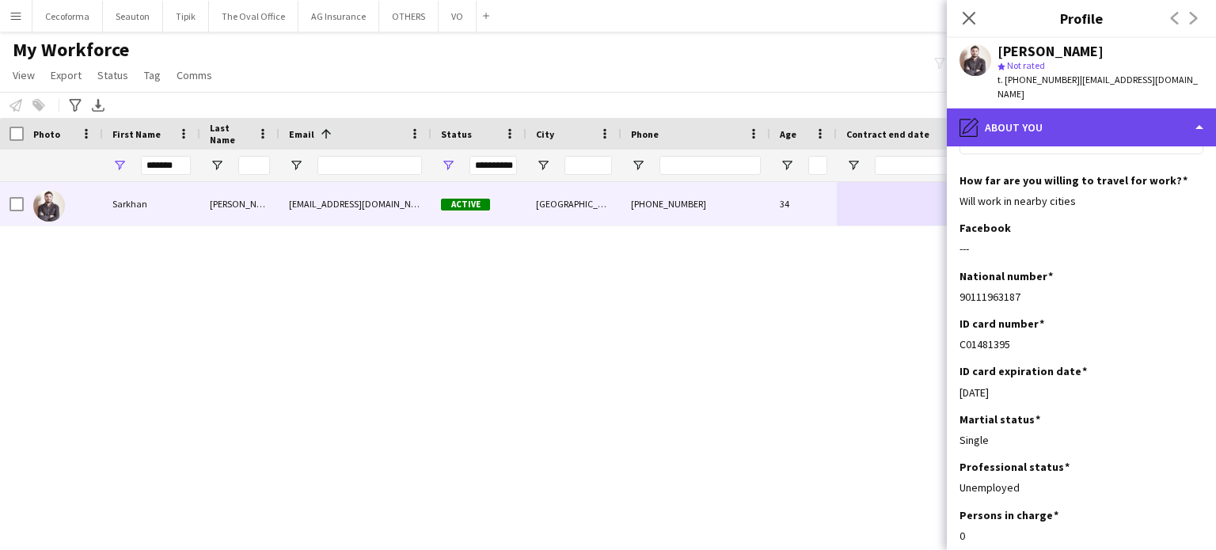
click at [1197, 111] on div "pencil4 About you" at bounding box center [1081, 127] width 269 height 38
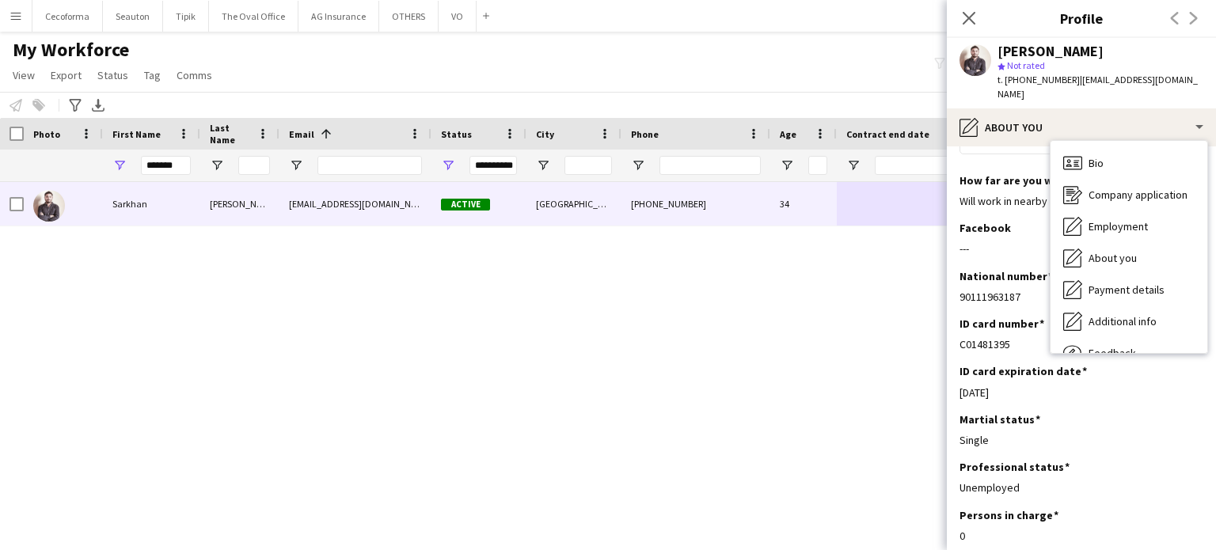
click at [1124, 283] on span "Payment details" at bounding box center [1126, 290] width 76 height 14
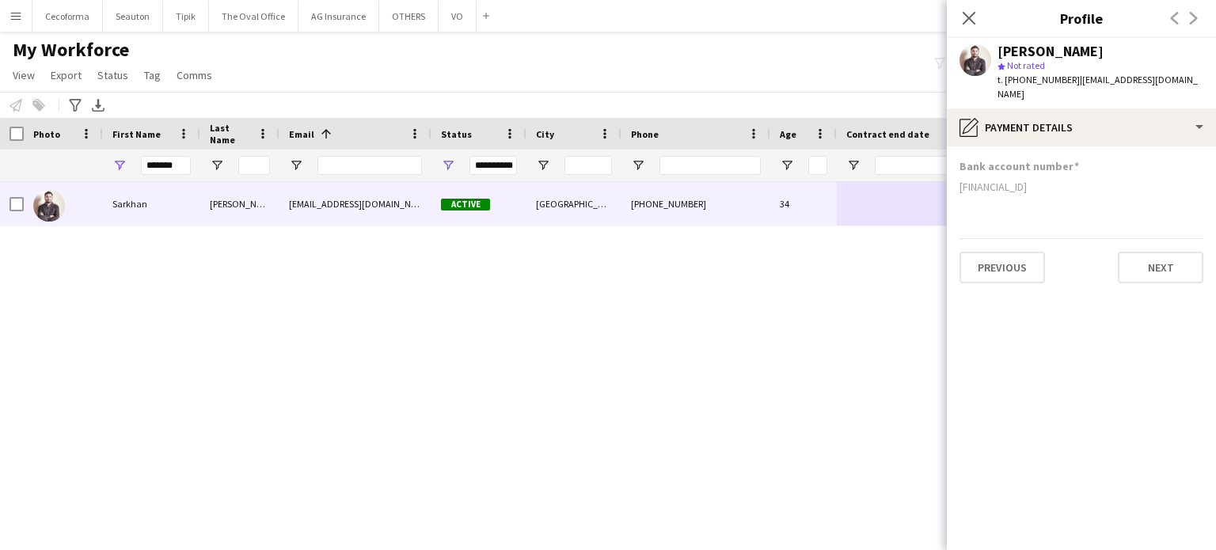
scroll to position [0, 0]
drag, startPoint x: 960, startPoint y: 175, endPoint x: 1051, endPoint y: 175, distance: 91.0
click at [1051, 180] on div "[FINANCIAL_ID]" at bounding box center [1081, 187] width 244 height 14
click at [184, 168] on input "*******" at bounding box center [166, 165] width 50 height 19
type input "*"
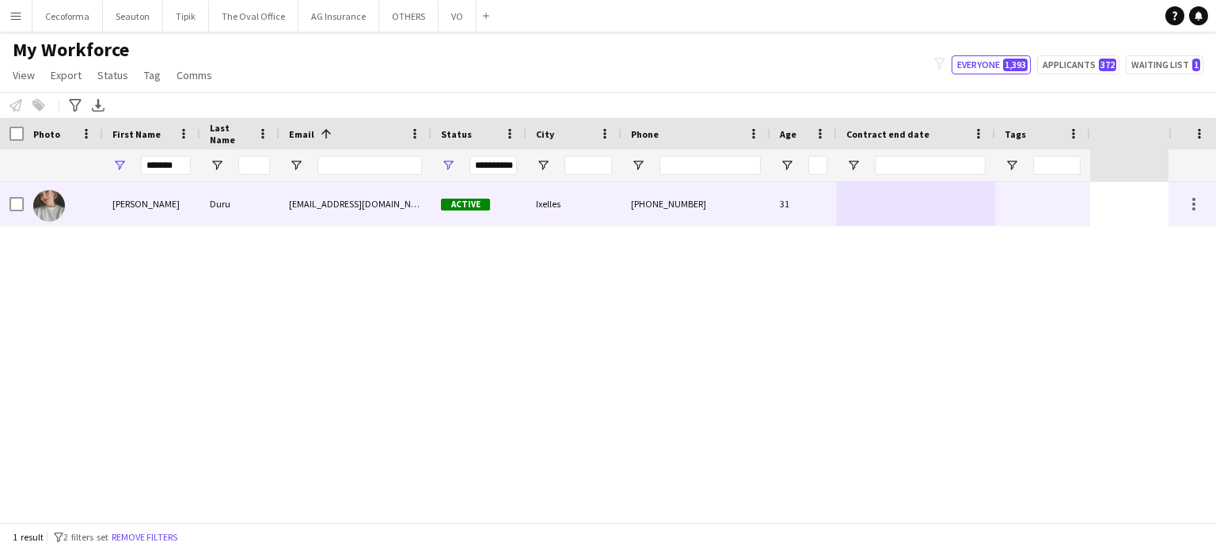
click at [1026, 205] on div at bounding box center [1042, 204] width 95 height 44
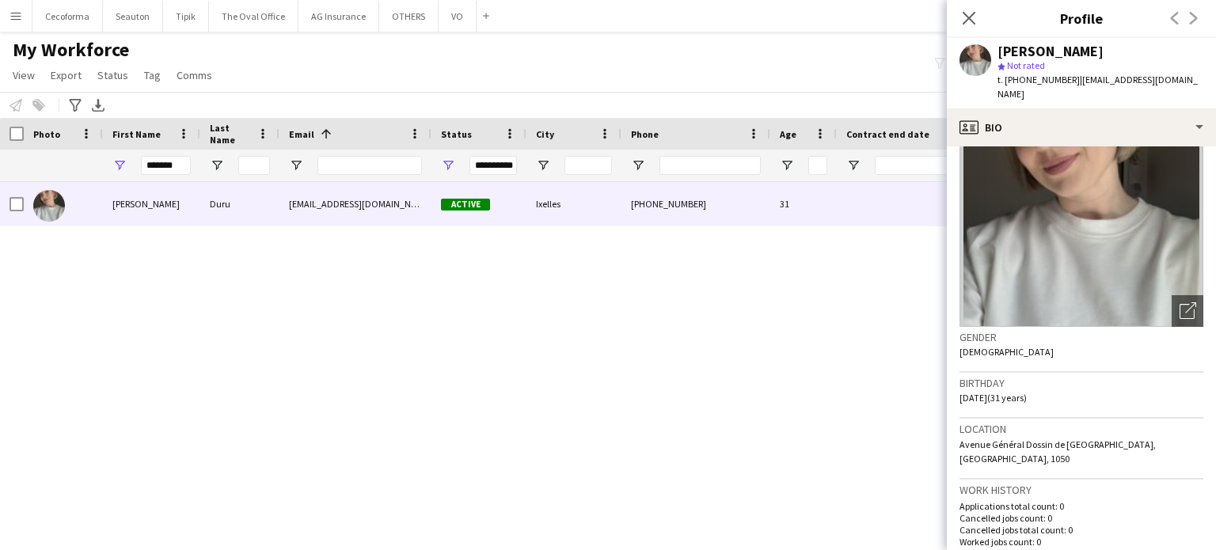
scroll to position [158, 0]
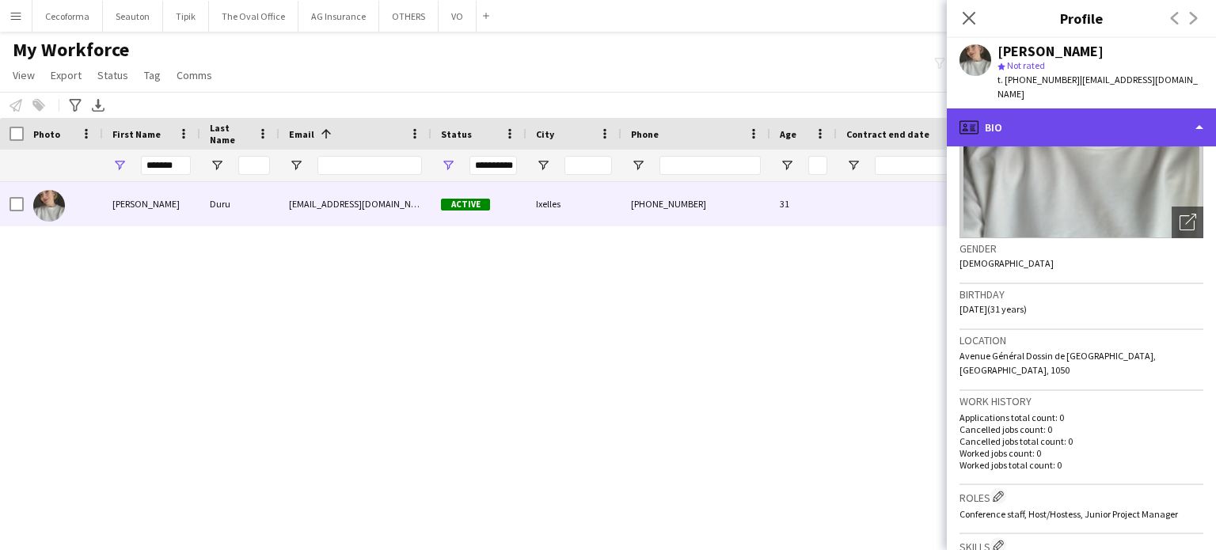
click at [1198, 112] on div "profile Bio" at bounding box center [1081, 127] width 269 height 38
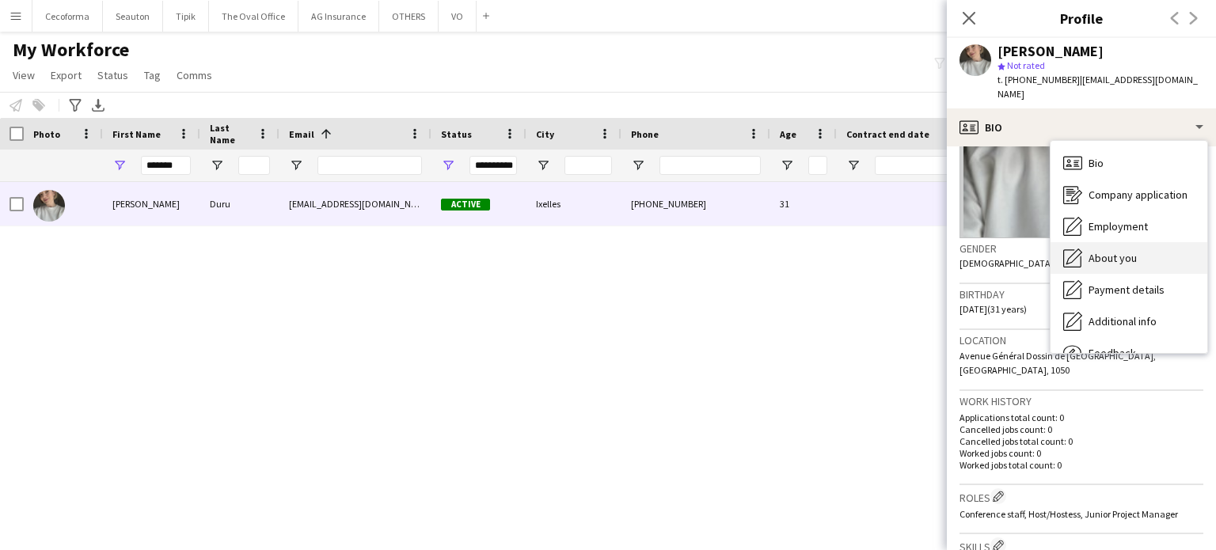
click at [1122, 251] on span "About you" at bounding box center [1112, 258] width 48 height 14
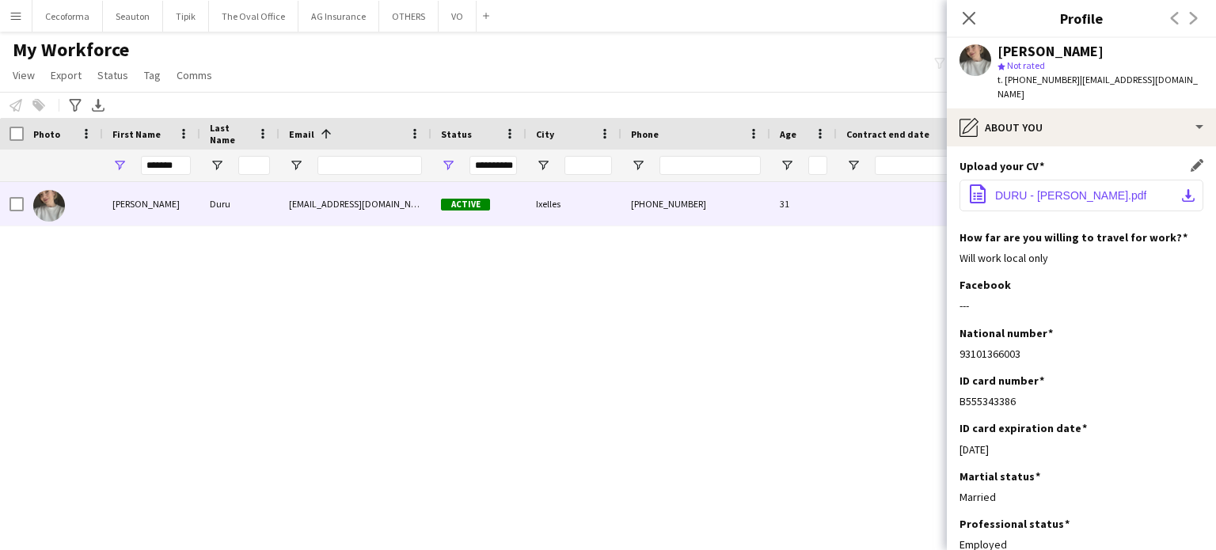
click at [1051, 189] on span "DURU - [PERSON_NAME].pdf" at bounding box center [1070, 195] width 151 height 13
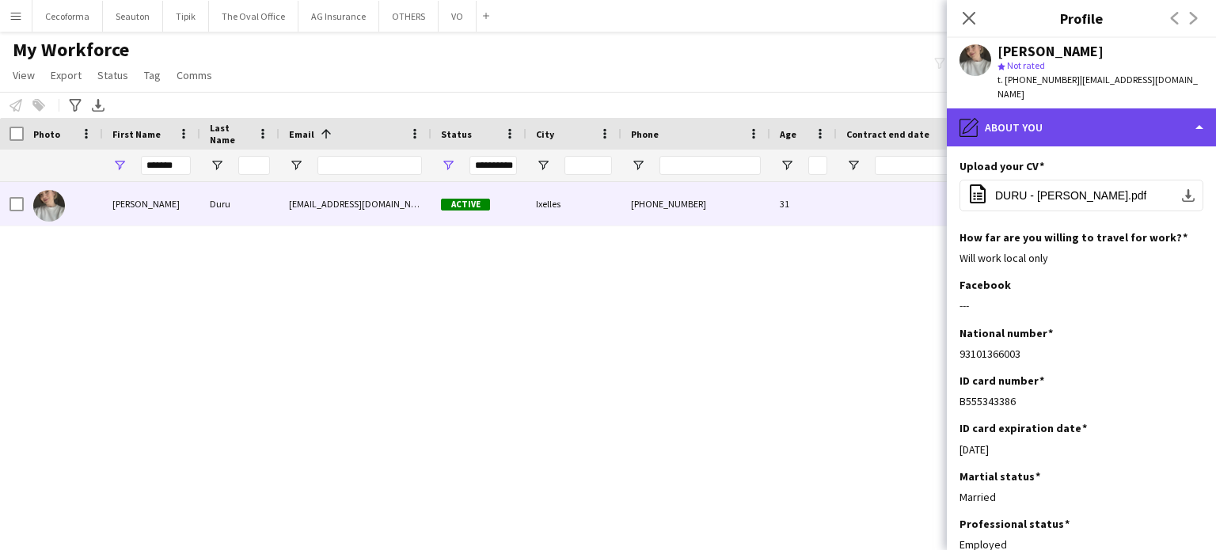
click at [1198, 115] on div "pencil4 About you" at bounding box center [1081, 127] width 269 height 38
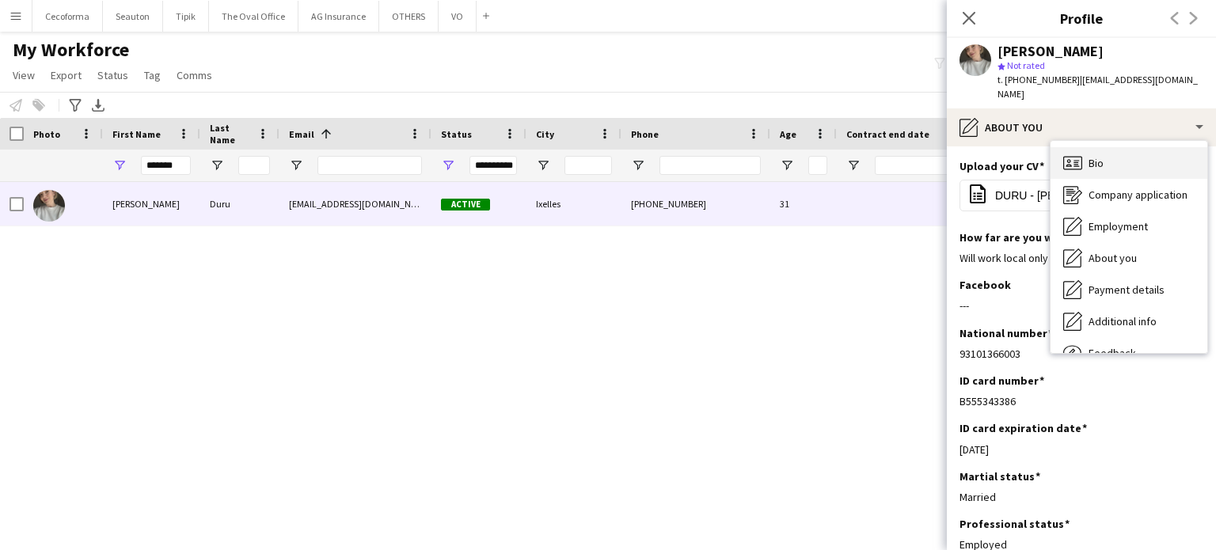
click at [1107, 147] on div "Bio Bio" at bounding box center [1128, 163] width 157 height 32
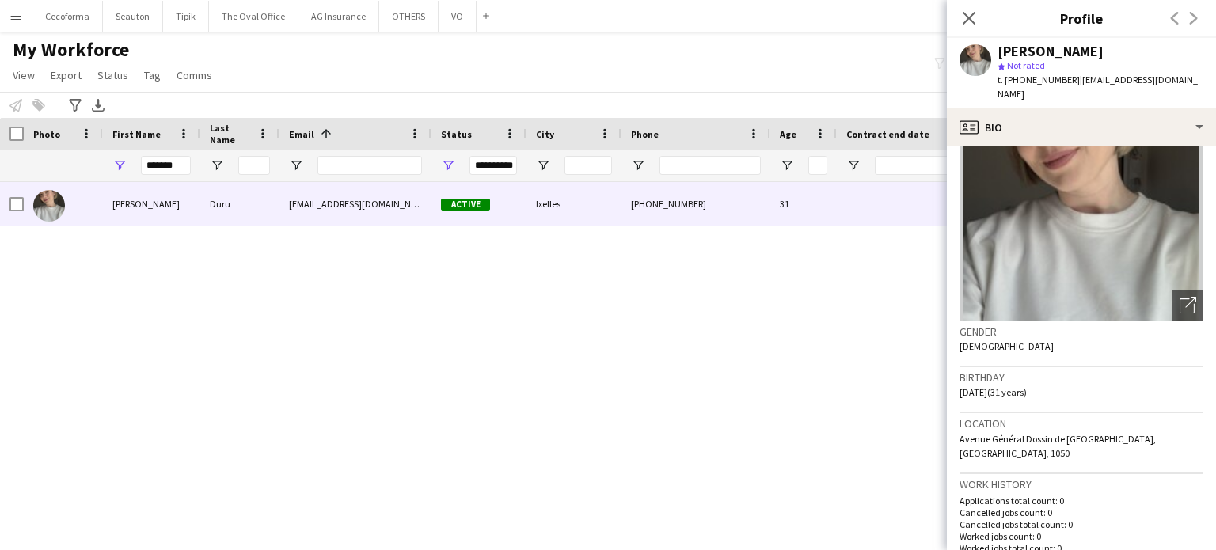
scroll to position [79, 0]
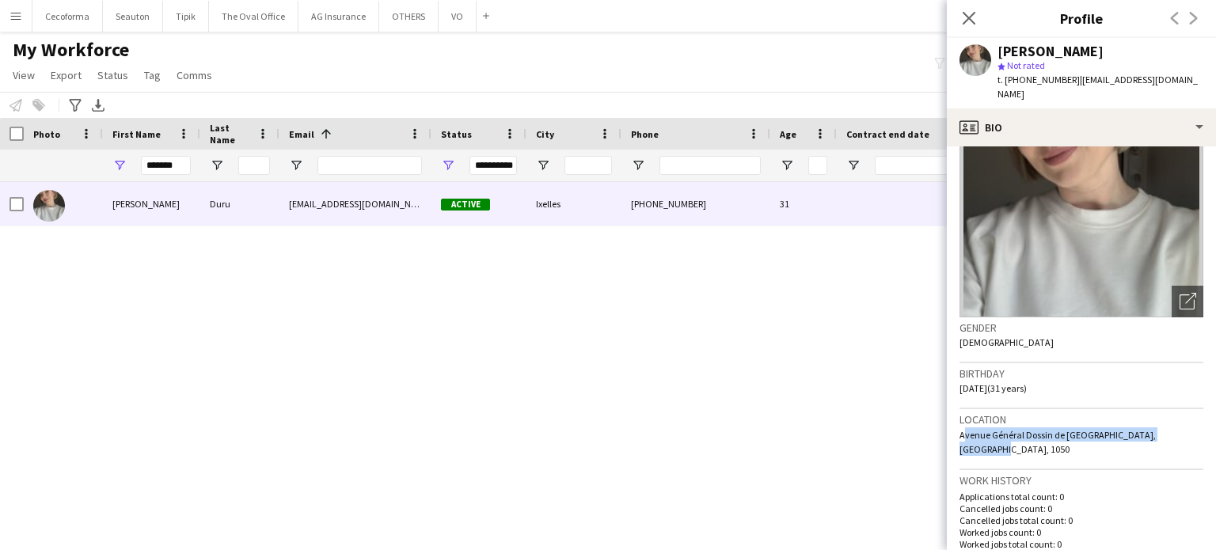
drag, startPoint x: 959, startPoint y: 420, endPoint x: 1202, endPoint y: 426, distance: 242.3
click at [1202, 426] on app-crew-profile-bio "Open photos pop-in Gender [DEMOGRAPHIC_DATA] Birthday [DEMOGRAPHIC_DATA] (31 ye…" at bounding box center [1081, 348] width 269 height 404
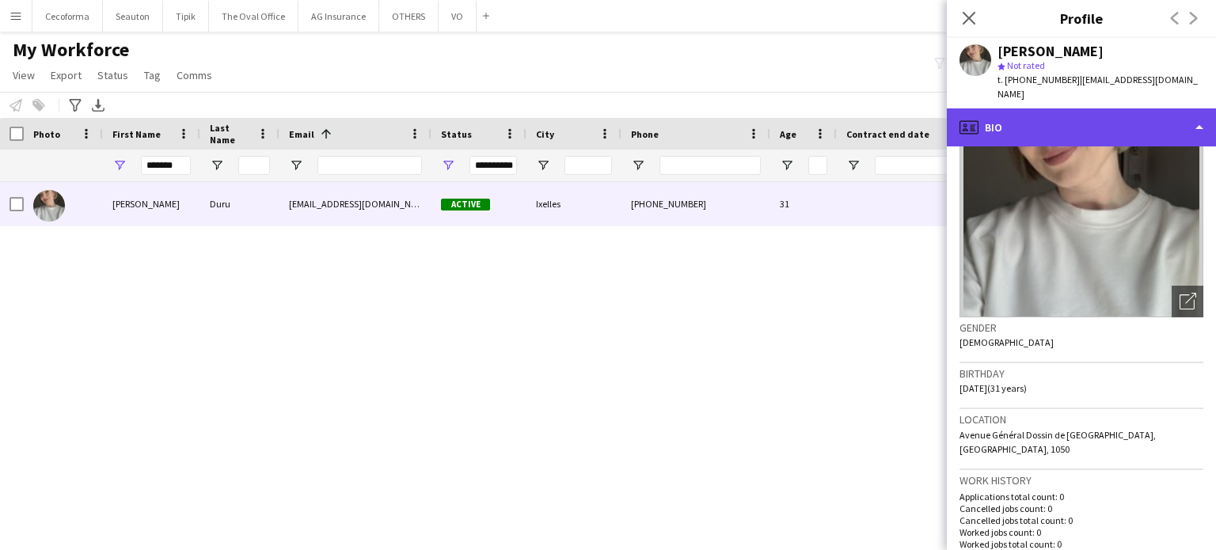
click at [1198, 114] on div "profile Bio" at bounding box center [1081, 127] width 269 height 38
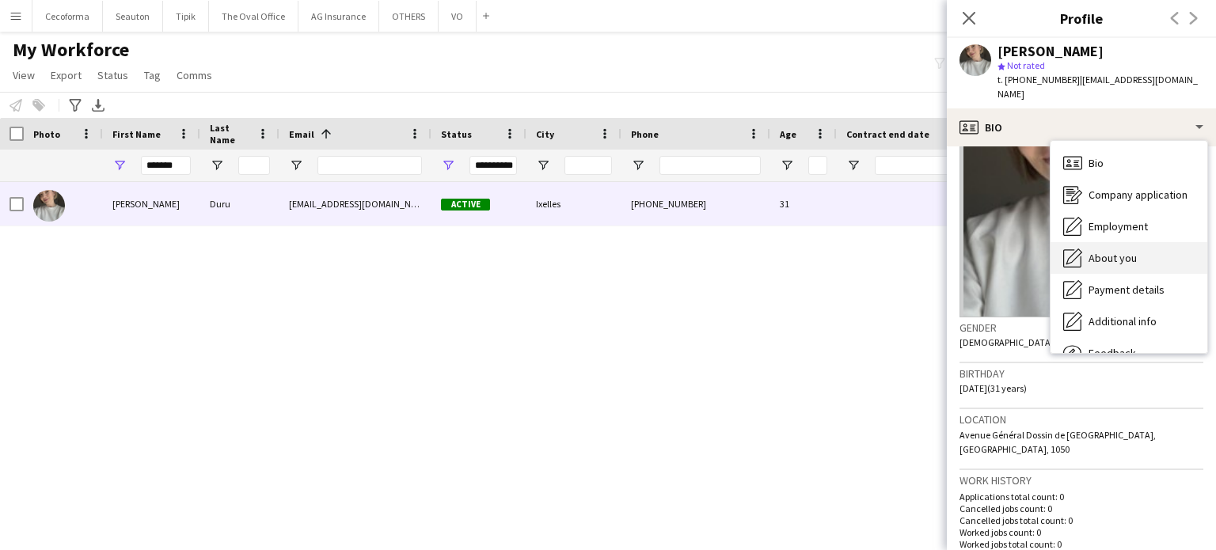
click at [1117, 251] on span "About you" at bounding box center [1112, 258] width 48 height 14
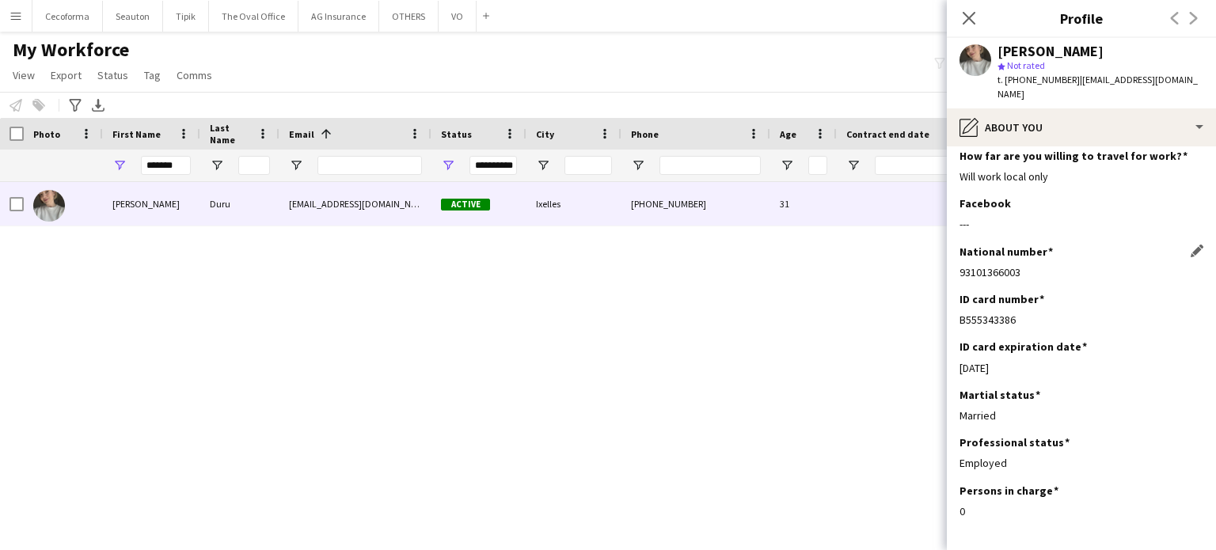
scroll to position [136, 0]
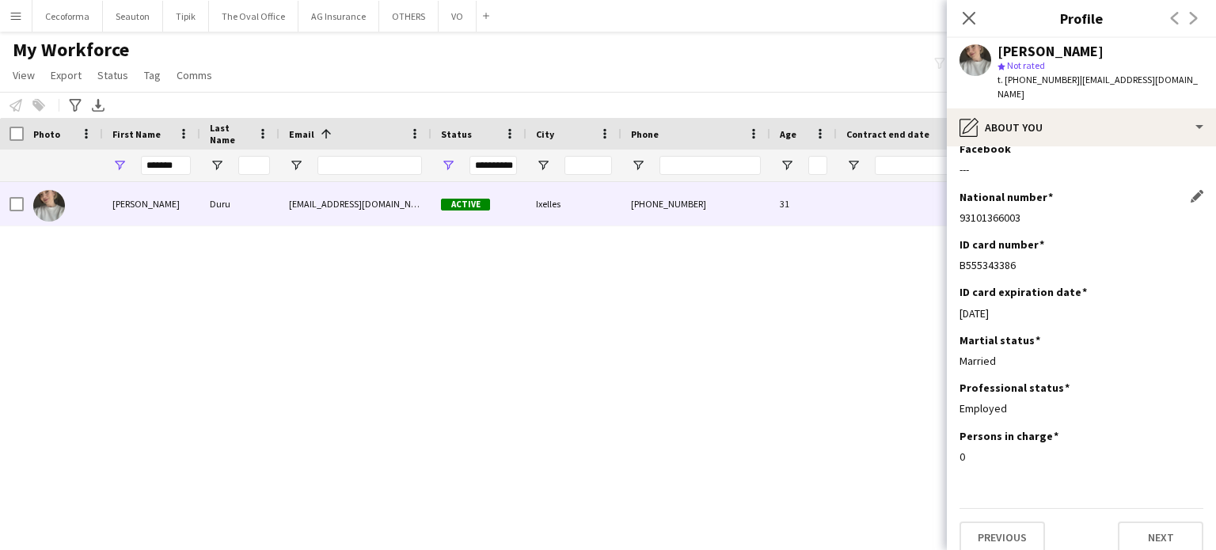
drag, startPoint x: 961, startPoint y: 200, endPoint x: 1024, endPoint y: 202, distance: 63.3
click at [1024, 211] on div "93101366003" at bounding box center [1081, 218] width 244 height 14
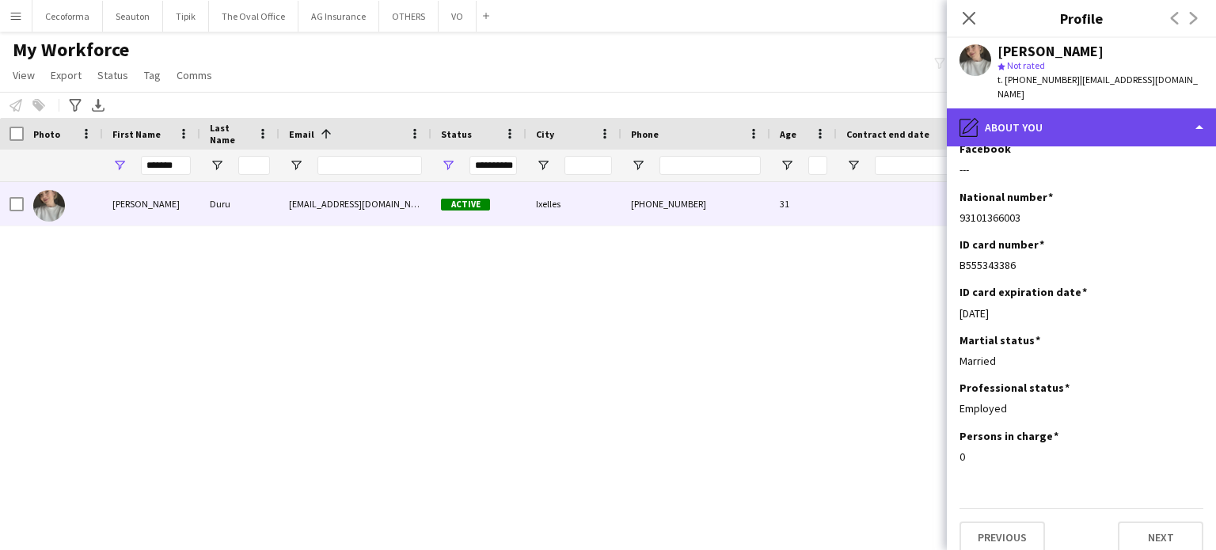
click at [1200, 108] on div "pencil4 About you" at bounding box center [1081, 127] width 269 height 38
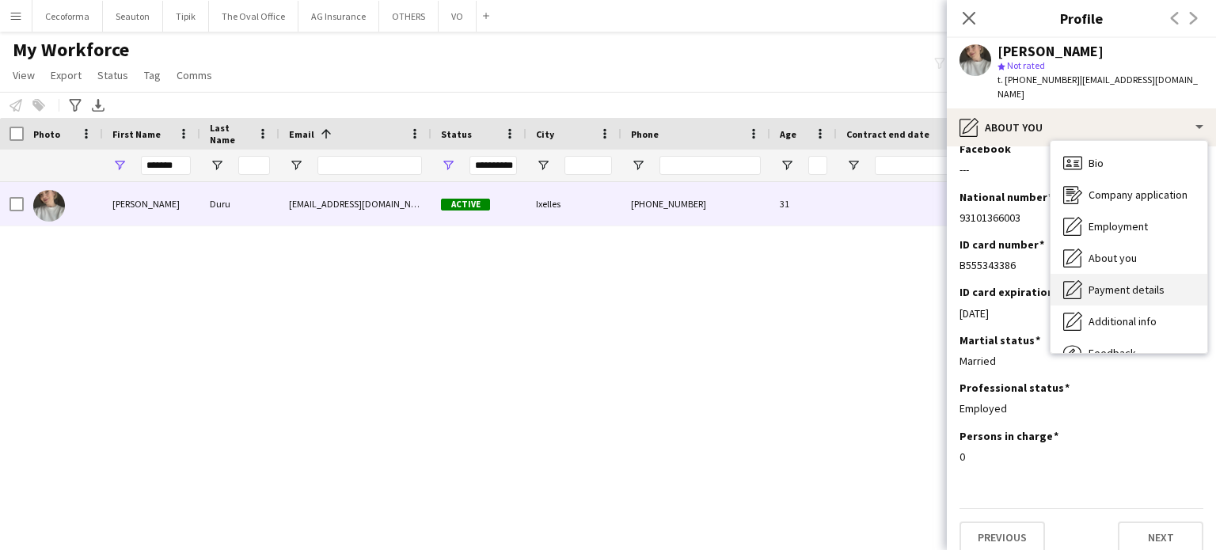
click at [1123, 283] on span "Payment details" at bounding box center [1126, 290] width 76 height 14
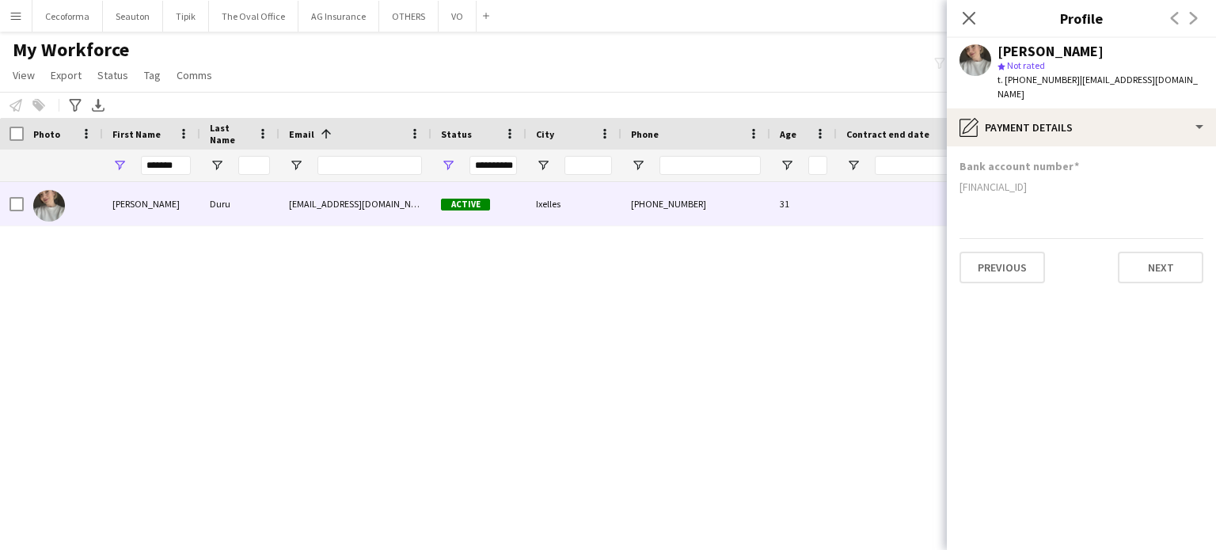
scroll to position [0, 0]
drag, startPoint x: 959, startPoint y: 174, endPoint x: 1062, endPoint y: 177, distance: 102.9
click at [1062, 180] on div "[FINANCIAL_ID]" at bounding box center [1081, 187] width 244 height 14
click at [173, 161] on input "*******" at bounding box center [166, 165] width 50 height 19
type input "*"
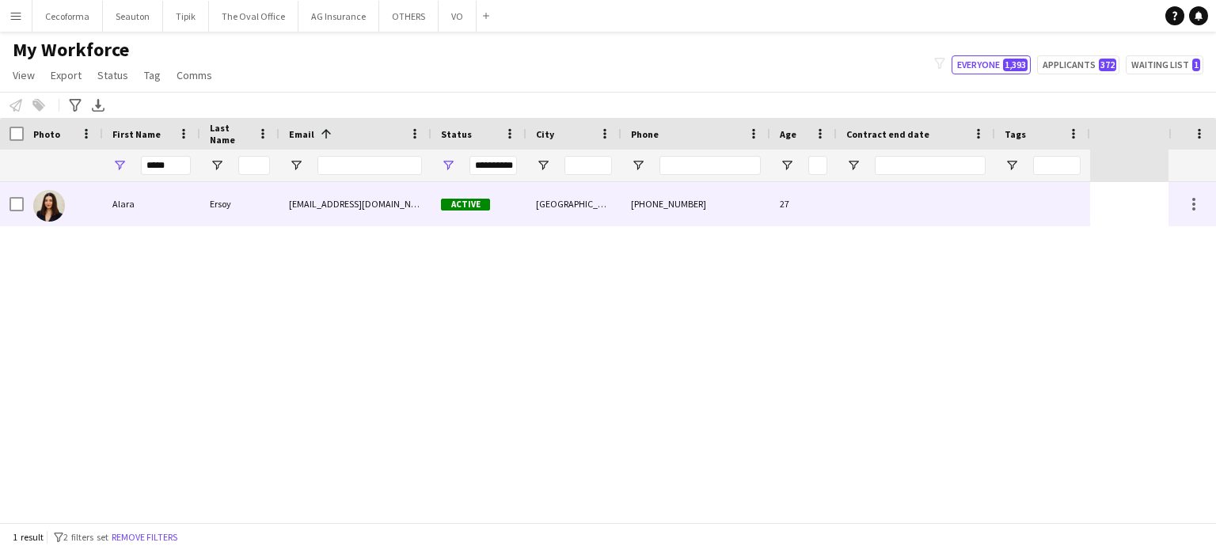
click at [954, 215] on div at bounding box center [916, 204] width 158 height 44
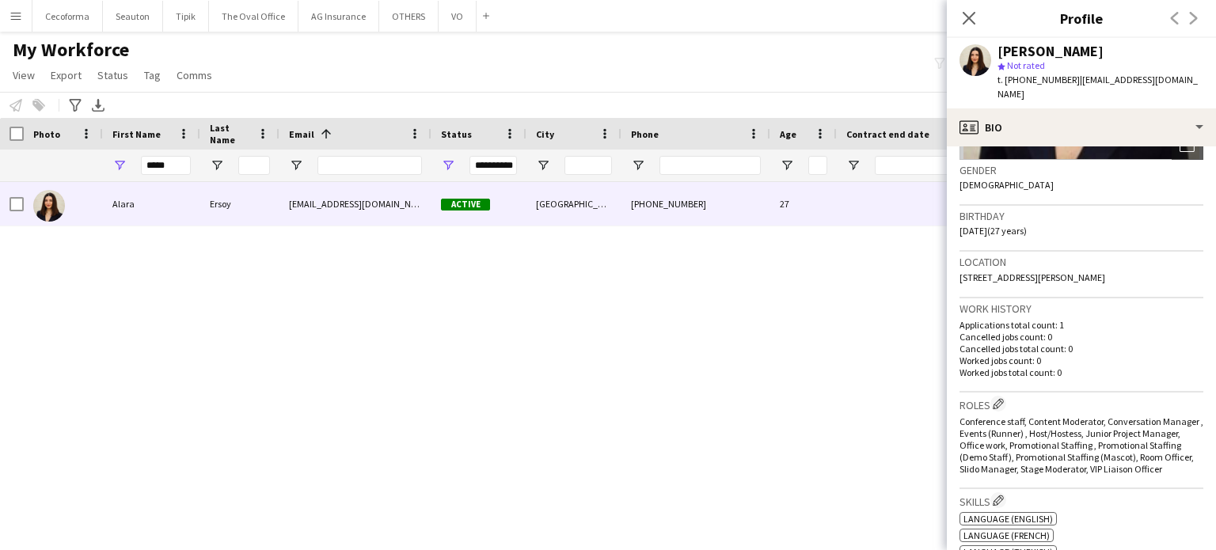
scroll to position [237, 0]
drag, startPoint x: 961, startPoint y: 260, endPoint x: 1115, endPoint y: 263, distance: 153.6
click at [1115, 263] on div "Location [STREET_ADDRESS][PERSON_NAME]" at bounding box center [1081, 274] width 244 height 46
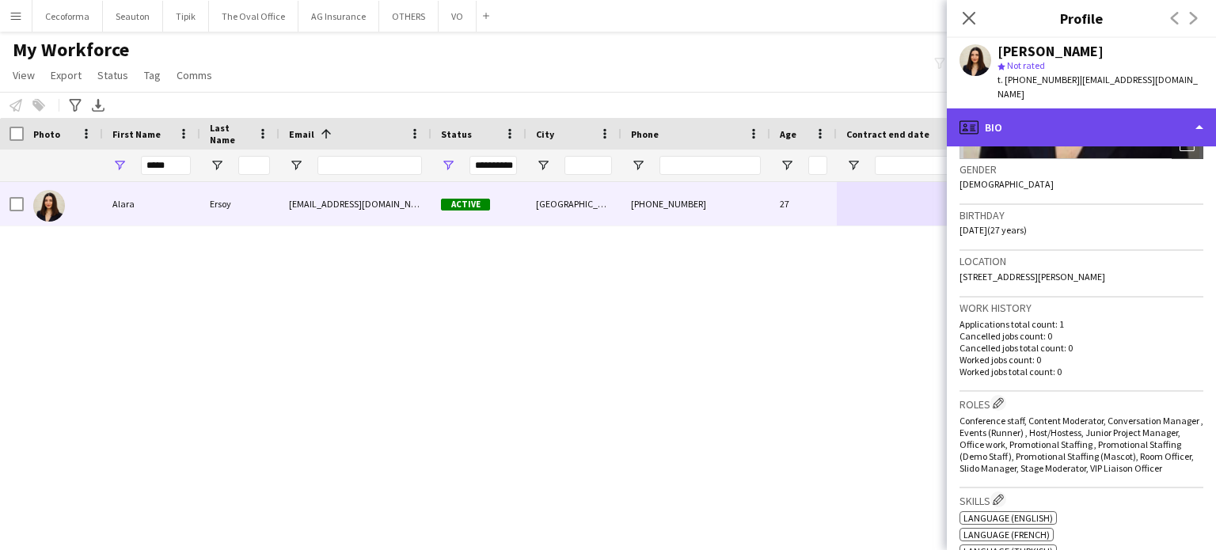
click at [1197, 112] on div "profile Bio" at bounding box center [1081, 127] width 269 height 38
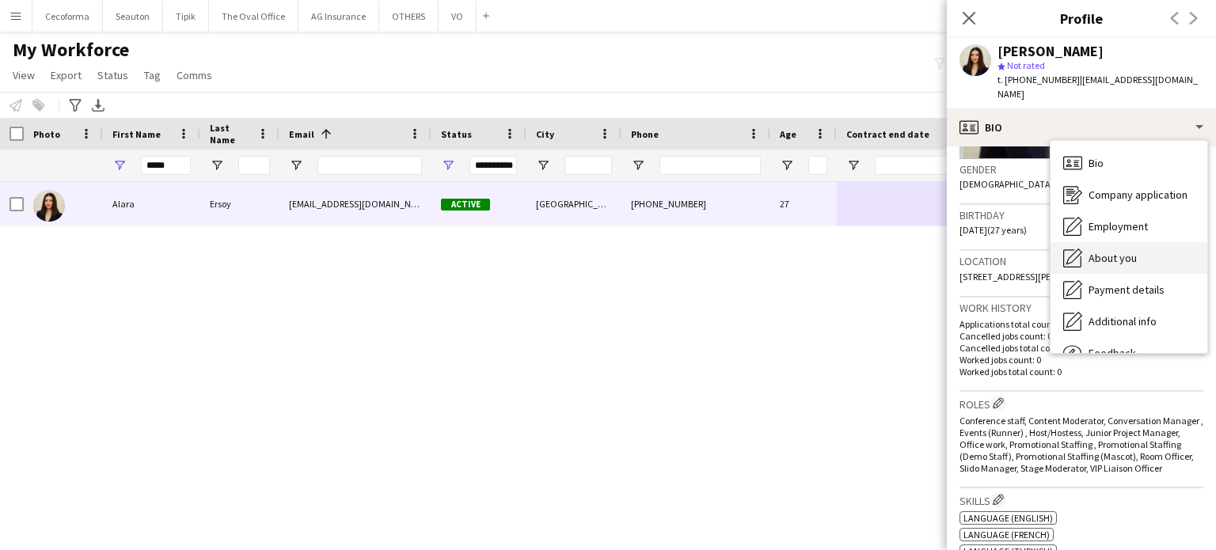
click at [1112, 251] on span "About you" at bounding box center [1112, 258] width 48 height 14
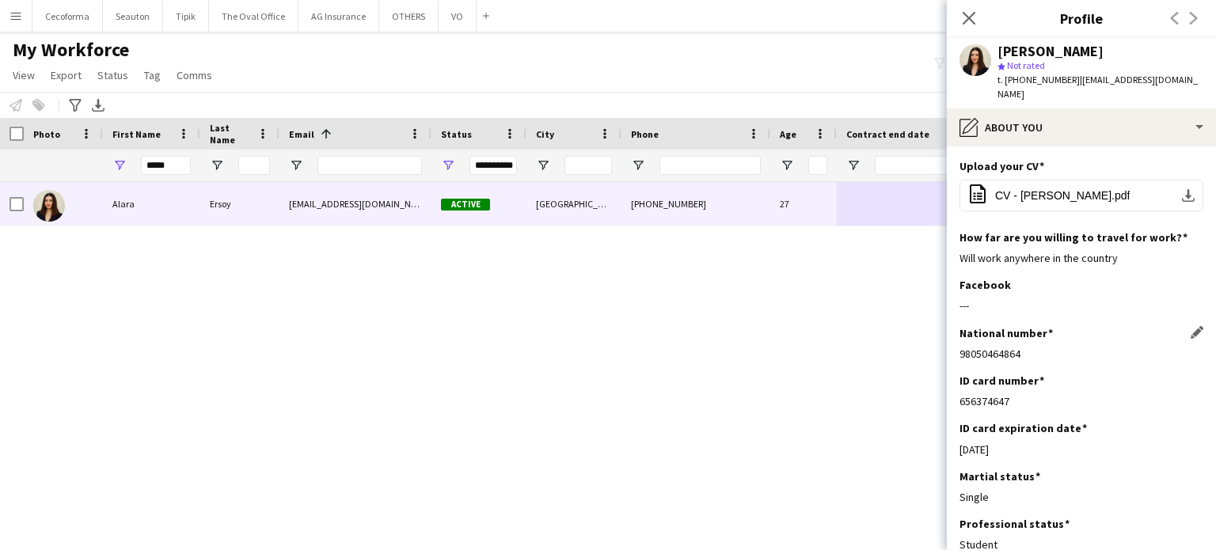
drag, startPoint x: 959, startPoint y: 338, endPoint x: 1039, endPoint y: 341, distance: 80.0
click at [1039, 347] on div "98050464864" at bounding box center [1081, 354] width 244 height 14
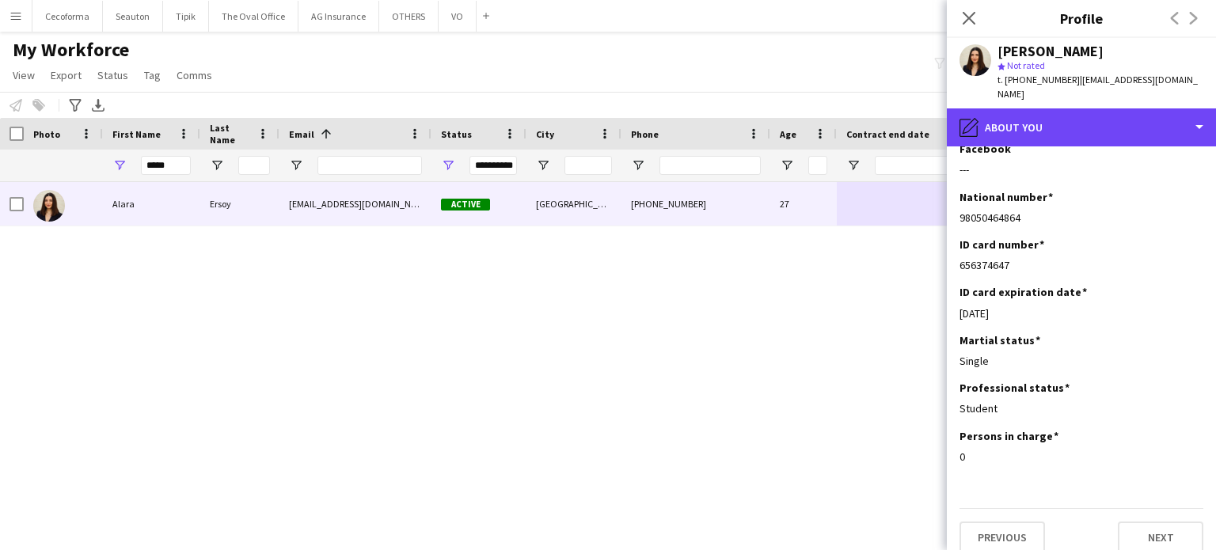
drag, startPoint x: 1200, startPoint y: 113, endPoint x: 1176, endPoint y: 82, distance: 39.6
click at [1198, 112] on div "pencil4 About you" at bounding box center [1081, 127] width 269 height 38
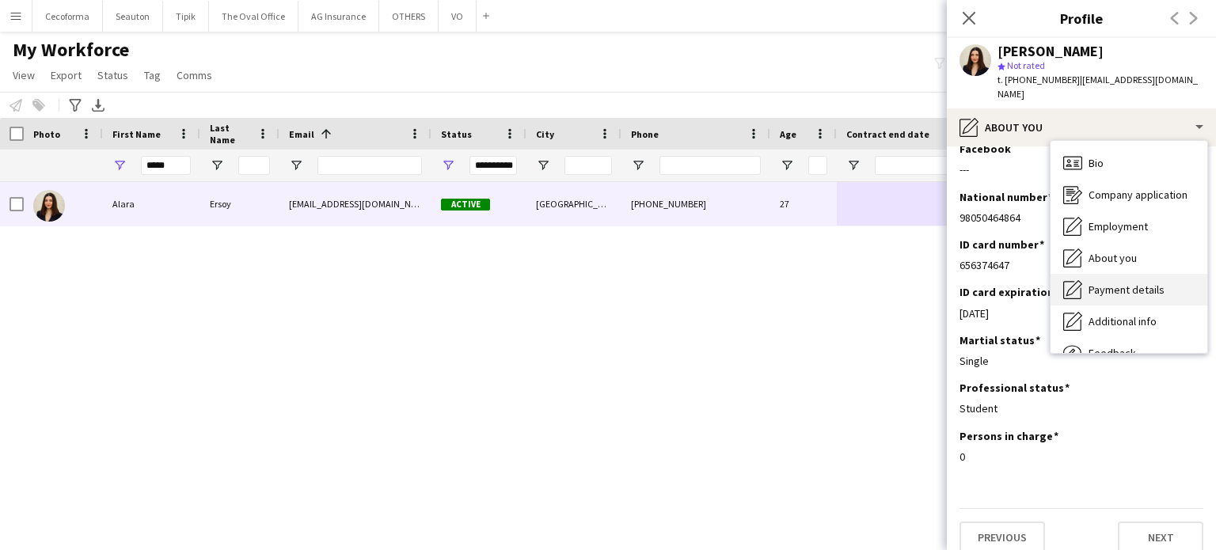
click at [1122, 283] on span "Payment details" at bounding box center [1126, 290] width 76 height 14
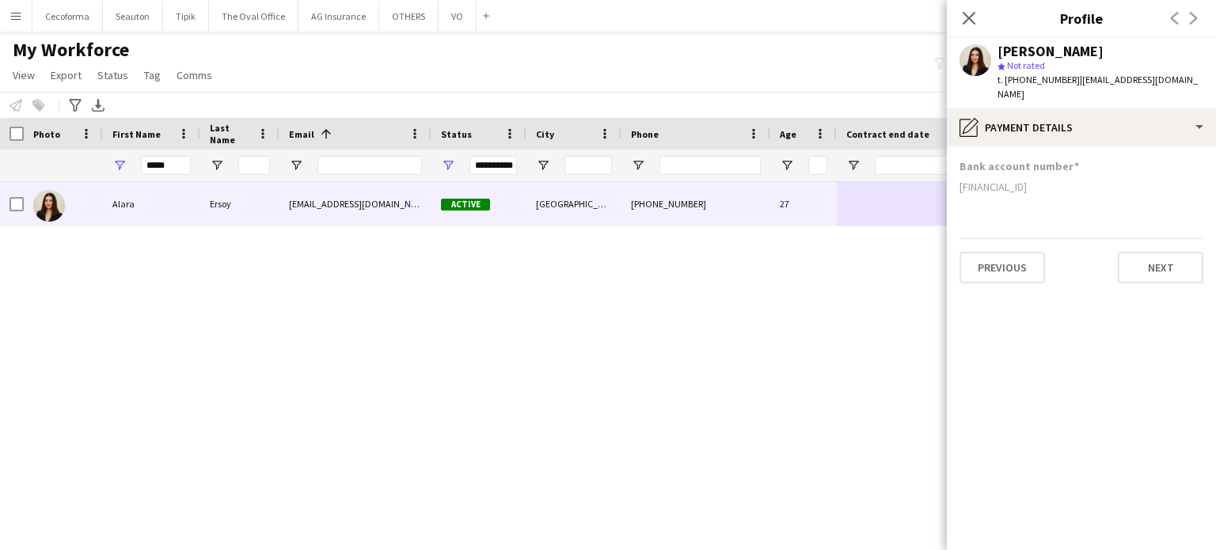
drag, startPoint x: 959, startPoint y: 173, endPoint x: 1066, endPoint y: 173, distance: 106.1
click at [1066, 180] on div "[FINANCIAL_ID]" at bounding box center [1081, 187] width 244 height 14
click at [173, 167] on input "*****" at bounding box center [166, 165] width 50 height 19
type input "*"
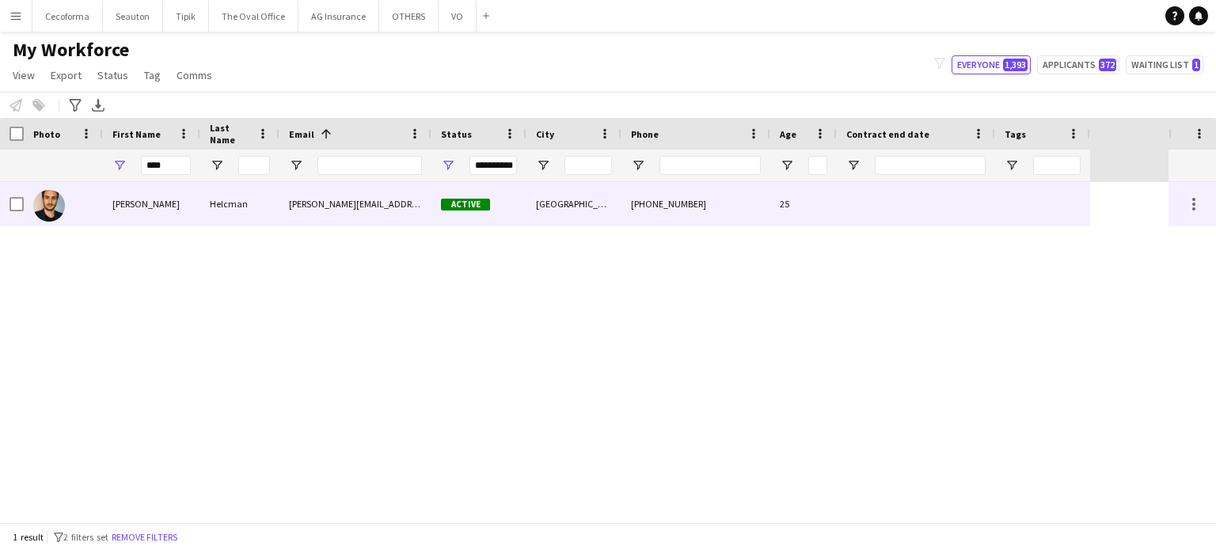
click at [902, 208] on div at bounding box center [916, 204] width 158 height 44
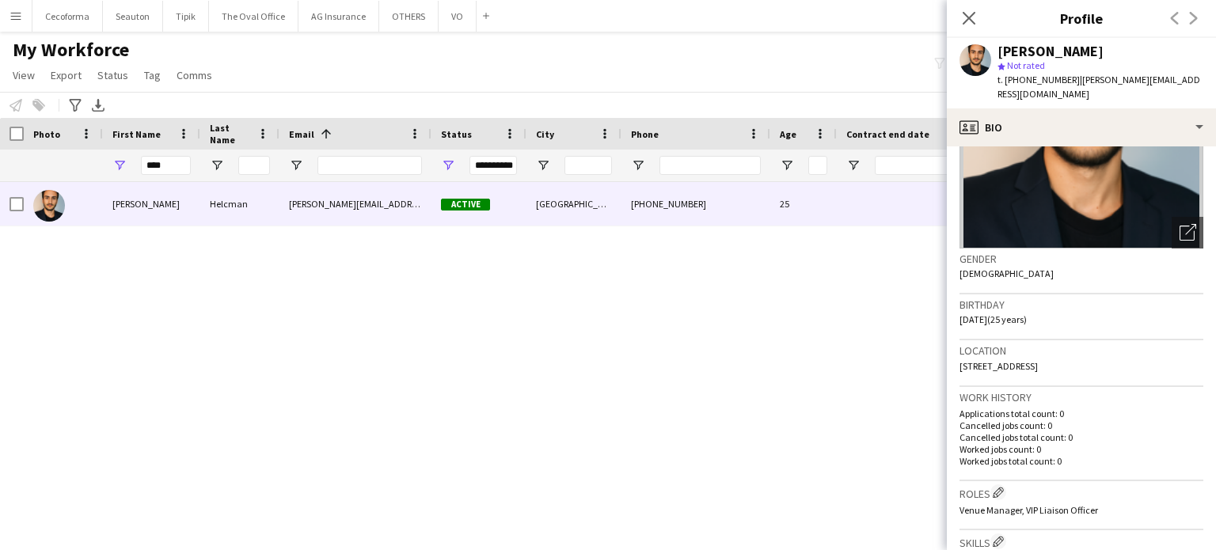
scroll to position [237, 0]
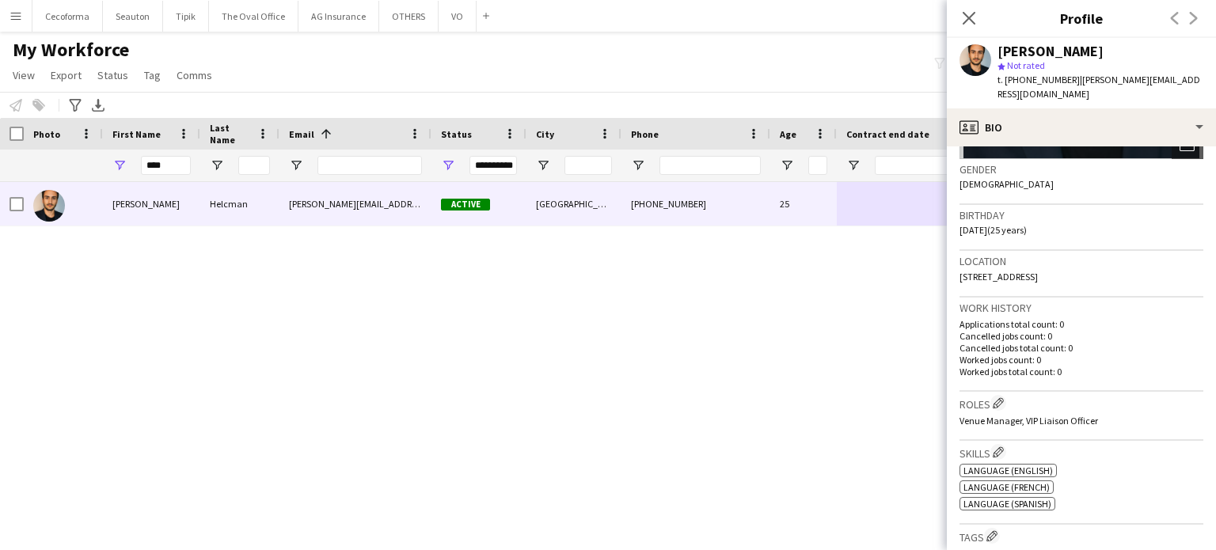
drag, startPoint x: 959, startPoint y: 263, endPoint x: 1124, endPoint y: 265, distance: 164.7
click at [1124, 265] on div "Location [STREET_ADDRESS]" at bounding box center [1081, 274] width 244 height 46
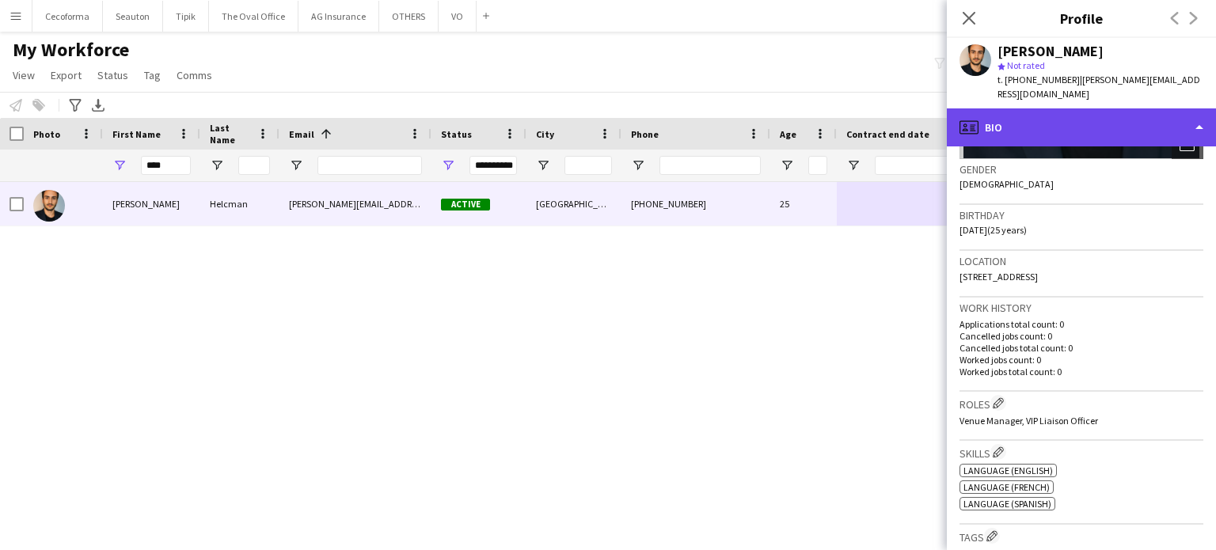
click at [1197, 111] on div "profile Bio" at bounding box center [1081, 127] width 269 height 38
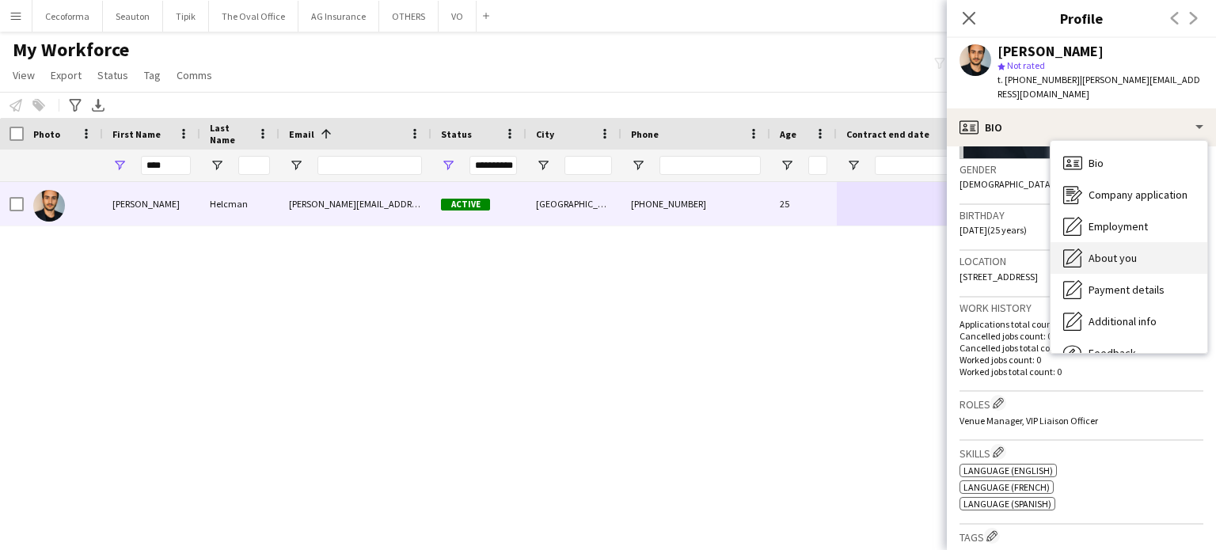
click at [1112, 251] on span "About you" at bounding box center [1112, 258] width 48 height 14
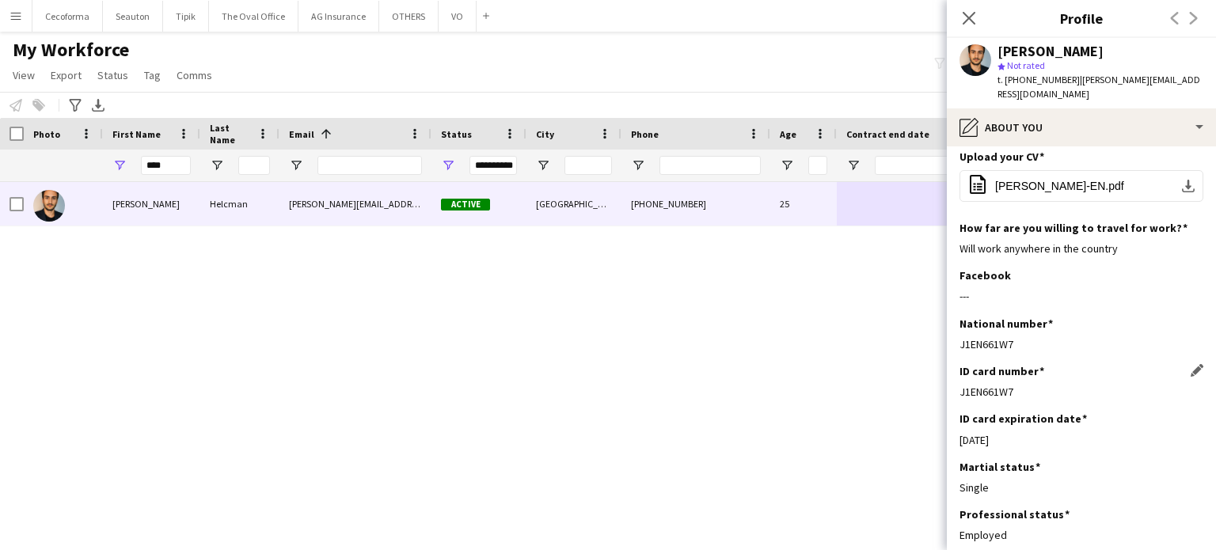
scroll to position [0, 0]
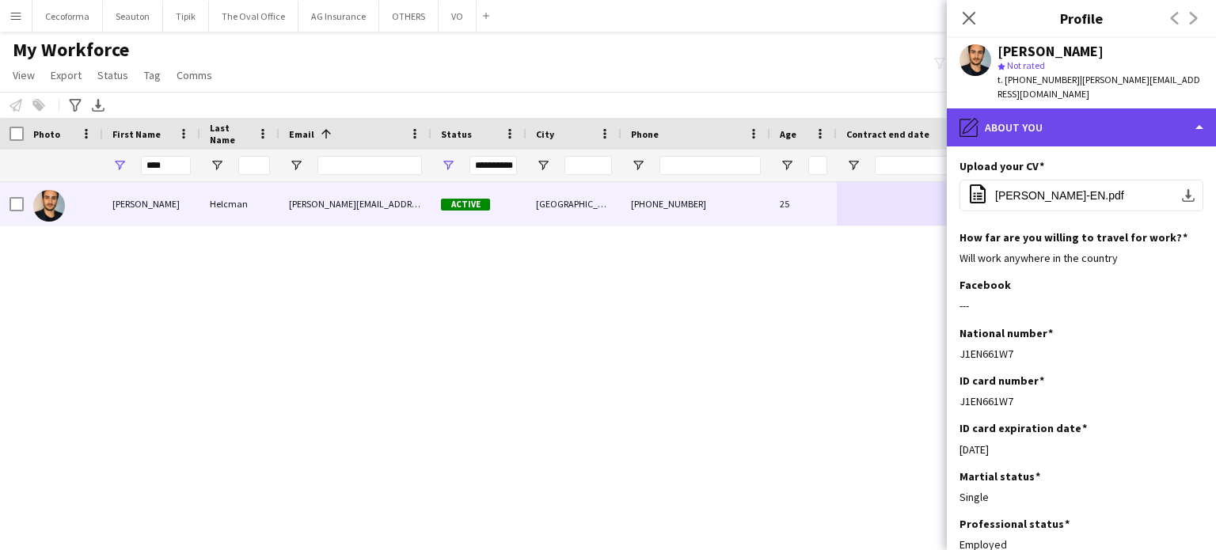
click at [1193, 108] on div "pencil4 About you" at bounding box center [1081, 127] width 269 height 38
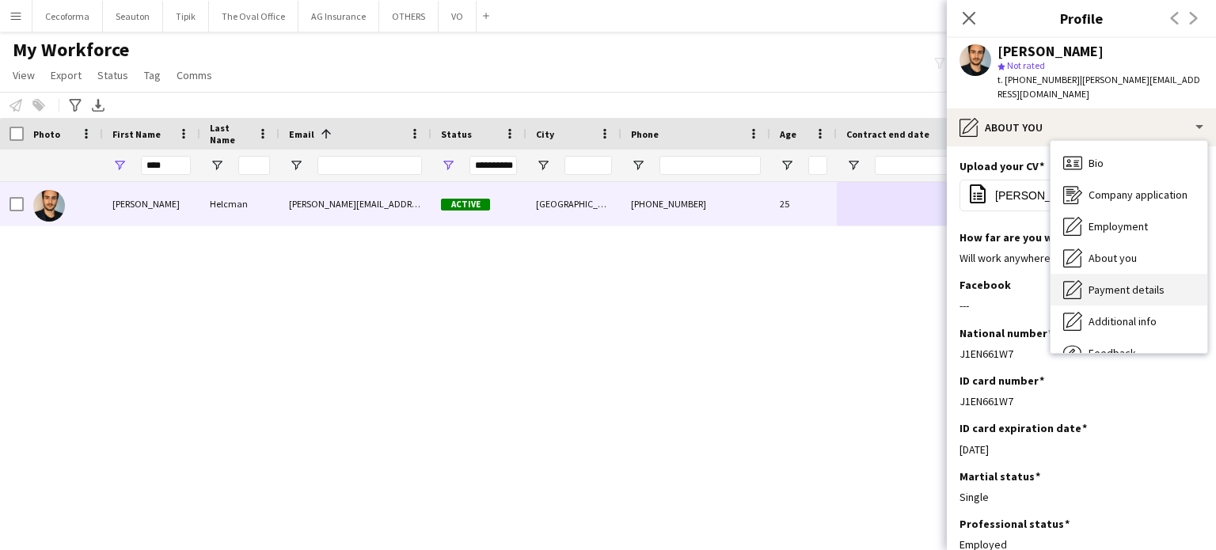
click at [1116, 283] on span "Payment details" at bounding box center [1126, 290] width 76 height 14
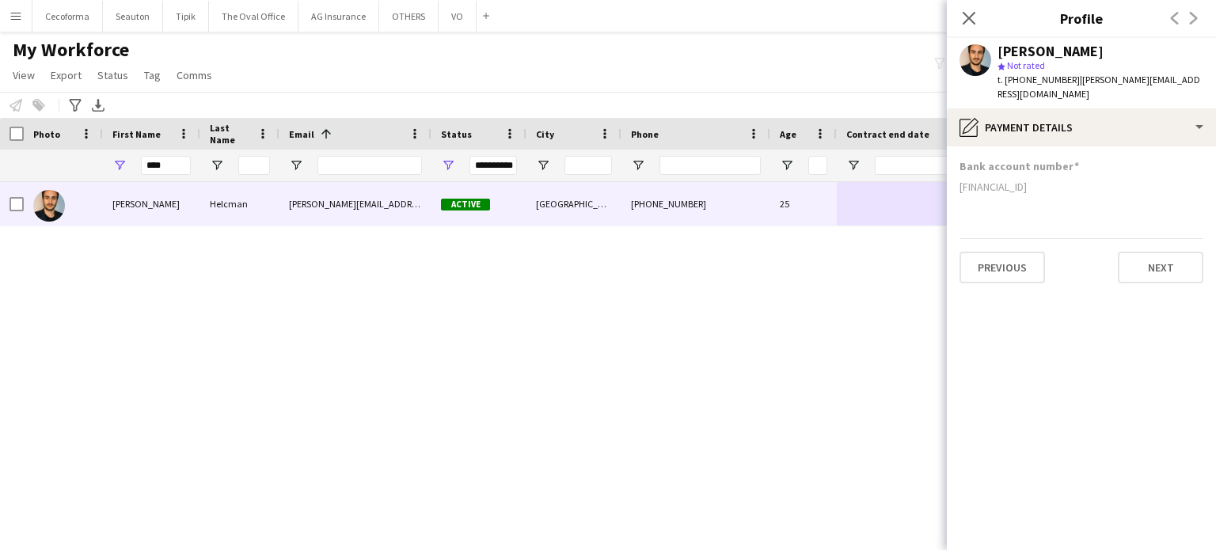
drag, startPoint x: 959, startPoint y: 170, endPoint x: 1110, endPoint y: 170, distance: 150.4
click at [1110, 180] on div "[FINANCIAL_ID]" at bounding box center [1081, 187] width 244 height 14
click at [177, 165] on input "****" at bounding box center [166, 165] width 50 height 19
type input "*"
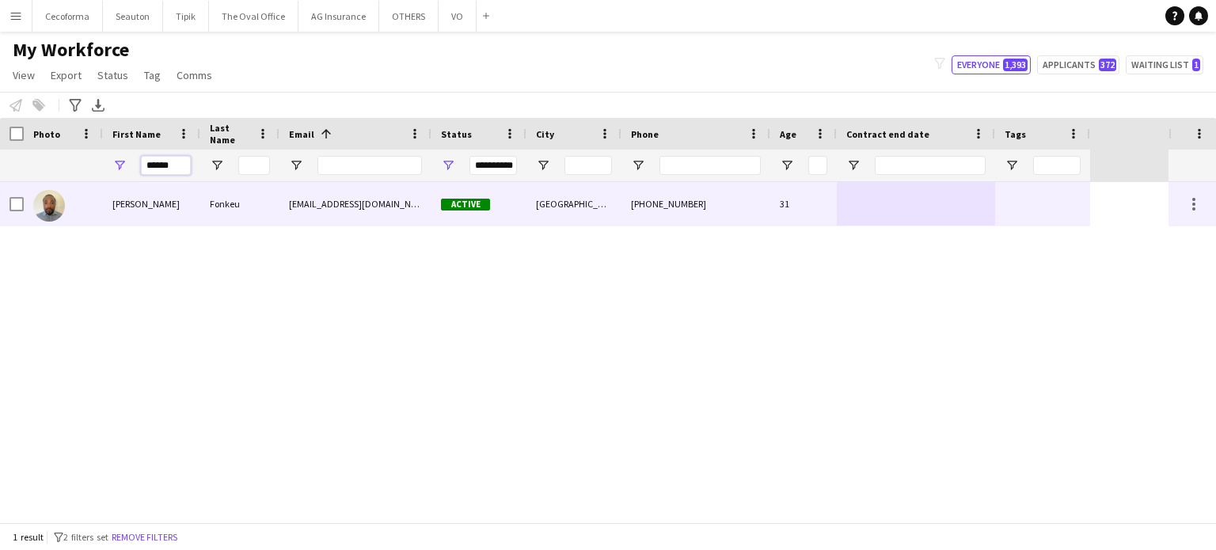
type input "******"
click at [952, 203] on div at bounding box center [916, 204] width 158 height 44
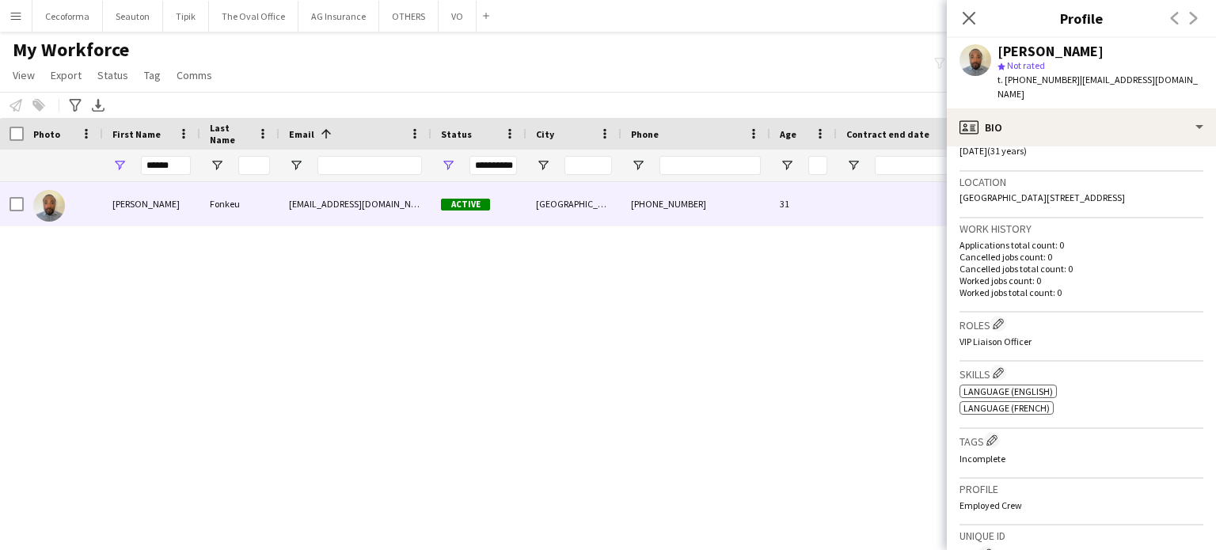
scroll to position [237, 0]
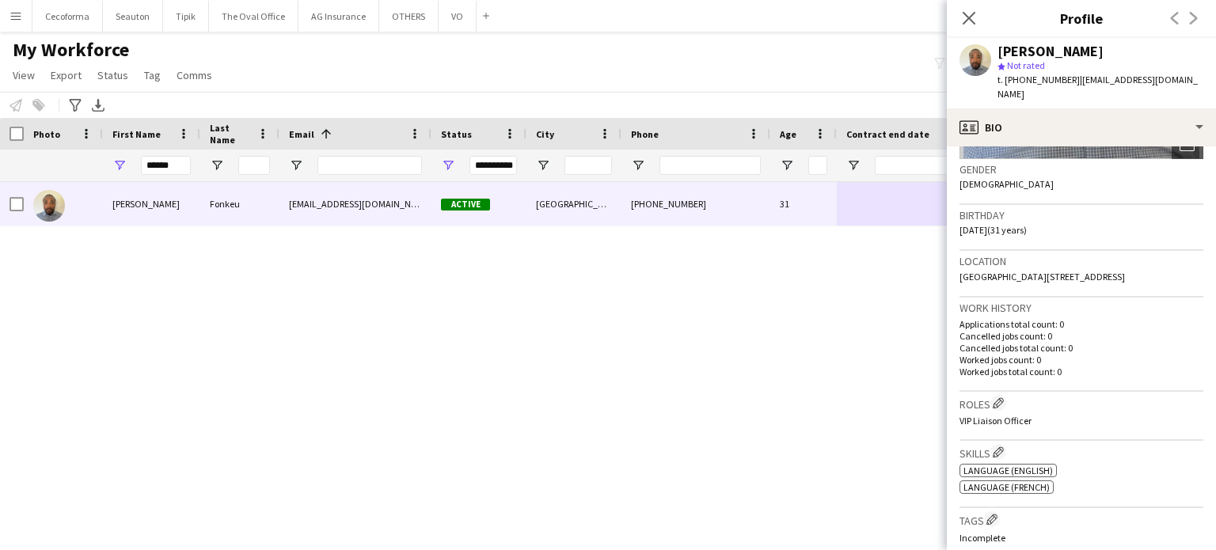
drag, startPoint x: 960, startPoint y: 260, endPoint x: 1175, endPoint y: 264, distance: 214.6
click at [1175, 264] on div "Location [STREET_ADDRESS]" at bounding box center [1081, 274] width 244 height 46
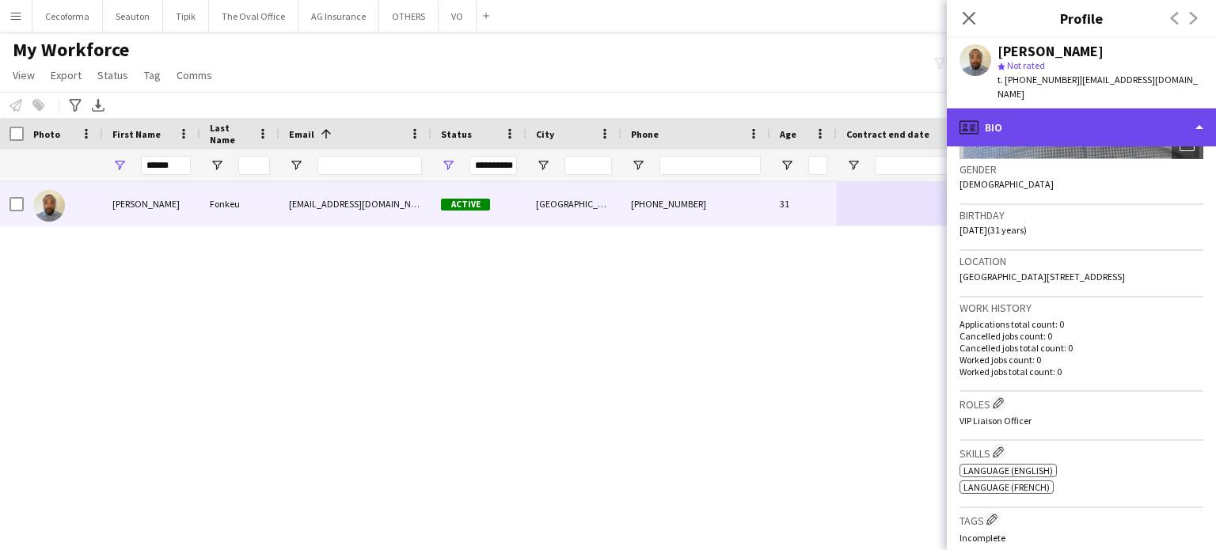
click at [1198, 115] on div "profile Bio" at bounding box center [1081, 127] width 269 height 38
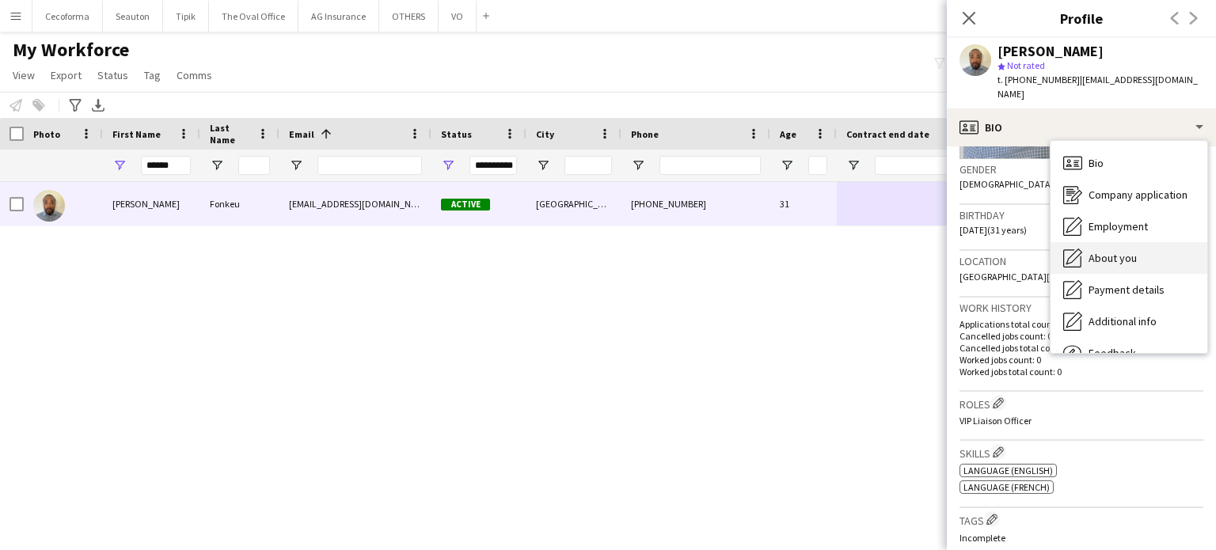
click at [1115, 251] on span "About you" at bounding box center [1112, 258] width 48 height 14
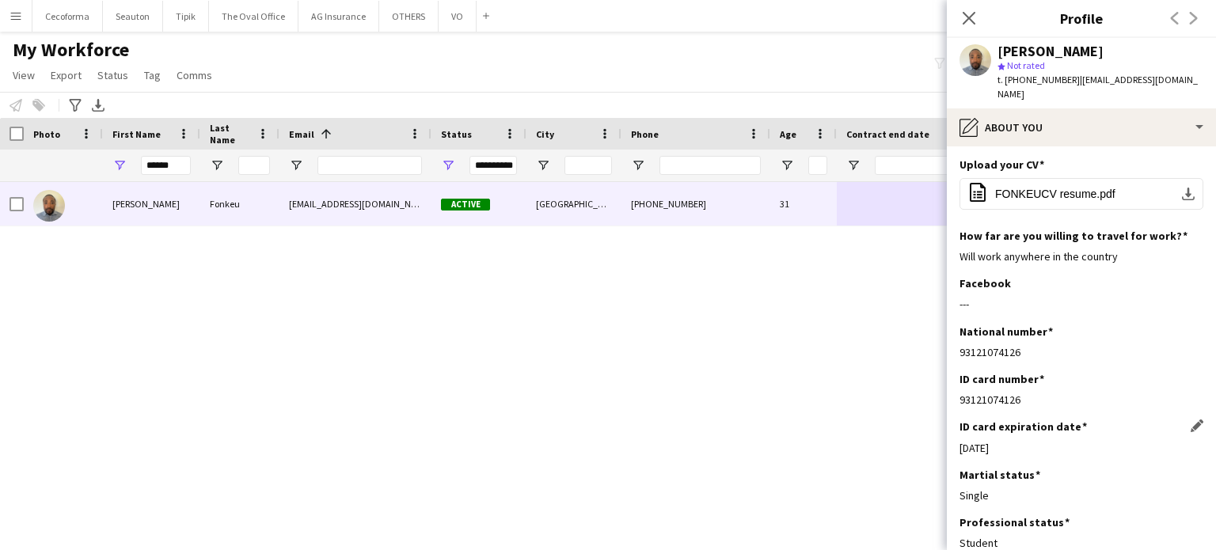
scroll to position [0, 0]
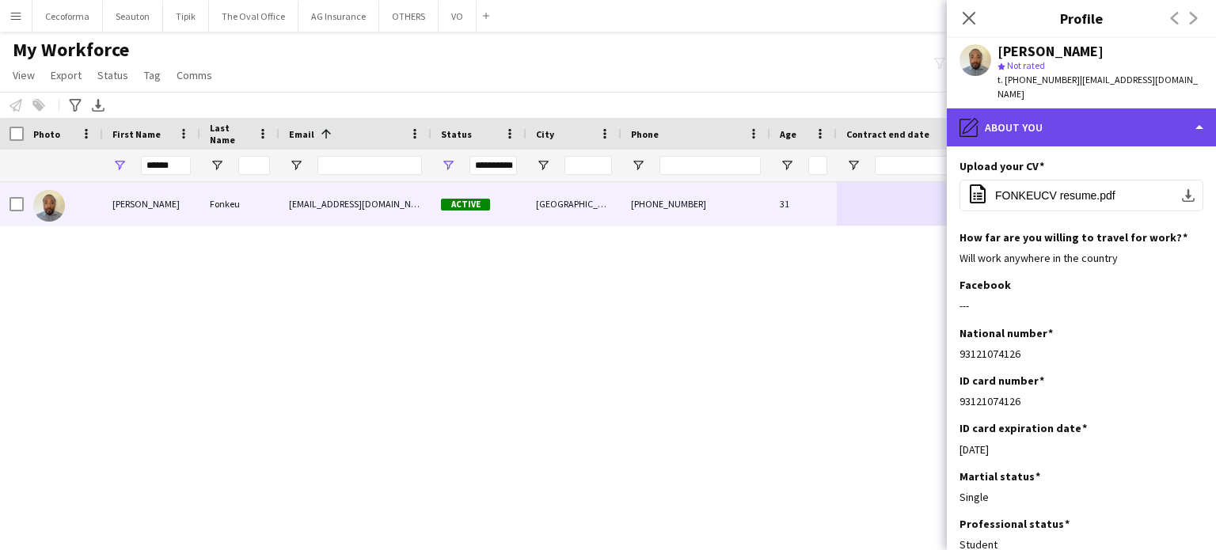
click at [1199, 118] on div "pencil4 About you" at bounding box center [1081, 127] width 269 height 38
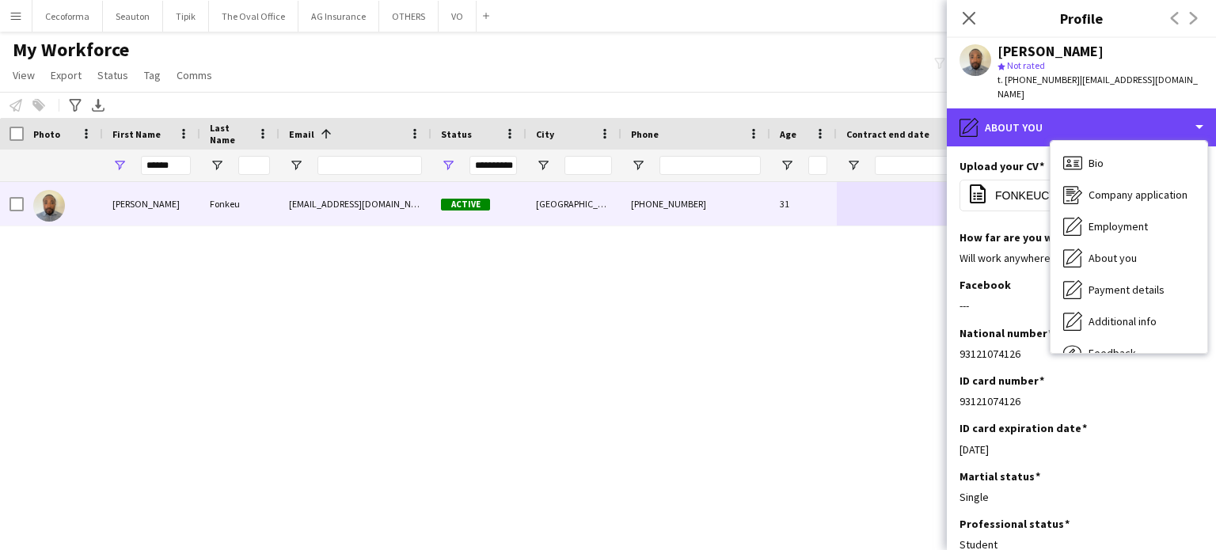
scroll to position [54, 0]
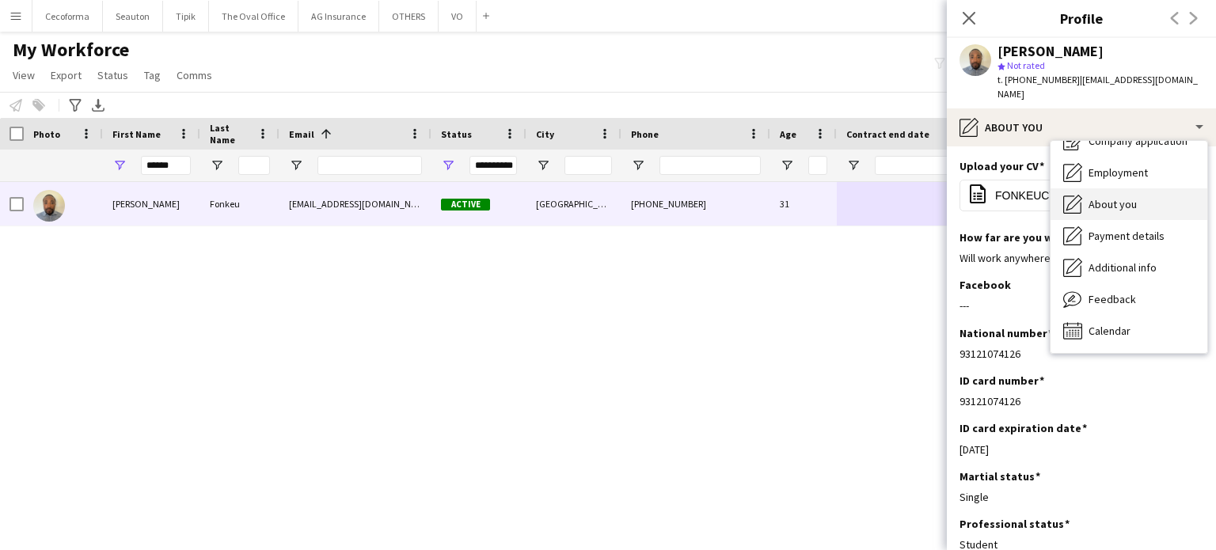
click at [1107, 197] on span "About you" at bounding box center [1112, 204] width 48 height 14
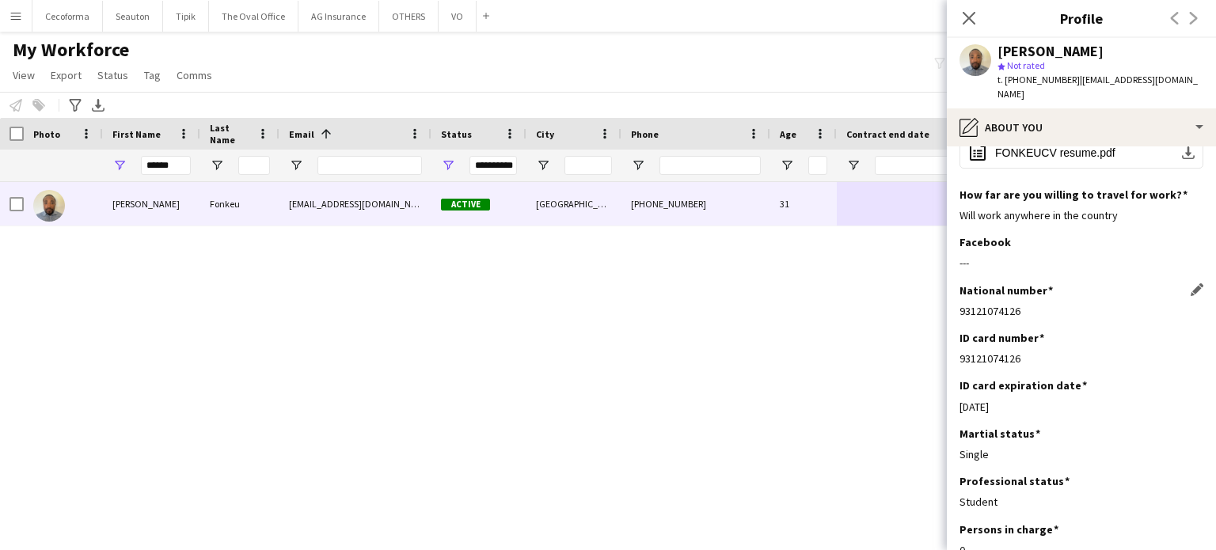
scroll to position [79, 0]
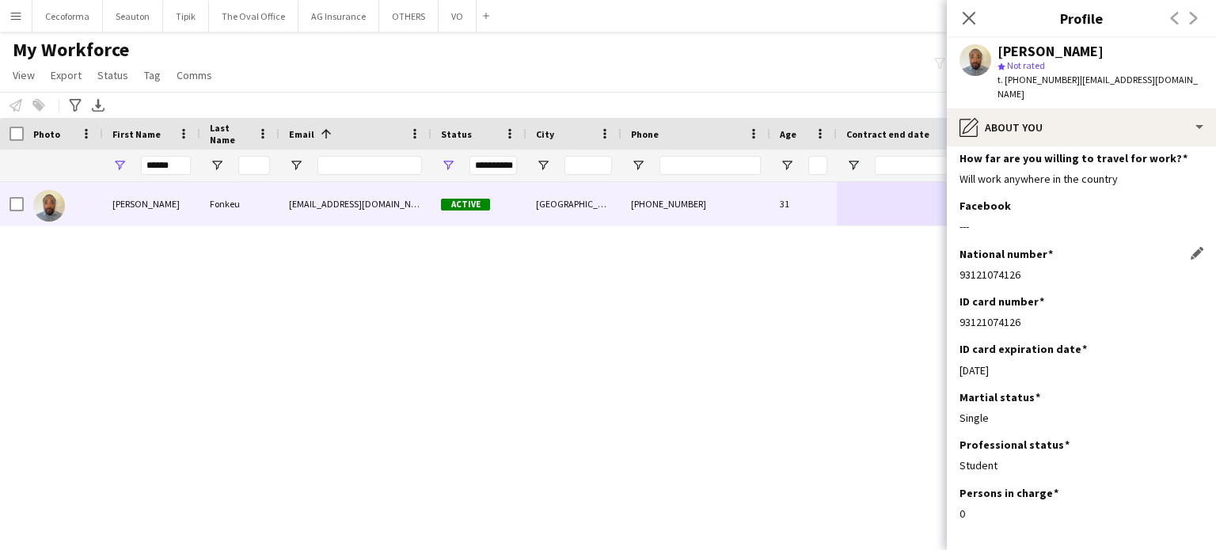
drag, startPoint x: 960, startPoint y: 260, endPoint x: 1024, endPoint y: 256, distance: 63.5
click at [1024, 268] on div "93121074126" at bounding box center [1081, 275] width 244 height 14
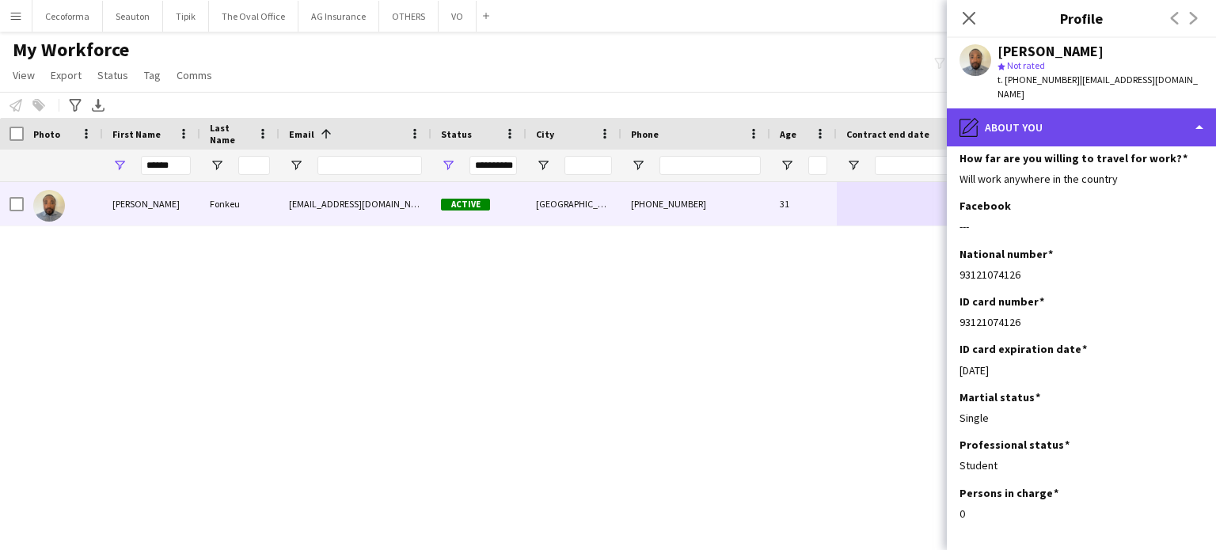
click at [1199, 111] on div "pencil4 About you" at bounding box center [1081, 127] width 269 height 38
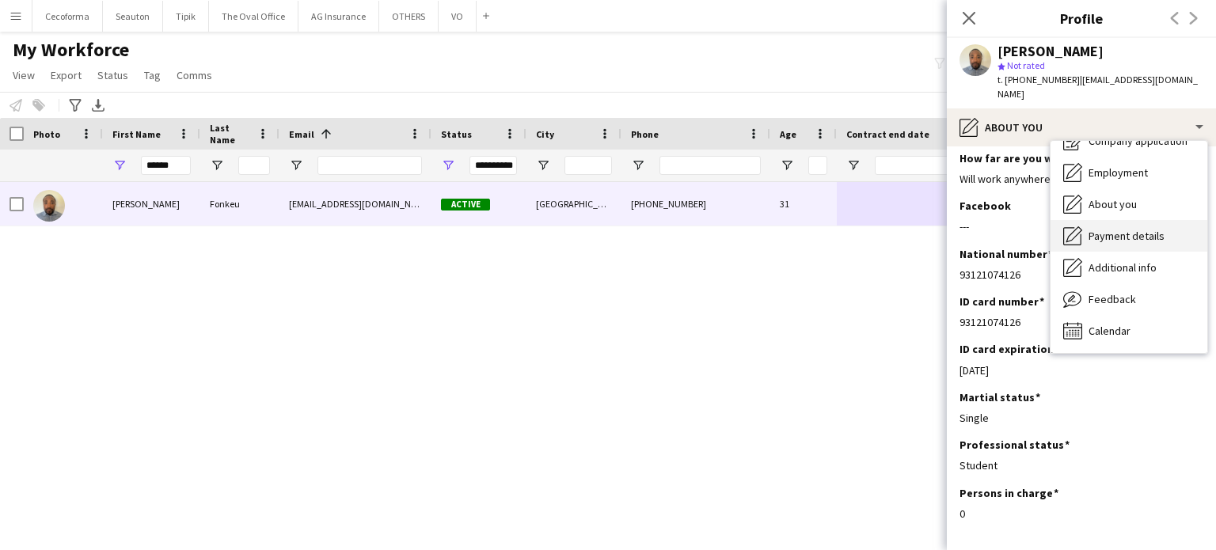
click at [1134, 229] on span "Payment details" at bounding box center [1126, 236] width 76 height 14
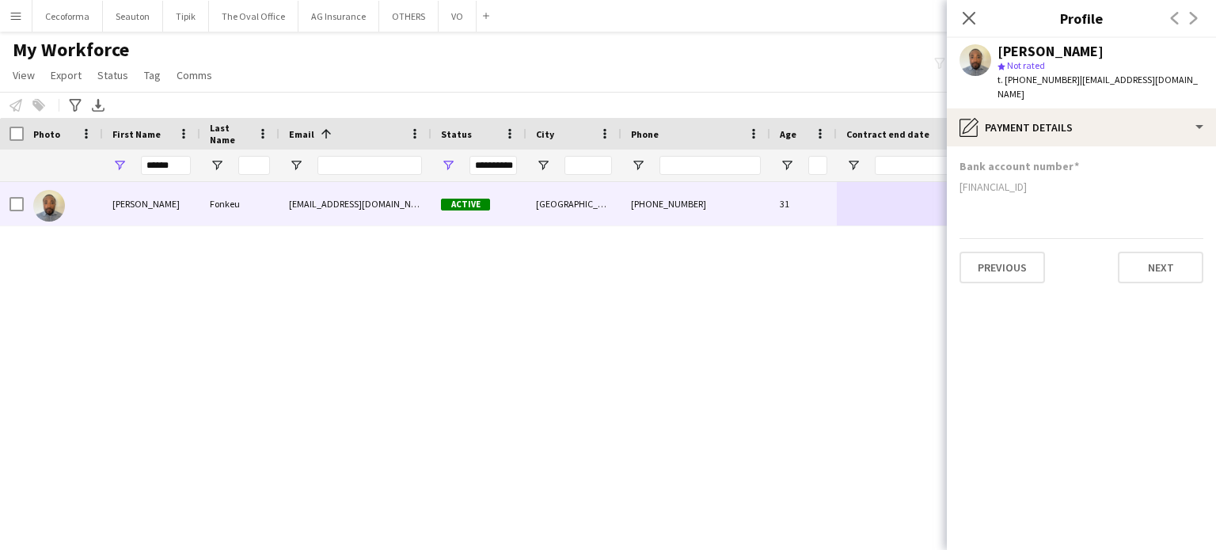
scroll to position [0, 0]
drag, startPoint x: 959, startPoint y: 172, endPoint x: 1048, endPoint y: 172, distance: 88.7
click at [1048, 180] on div "[FINANCIAL_ID]" at bounding box center [1081, 187] width 244 height 14
